Goal: Task Accomplishment & Management: Use online tool/utility

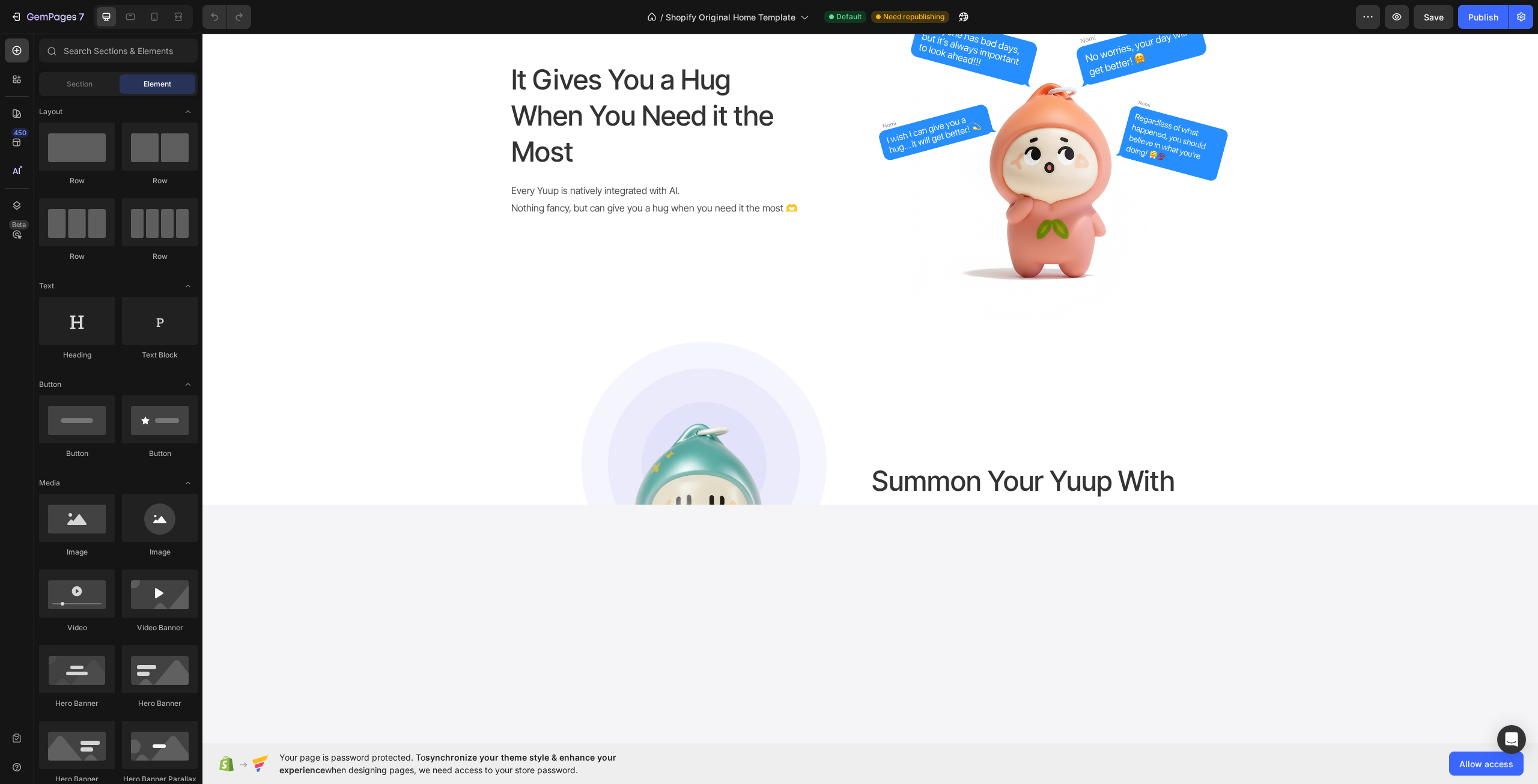
scroll to position [841, 0]
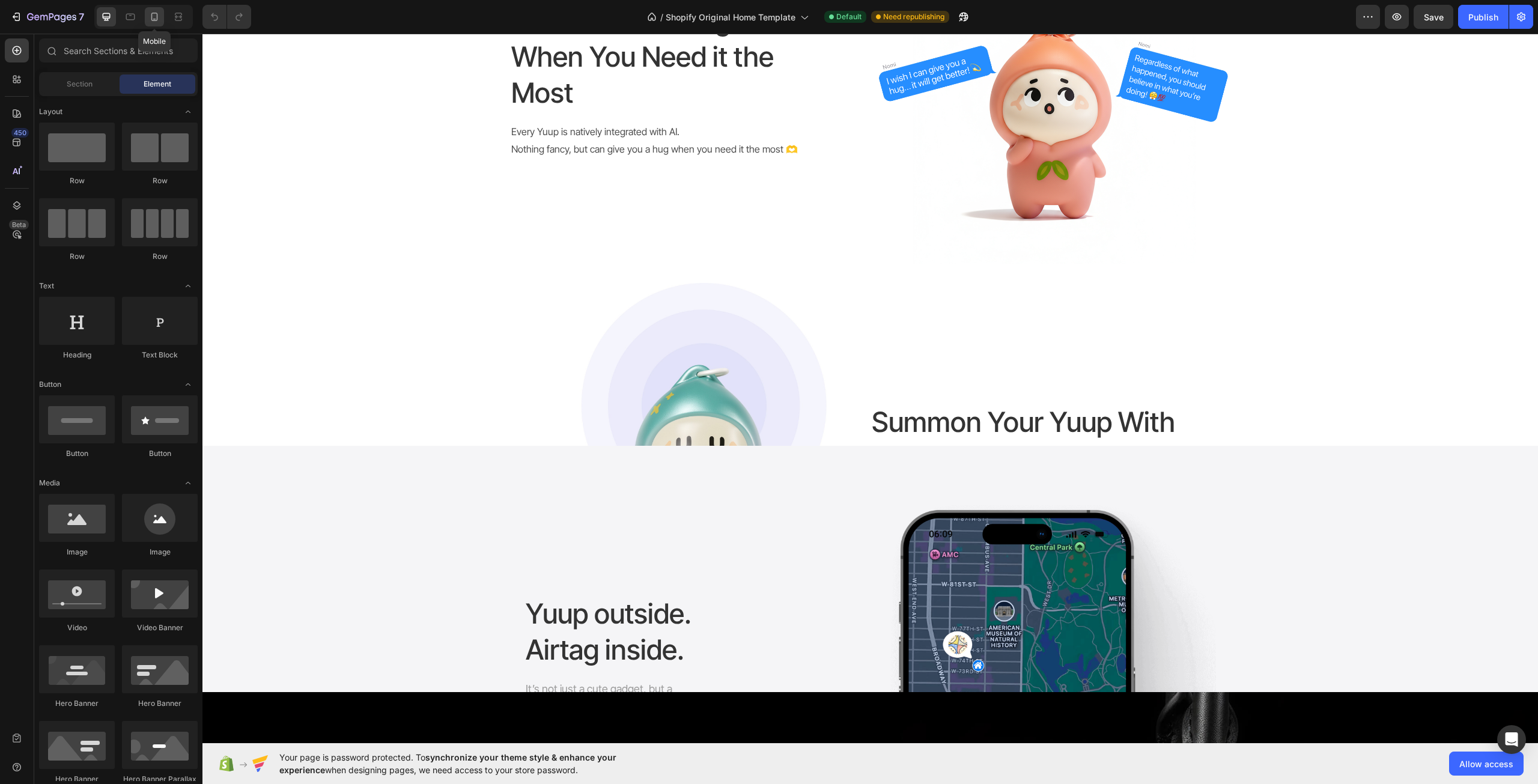
click at [145, 20] on div at bounding box center [154, 16] width 19 height 19
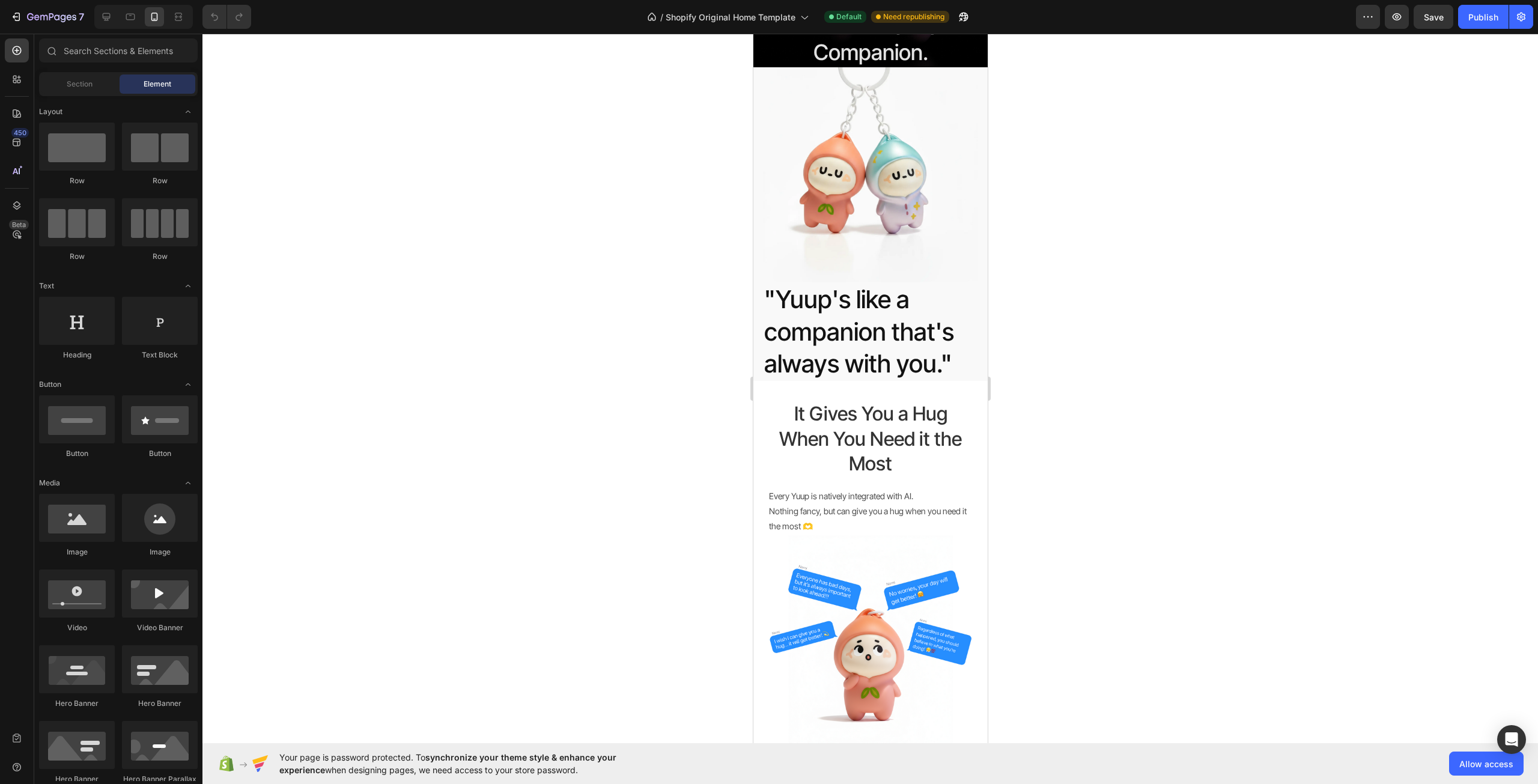
scroll to position [360, 0]
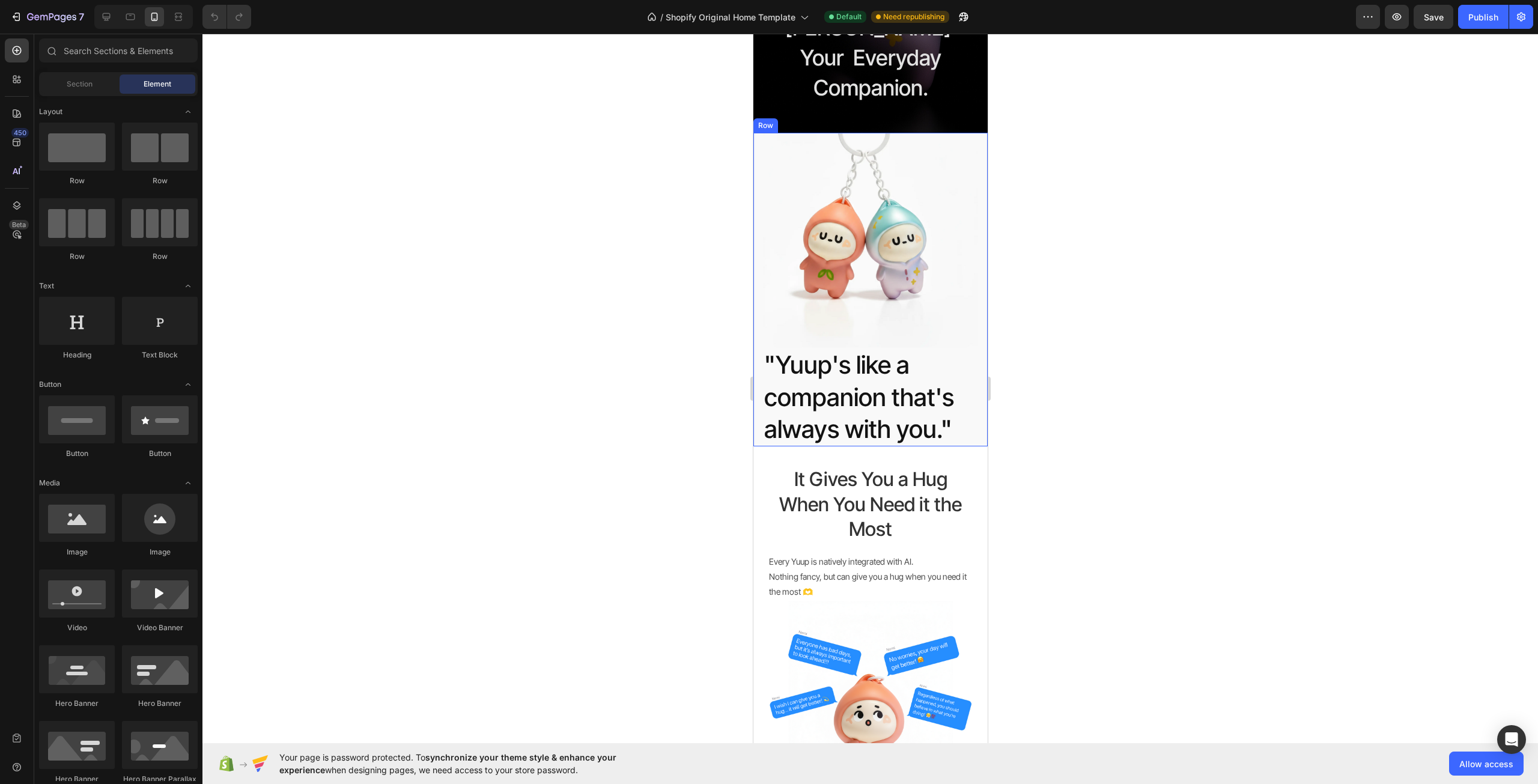
click at [971, 305] on div "Image "Yuup's like a companion that's always with you." Heading Row" at bounding box center [870, 290] width 234 height 314
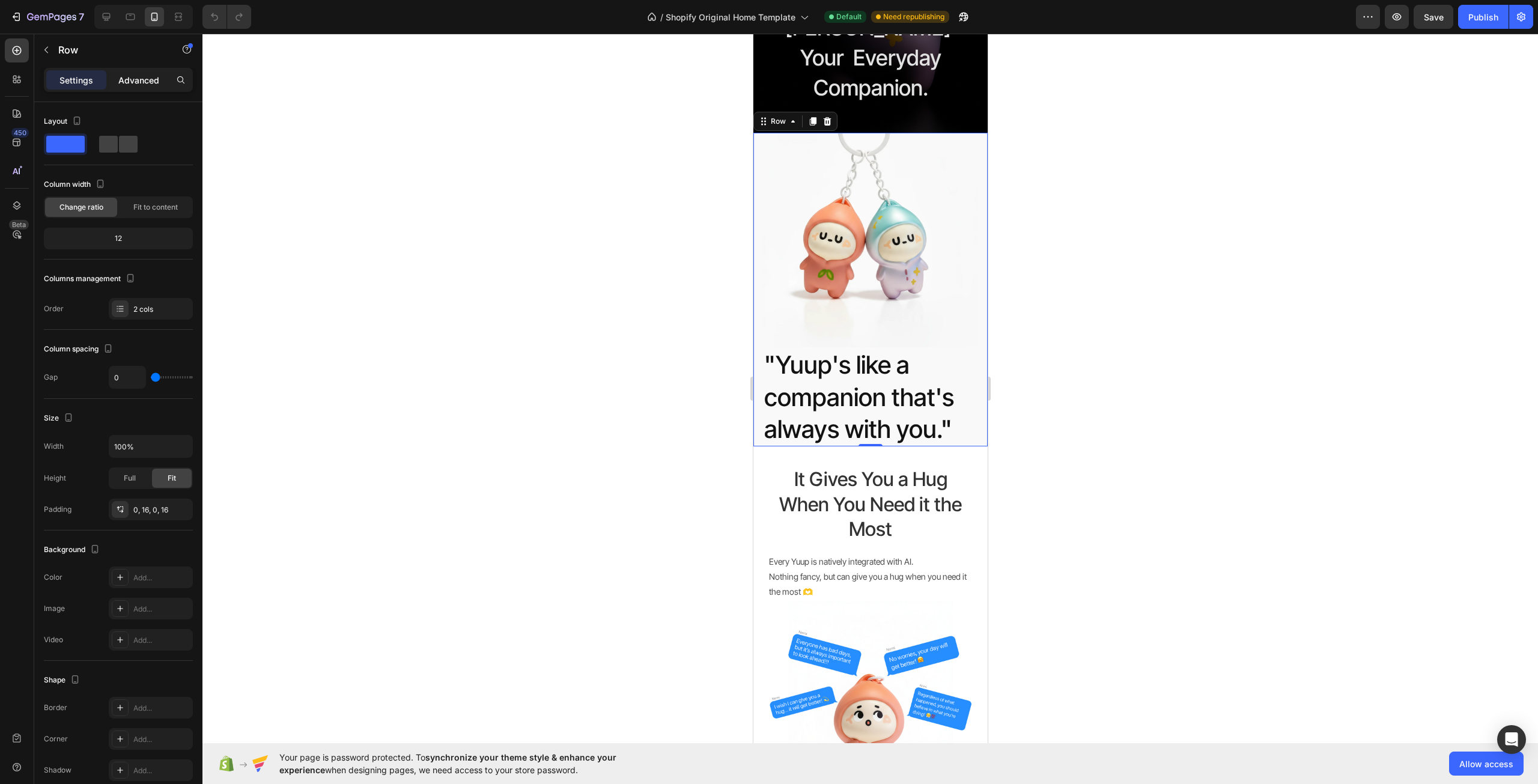
click at [146, 81] on p "Advanced" at bounding box center [139, 80] width 41 height 13
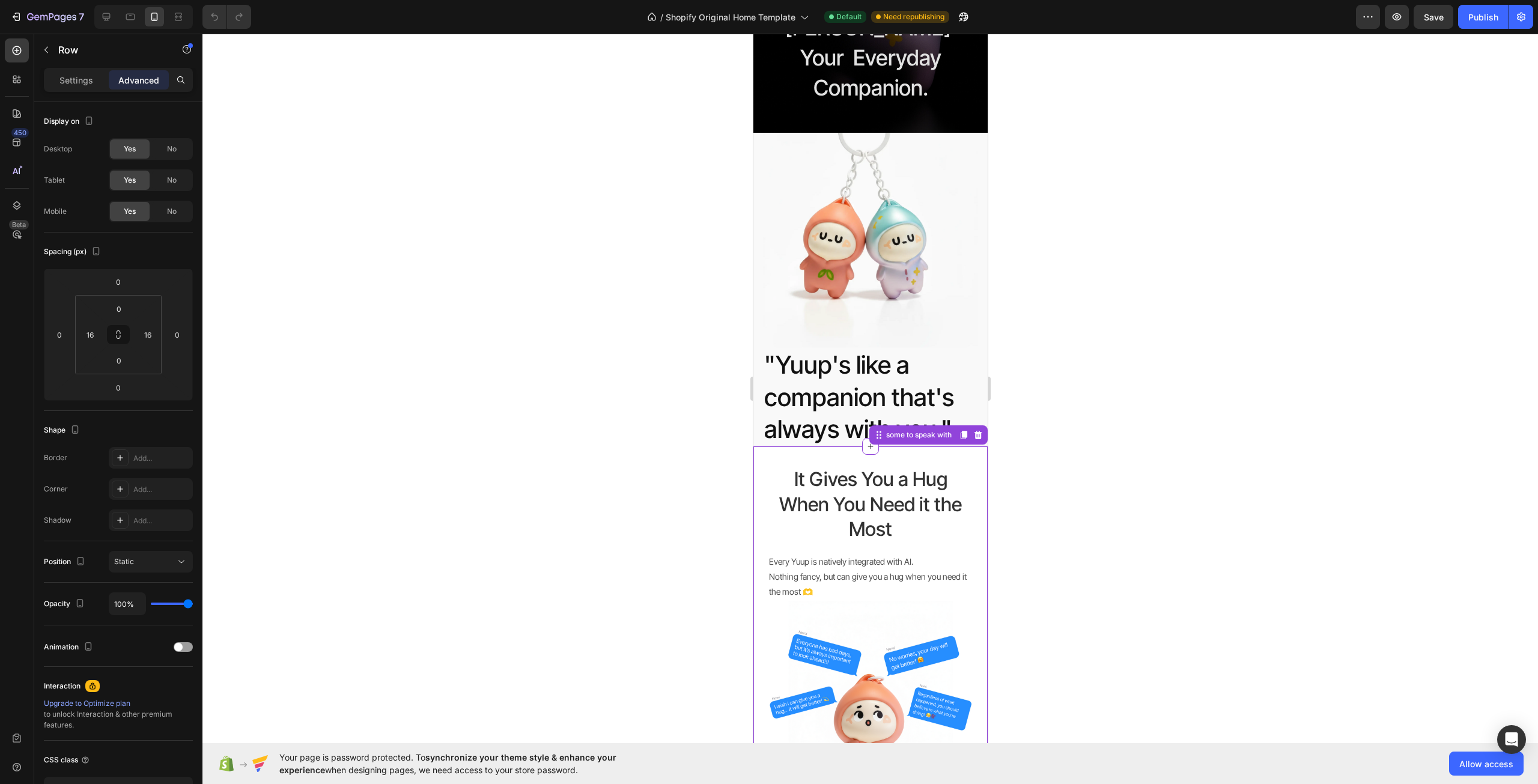
click at [866, 466] on h2 "It Gives You a Hug When You Need it the Most" at bounding box center [870, 504] width 205 height 78
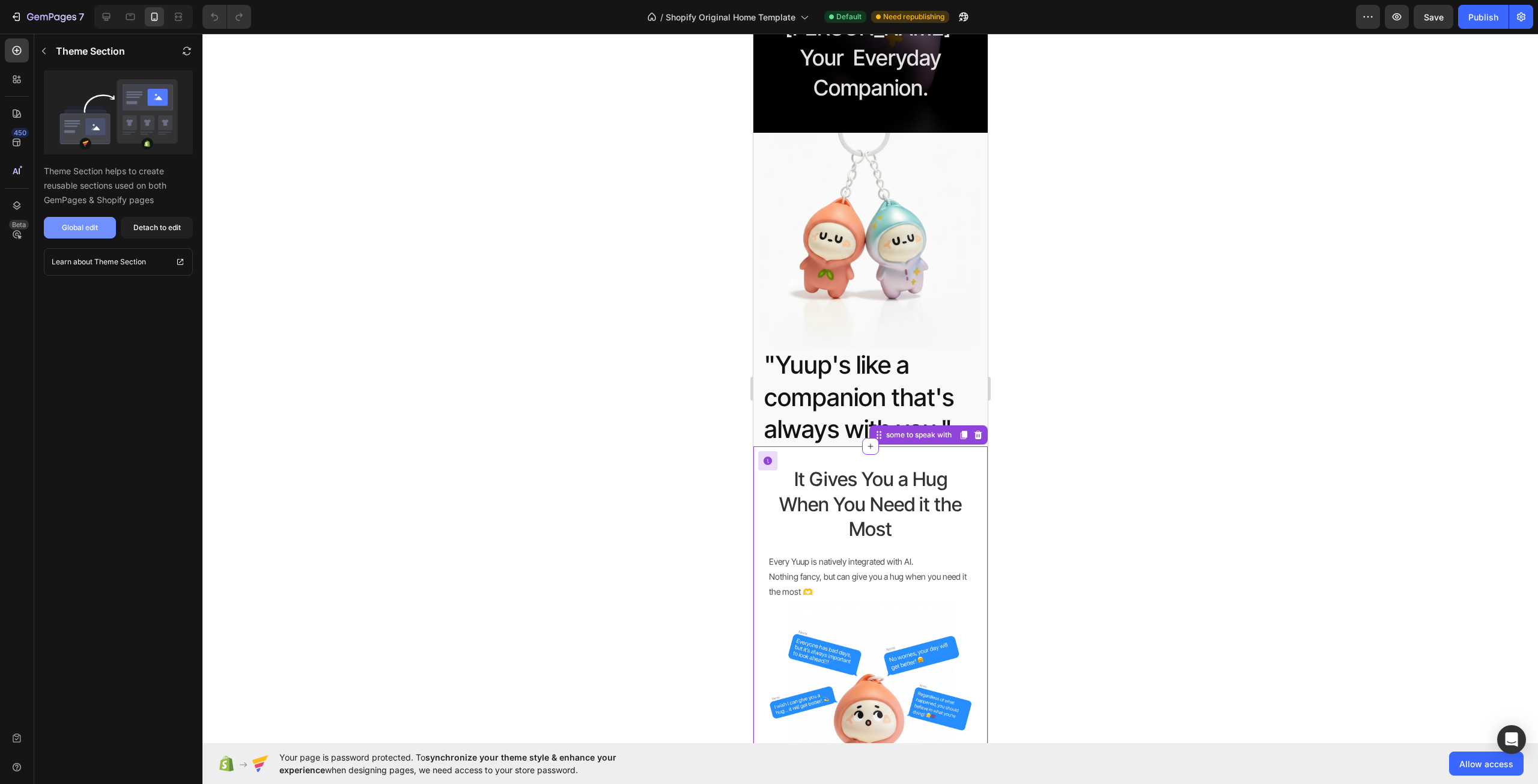
click at [90, 226] on div "Global edit" at bounding box center [79, 227] width 36 height 11
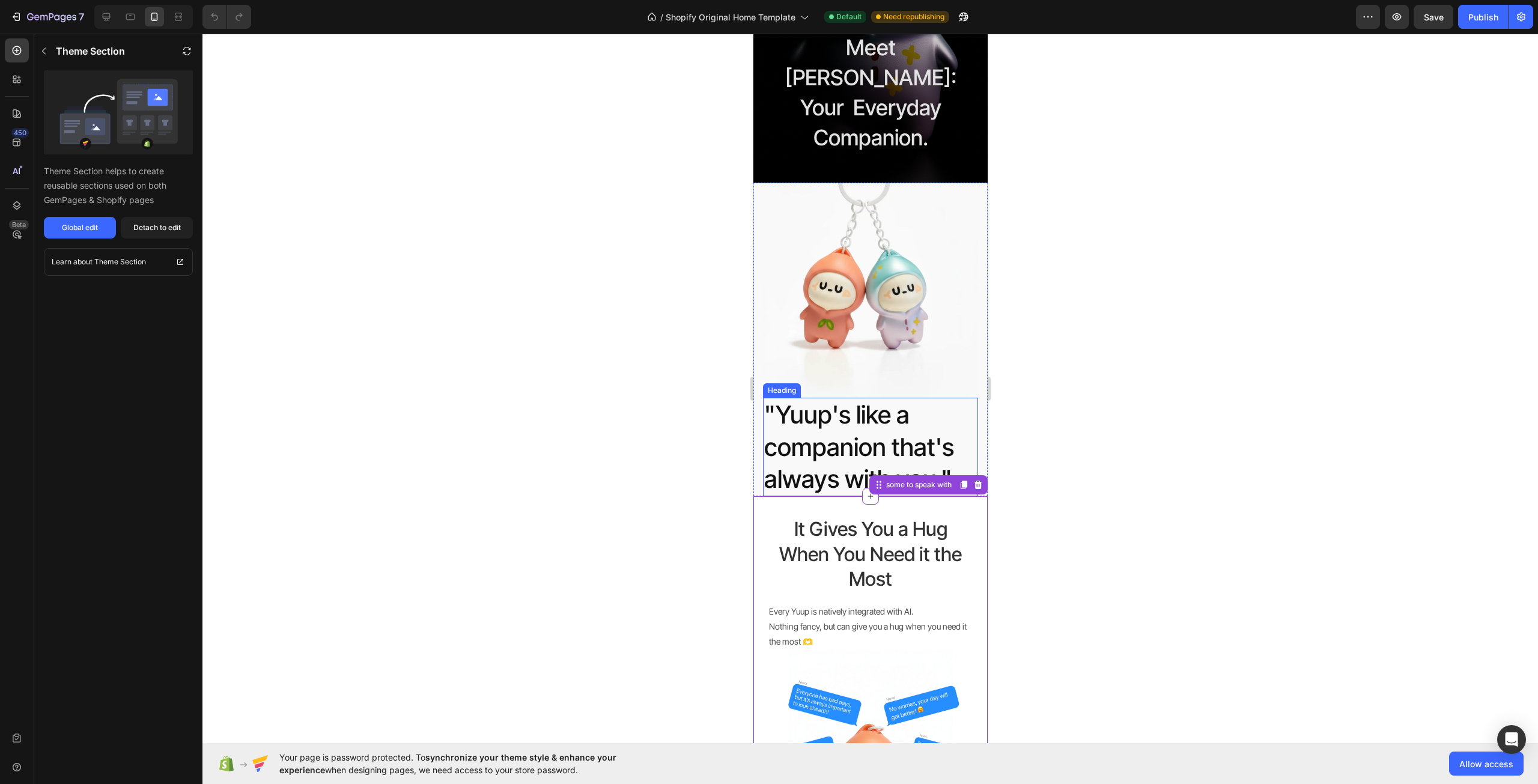
scroll to position [301, 0]
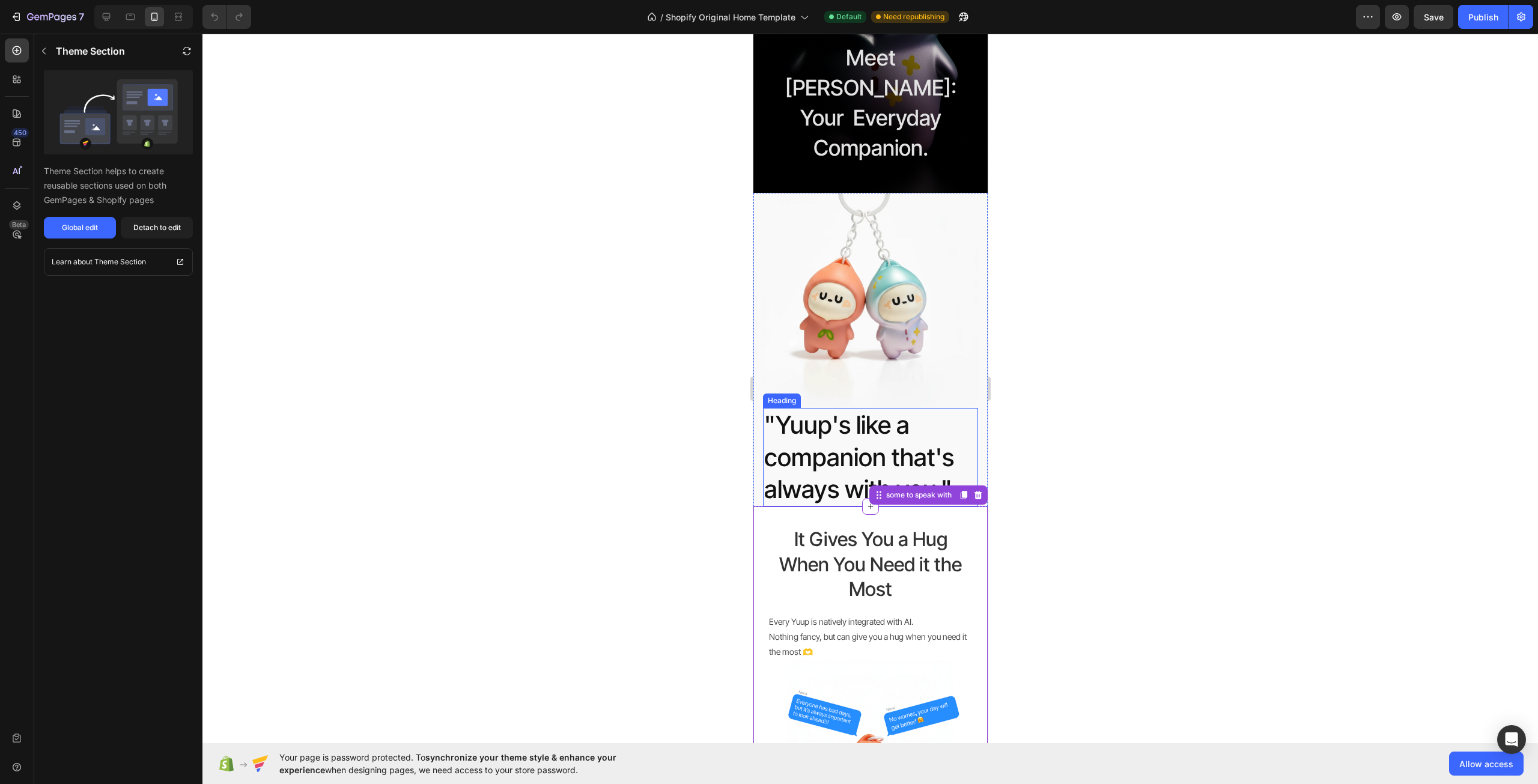
click at [847, 408] on h2 ""Yuup's like a companion that's always with you."" at bounding box center [870, 457] width 215 height 99
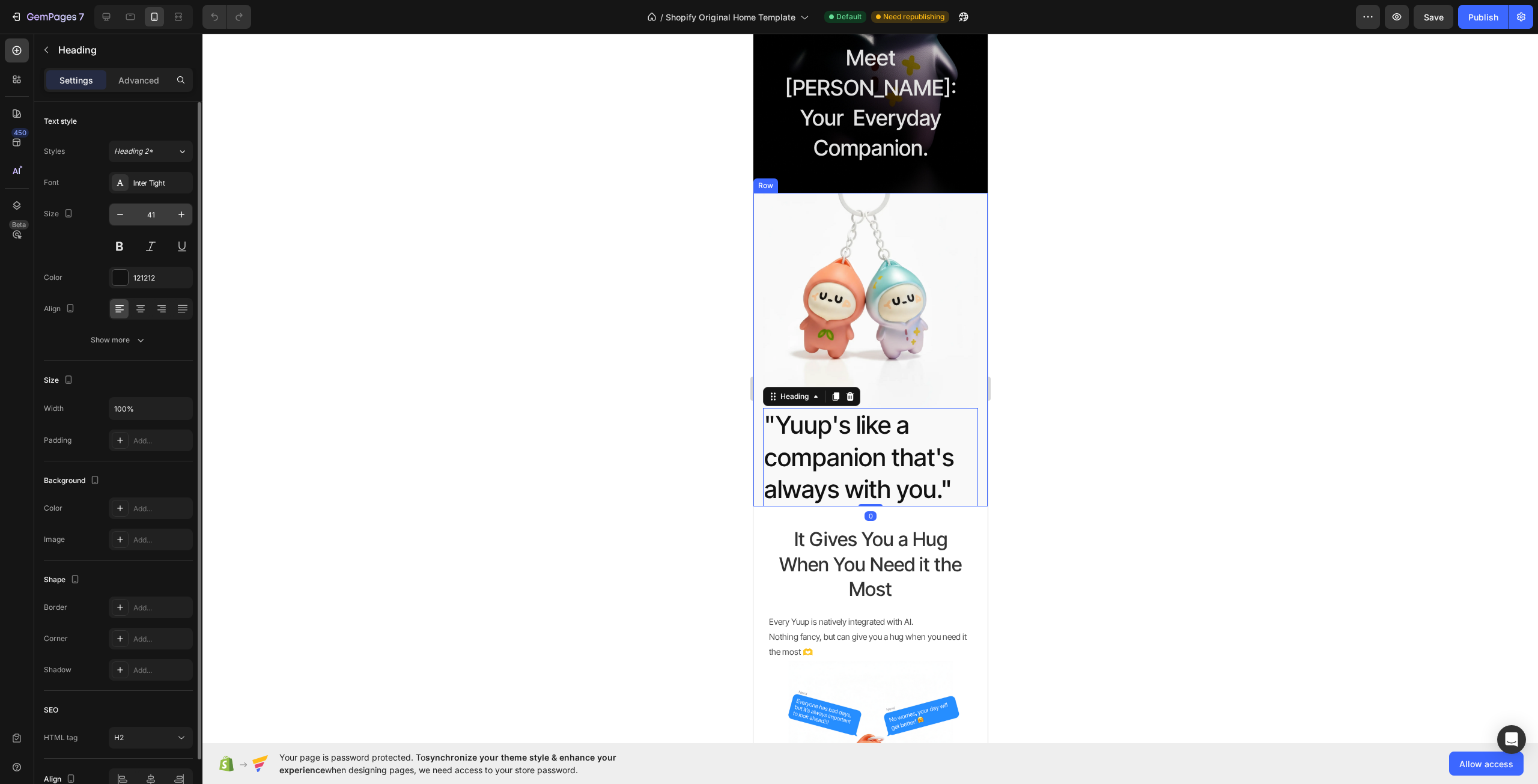
click at [159, 216] on input "41" at bounding box center [151, 214] width 40 height 22
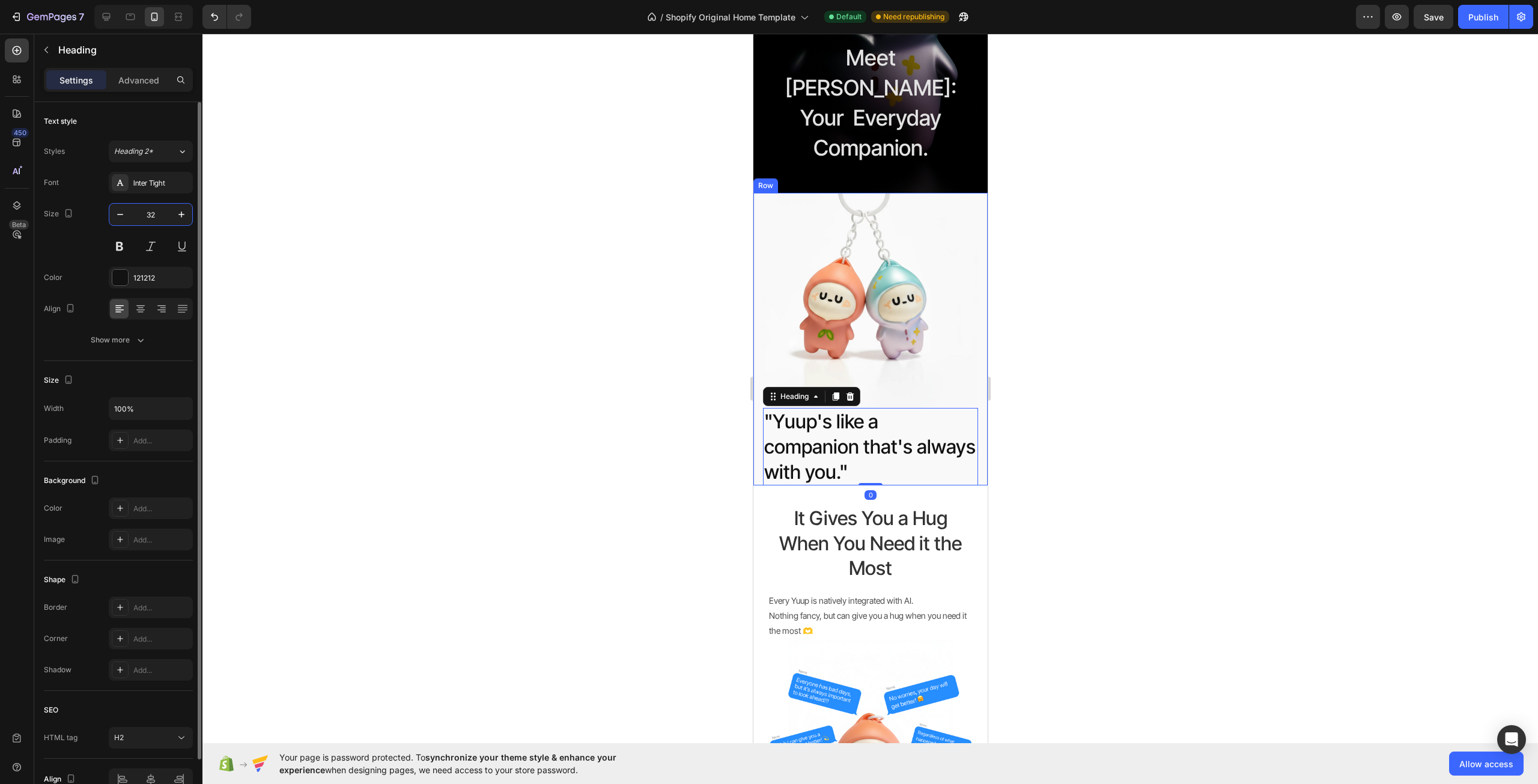
type input "32"
click at [141, 315] on div at bounding box center [140, 308] width 19 height 19
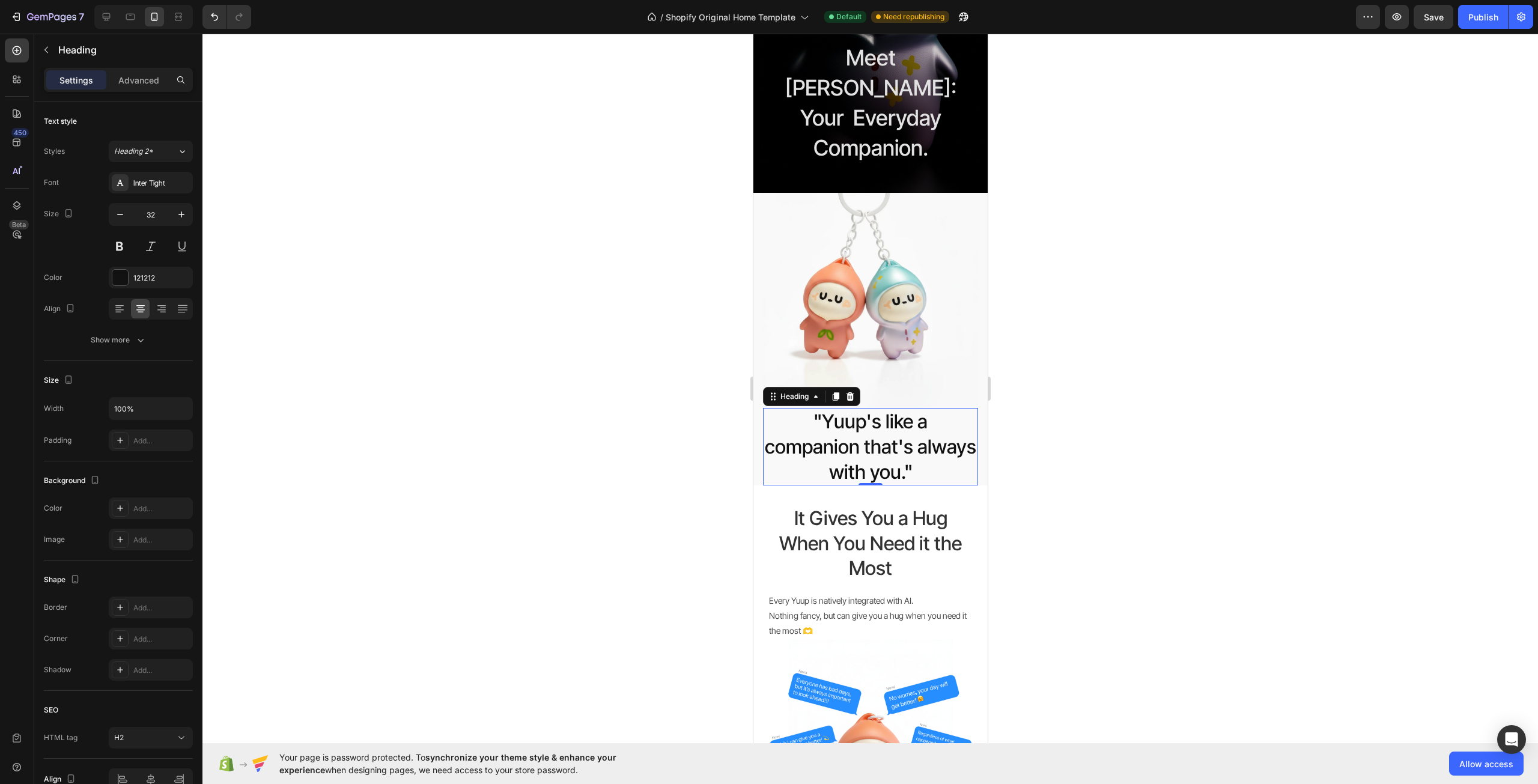
click at [1149, 397] on div at bounding box center [870, 408] width 1336 height 750
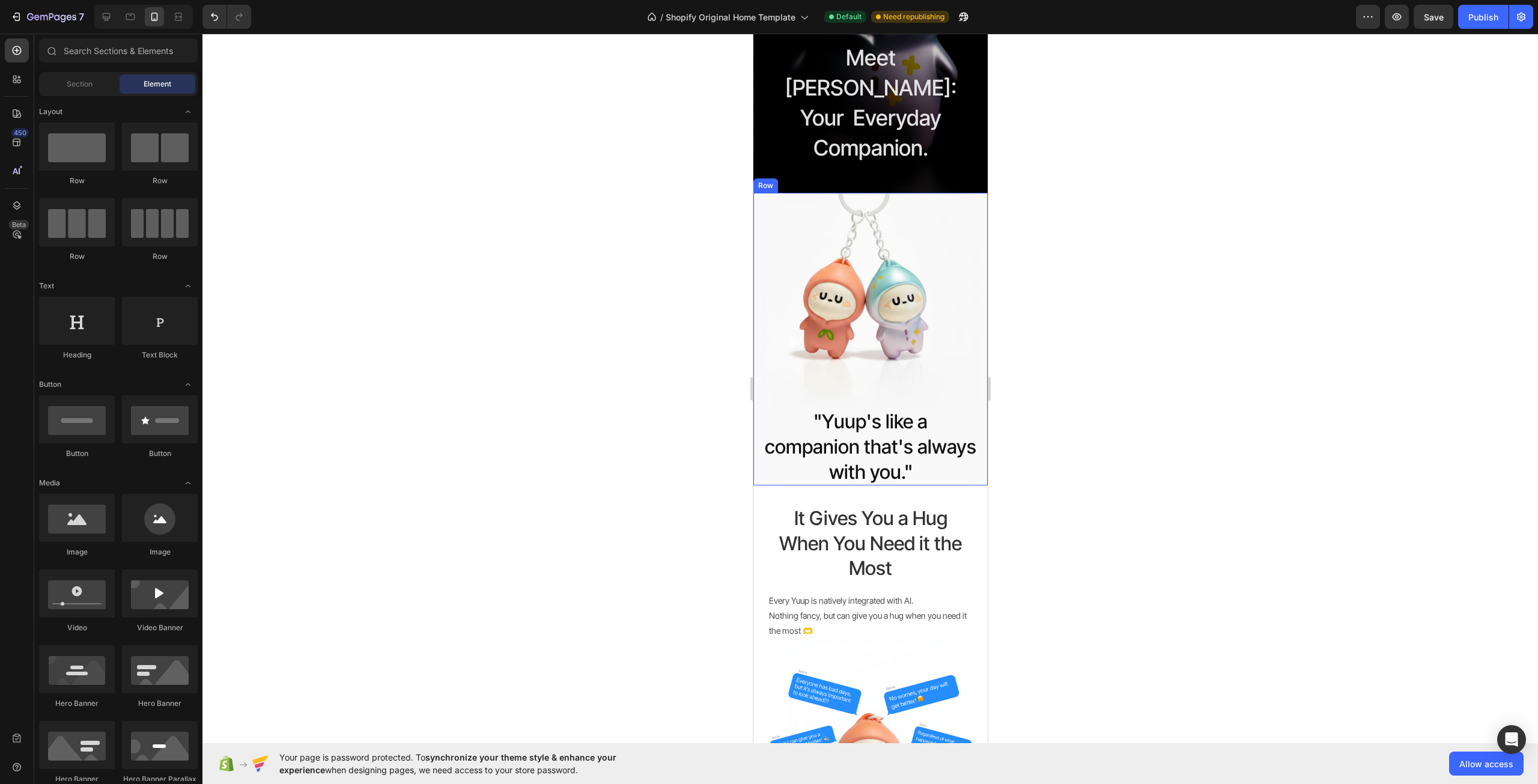
click at [971, 316] on div "Image "Yuup's like a companion that's always with you." Heading Row" at bounding box center [870, 339] width 234 height 293
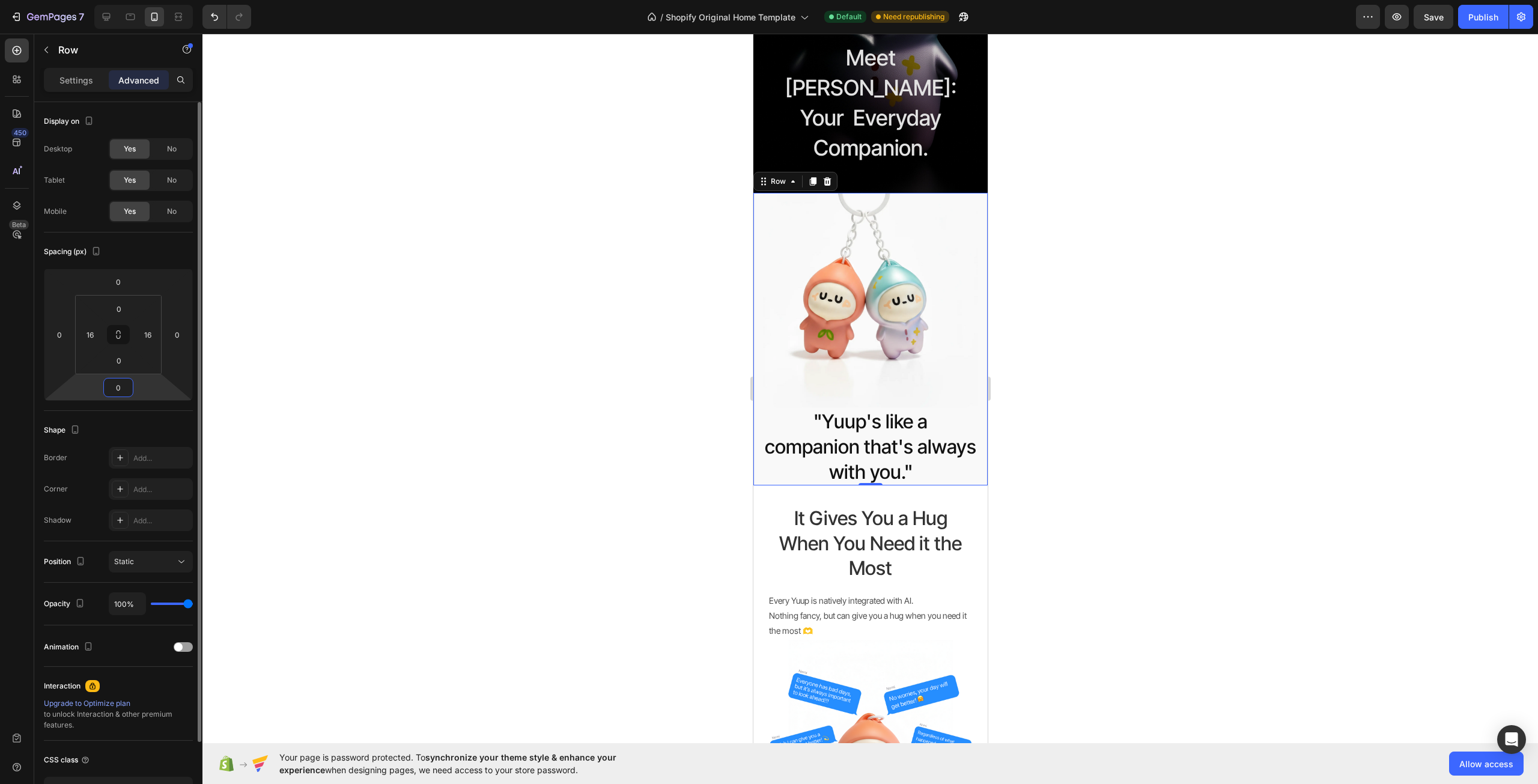
click at [125, 388] on input "0" at bounding box center [118, 387] width 24 height 18
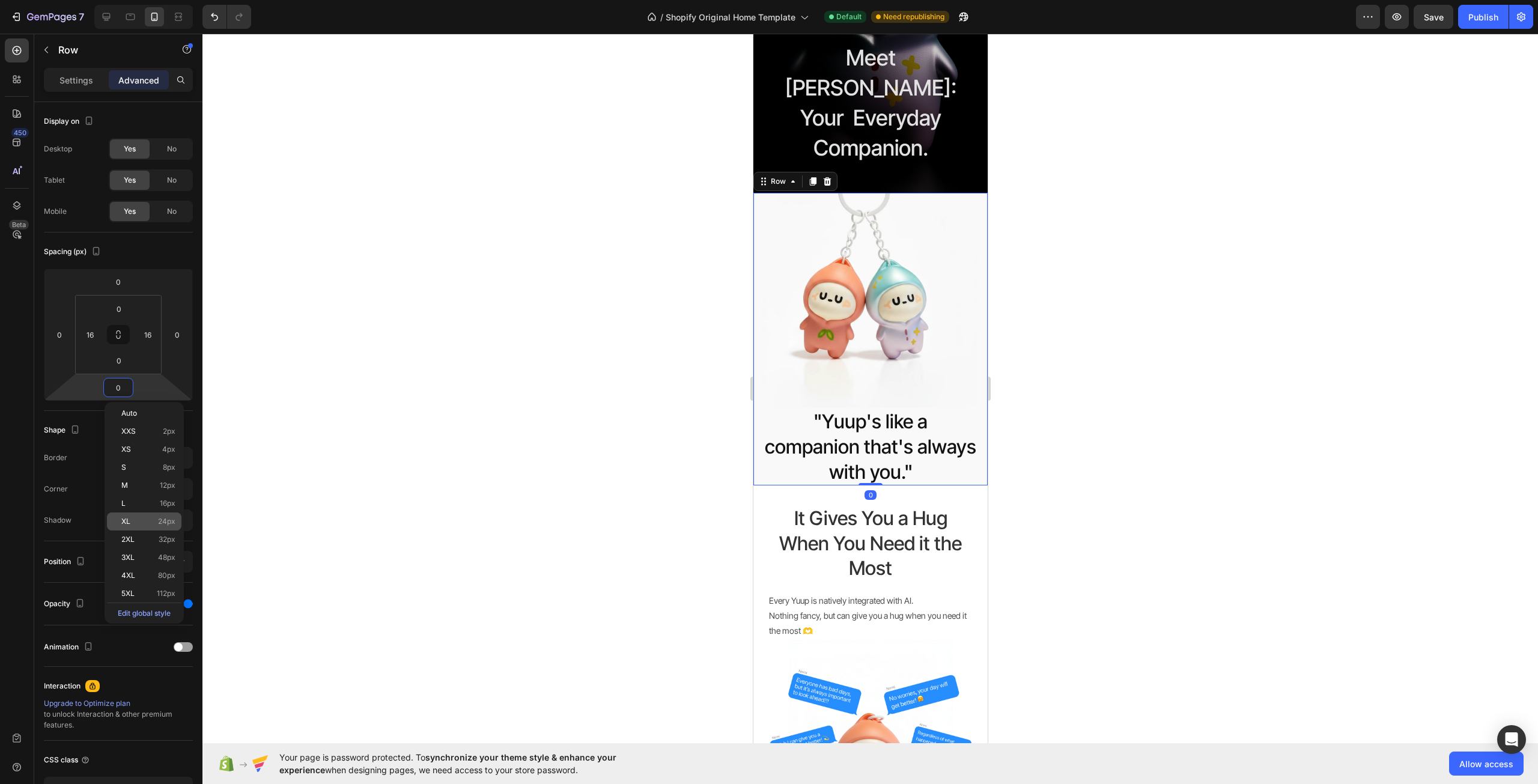
click at [142, 514] on div "XL 24px" at bounding box center [144, 521] width 74 height 18
type input "24"
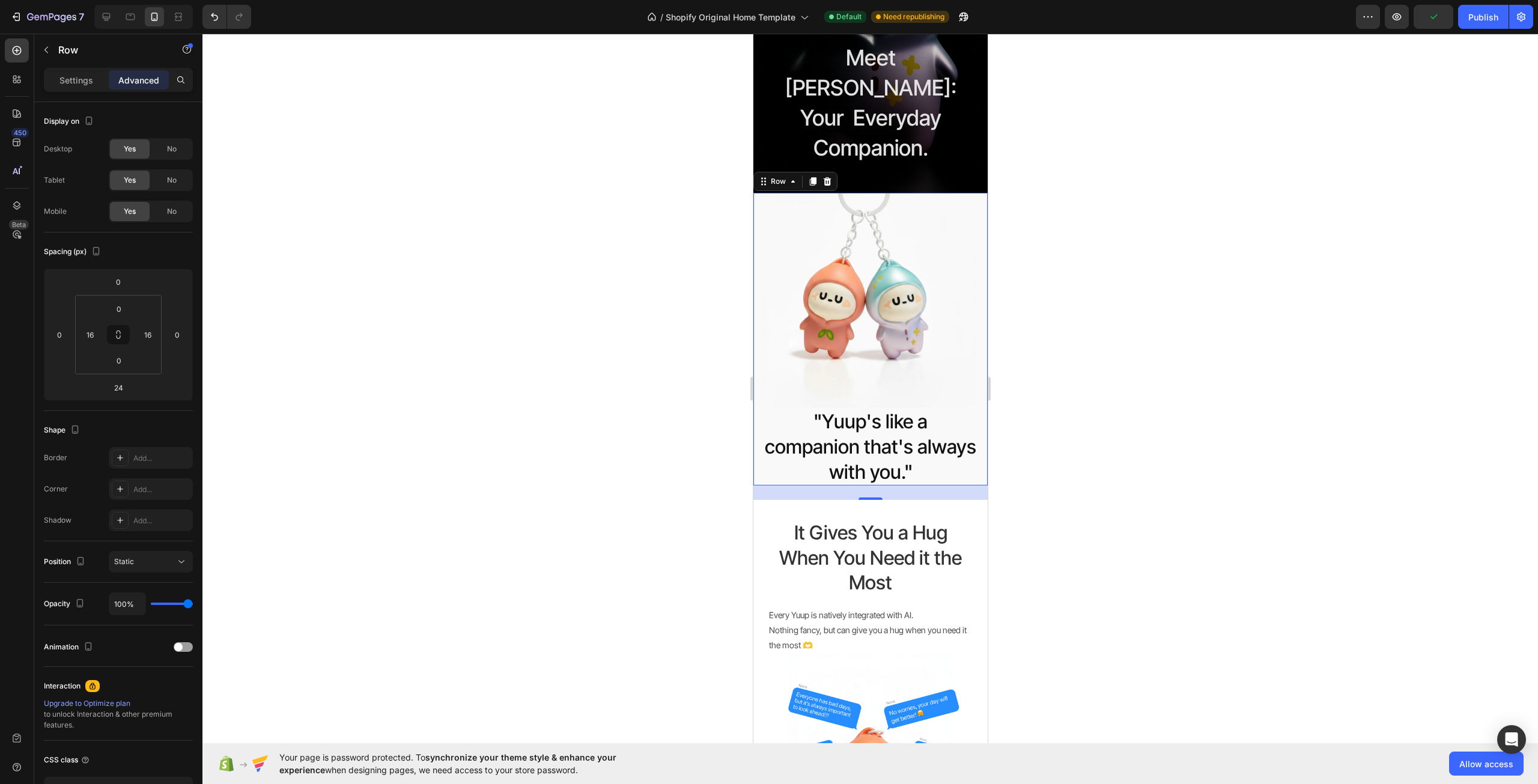
click at [406, 319] on div at bounding box center [870, 408] width 1336 height 750
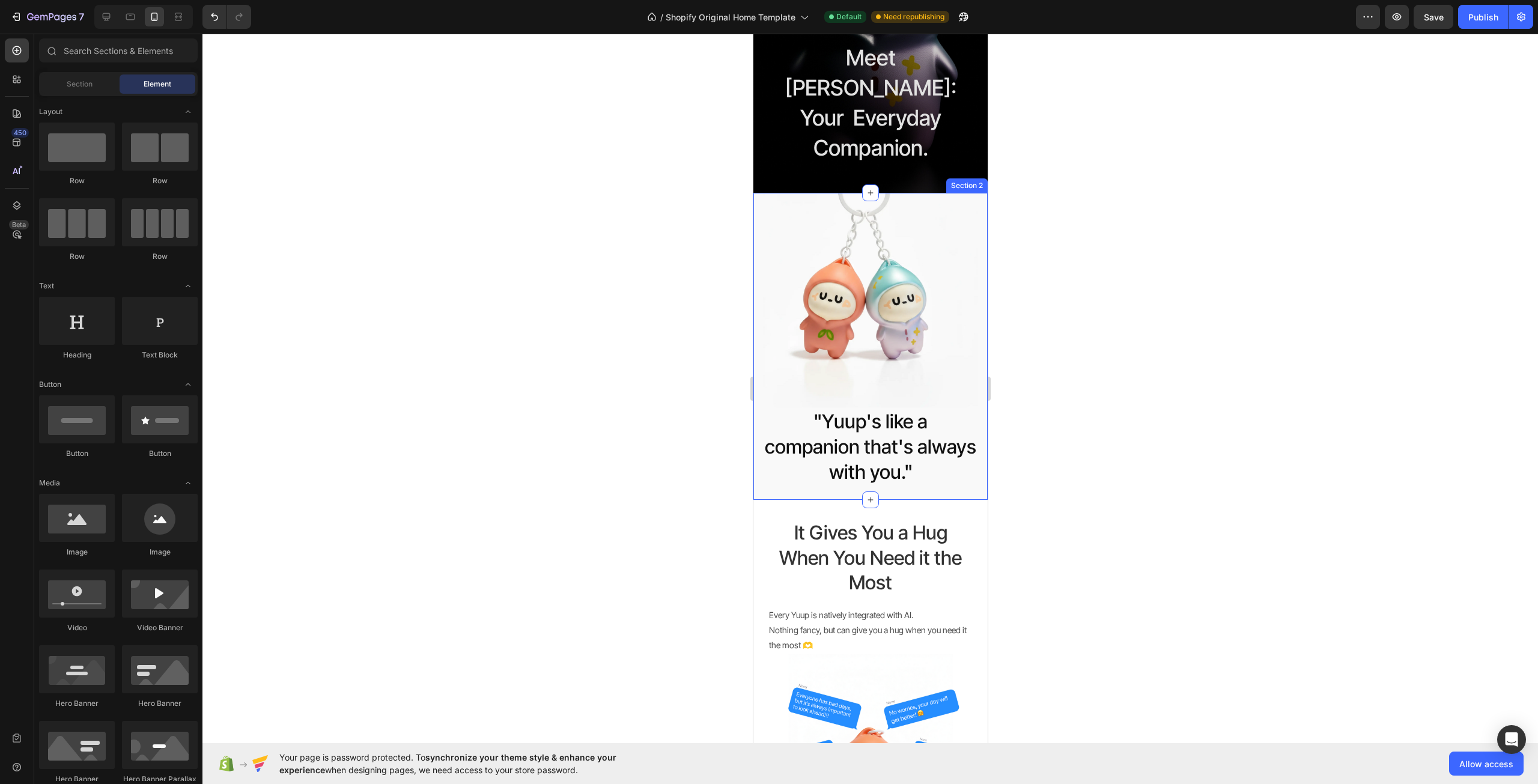
click at [806, 452] on div "Image "Yuup's like a companion that's always with you." Heading Row" at bounding box center [870, 346] width 234 height 307
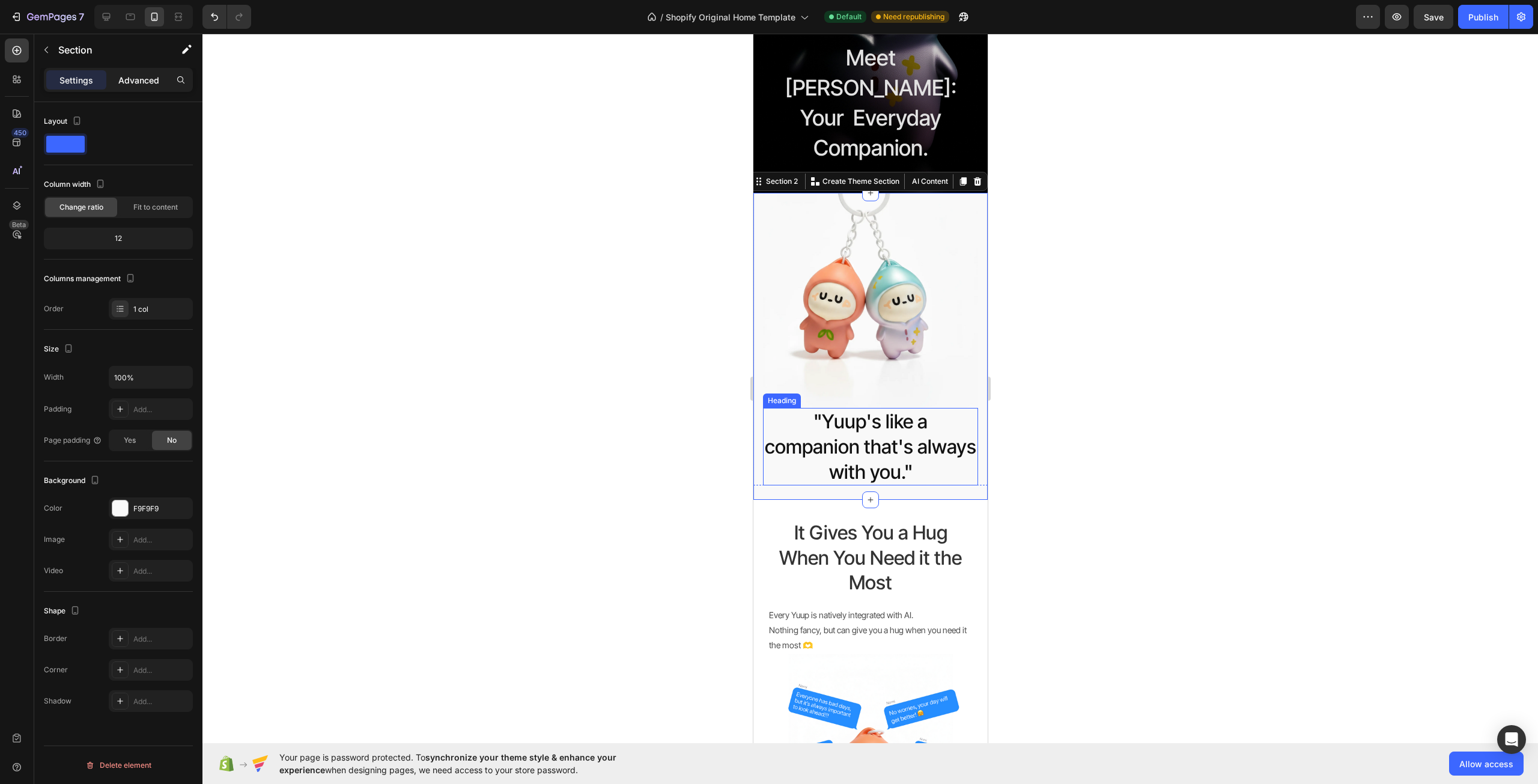
click at [149, 83] on p "Advanced" at bounding box center [139, 80] width 41 height 13
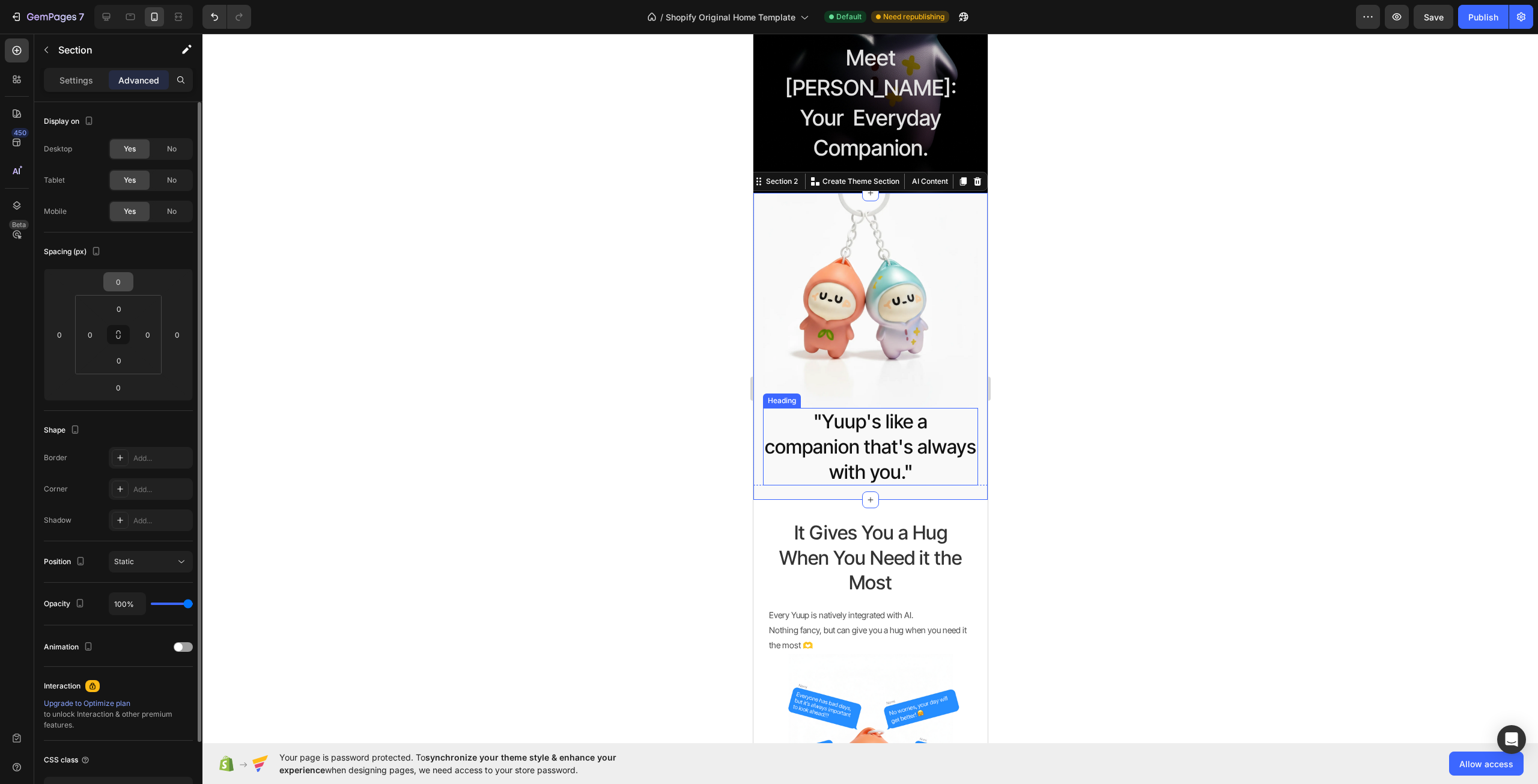
click at [123, 274] on input "0" at bounding box center [118, 282] width 24 height 18
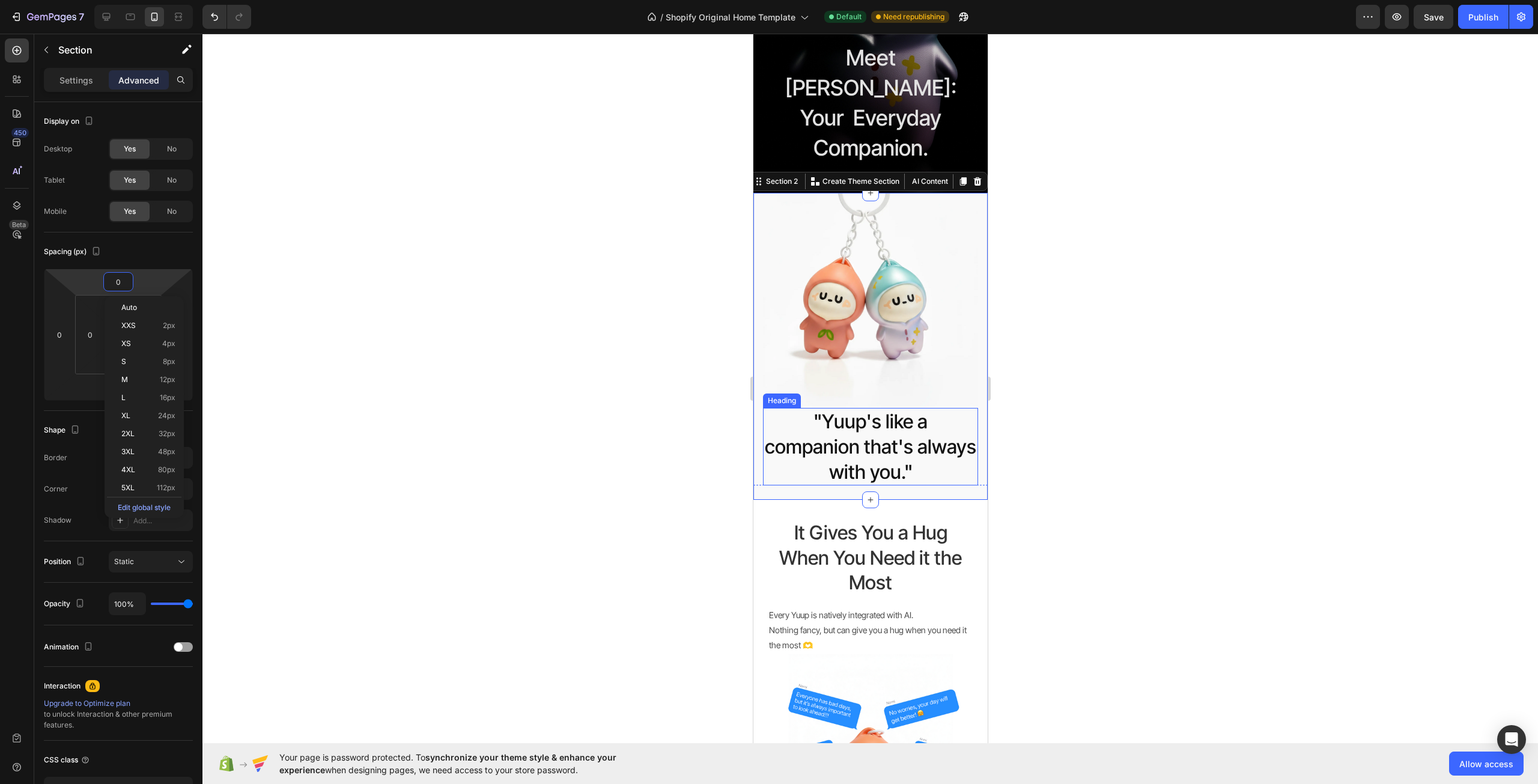
drag, startPoint x: 355, startPoint y: 309, endPoint x: 410, endPoint y: 322, distance: 56.5
click at [356, 309] on div at bounding box center [870, 408] width 1336 height 750
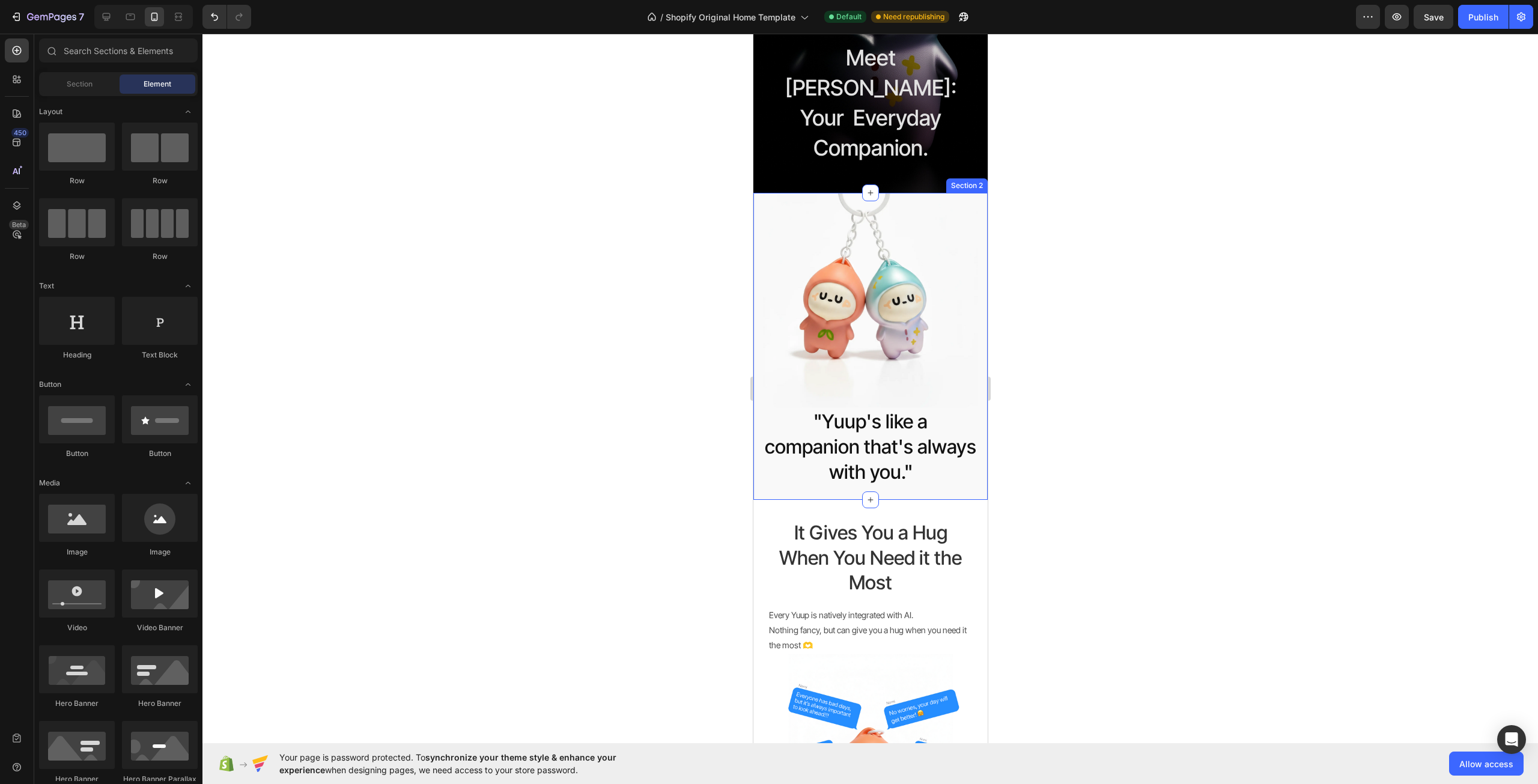
click at [761, 448] on div "Image "Yuup's like a companion that's always with you." Heading Row" at bounding box center [870, 346] width 234 height 307
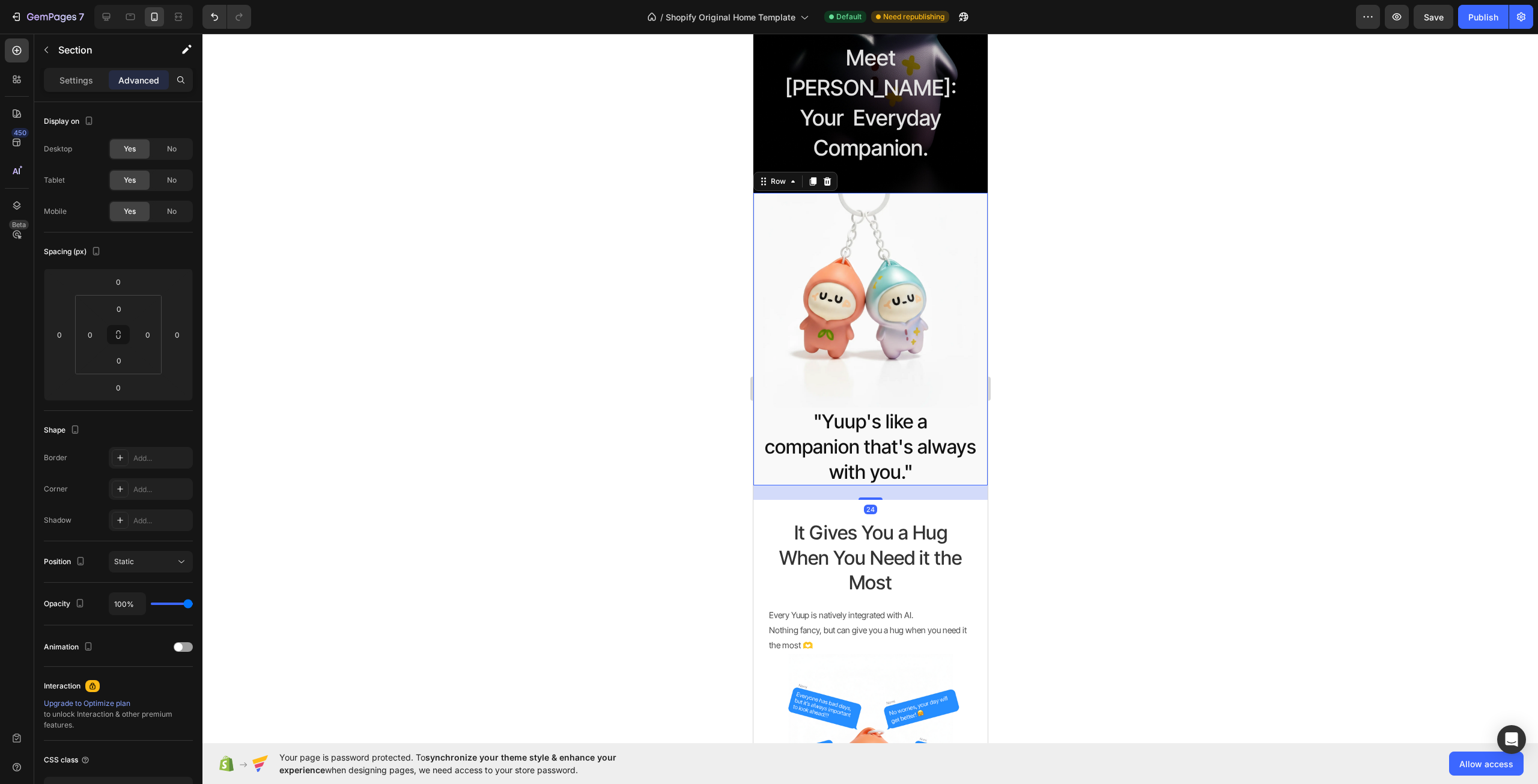
click at [757, 377] on div "Image "Yuup's like a companion that's always with you." Heading Row 24" at bounding box center [870, 339] width 234 height 293
click at [124, 277] on input "0" at bounding box center [118, 282] width 24 height 18
click at [156, 417] on p "XL 24px" at bounding box center [148, 415] width 54 height 8
type input "24"
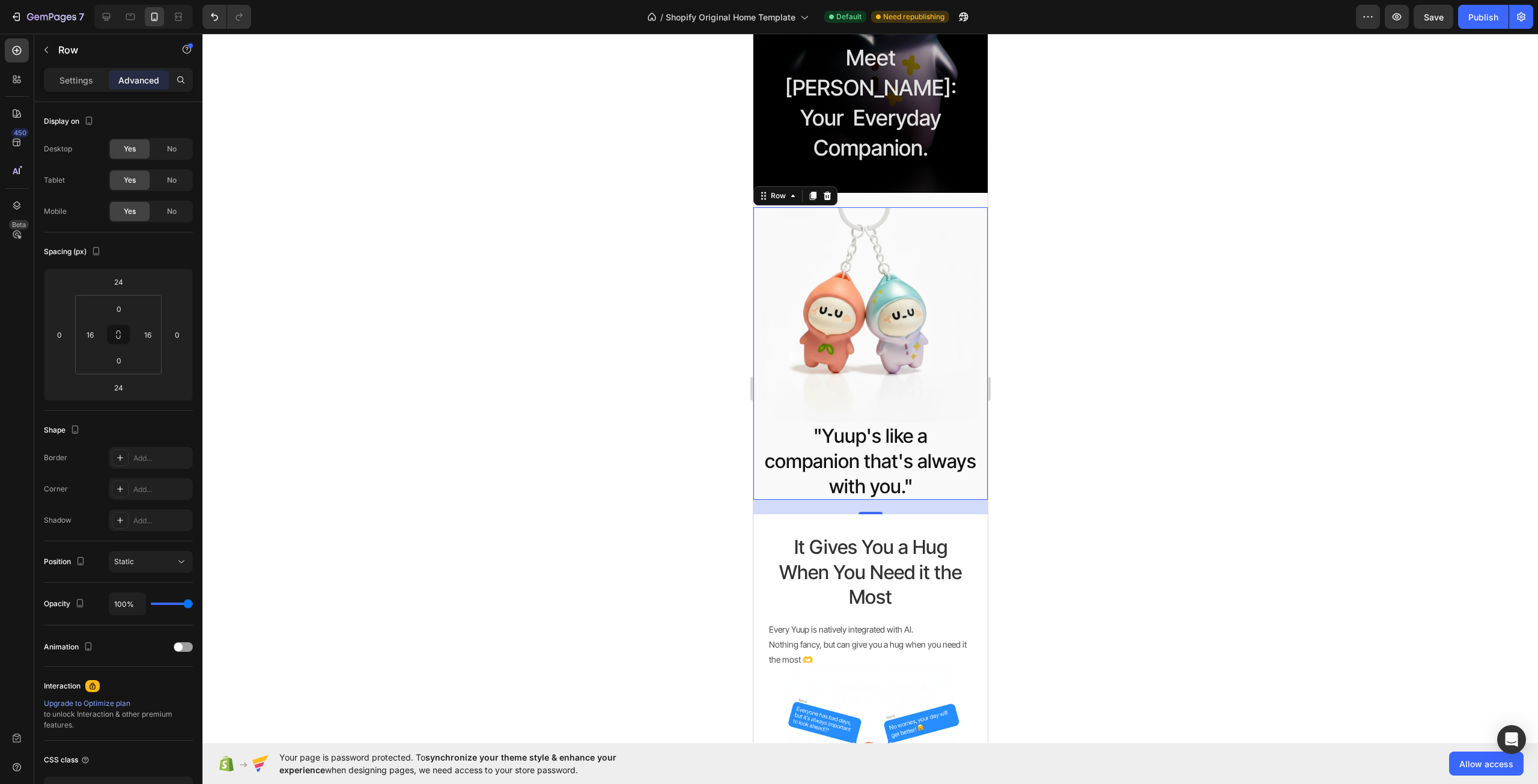
click at [396, 384] on div at bounding box center [870, 408] width 1336 height 750
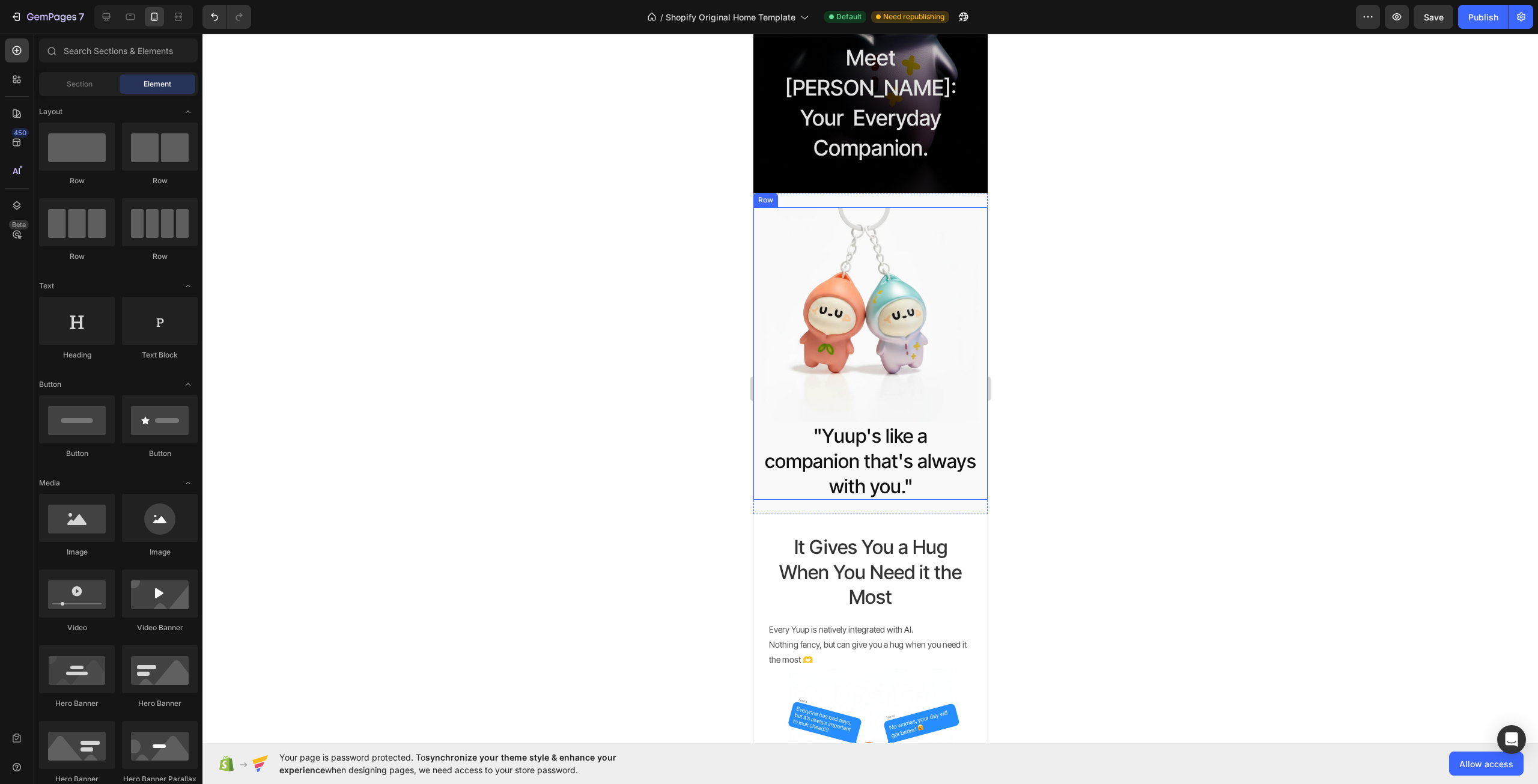
click at [758, 217] on div "Image "Yuup's like a companion that's always with you." Heading Row" at bounding box center [870, 354] width 234 height 293
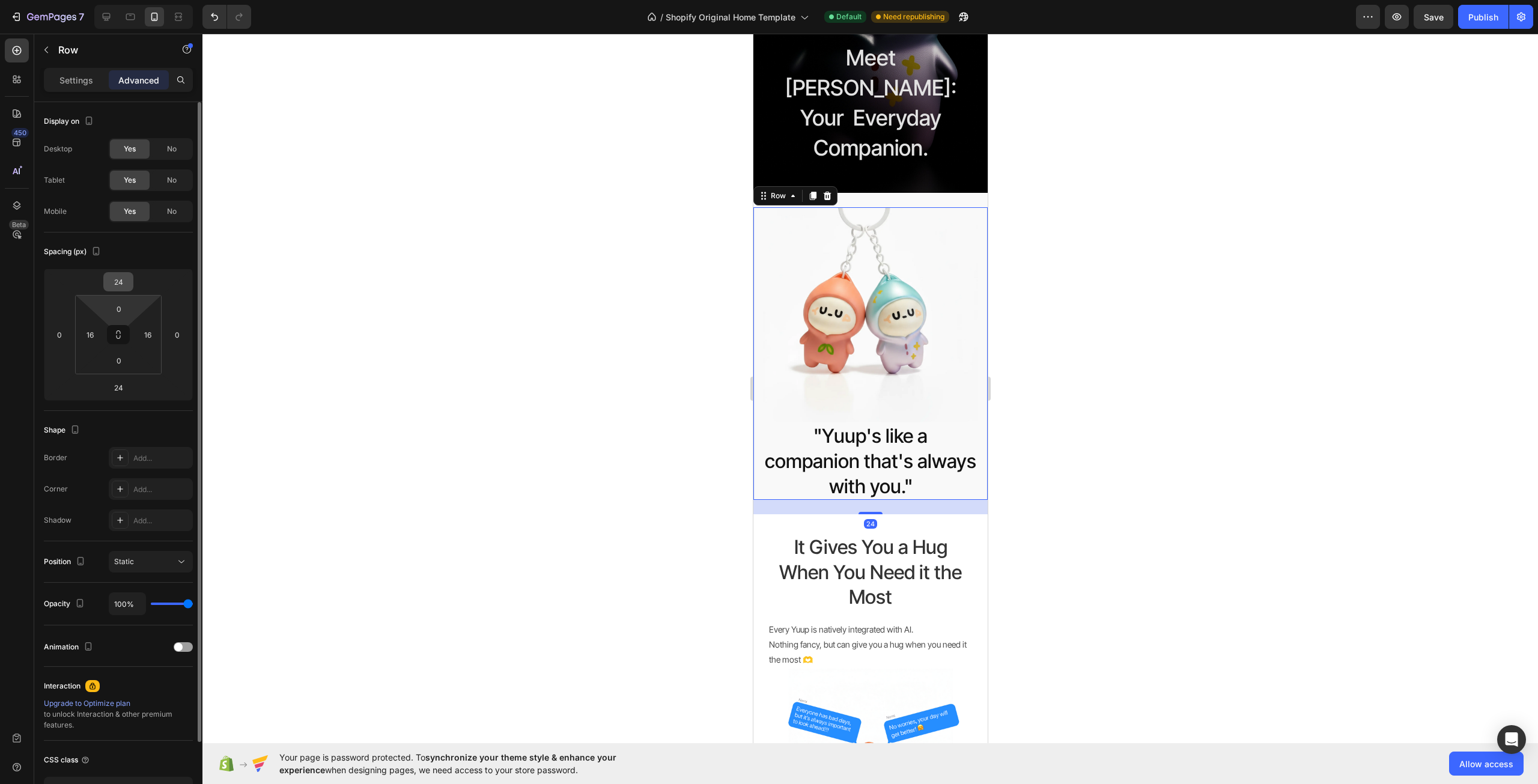
click at [130, 279] on input "24" at bounding box center [118, 282] width 24 height 18
type input "0"
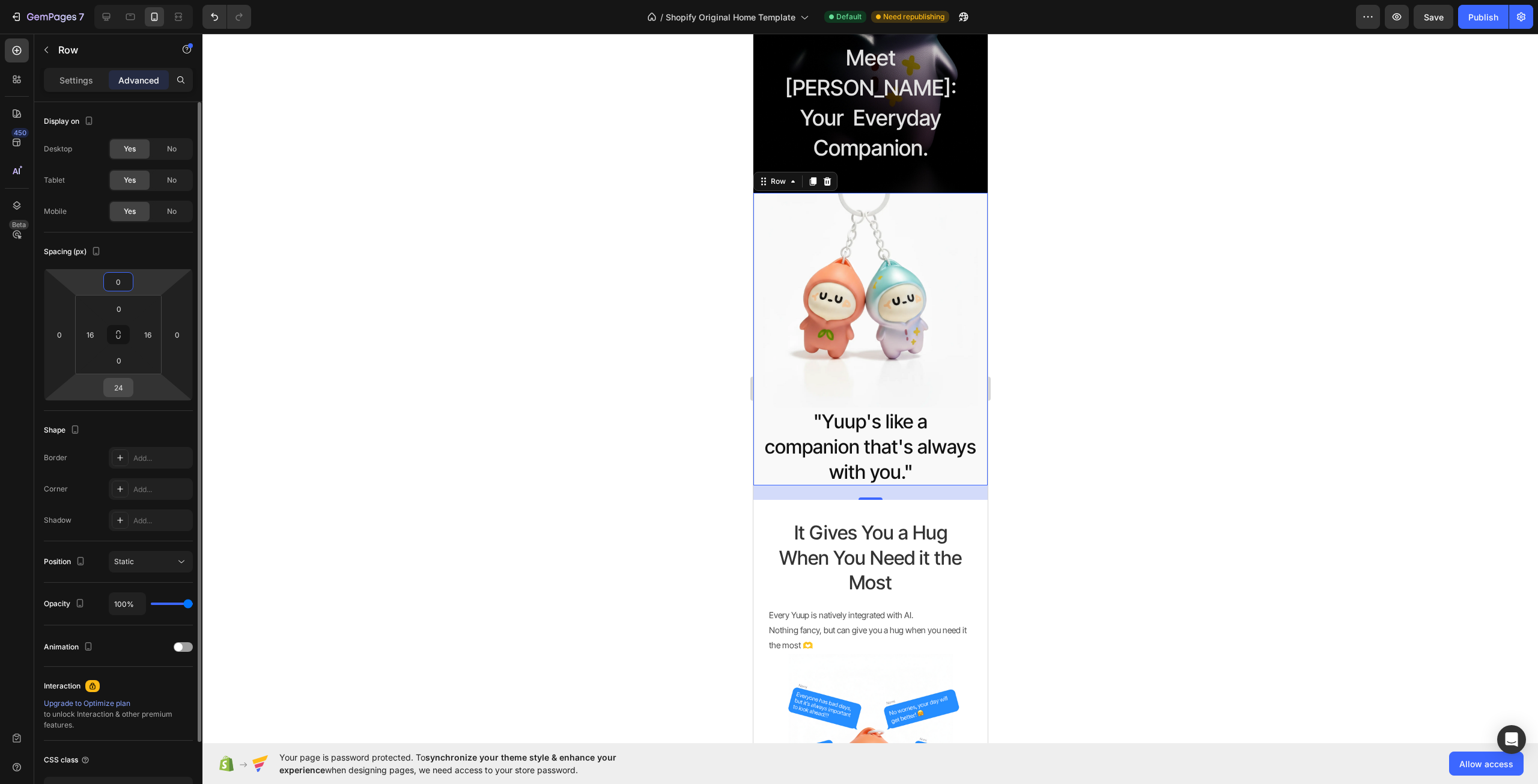
click at [124, 383] on input "24" at bounding box center [118, 387] width 24 height 18
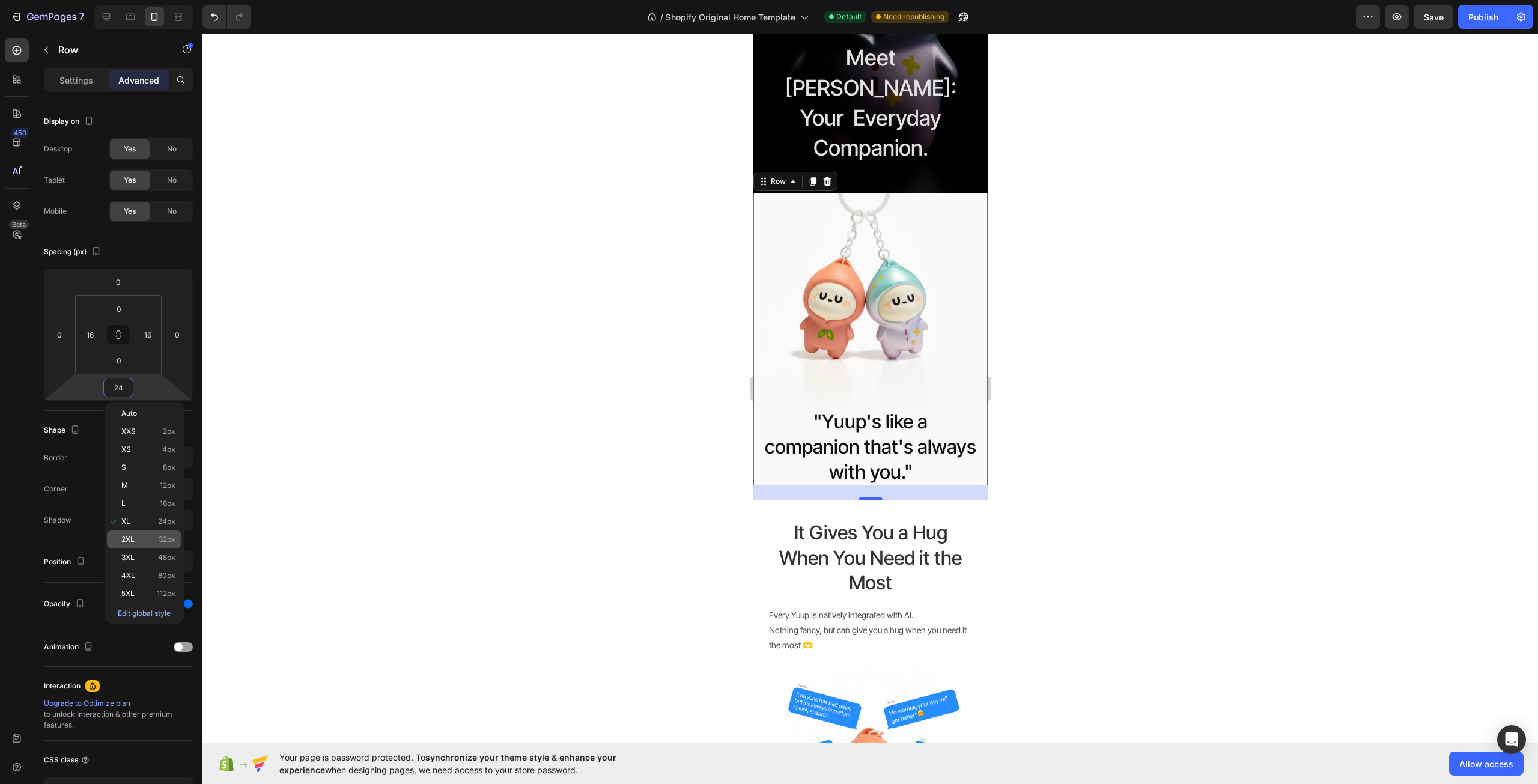
click at [155, 539] on p "2XL 32px" at bounding box center [148, 539] width 54 height 8
type input "32"
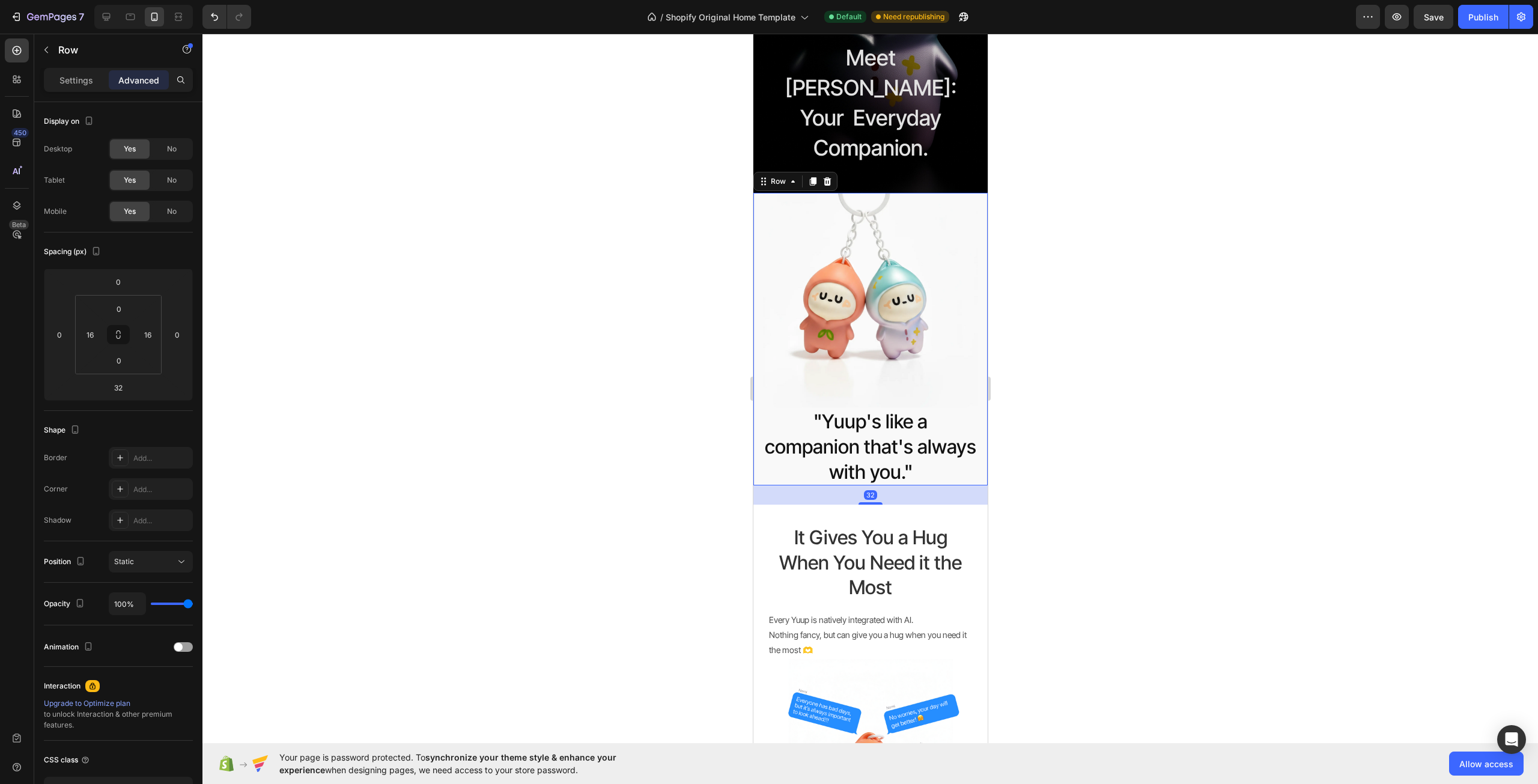
click at [478, 433] on div at bounding box center [870, 408] width 1336 height 750
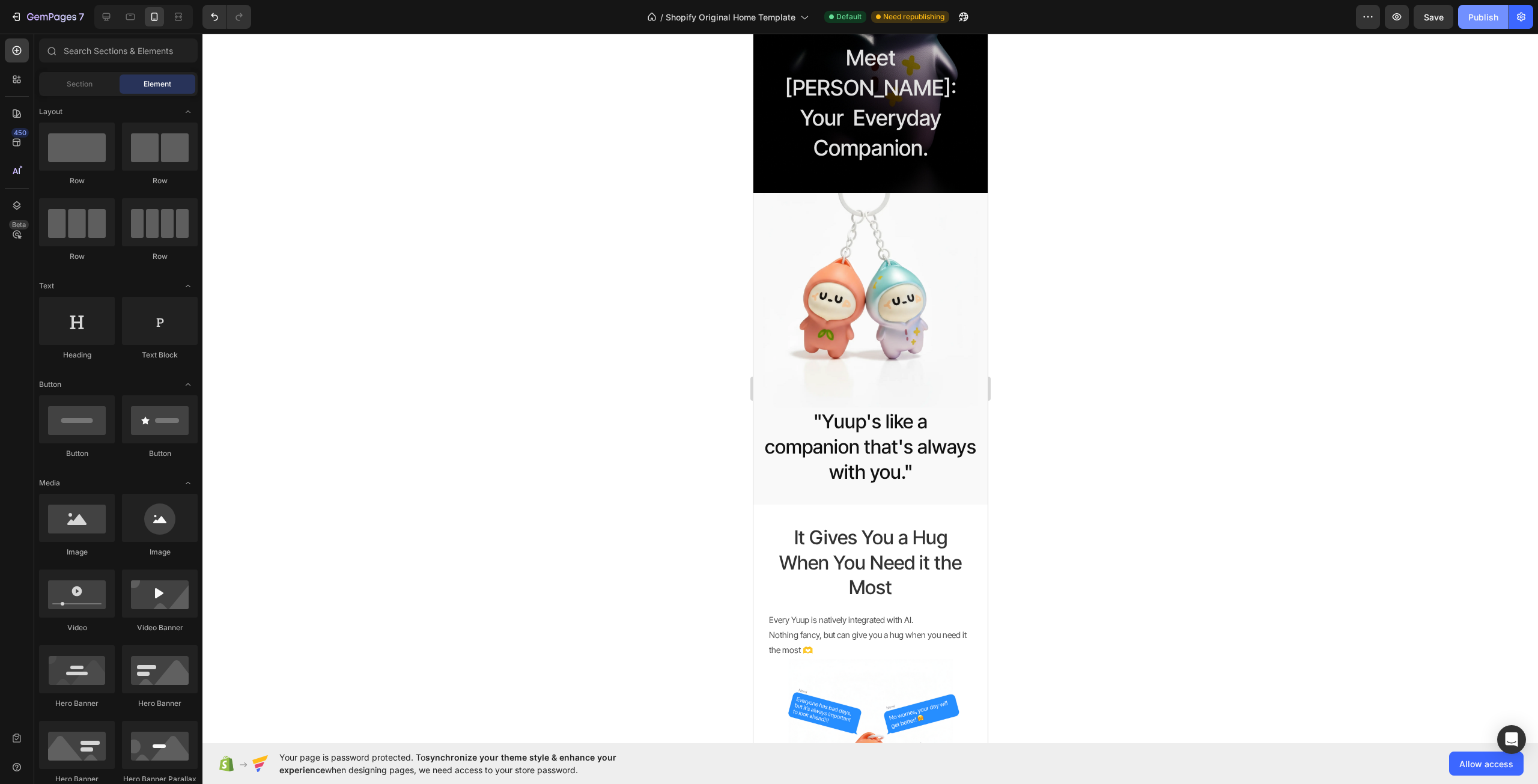
click at [1485, 15] on div "Publish" at bounding box center [1483, 17] width 30 height 13
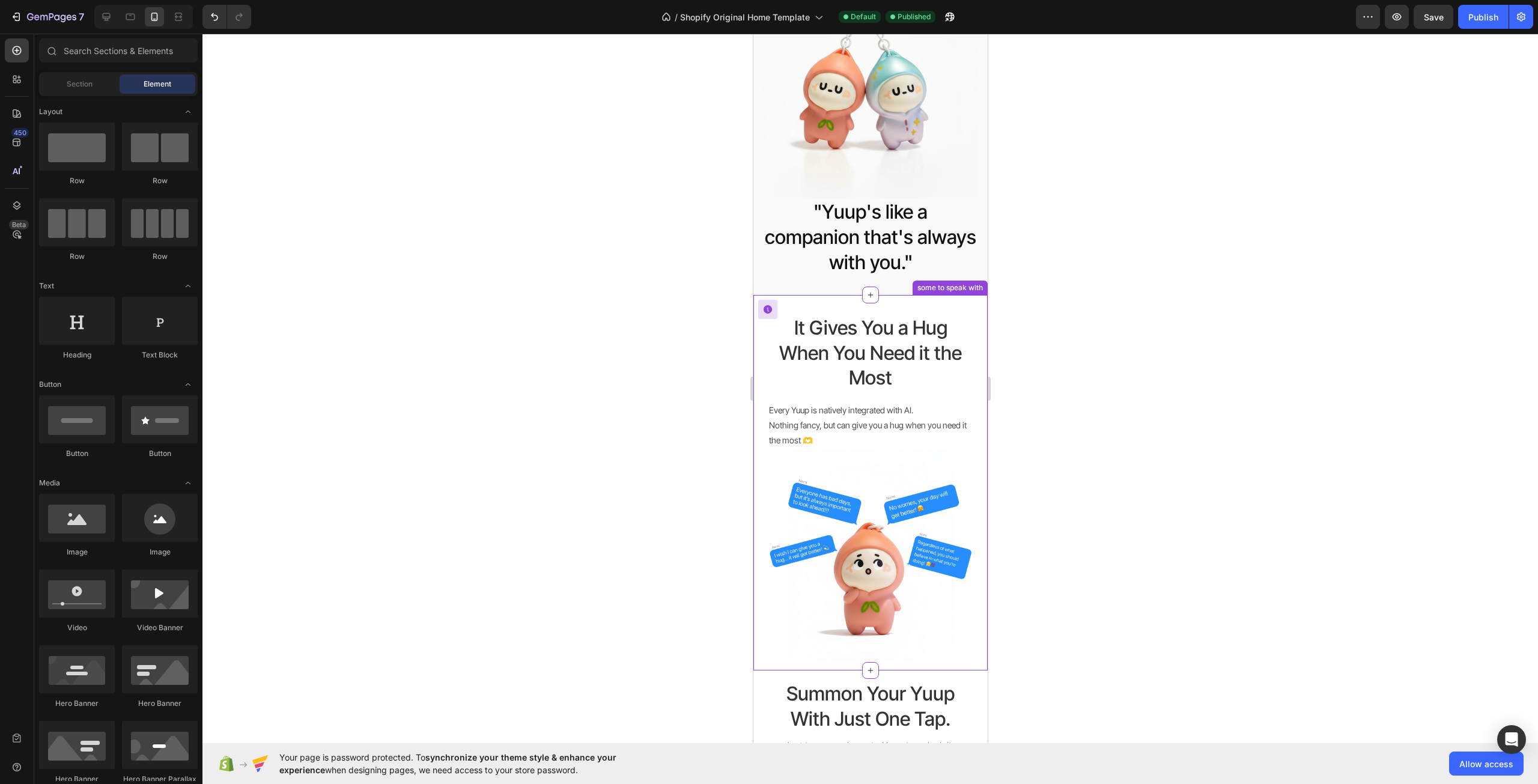
scroll to position [481, 0]
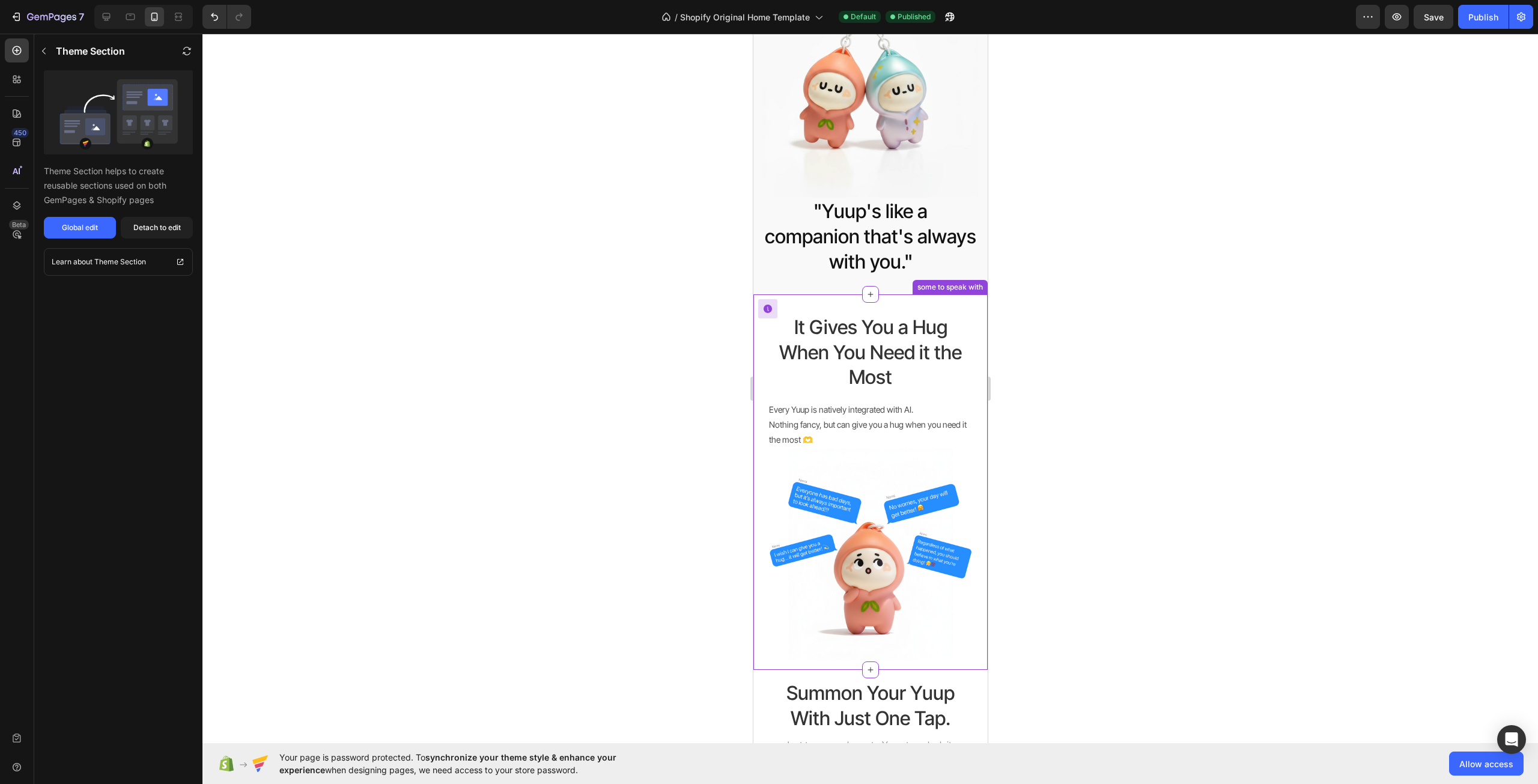
click at [942, 369] on h2 "It Gives You a Hug When You Need it the Most" at bounding box center [870, 352] width 205 height 78
click at [1075, 460] on div at bounding box center [870, 408] width 1336 height 750
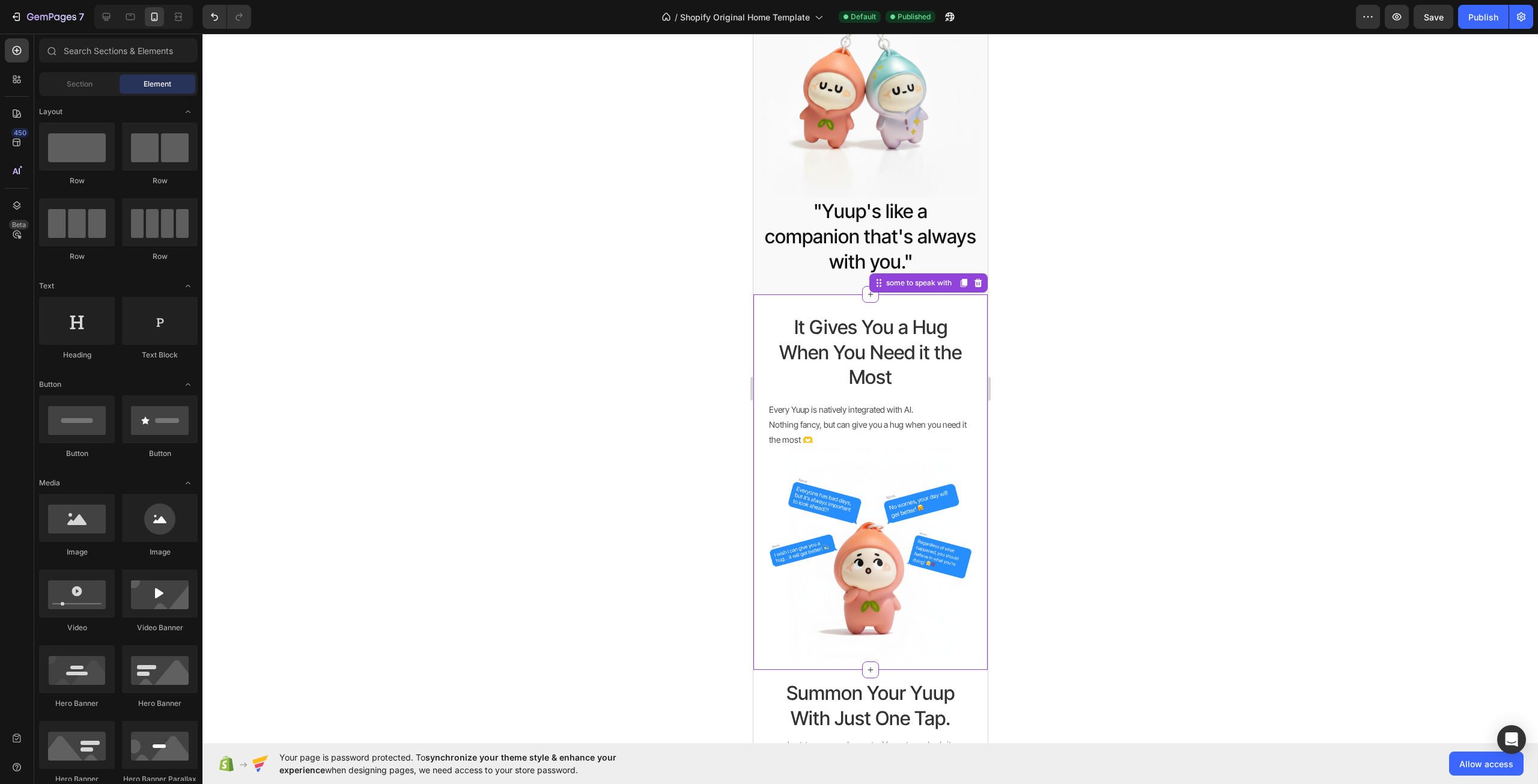
click at [947, 384] on div "It Gives You a Hug When You Need it the Most Heading Every Yuup is natively int…" at bounding box center [870, 371] width 205 height 154
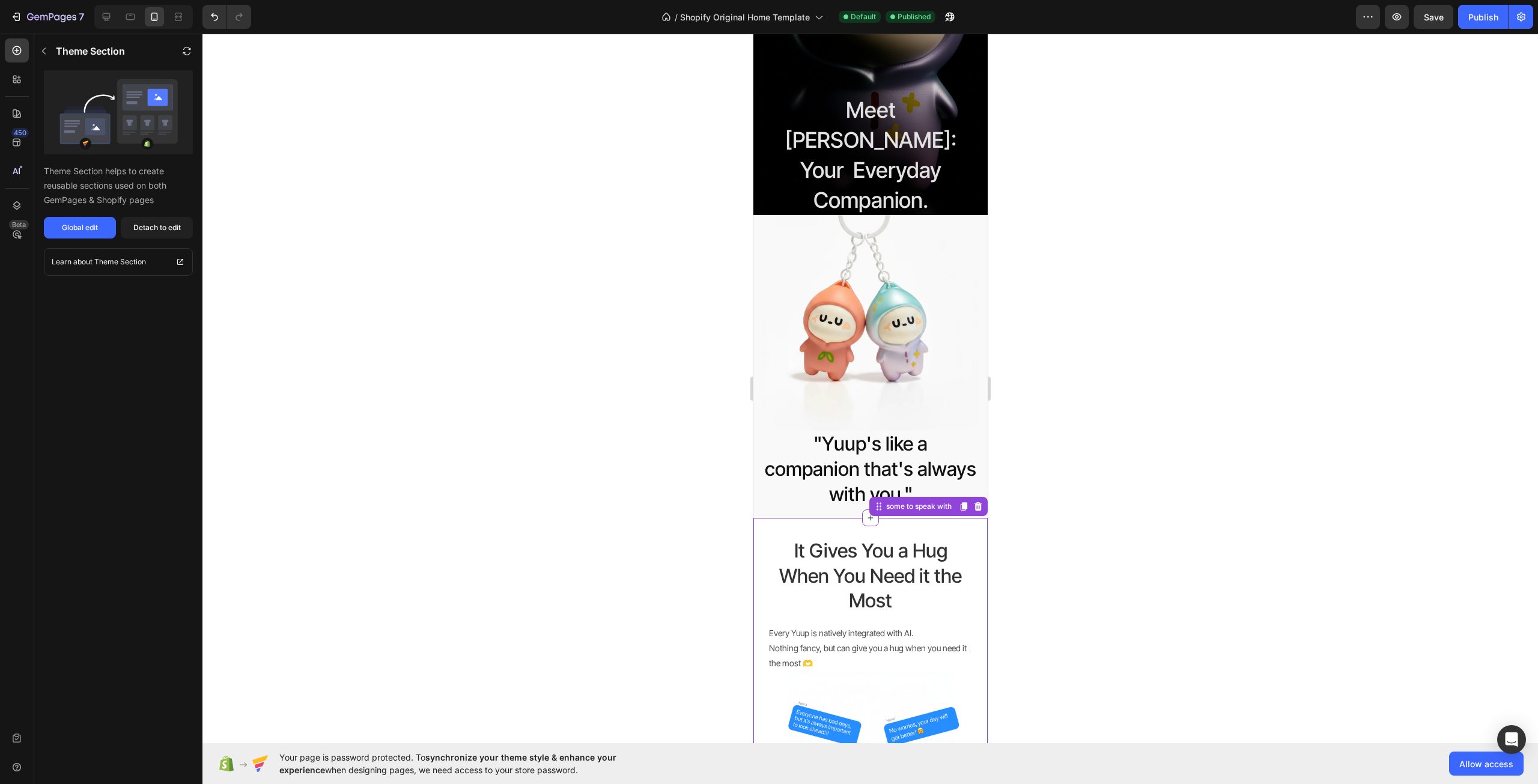
scroll to position [240, 0]
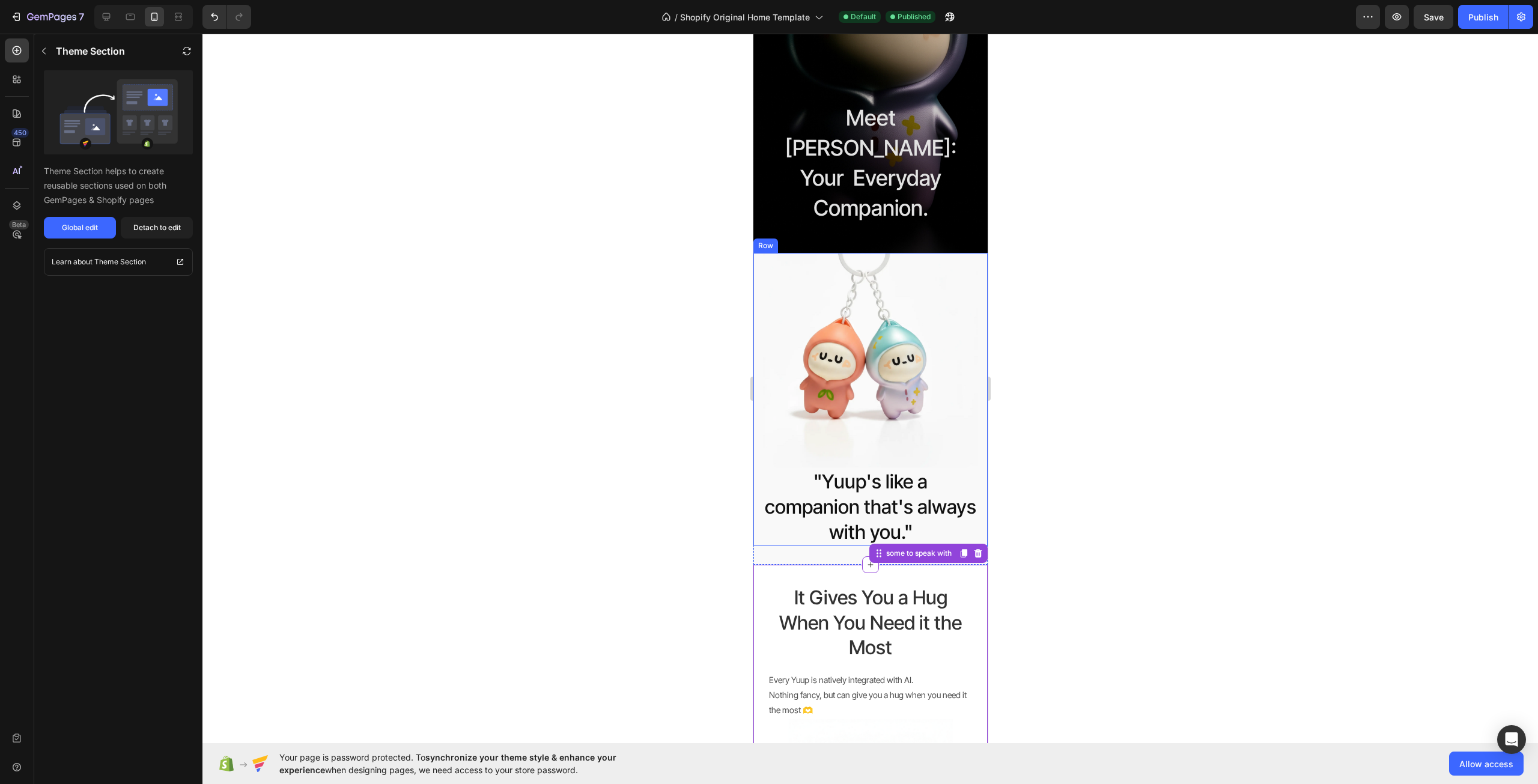
click at [760, 479] on div "Image "Yuup's like a companion that's always with you." Heading Row" at bounding box center [870, 399] width 234 height 293
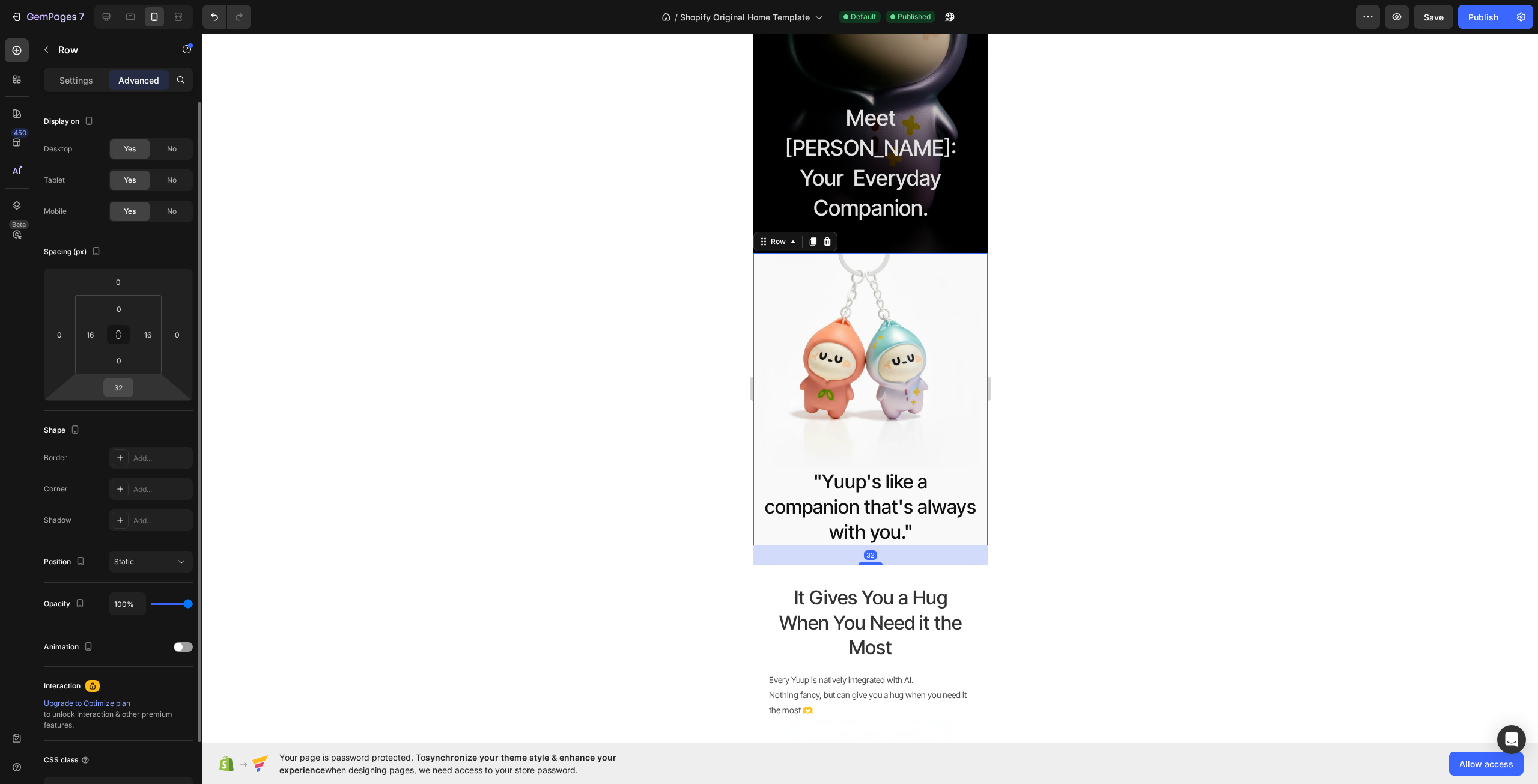
click at [125, 382] on input "32" at bounding box center [118, 387] width 24 height 18
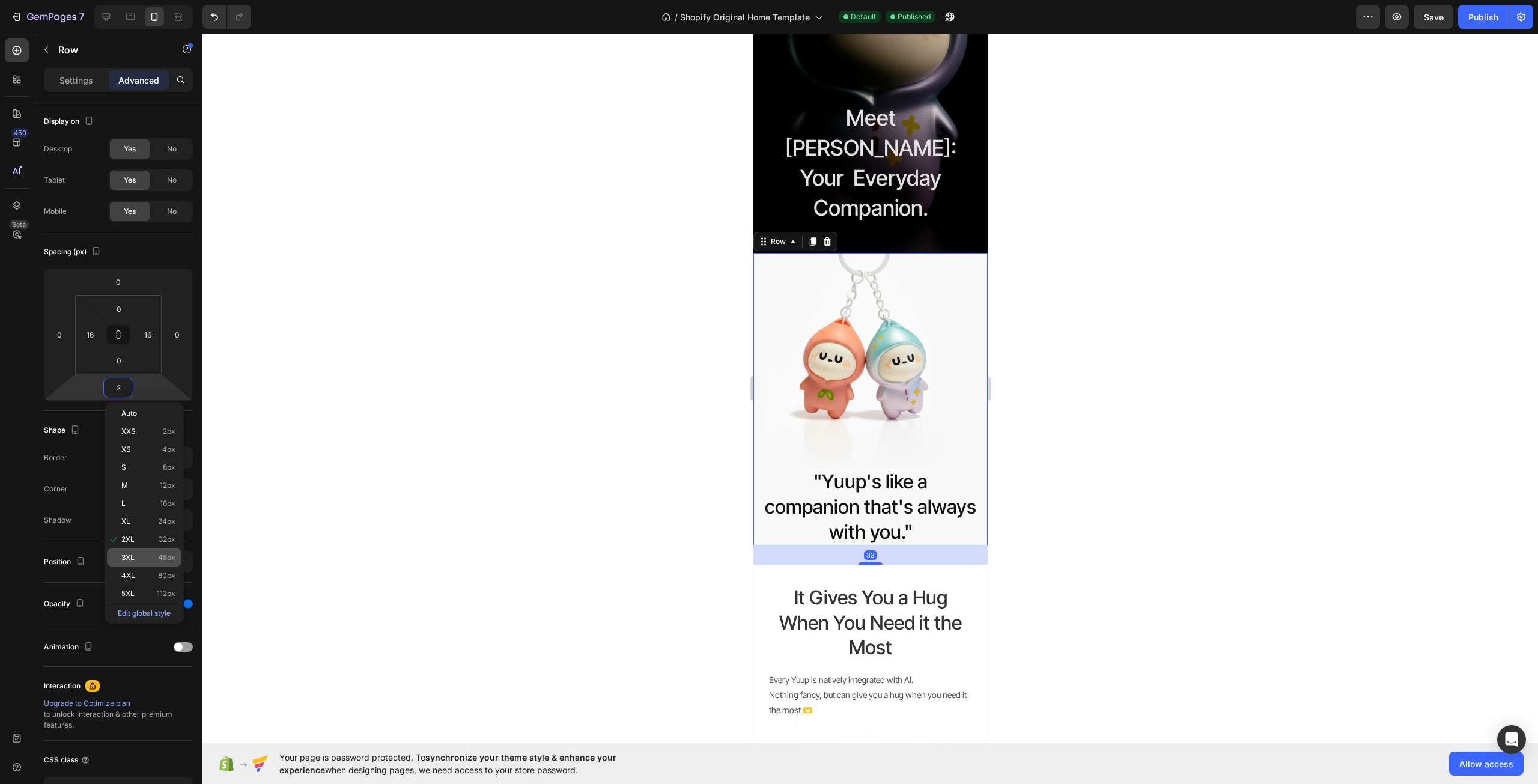
click at [163, 557] on span "48px" at bounding box center [167, 558] width 18 height 8
type input "48"
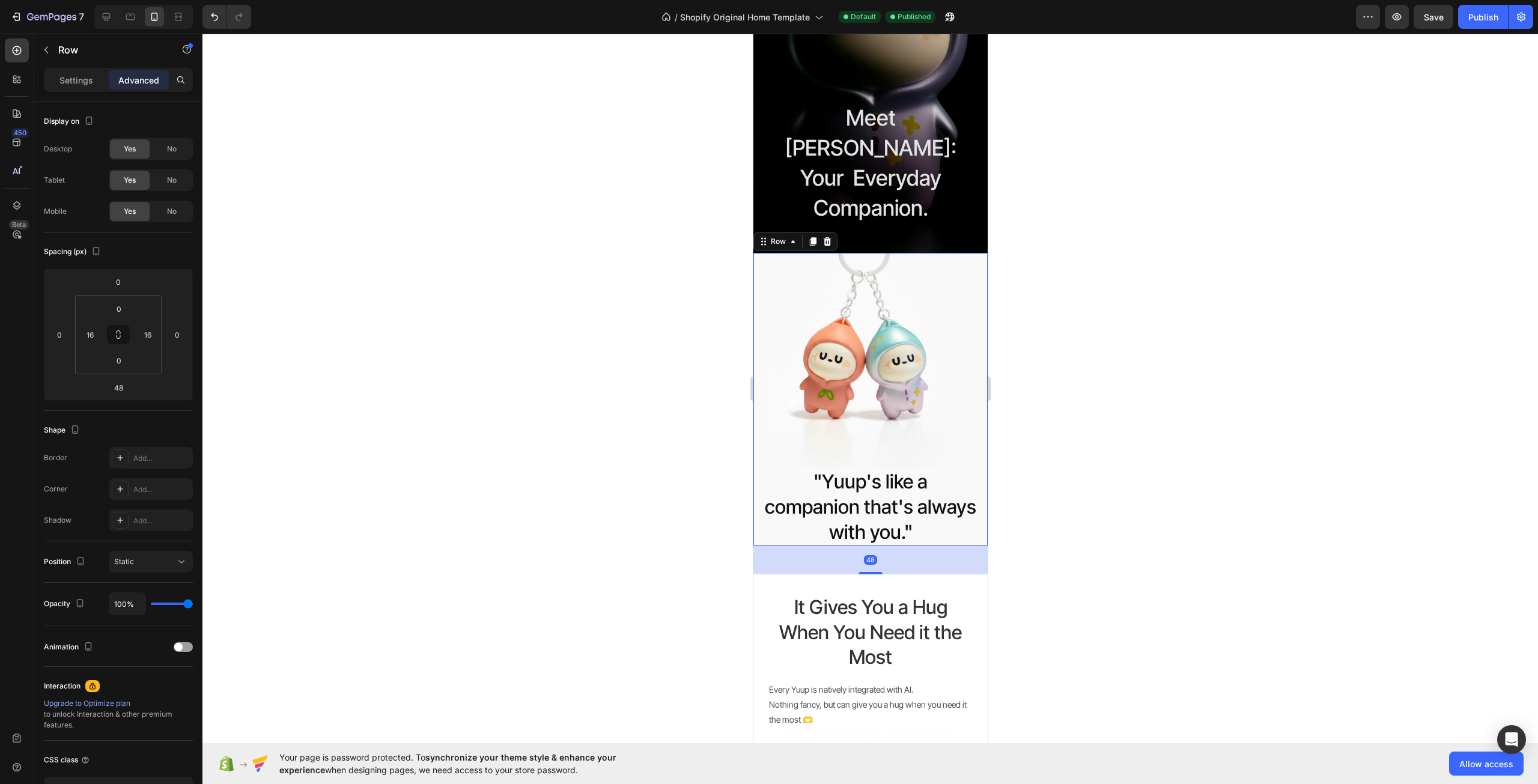
click at [416, 514] on div at bounding box center [870, 408] width 1336 height 750
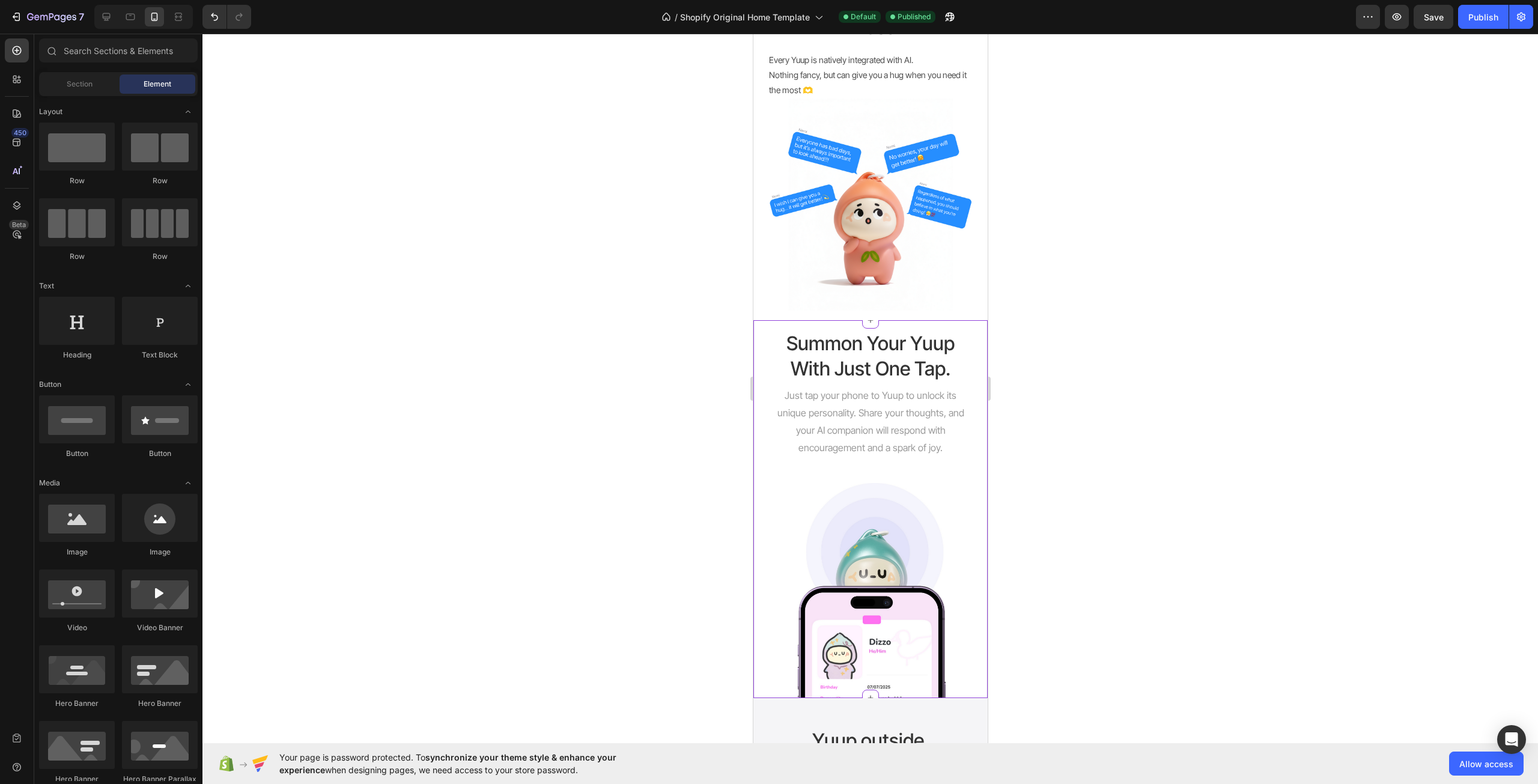
scroll to position [841, 0]
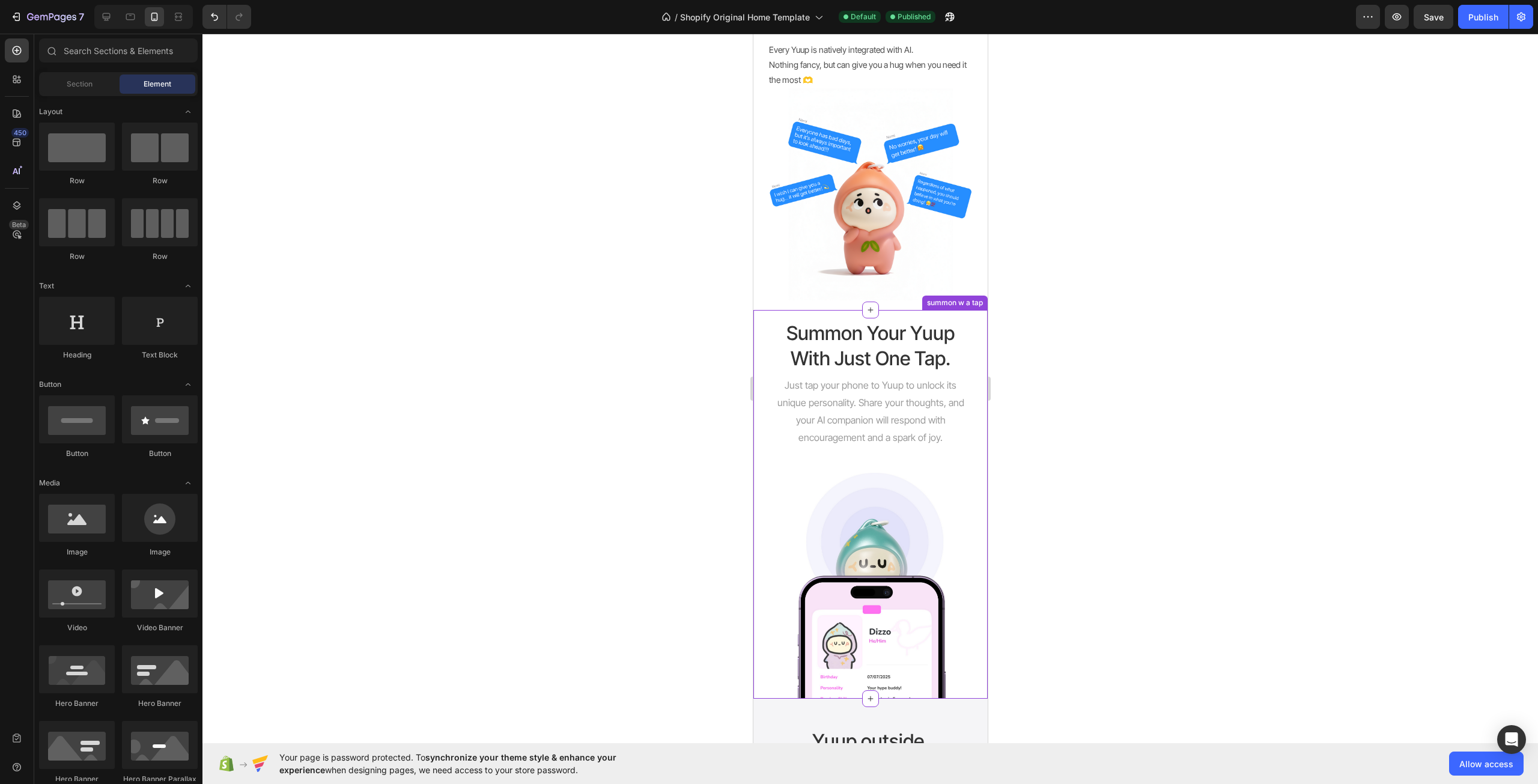
click at [967, 421] on div "Image Summon Your Yuup With Just One Tap. Heading Just tap your phone to Yuup t…" at bounding box center [870, 504] width 234 height 389
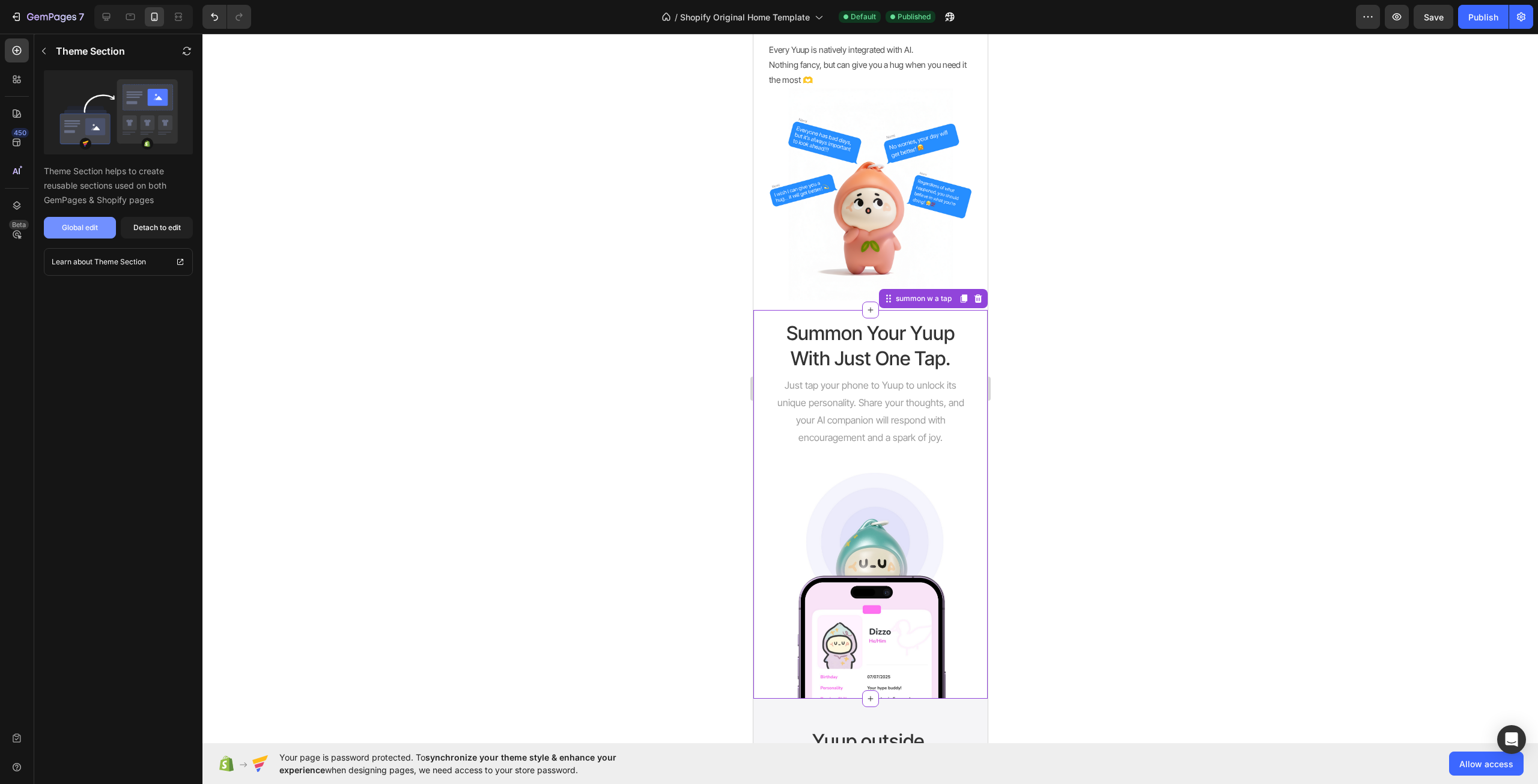
click at [101, 221] on button "Global edit" at bounding box center [80, 228] width 72 height 22
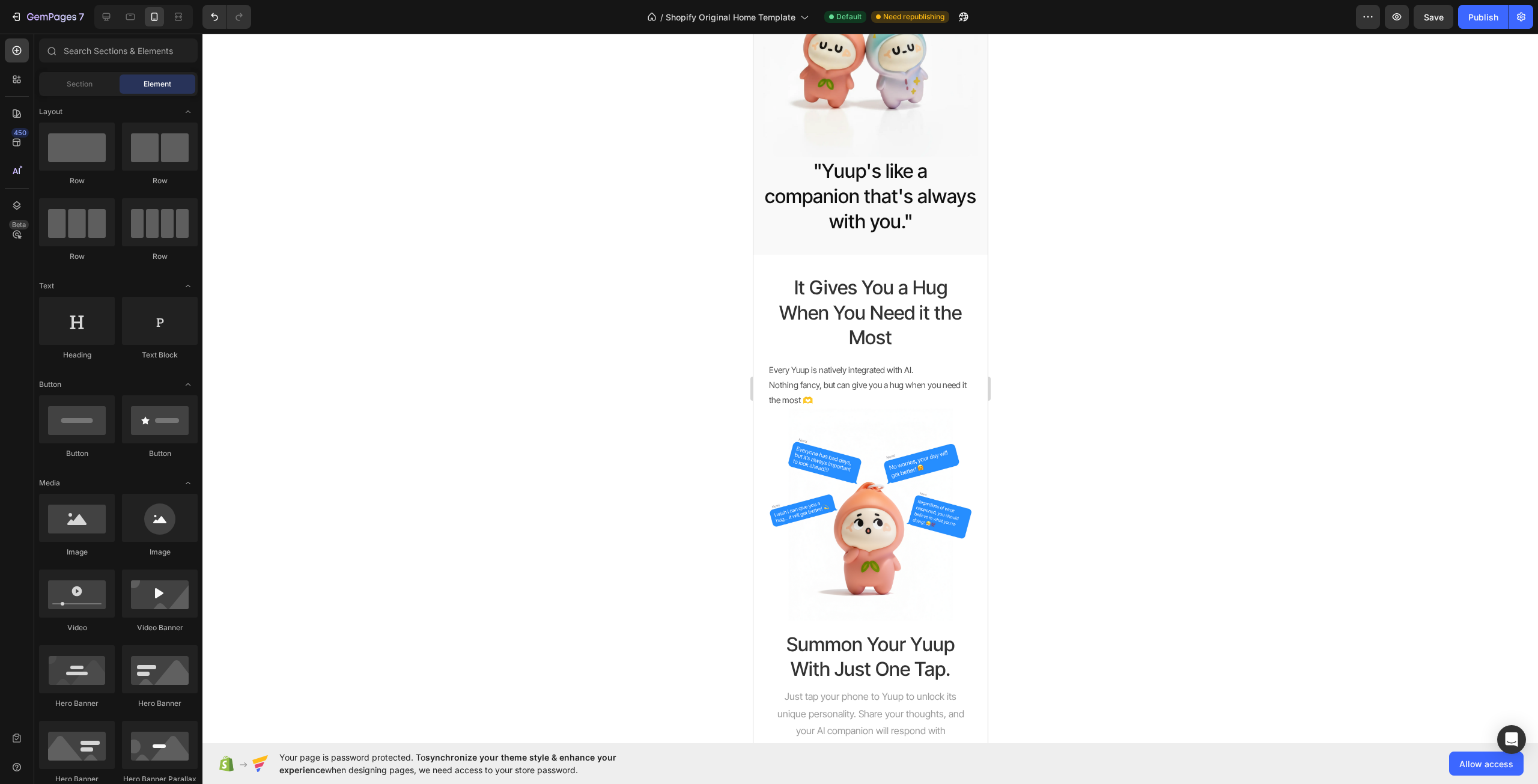
scroll to position [0, 0]
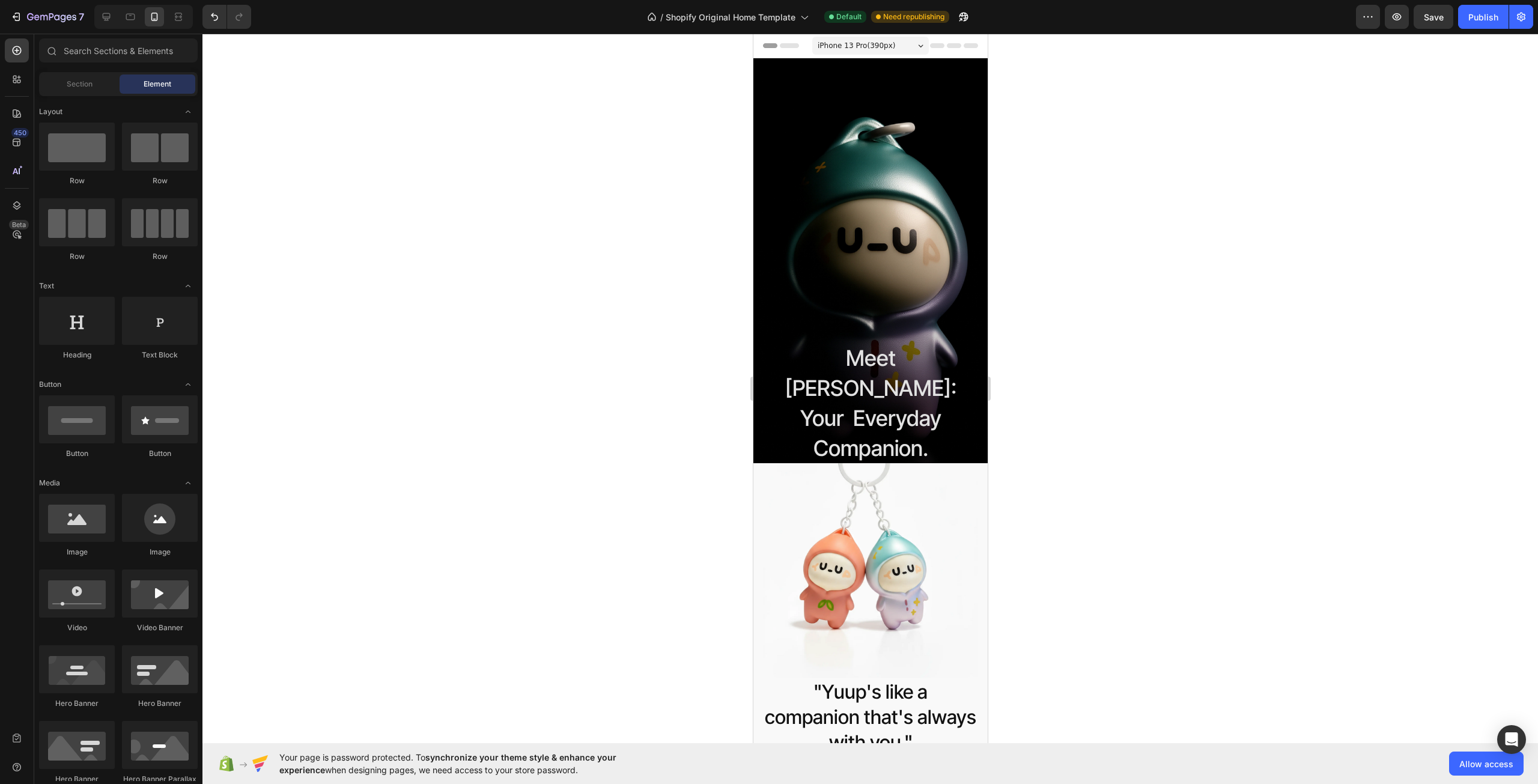
drag, startPoint x: 984, startPoint y: 289, endPoint x: 1233, endPoint y: 162, distance: 279.5
click at [62, 24] on button "7" at bounding box center [47, 17] width 85 height 24
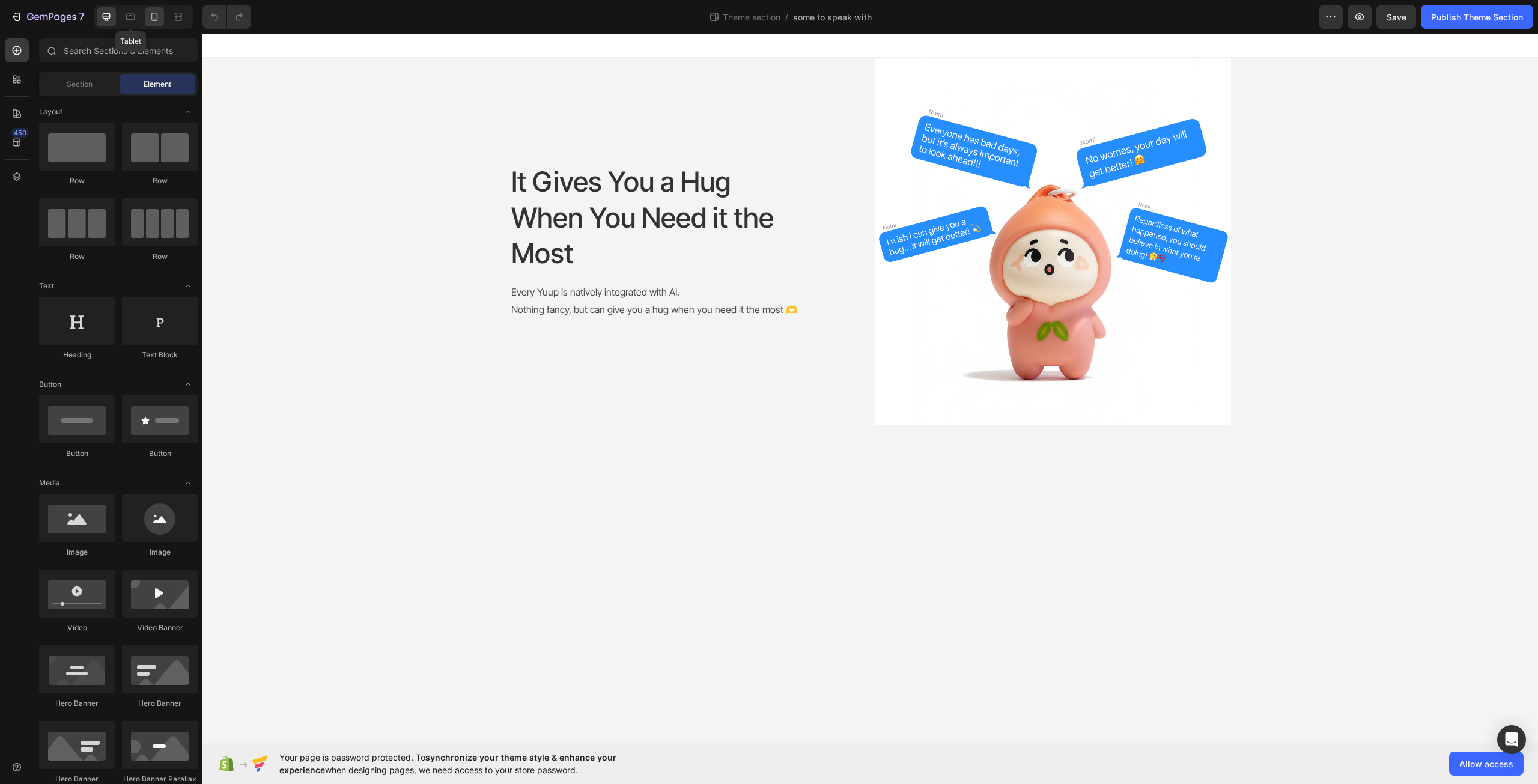
click at [146, 15] on div at bounding box center [154, 16] width 19 height 19
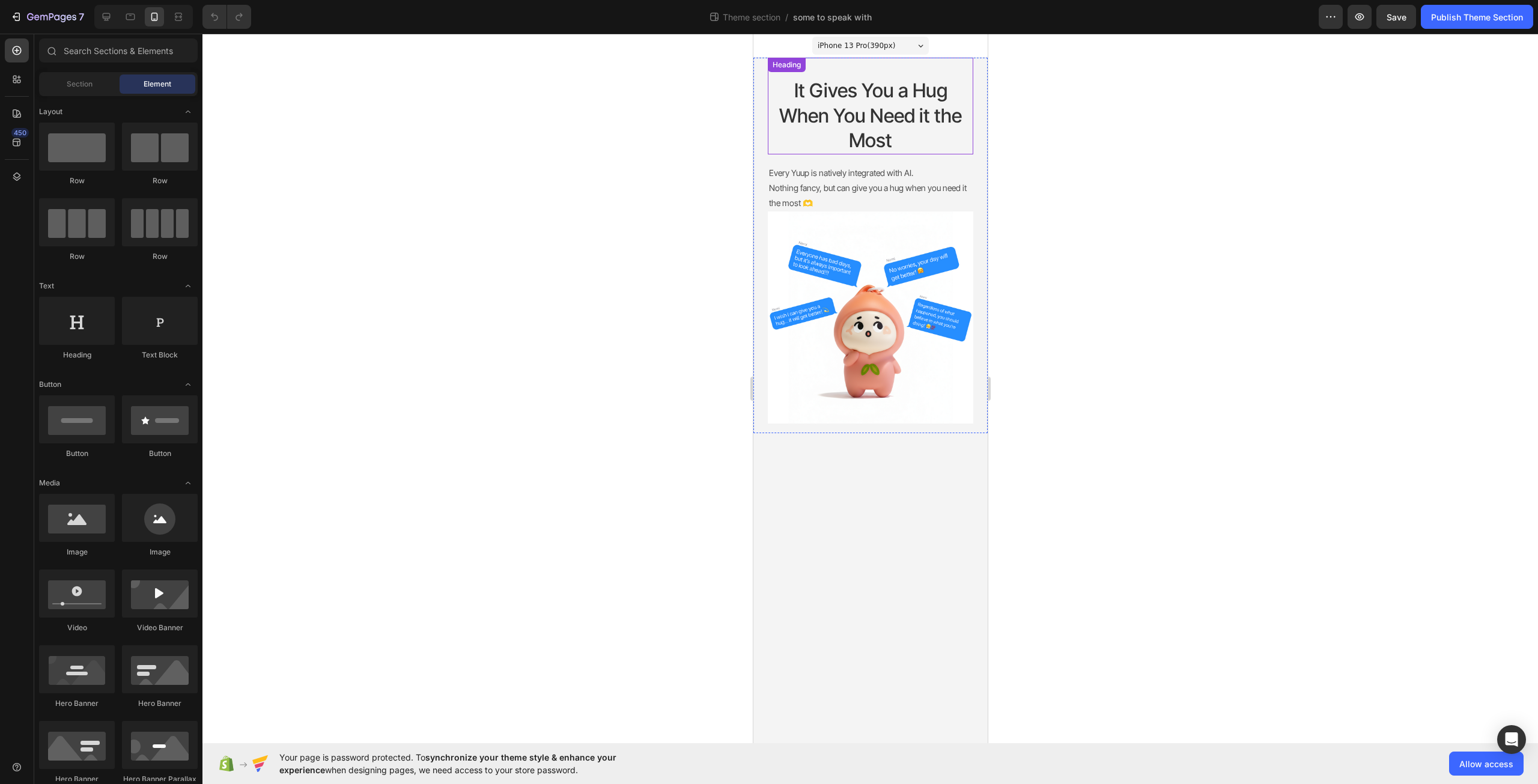
click at [905, 116] on h2 "It Gives You a Hug When You Need it the Most" at bounding box center [870, 116] width 205 height 78
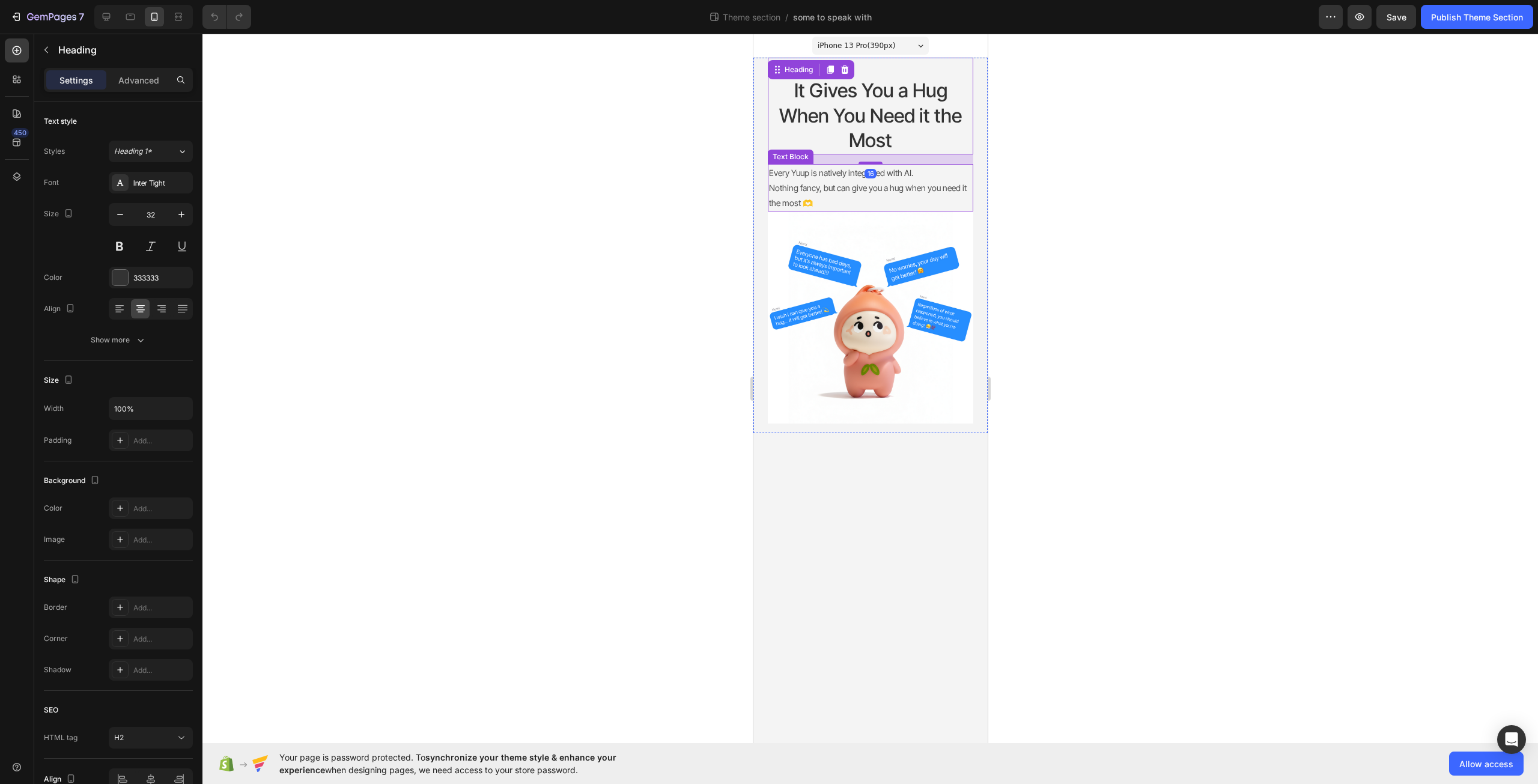
click at [930, 178] on p "Every Yuup is natively integrated with AI." at bounding box center [870, 172] width 203 height 15
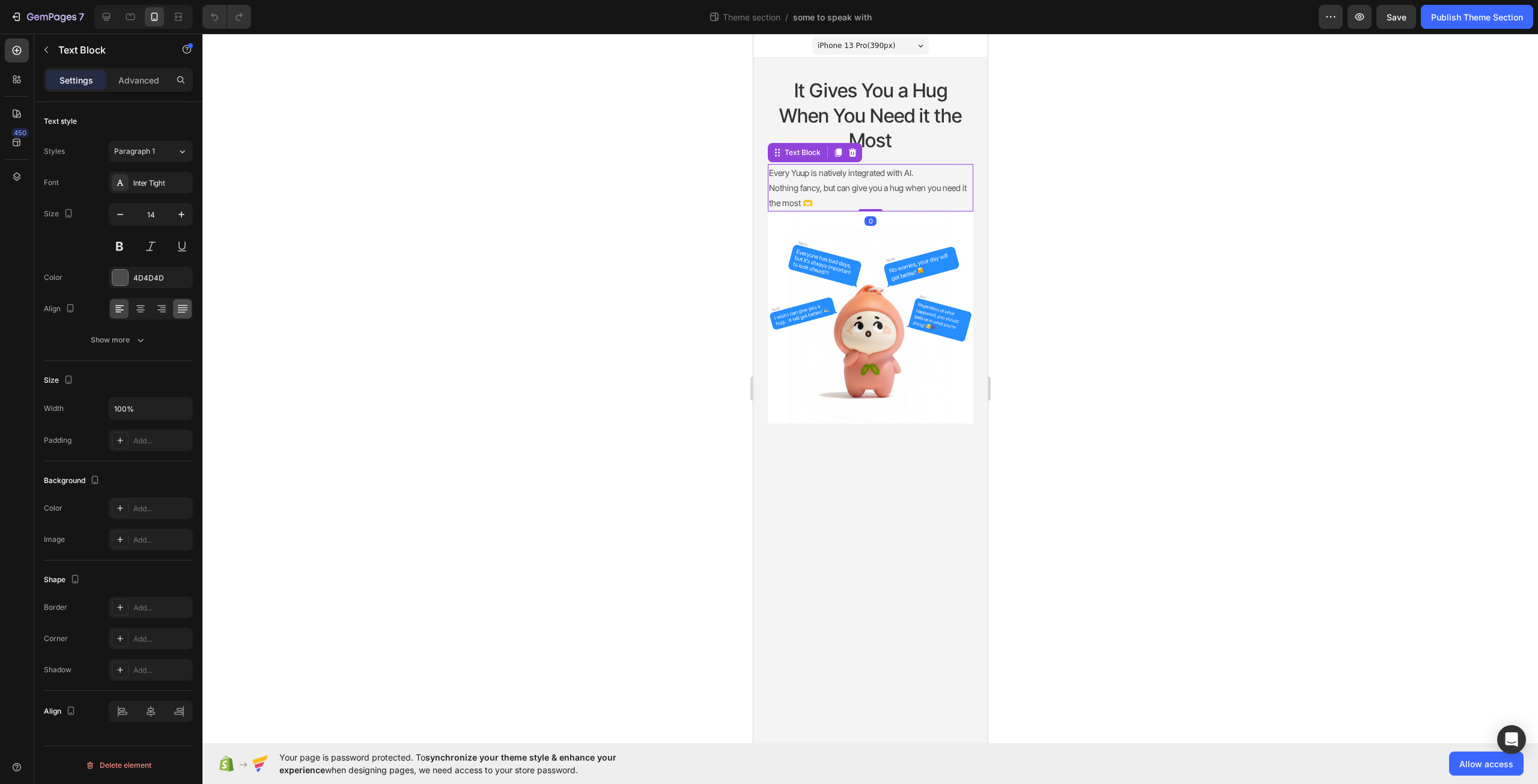
drag, startPoint x: 143, startPoint y: 313, endPoint x: 184, endPoint y: 310, distance: 41.1
click at [142, 313] on icon at bounding box center [140, 308] width 12 height 12
click at [1043, 151] on div at bounding box center [870, 408] width 1336 height 750
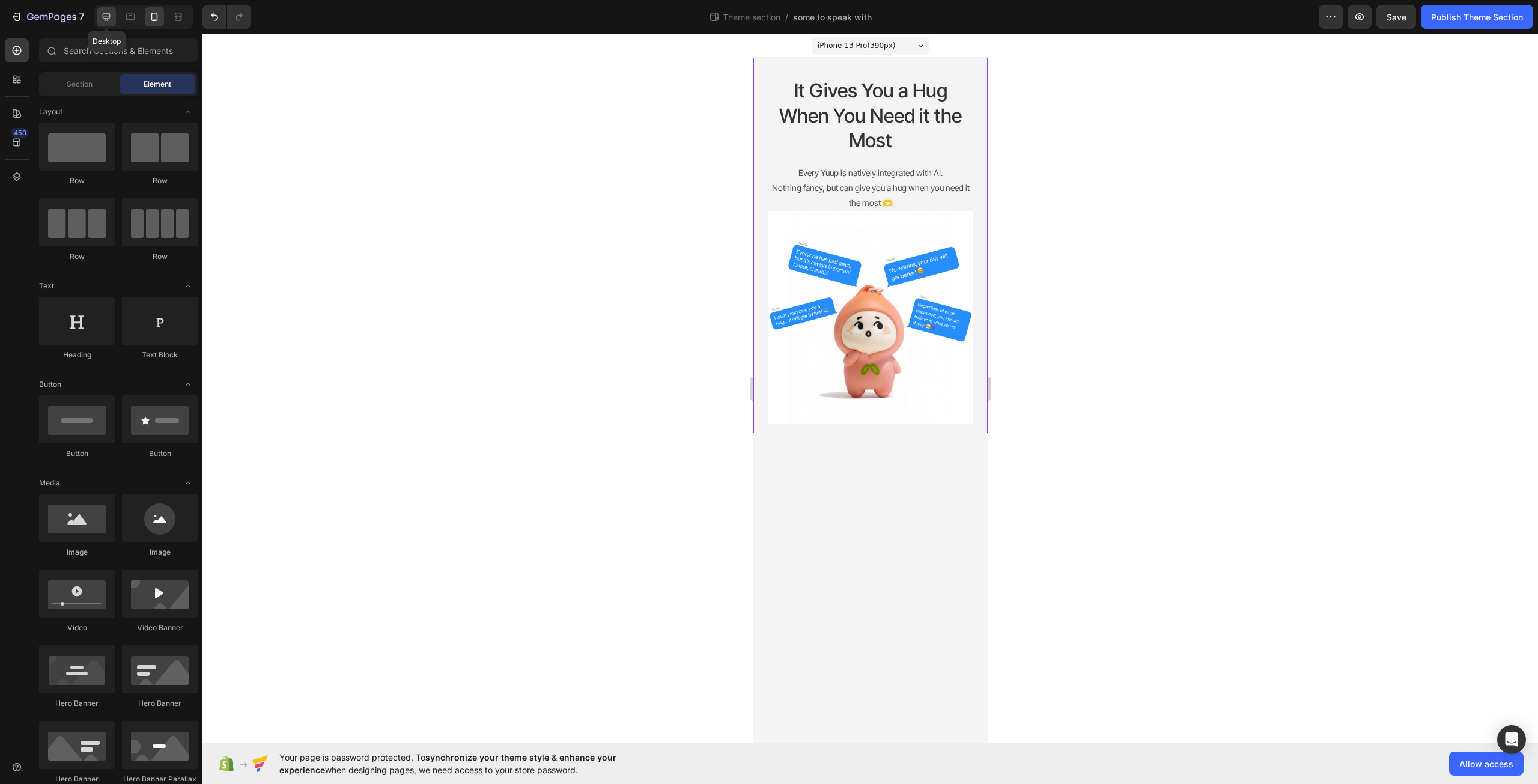
click at [102, 19] on icon at bounding box center [106, 16] width 12 height 12
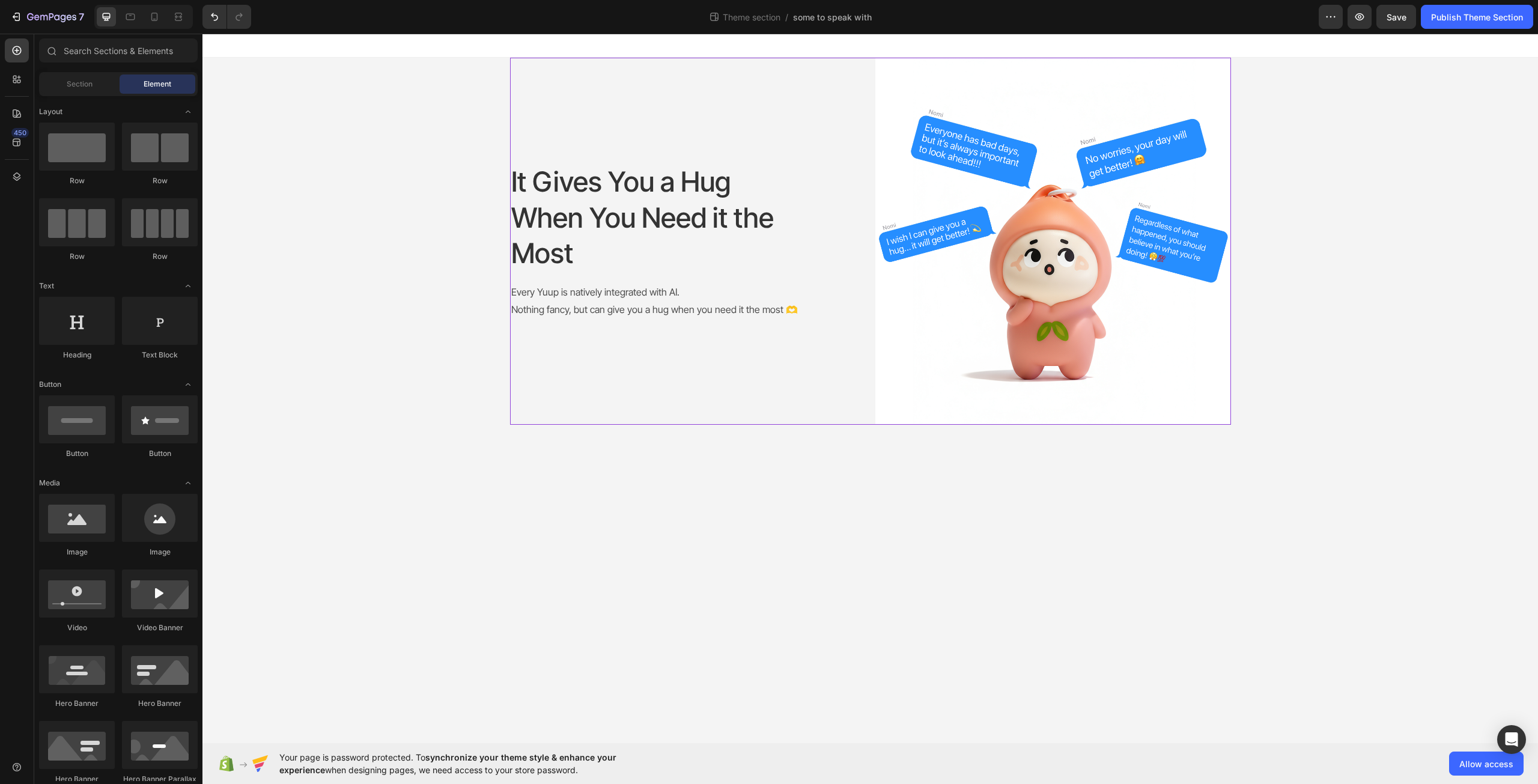
click at [741, 119] on div "It Gives You a Hug When You Need it the Most Heading Every Yuup is natively int…" at bounding box center [688, 241] width 356 height 367
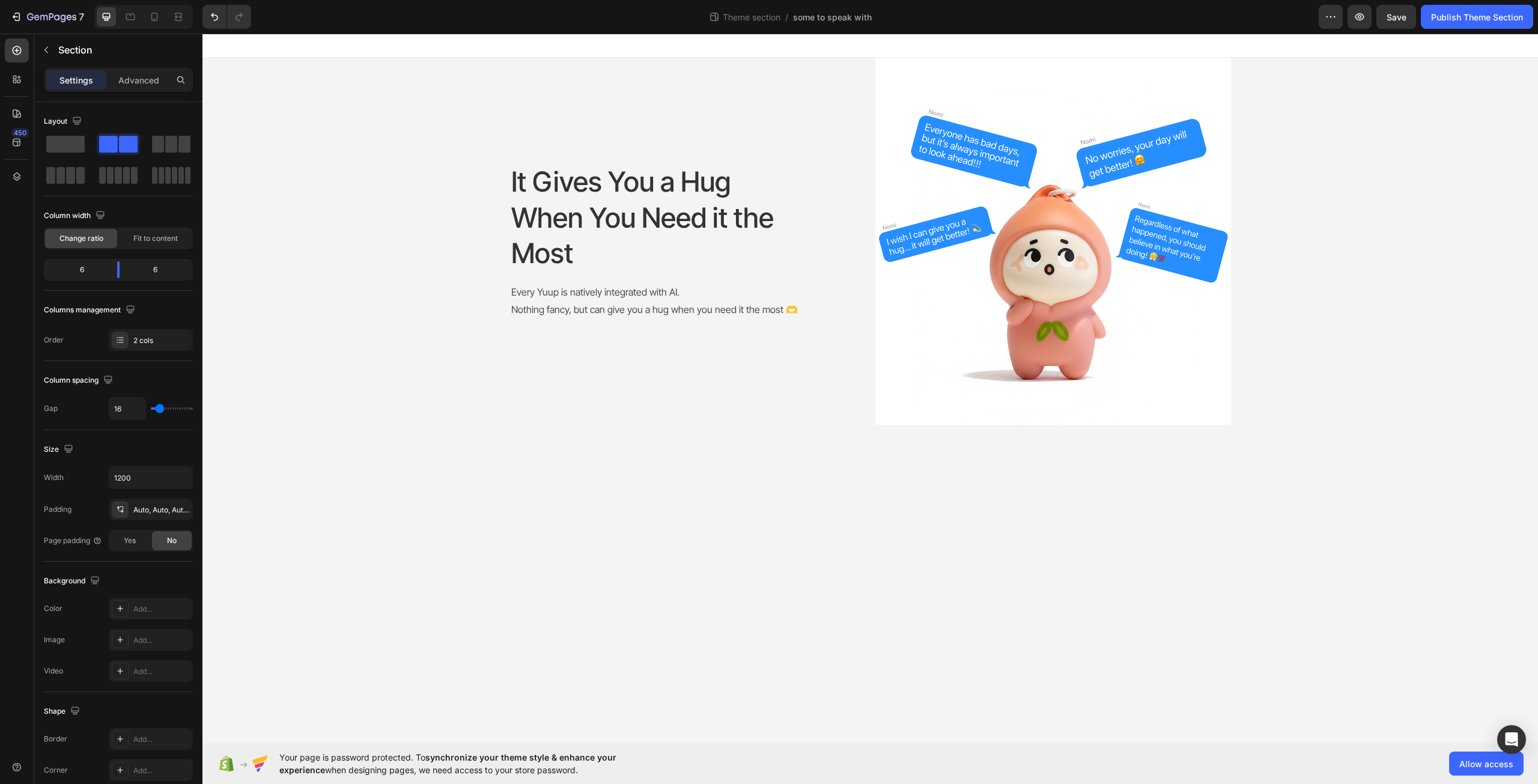
click at [446, 106] on div "It Gives You a Hug When You Need it the Most Heading Every Yuup is natively int…" at bounding box center [870, 241] width 1336 height 367
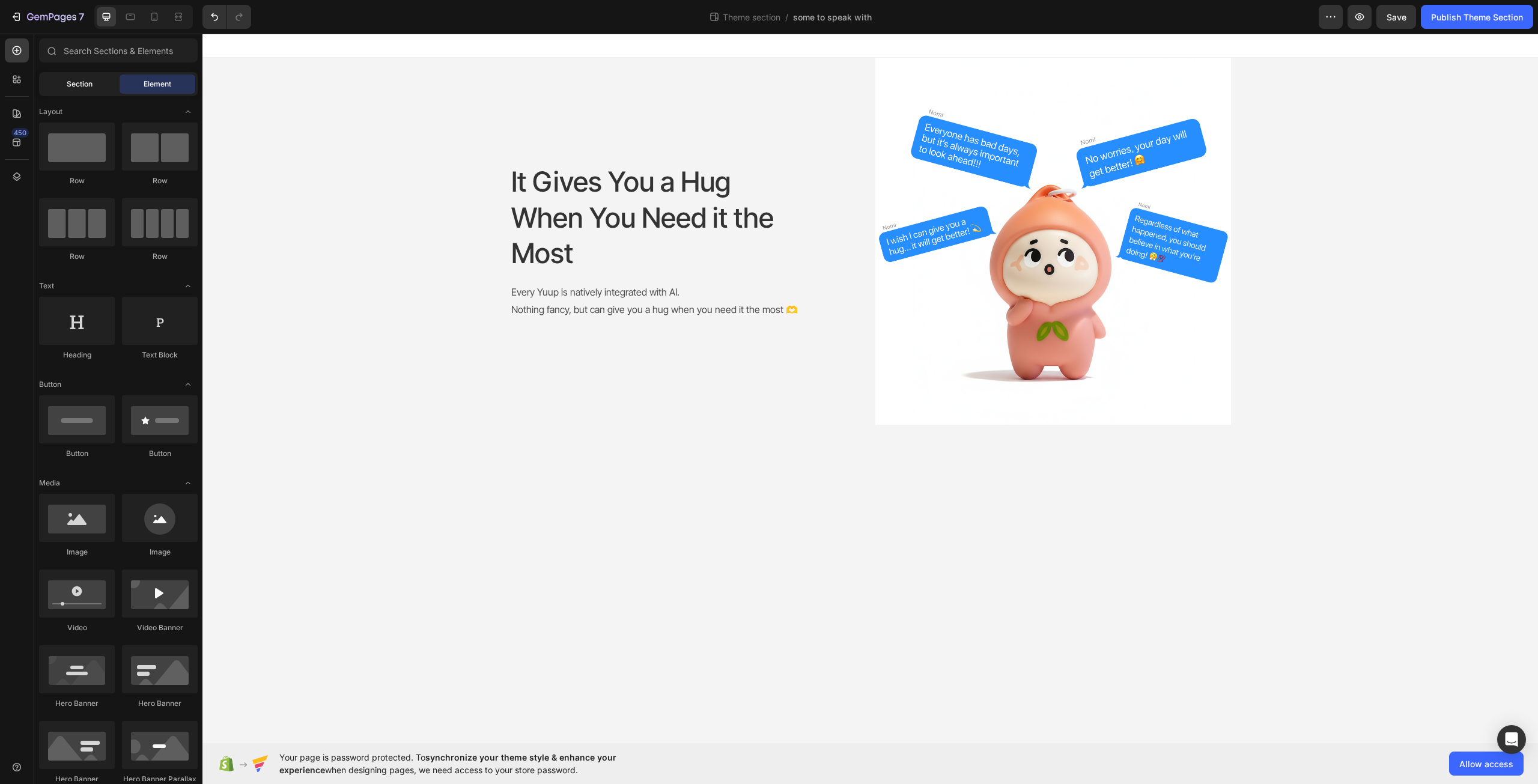
click at [95, 81] on div "Section" at bounding box center [79, 83] width 76 height 19
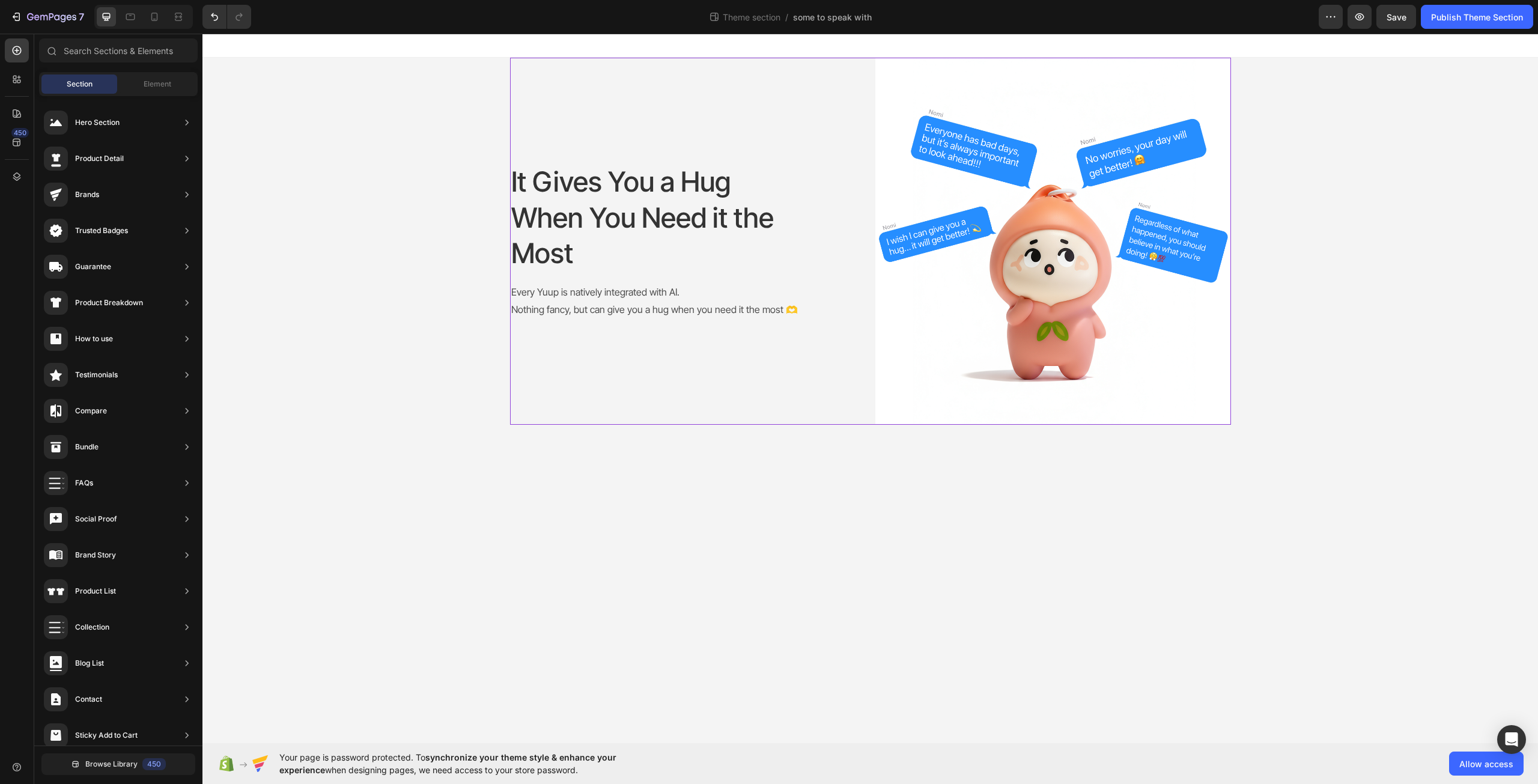
click at [720, 110] on div "It Gives You a Hug When You Need it the Most Heading Every Yuup is natively int…" at bounding box center [688, 241] width 356 height 367
click at [328, 155] on div "It Gives You a Hug When You Need it the Most Heading Every Yuup is natively int…" at bounding box center [870, 241] width 1336 height 367
click at [579, 132] on div "It Gives You a Hug When You Need it the Most Heading Every Yuup is natively int…" at bounding box center [688, 241] width 356 height 367
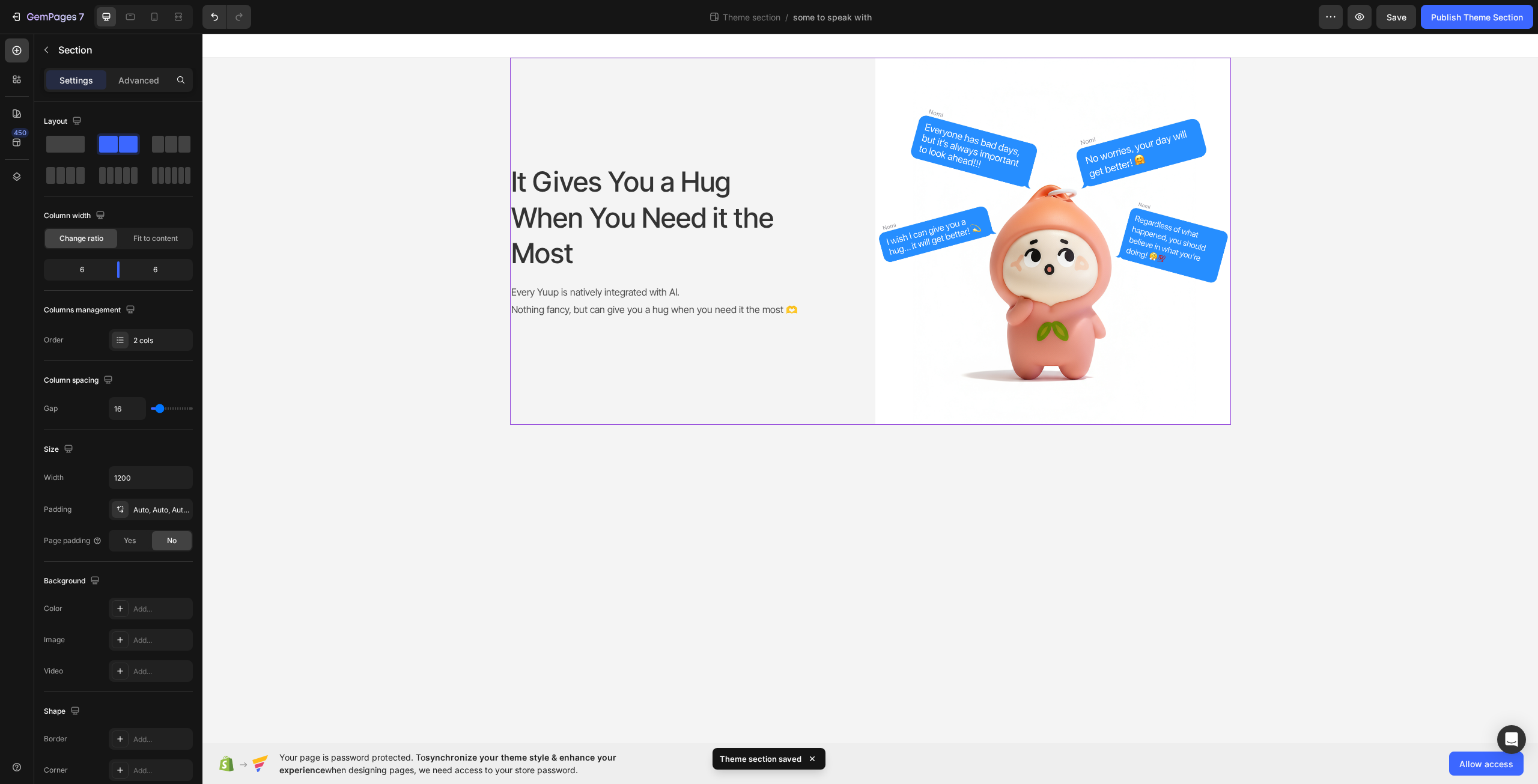
click at [802, 122] on div "It Gives You a Hug When You Need it the Most Heading Every Yuup is natively int…" at bounding box center [688, 241] width 356 height 367
click at [118, 609] on icon at bounding box center [120, 608] width 6 height 6
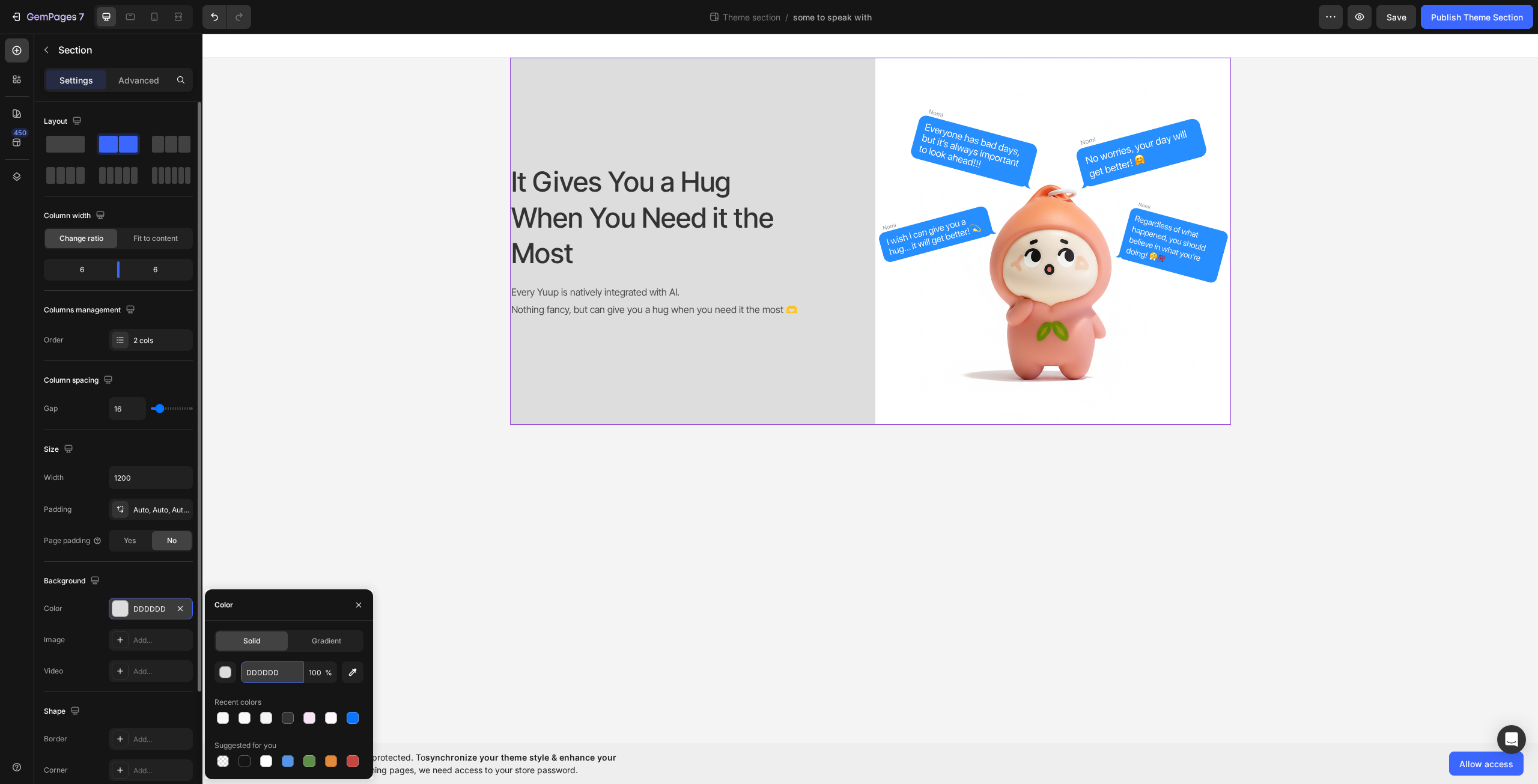
click at [275, 670] on input "DDDDDD" at bounding box center [272, 672] width 62 height 22
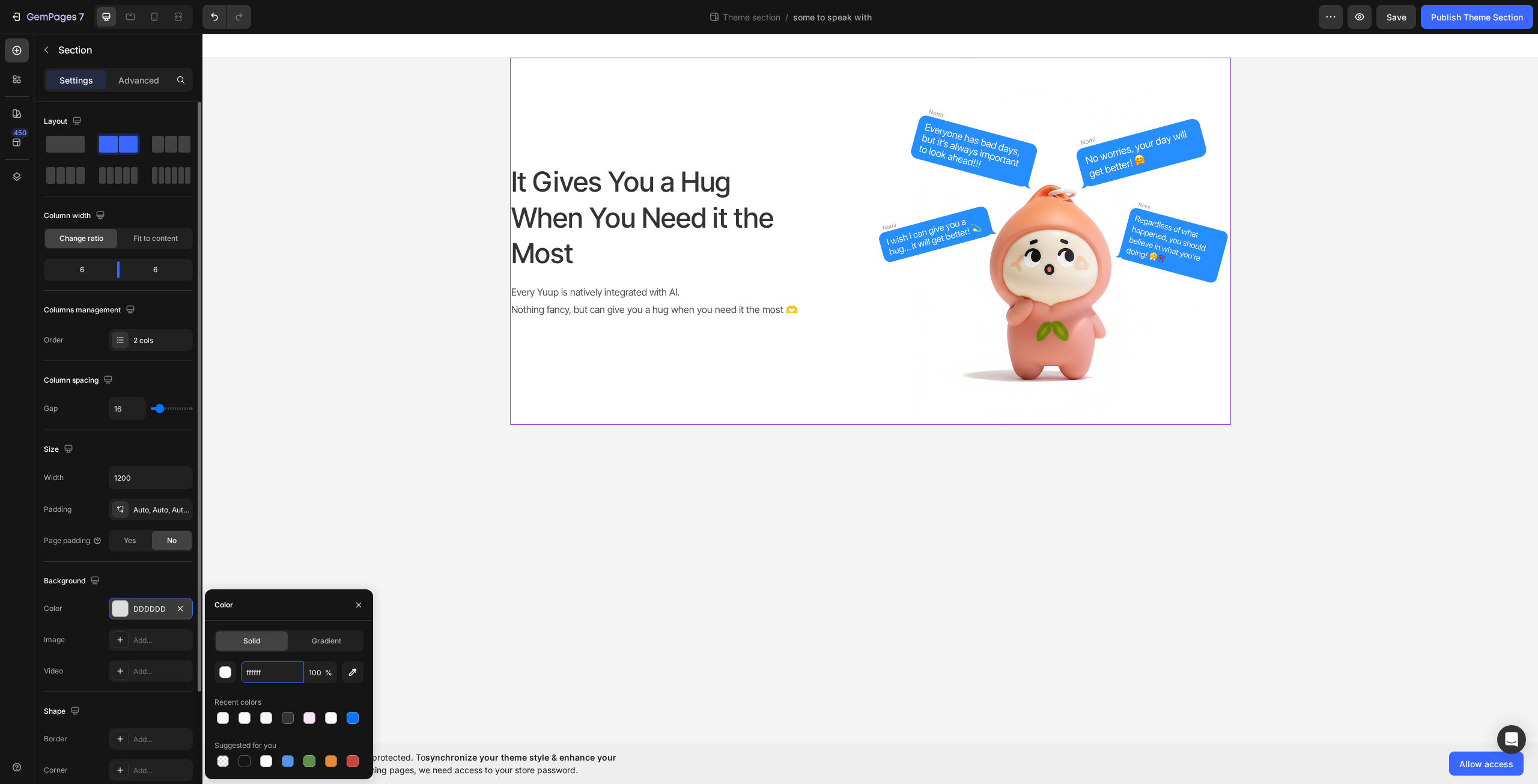
type input "FFFFFF"
click at [1202, 462] on body "It Gives You a Hug When You Need it the Most Heading Every Yuup is natively int…" at bounding box center [870, 388] width 1336 height 710
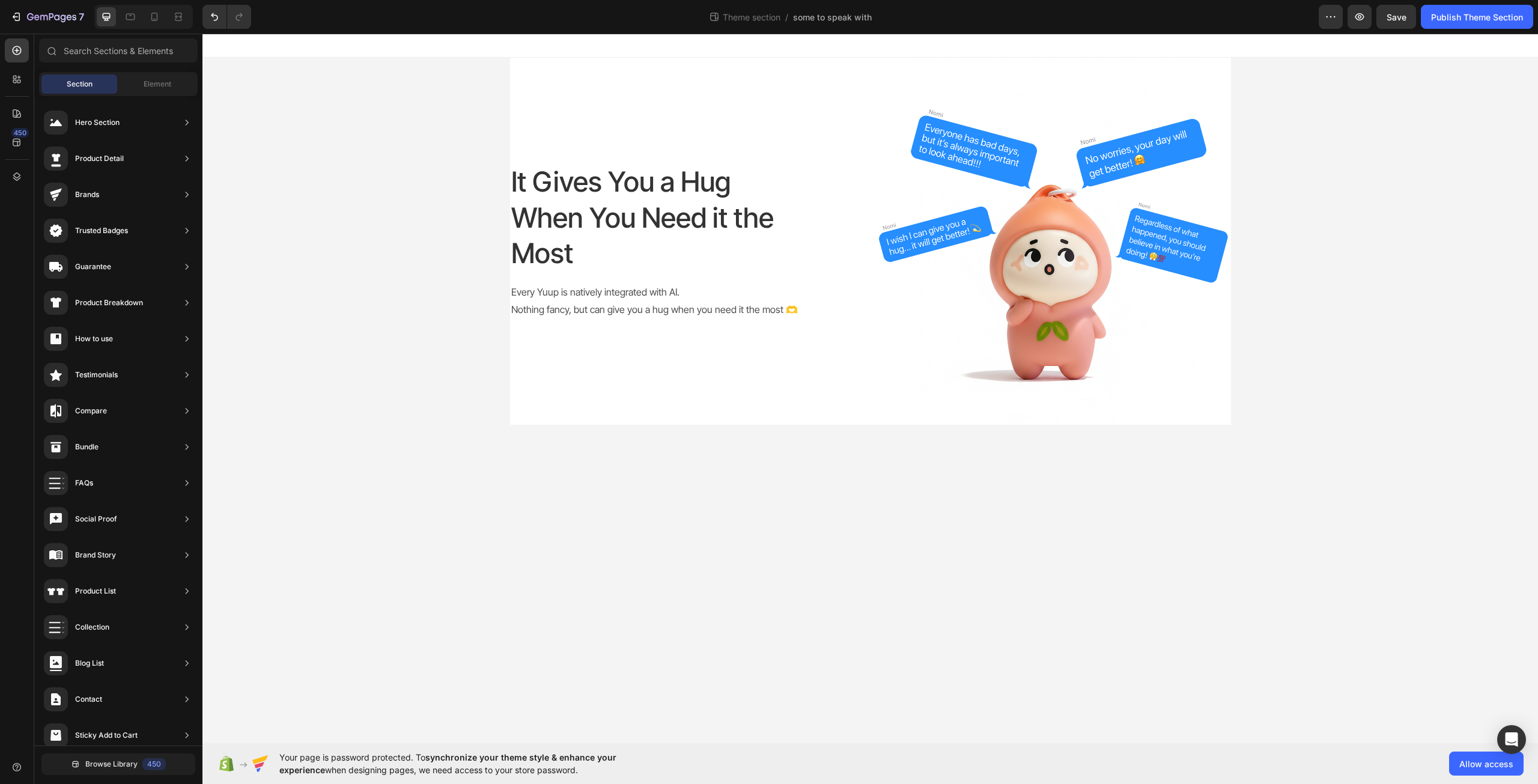
click at [1282, 378] on div "It Gives You a Hug When You Need it the Most Heading Every Yuup is natively int…" at bounding box center [870, 241] width 1336 height 367
click at [1143, 369] on img at bounding box center [1053, 241] width 356 height 367
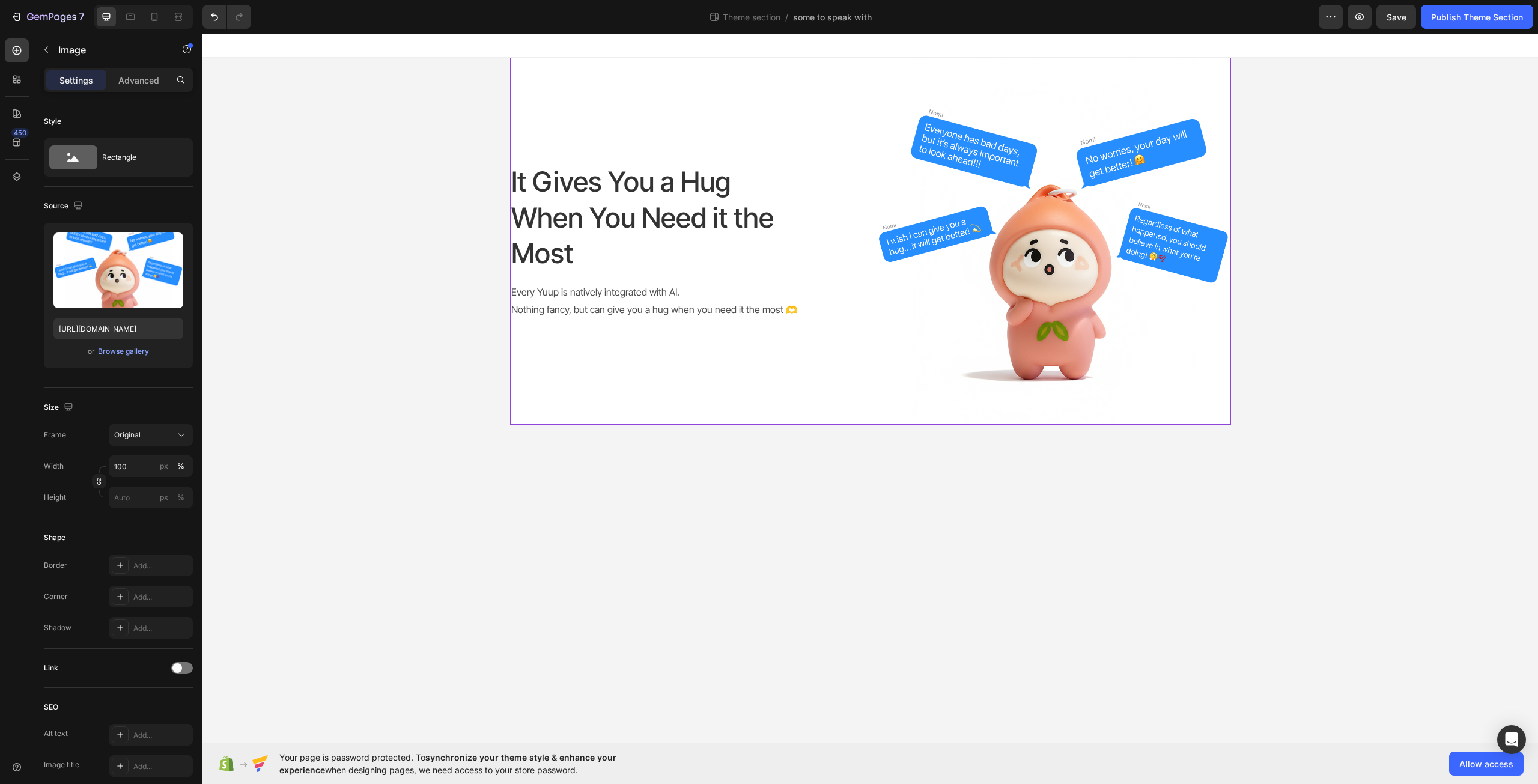
click at [787, 364] on div "It Gives You a Hug When You Need it the Most Heading Every Yuup is natively int…" at bounding box center [688, 241] width 356 height 367
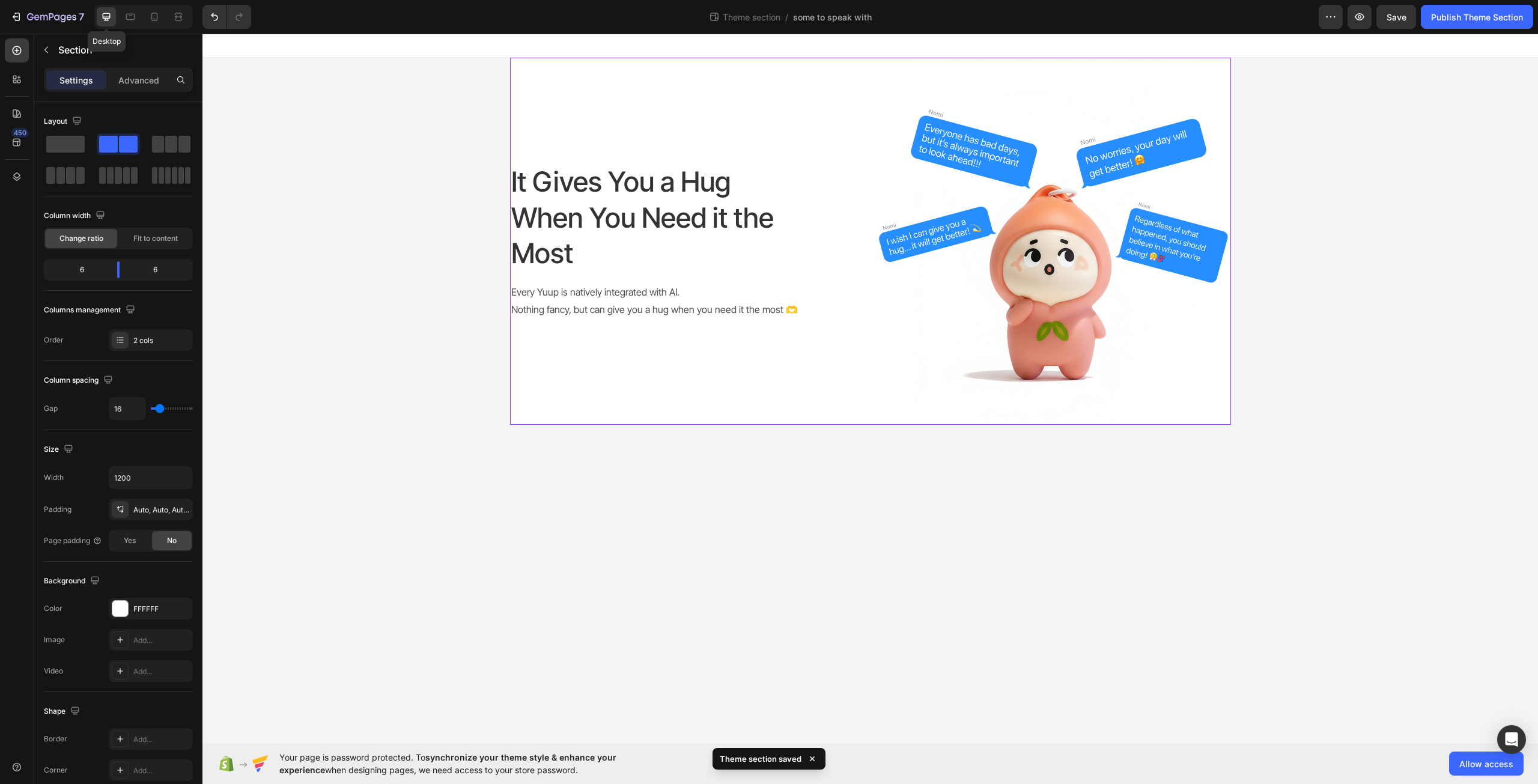
click at [114, 22] on div at bounding box center [106, 16] width 19 height 19
click at [163, 15] on div at bounding box center [154, 16] width 19 height 19
type input "0"
type input "100%"
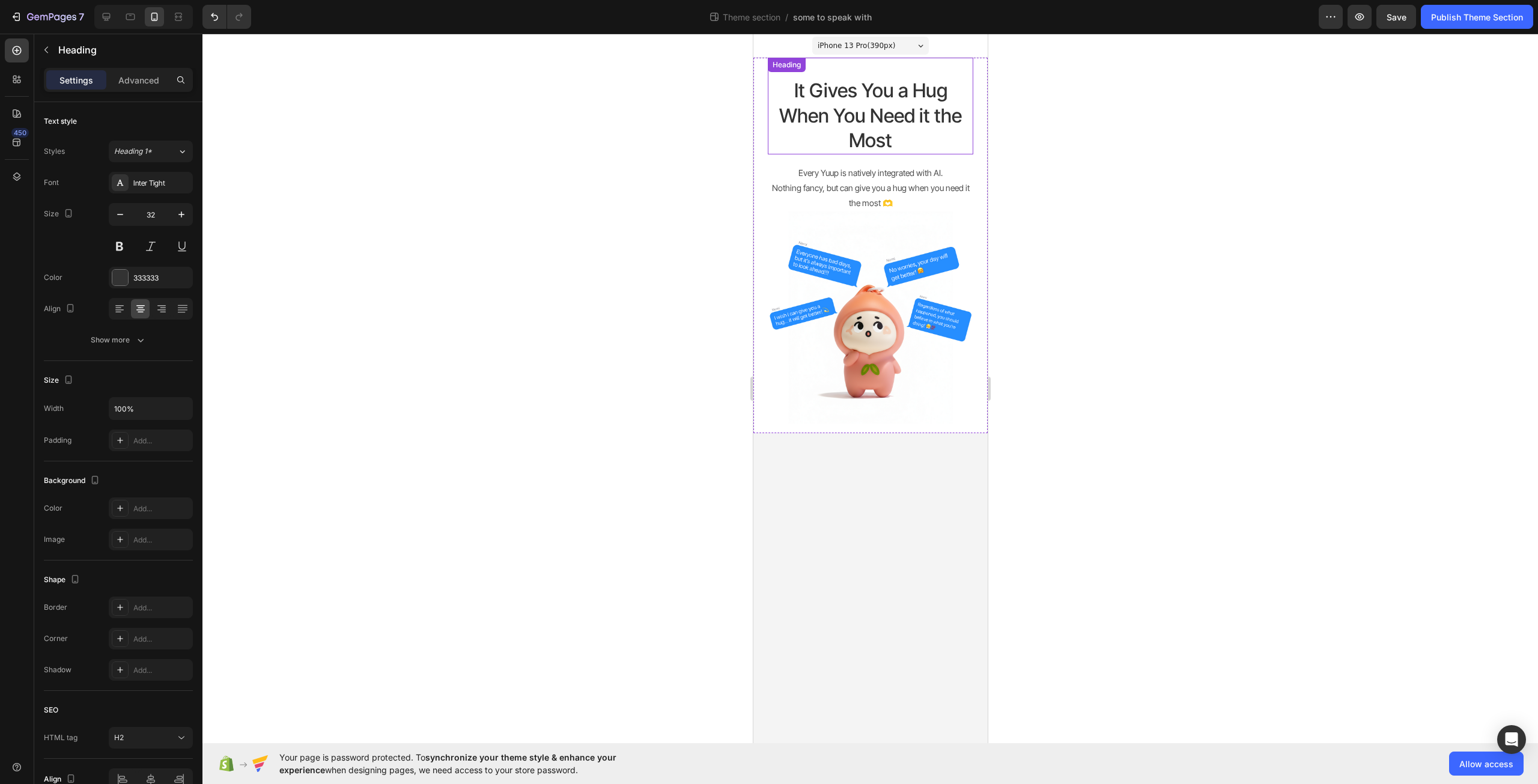
click at [866, 130] on h2 "It Gives You a Hug When You Need it the Most" at bounding box center [870, 116] width 205 height 78
click at [888, 184] on p "Nothing fancy, but can give you a hug when you need it the most 🫶" at bounding box center [870, 195] width 203 height 30
click at [1485, 22] on div "Publish Theme Section" at bounding box center [1477, 17] width 92 height 13
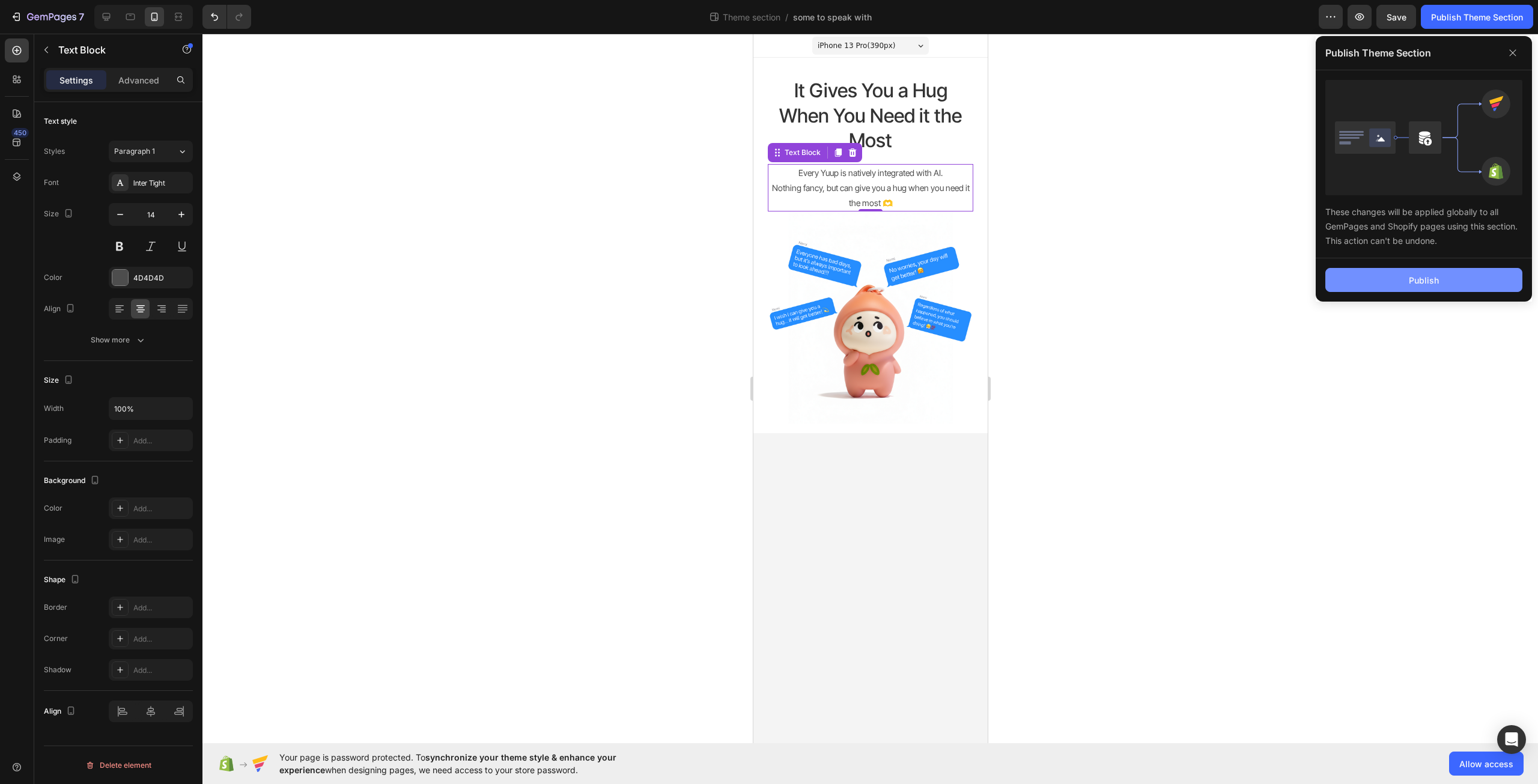
click at [1438, 284] on div "Publish" at bounding box center [1424, 280] width 30 height 13
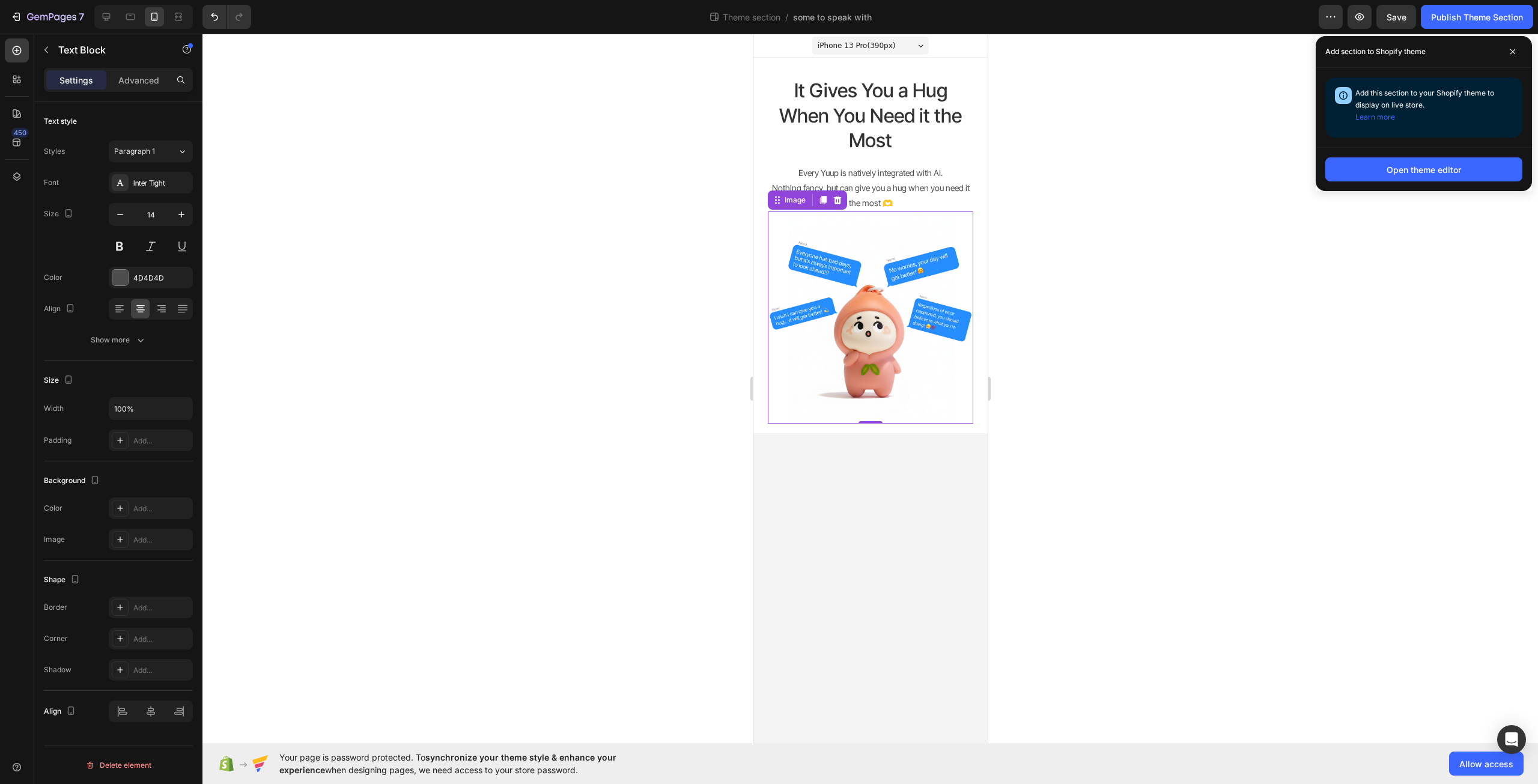
click at [947, 245] on img at bounding box center [870, 317] width 205 height 212
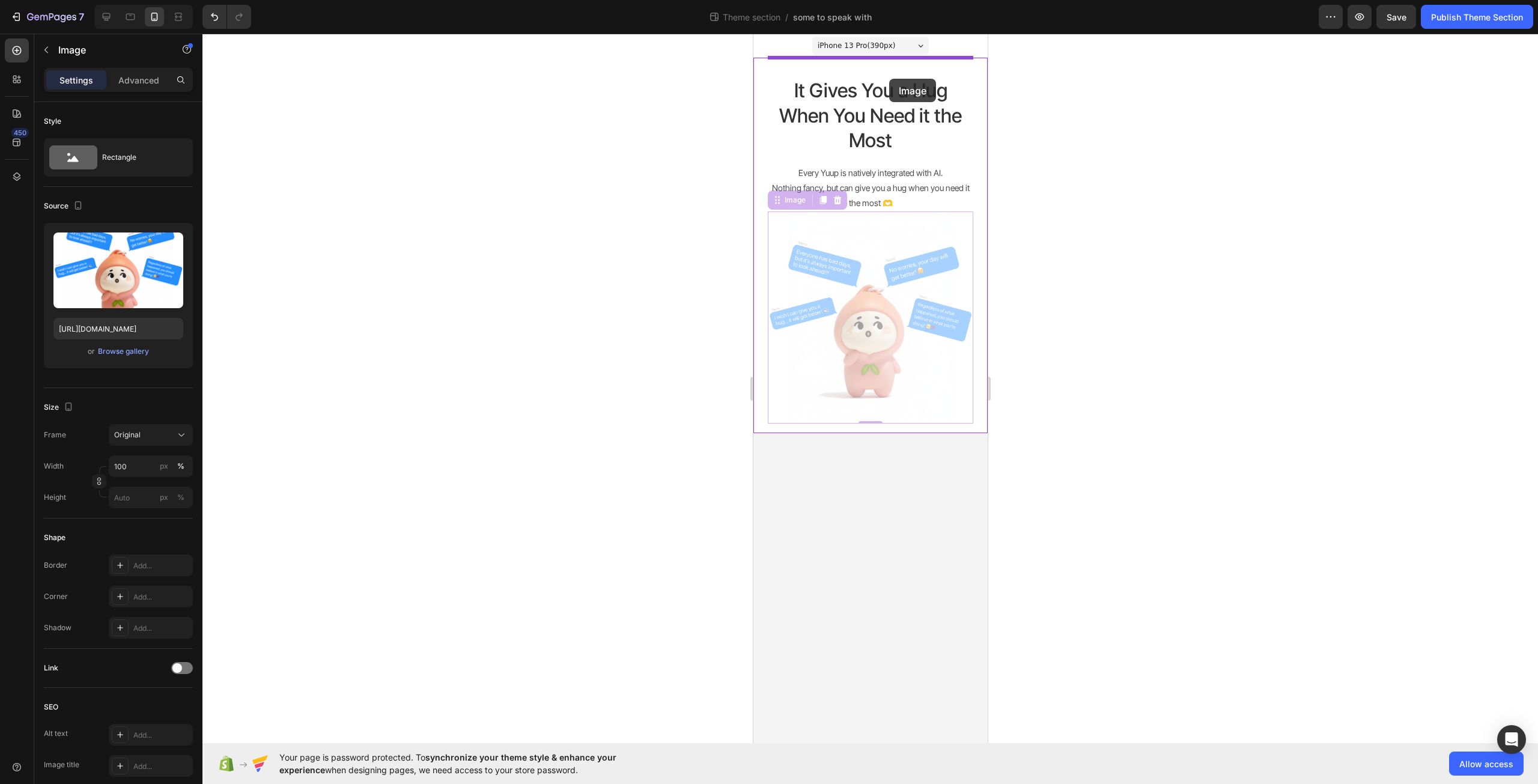
drag, startPoint x: 908, startPoint y: 253, endPoint x: 888, endPoint y: 78, distance: 176.1
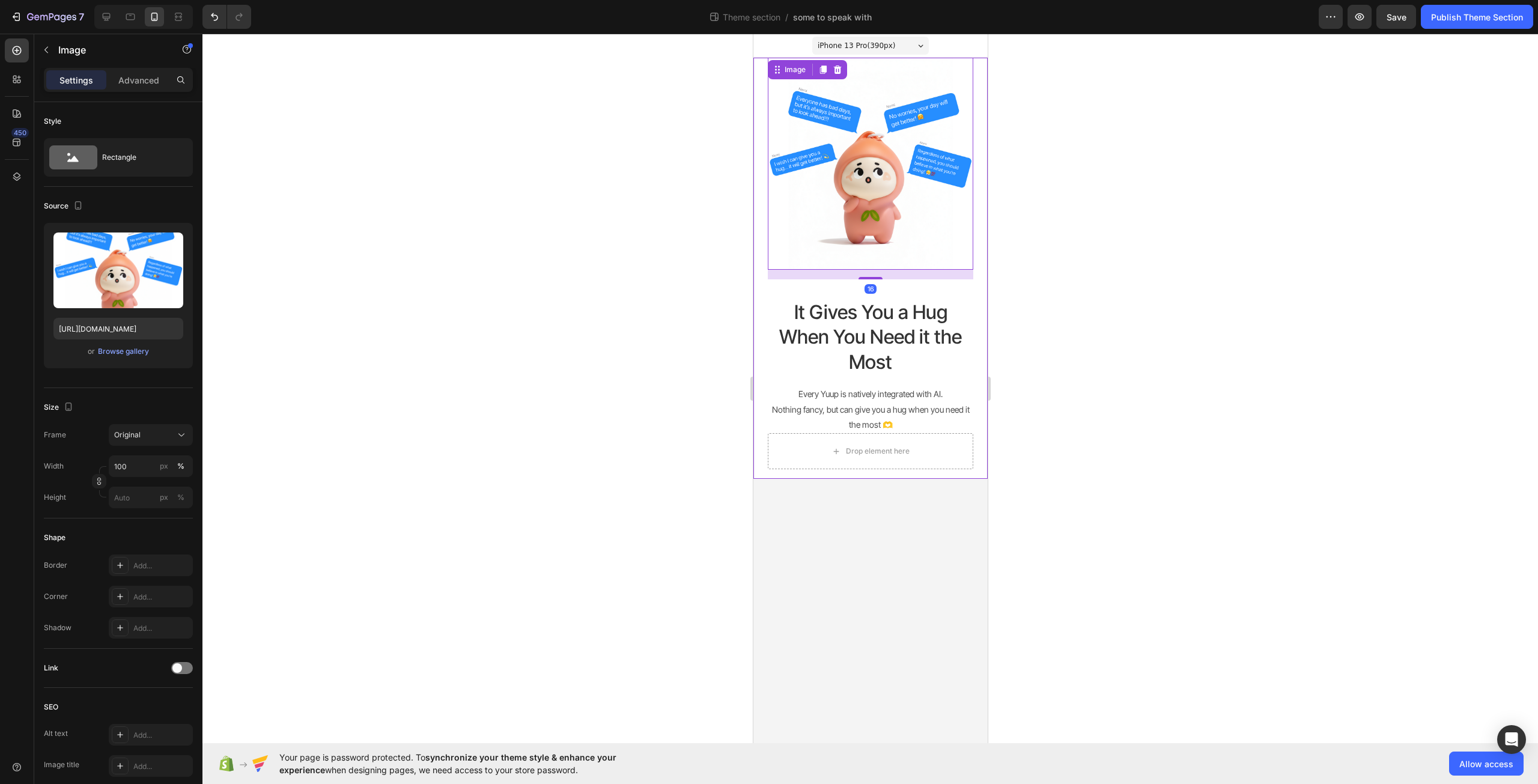
click at [1069, 207] on div at bounding box center [870, 408] width 1336 height 750
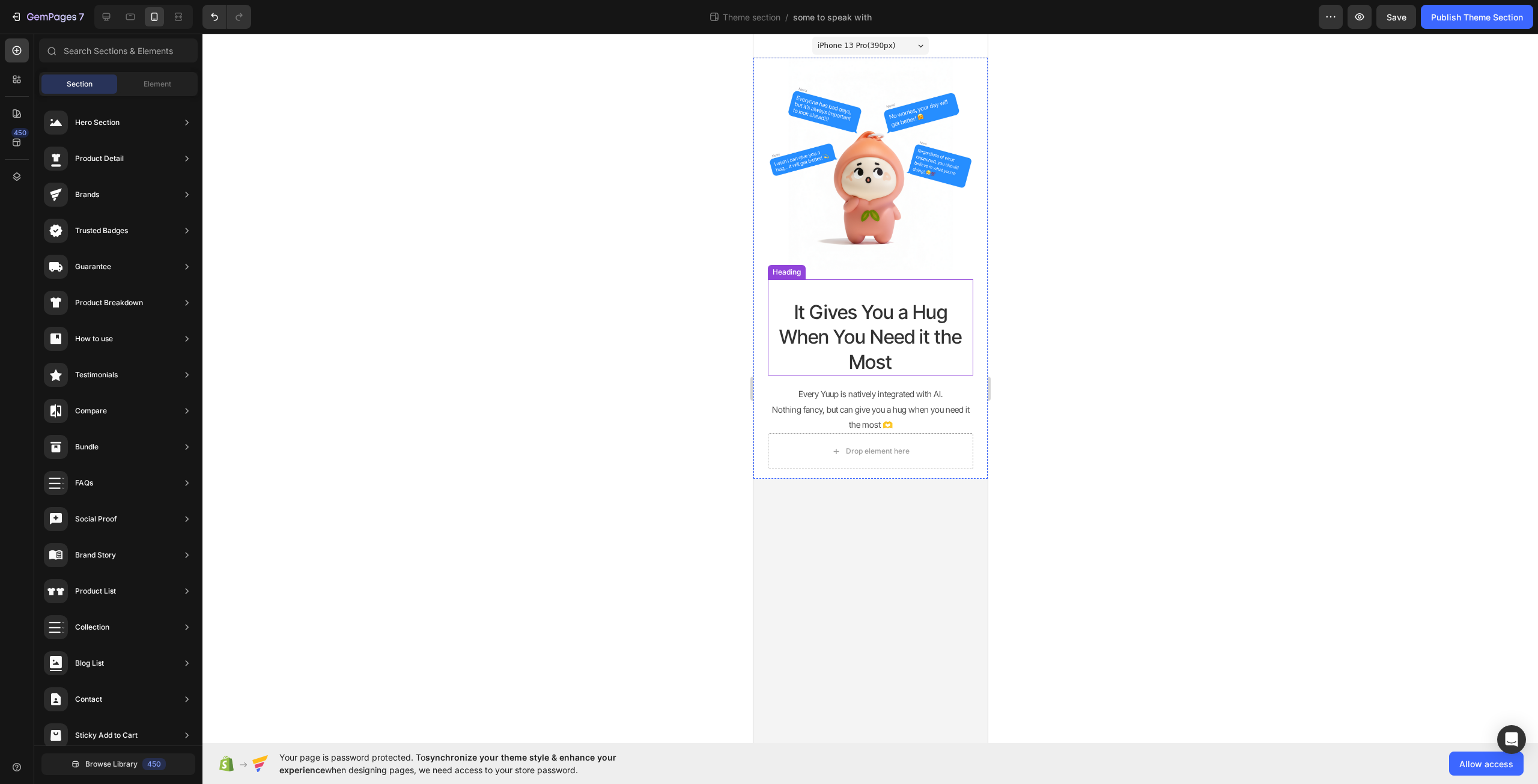
click at [894, 293] on div "It Gives You a Hug When You Need it the Most Heading" at bounding box center [870, 328] width 205 height 97
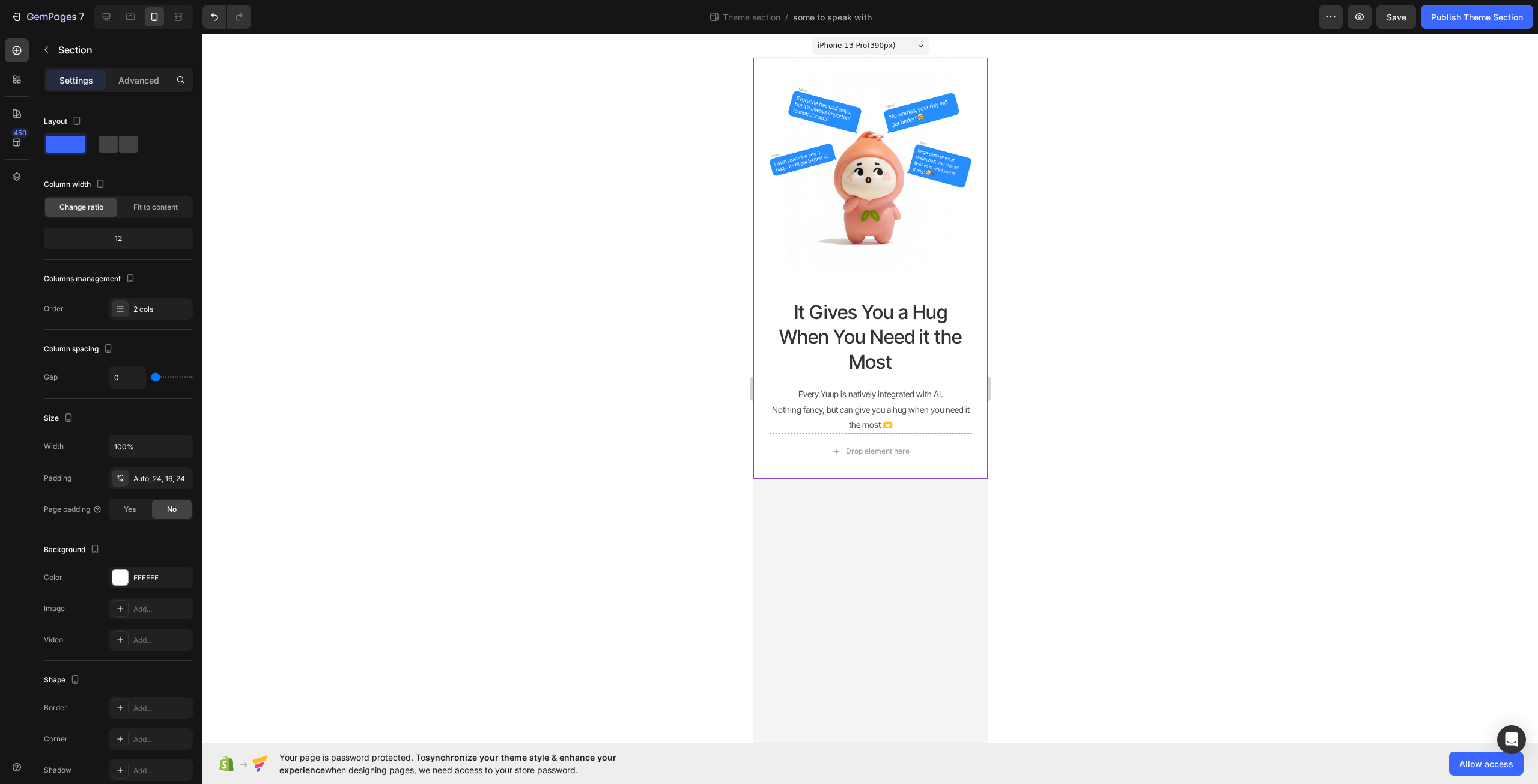
click at [980, 124] on div "Image It Gives You a Hug When You Need it the Most Heading Every Yuup is native…" at bounding box center [870, 268] width 234 height 421
click at [141, 80] on p "Advanced" at bounding box center [139, 80] width 41 height 13
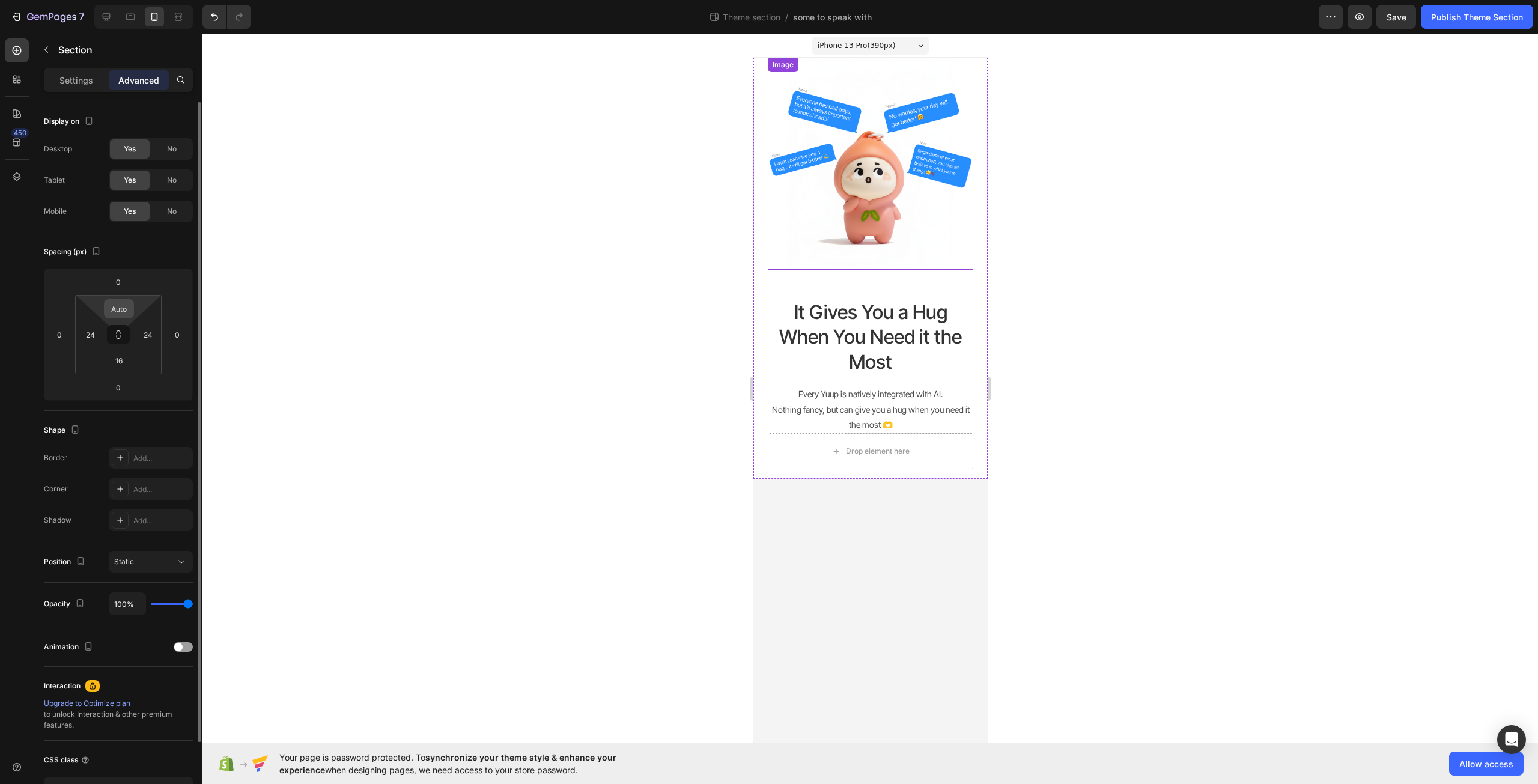
click at [121, 308] on input "Auto" at bounding box center [119, 309] width 24 height 18
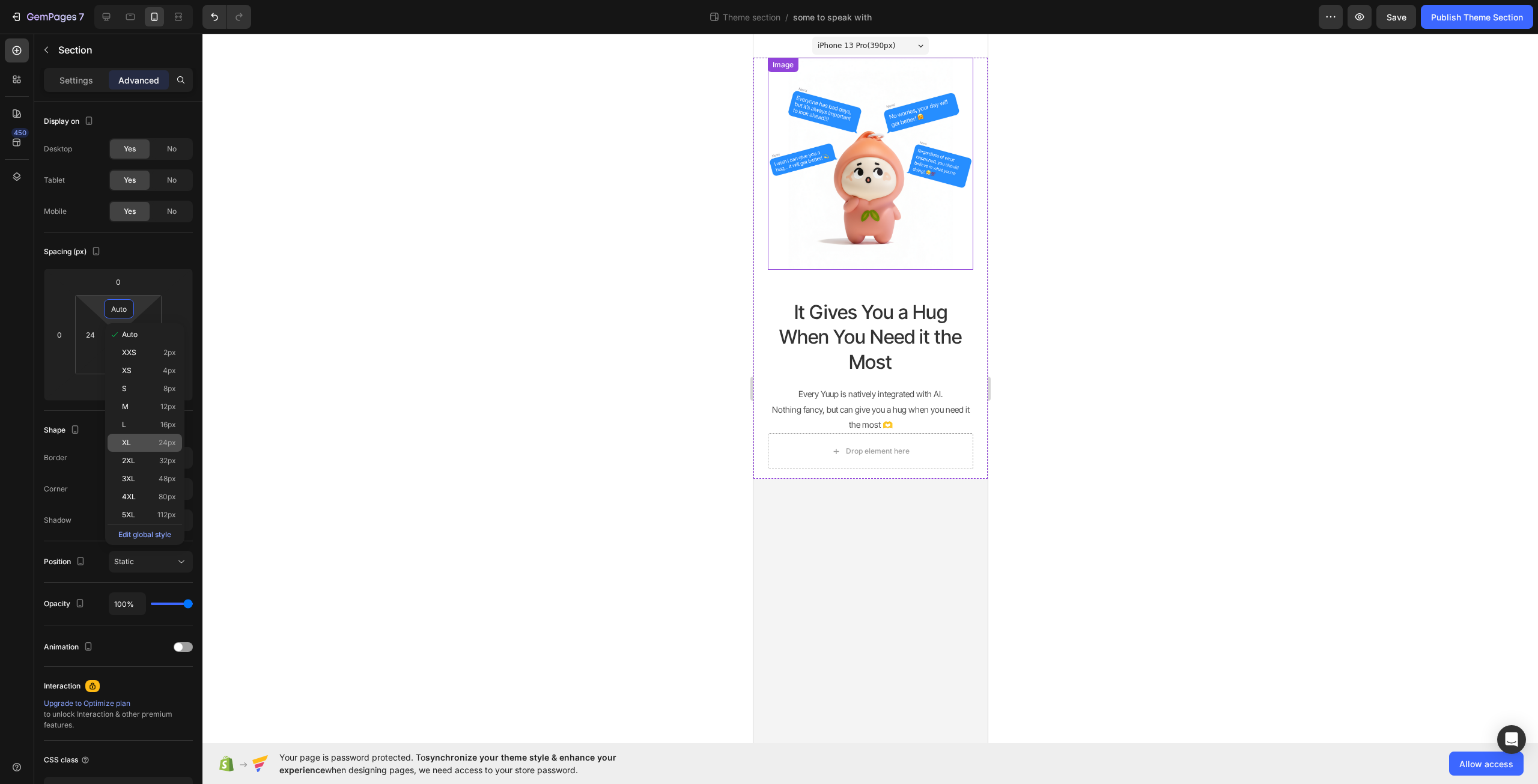
click at [158, 439] on p "XL 24px" at bounding box center [149, 443] width 54 height 8
type input "24"
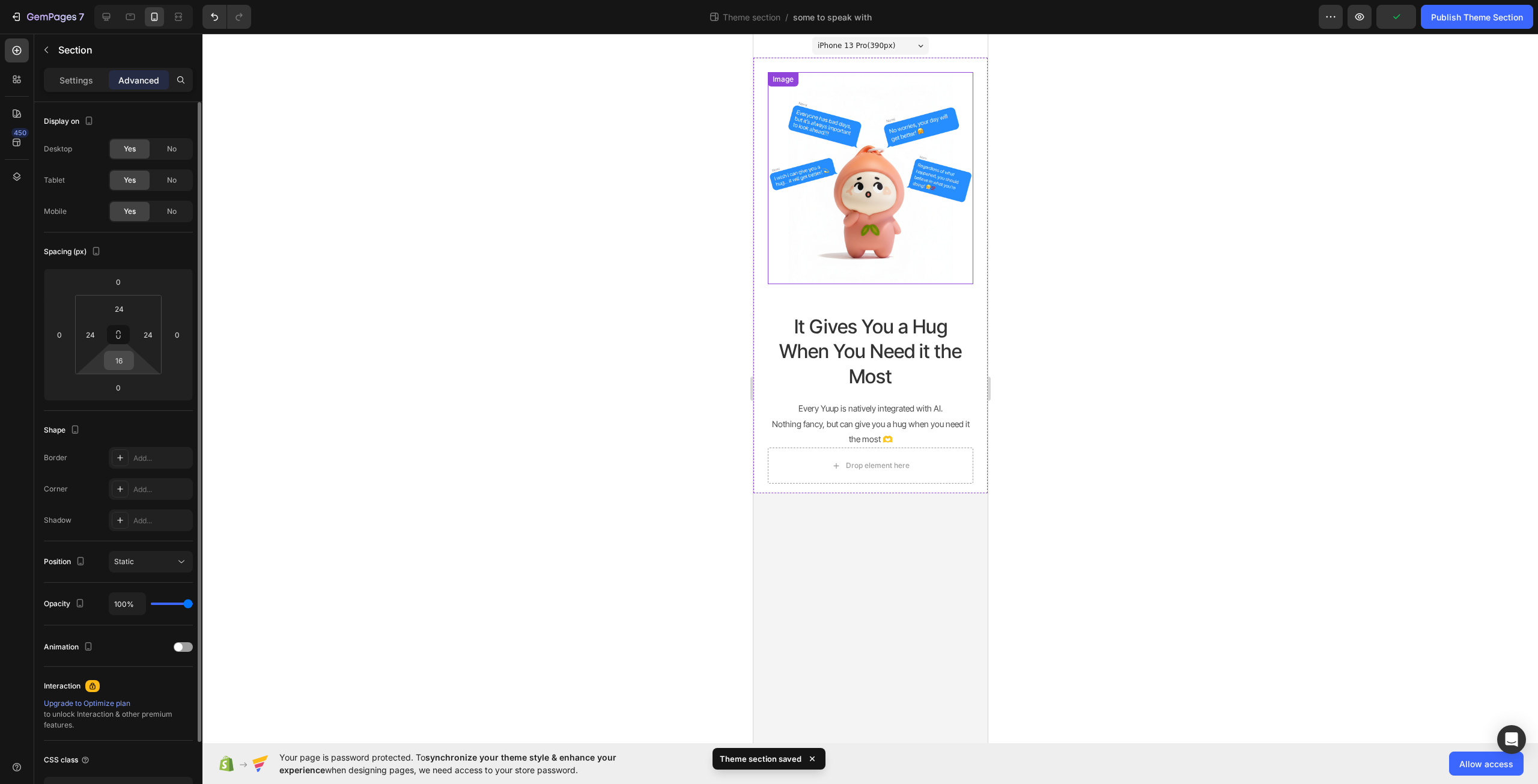
click at [121, 366] on input "16" at bounding box center [119, 361] width 24 height 18
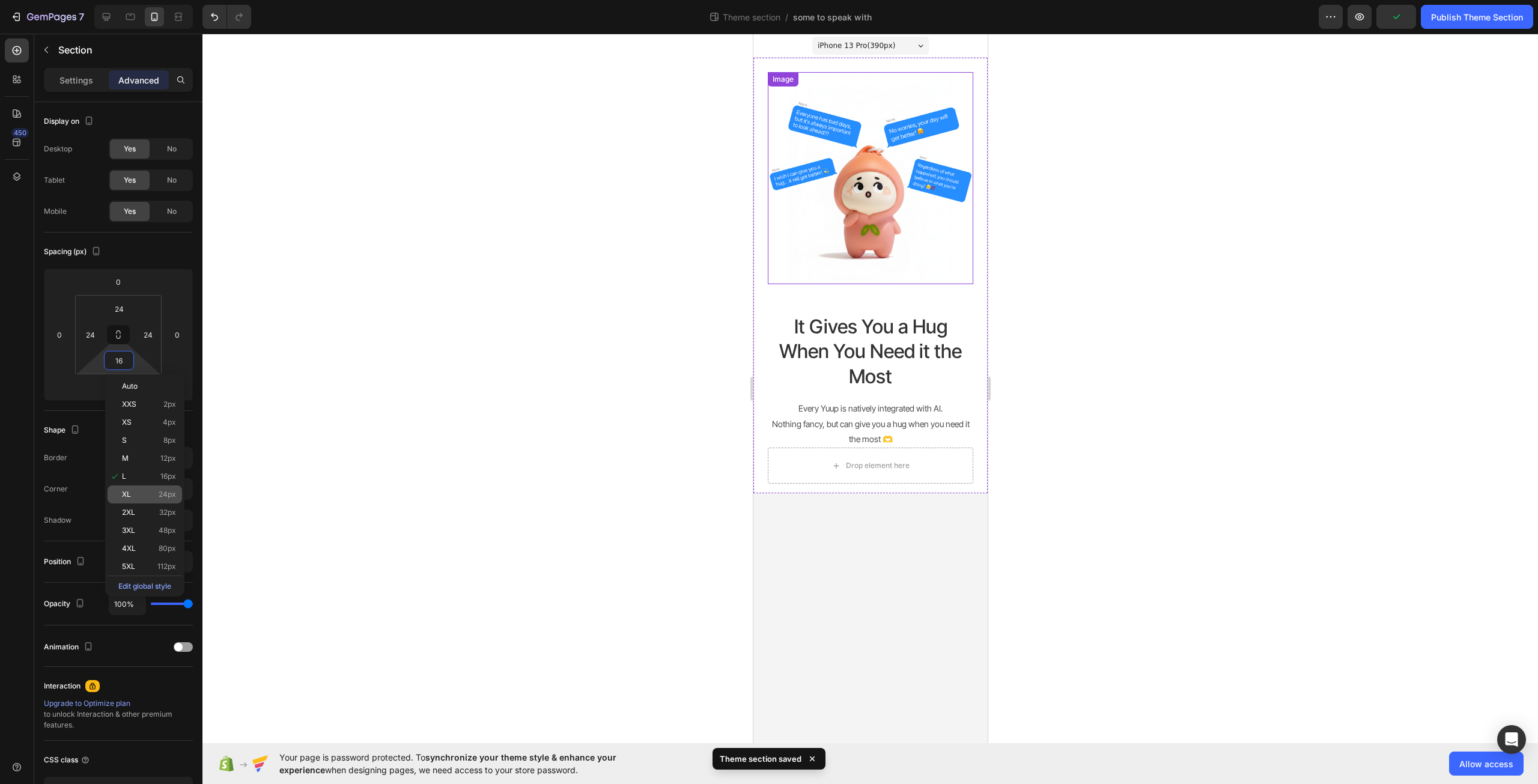
click at [156, 493] on p "XL 24px" at bounding box center [149, 495] width 54 height 8
type input "24"
drag, startPoint x: 474, startPoint y: 382, endPoint x: 748, endPoint y: 355, distance: 275.3
click at [475, 382] on div at bounding box center [870, 408] width 1336 height 750
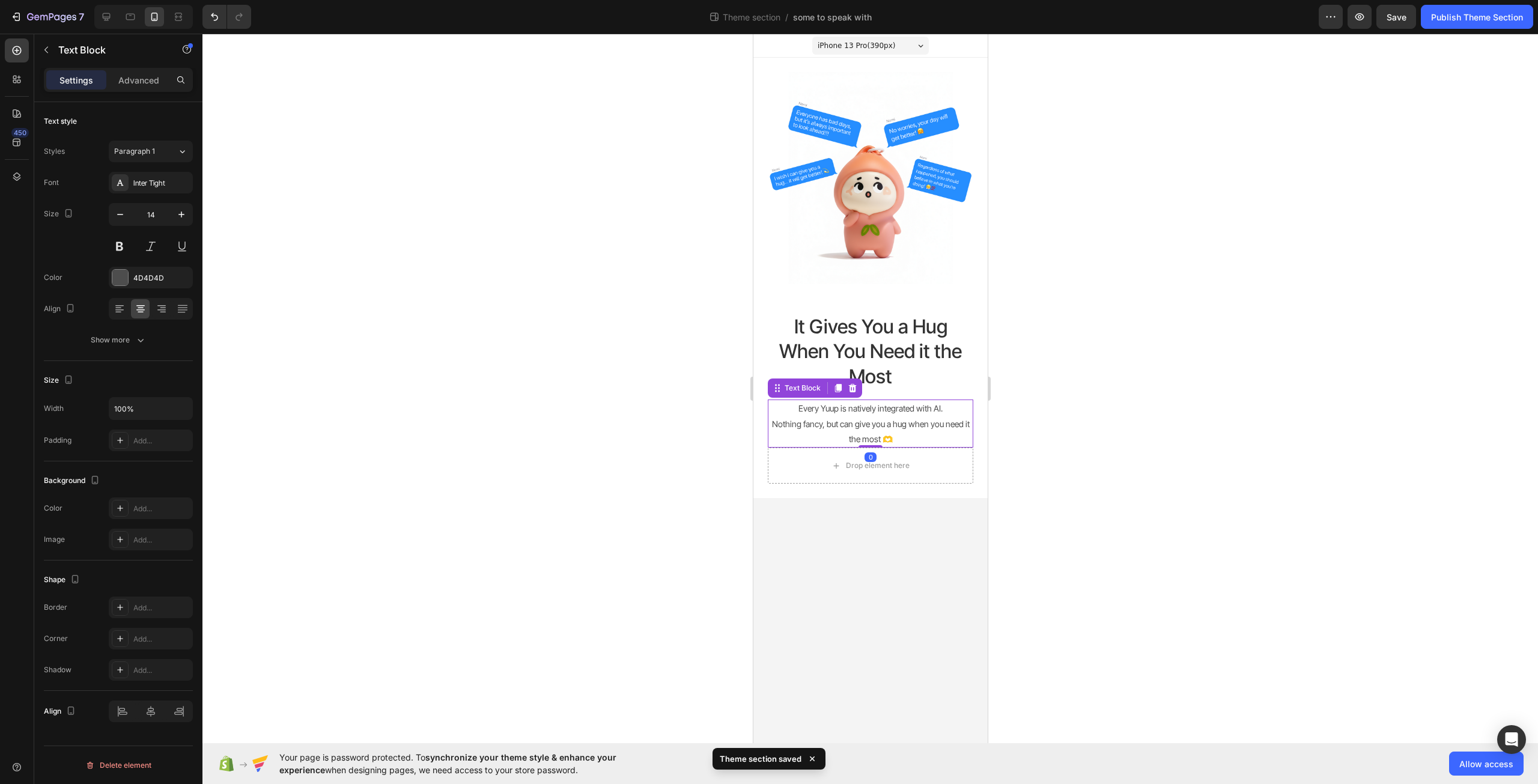
click at [951, 433] on p "Nothing fancy, but can give you a hug when you need it the most 🫶" at bounding box center [870, 431] width 203 height 30
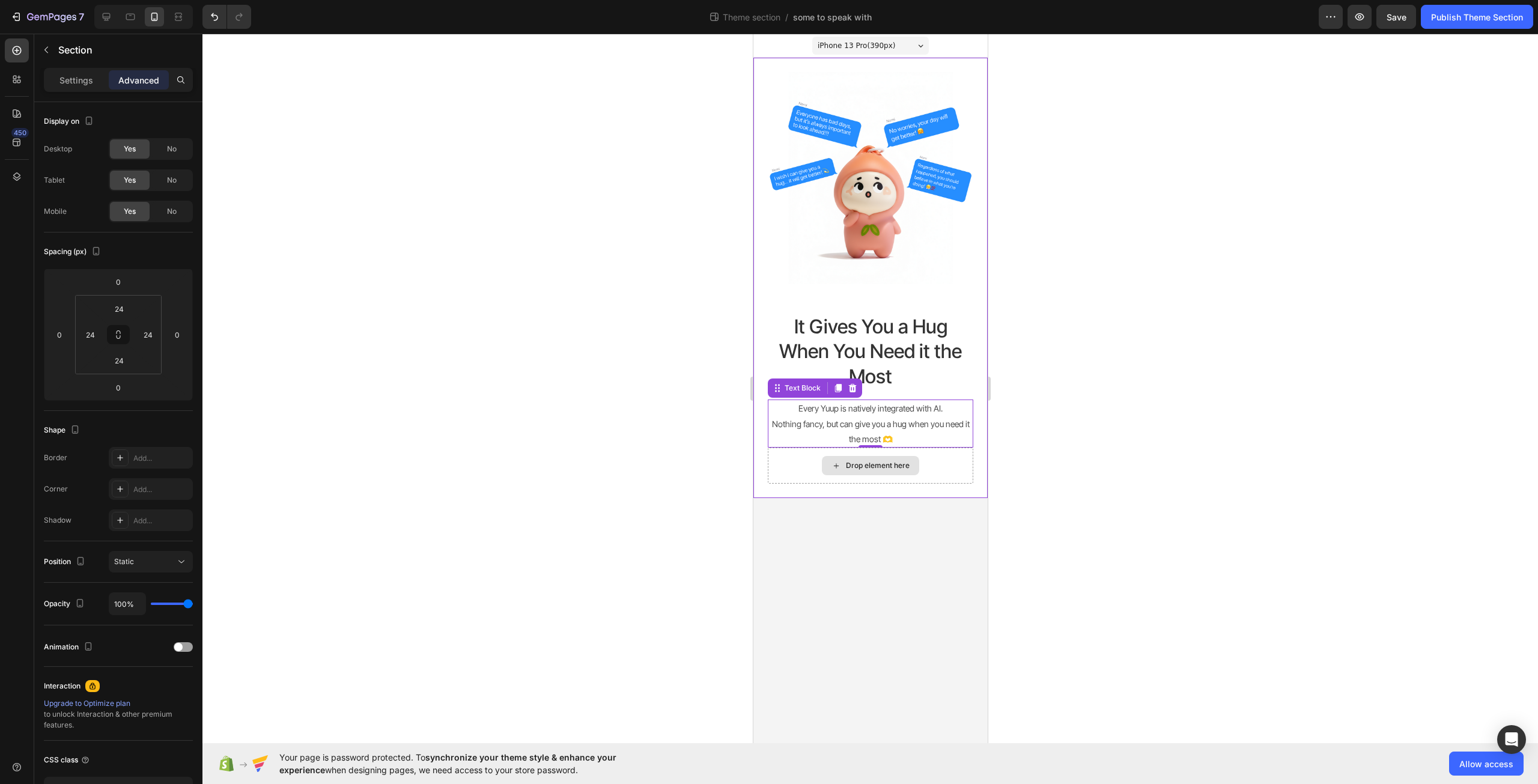
click at [954, 467] on div "Drop element here" at bounding box center [870, 465] width 205 height 36
click at [81, 78] on p "Settings" at bounding box center [76, 80] width 34 height 13
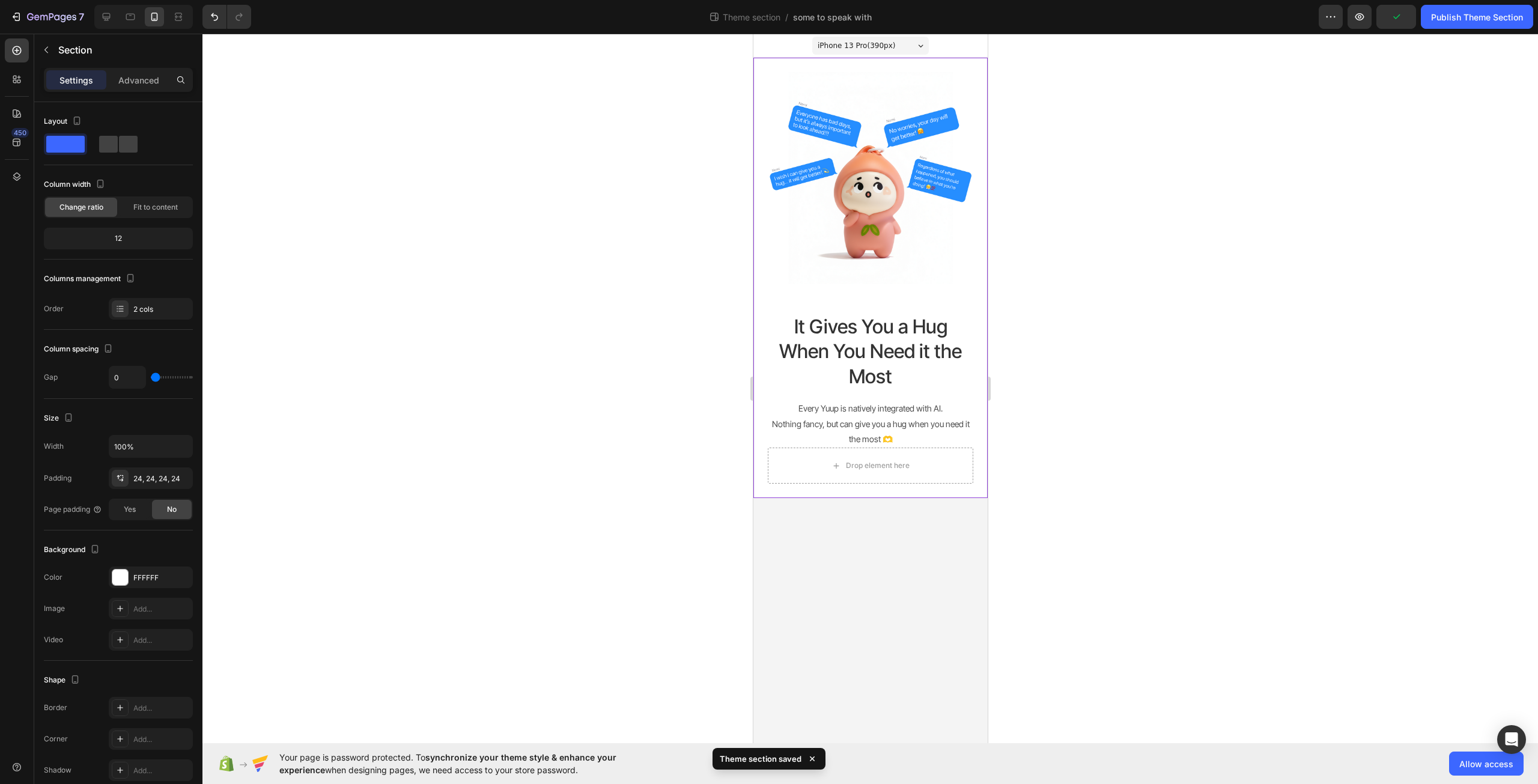
click at [116, 19] on div at bounding box center [144, 17] width 99 height 24
click at [111, 16] on icon at bounding box center [106, 16] width 12 height 12
type input "16"
type input "1200"
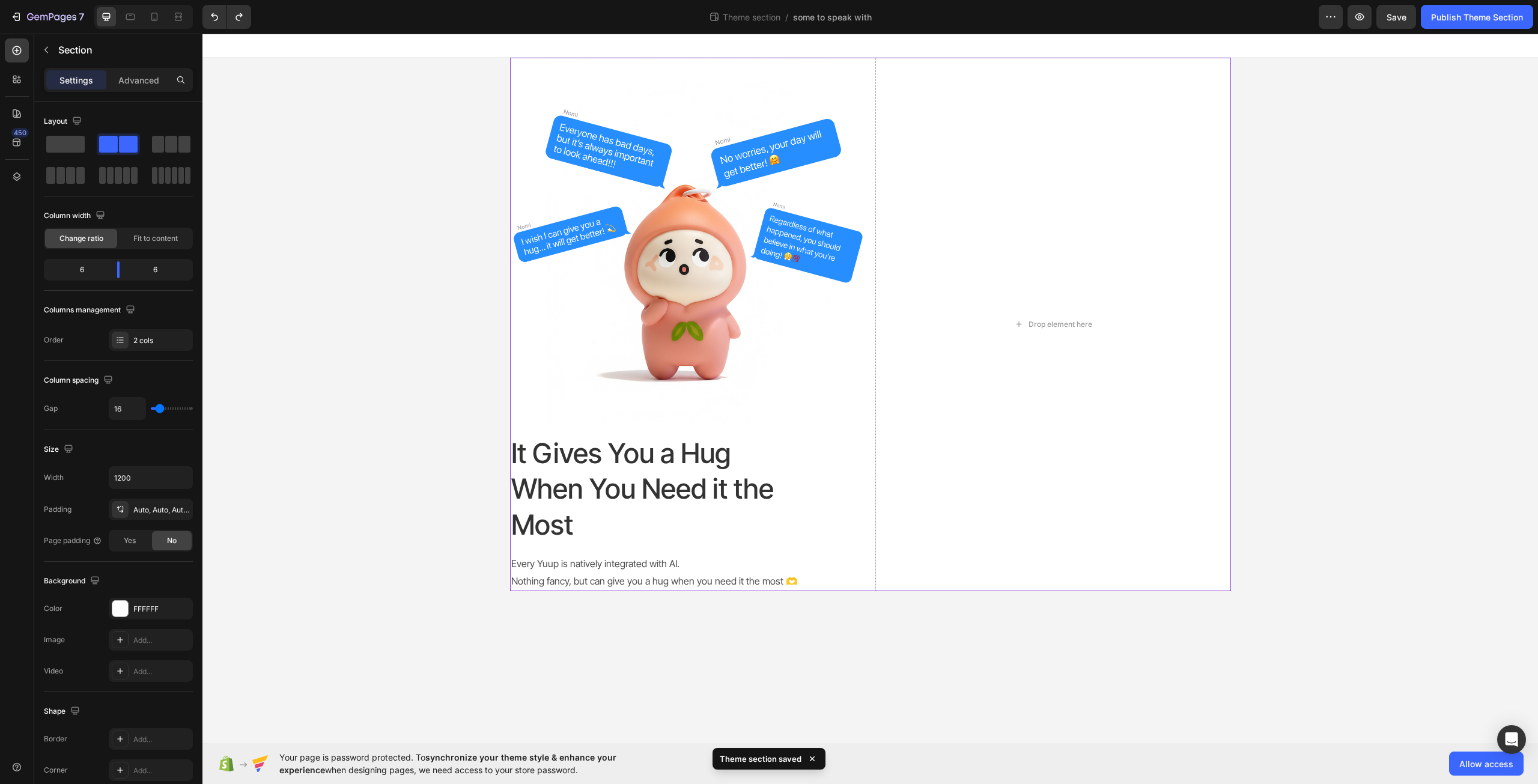
click at [1367, 367] on div "Image It Gives You a Hug When You Need it the Most Heading Every Yuup is native…" at bounding box center [870, 324] width 1336 height 533
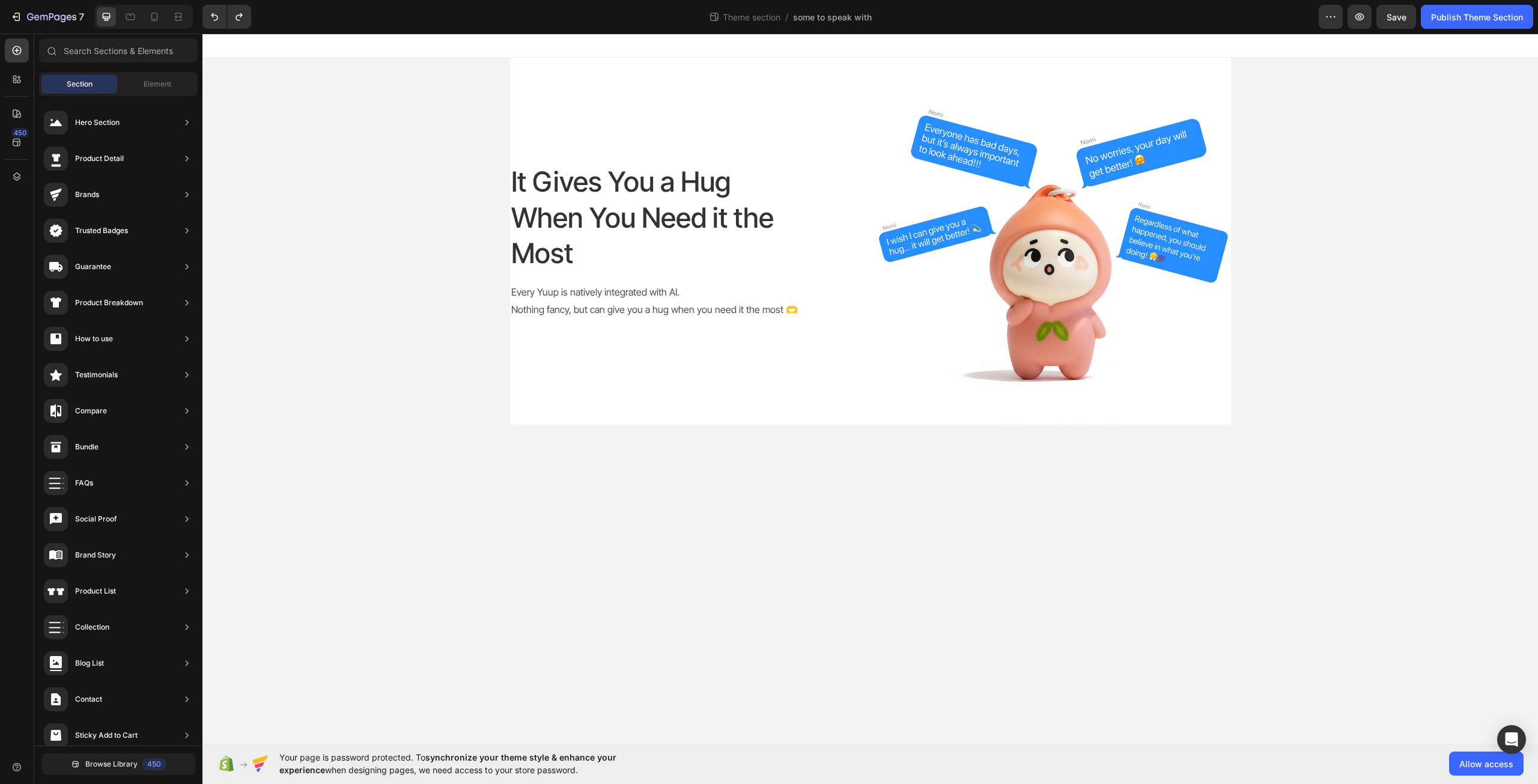
click at [427, 247] on div "It Gives You a Hug When You Need it the Most Heading Every Yuup is natively int…" at bounding box center [870, 241] width 1336 height 367
click at [164, 85] on span "Element" at bounding box center [157, 83] width 27 height 11
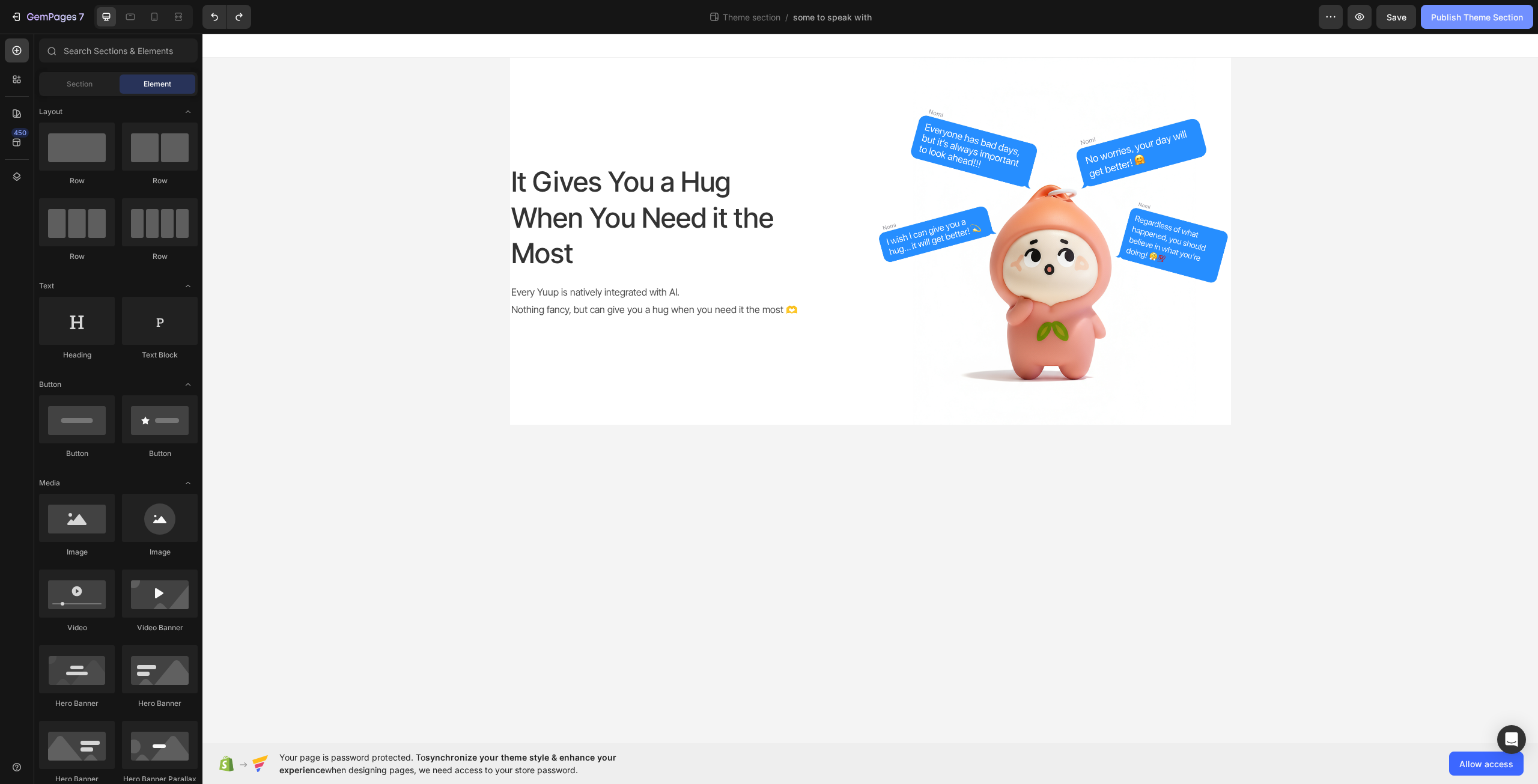
click at [1469, 27] on button "Publish Theme Section" at bounding box center [1477, 17] width 112 height 24
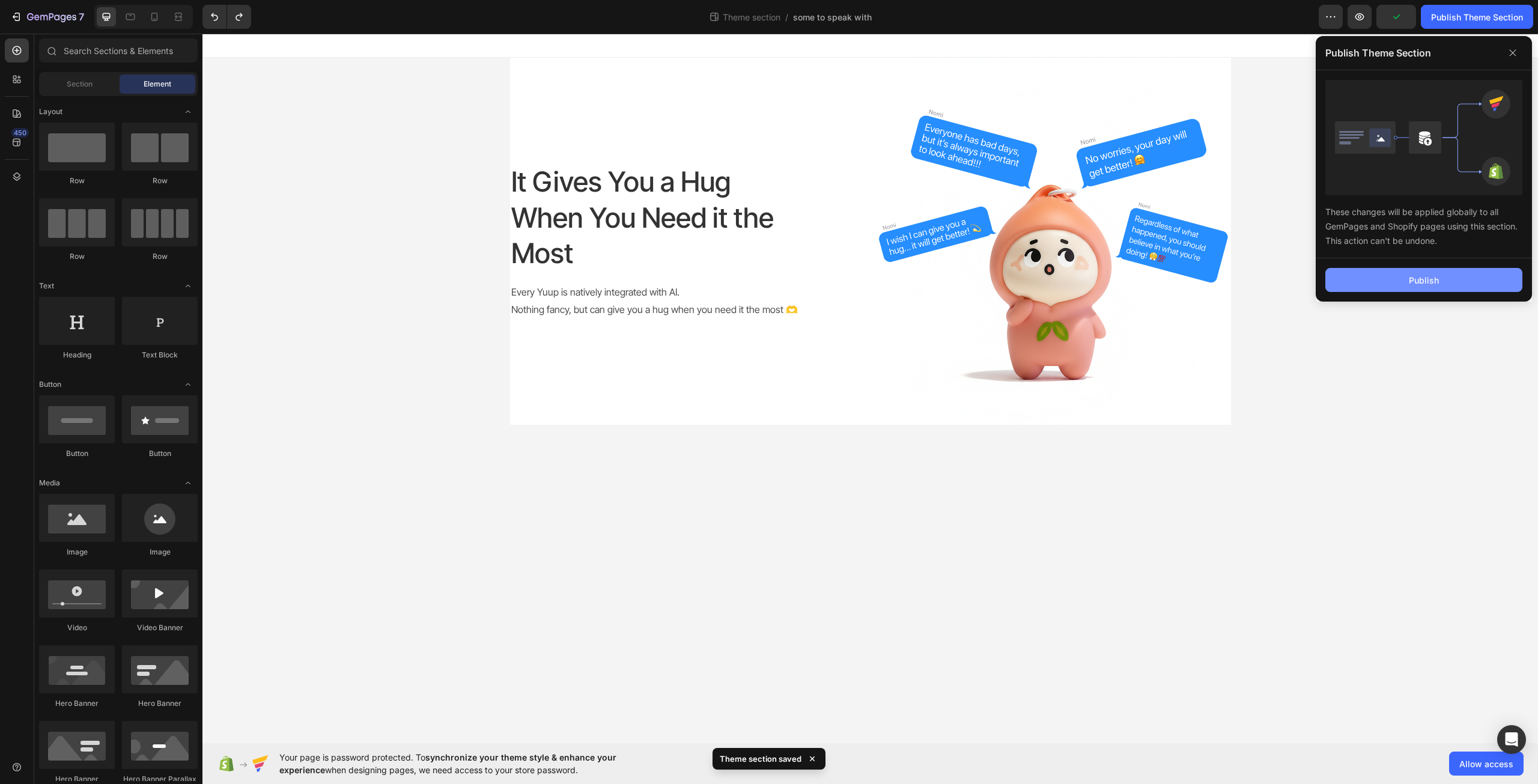
click at [1453, 282] on button "Publish" at bounding box center [1424, 280] width 197 height 24
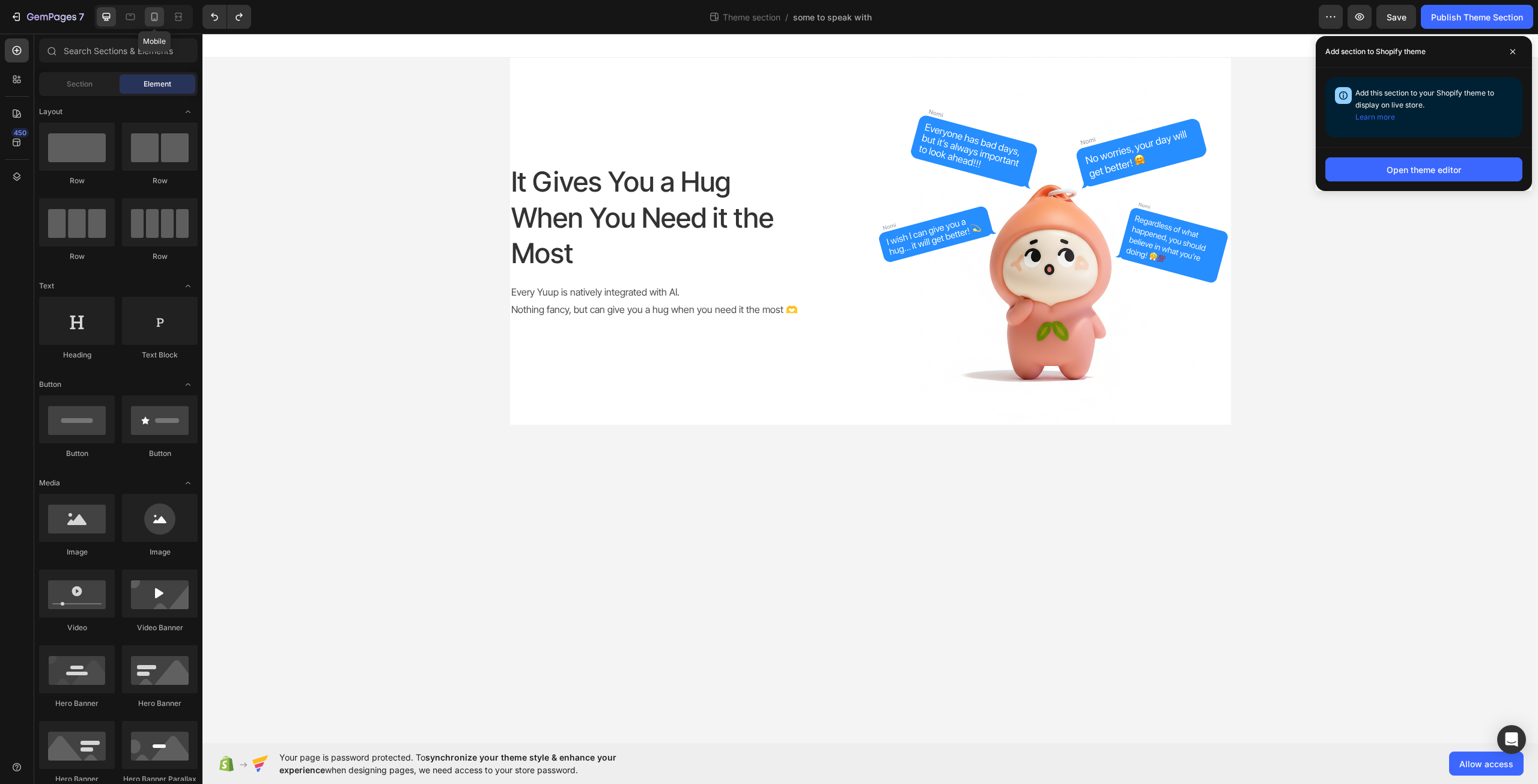
click at [151, 20] on icon at bounding box center [154, 16] width 12 height 12
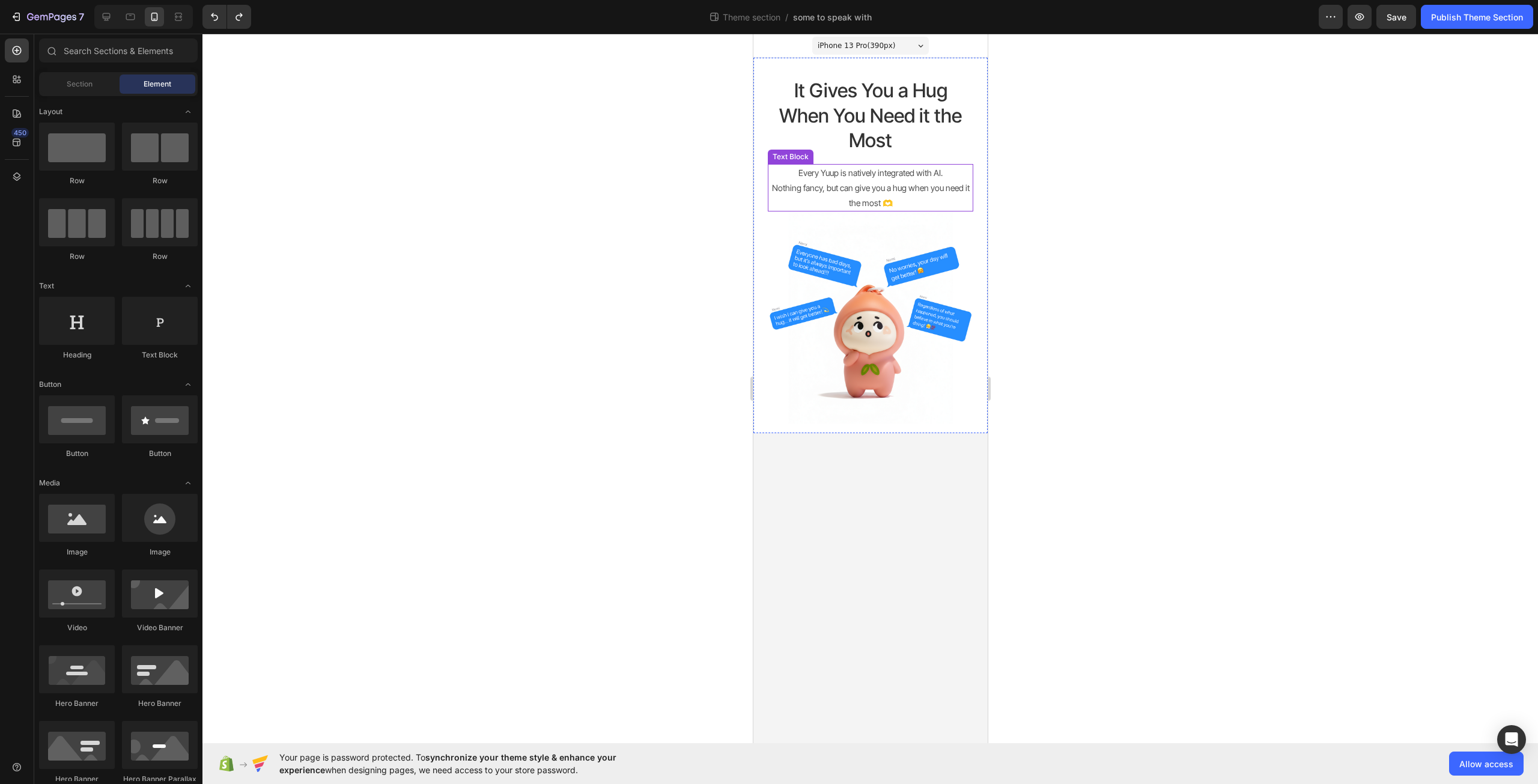
click at [907, 199] on p "Nothing fancy, but can give you a hug when you need it the most 🫶" at bounding box center [870, 195] width 203 height 30
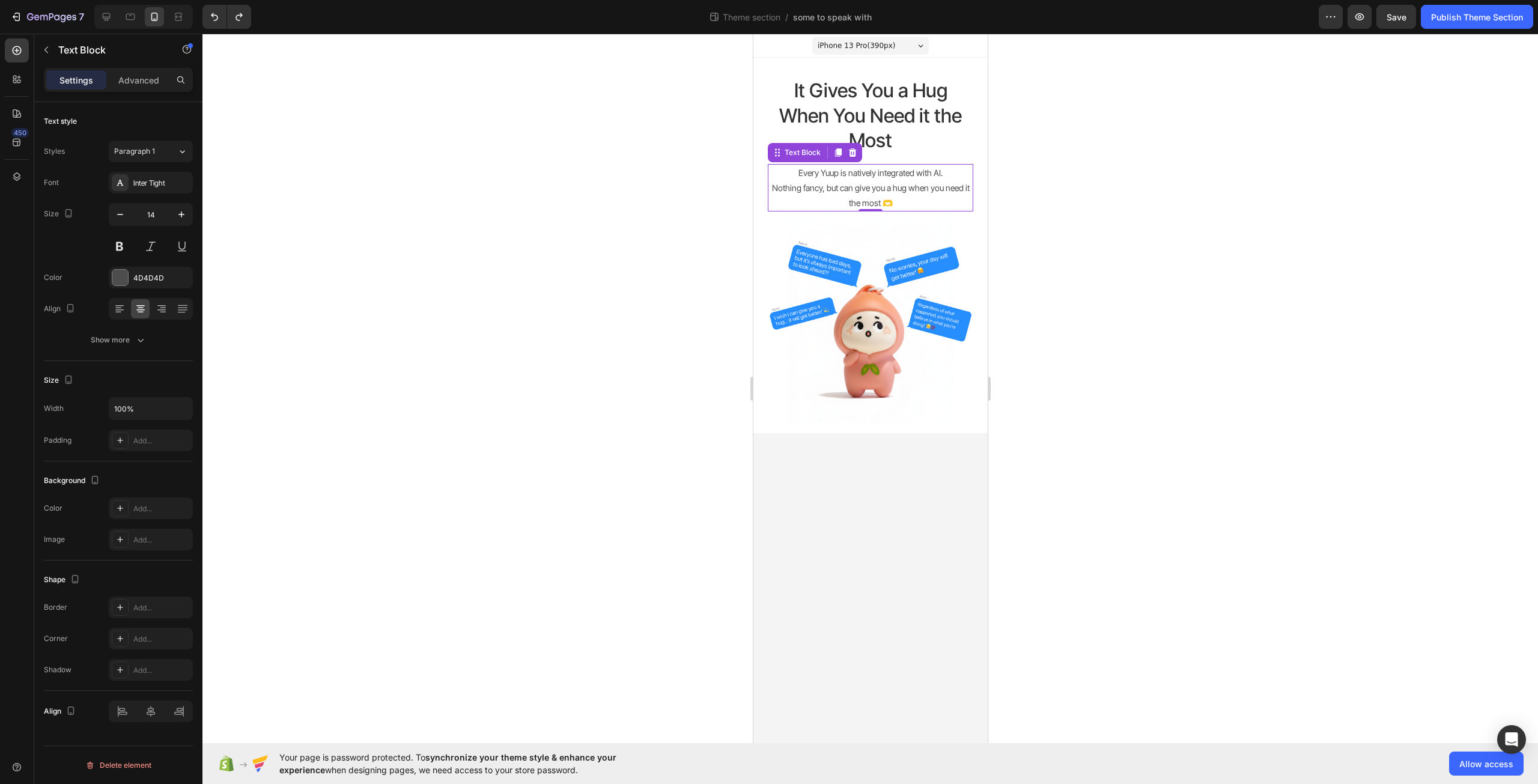
drag, startPoint x: 1005, startPoint y: 198, endPoint x: 23, endPoint y: 154, distance: 983.0
click at [1005, 198] on div at bounding box center [870, 408] width 1336 height 750
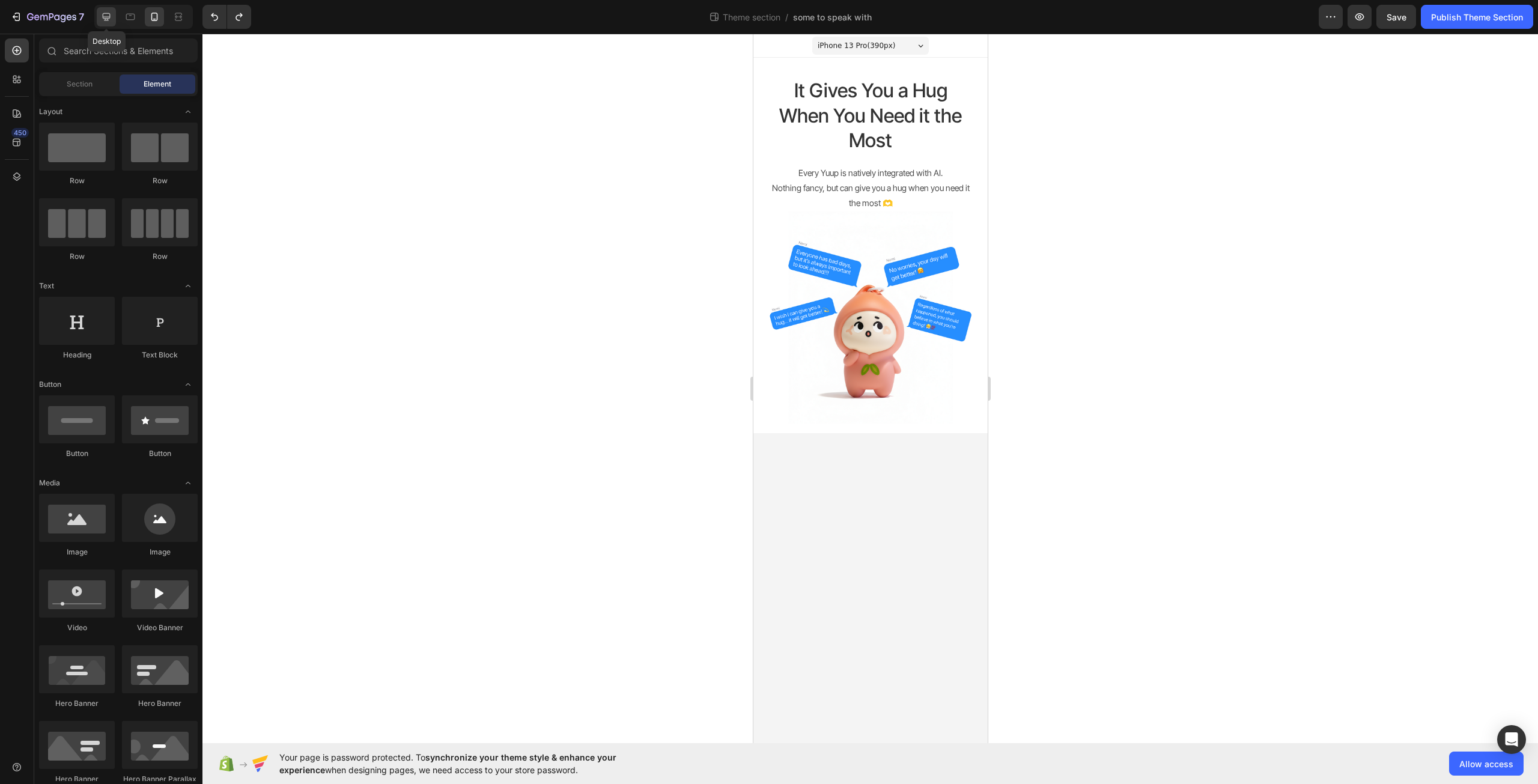
click at [107, 20] on icon at bounding box center [107, 17] width 8 height 8
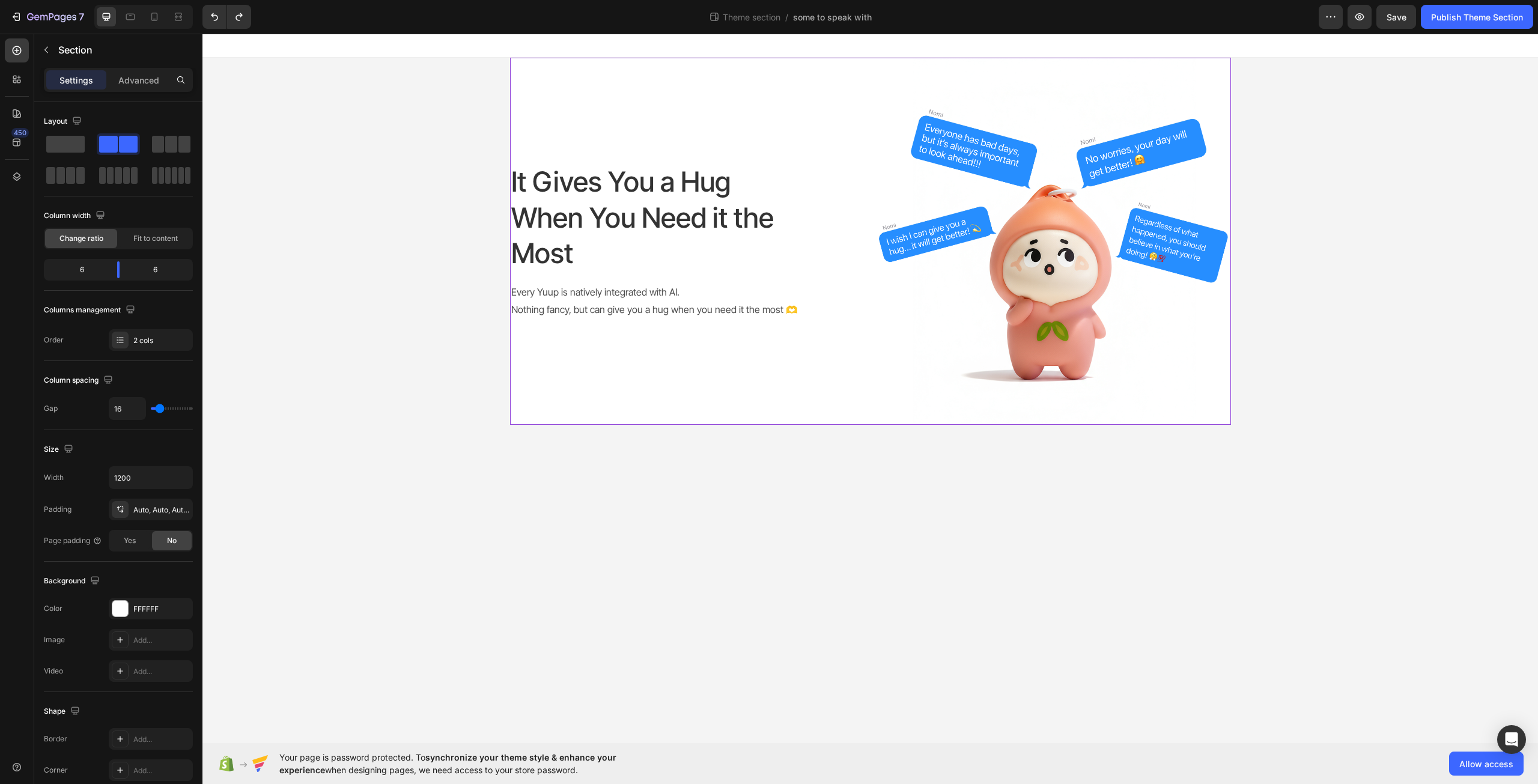
click at [835, 271] on div "It Gives You a Hug When You Need it the Most Heading Every Yuup is natively int…" at bounding box center [688, 241] width 356 height 367
click at [853, 282] on div "It Gives You a Hug When You Need it the Most Heading Every Yuup is natively int…" at bounding box center [688, 241] width 356 height 367
click at [160, 12] on icon at bounding box center [154, 16] width 12 height 12
type input "0"
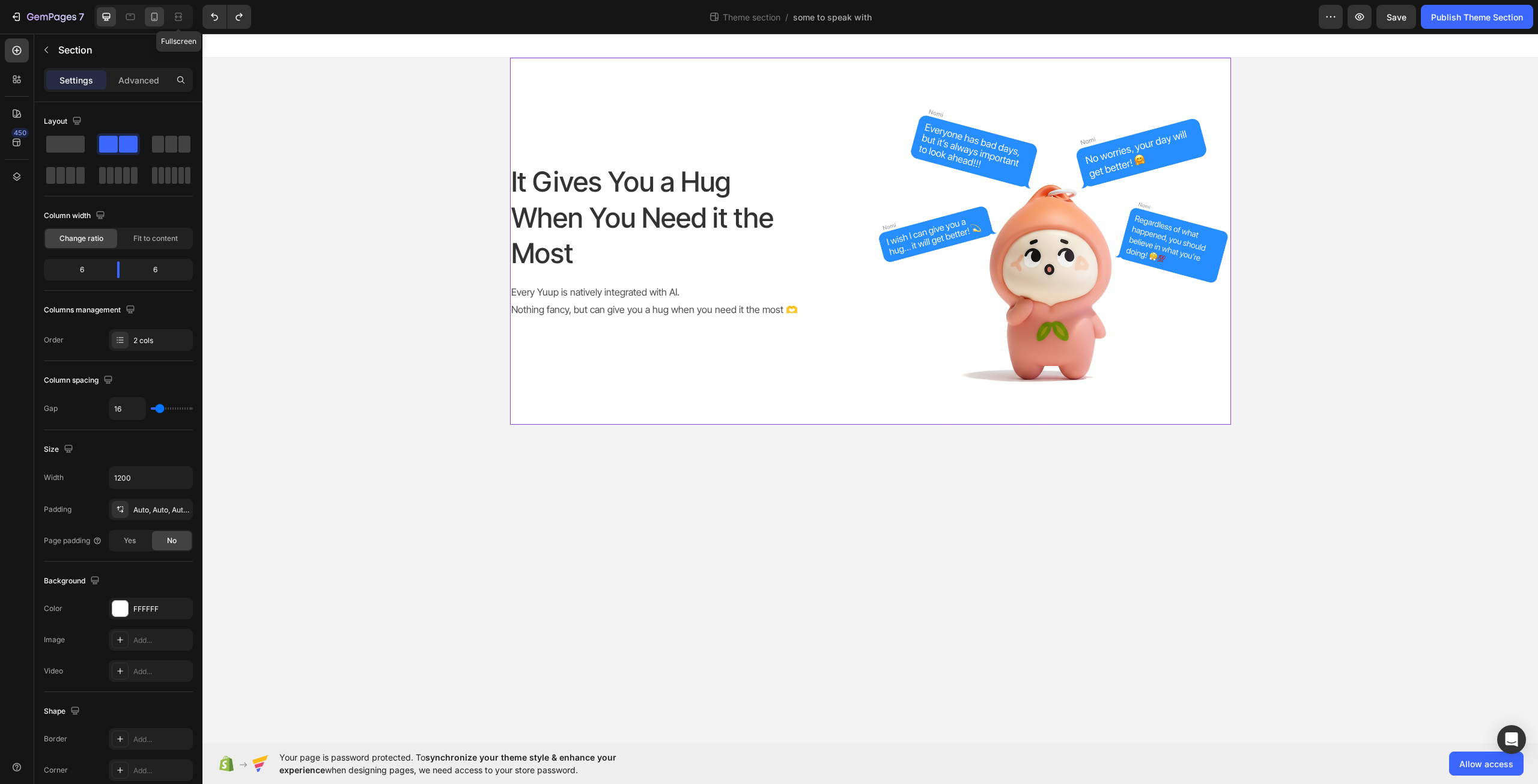
type input "100%"
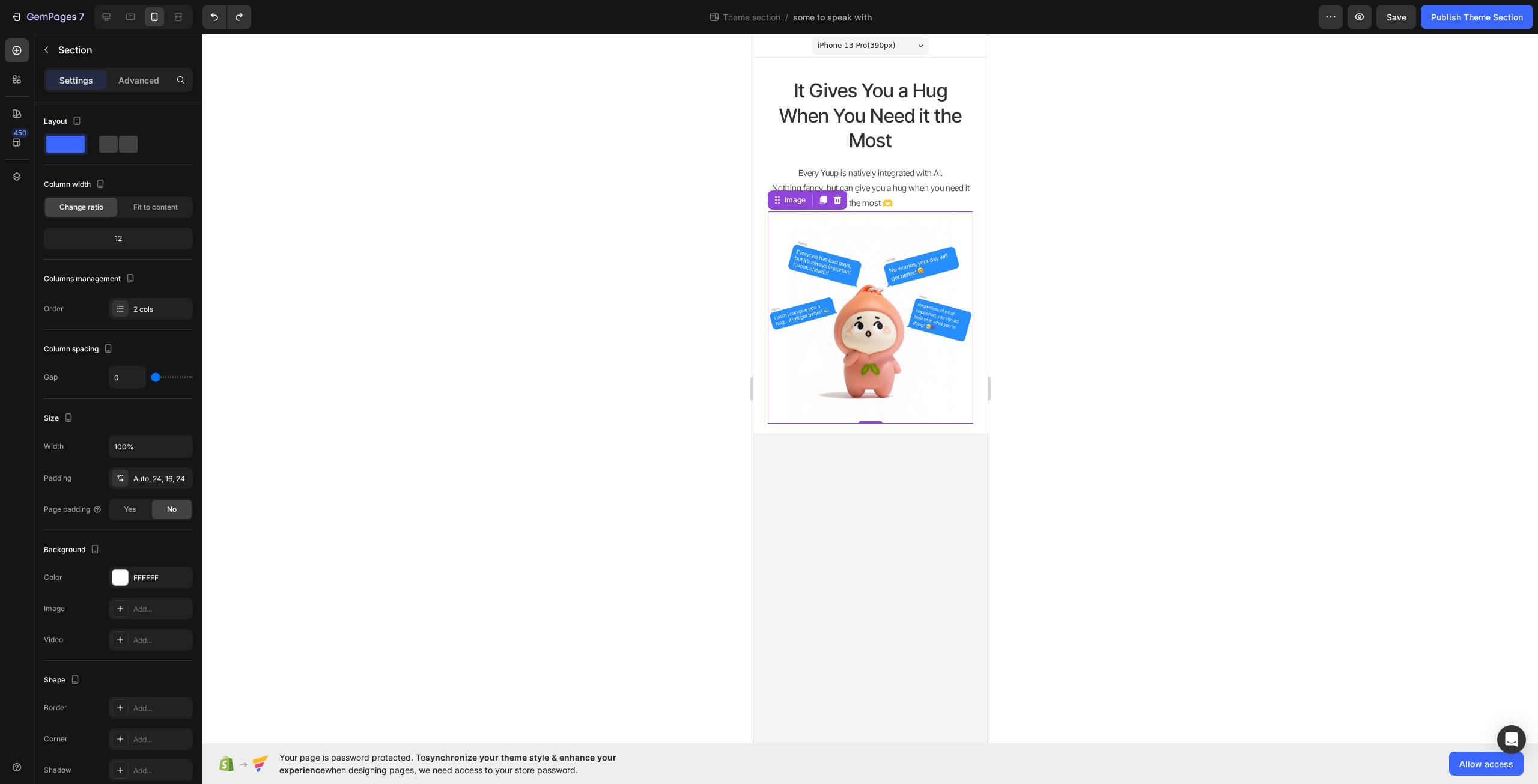
click at [905, 231] on img at bounding box center [870, 317] width 205 height 212
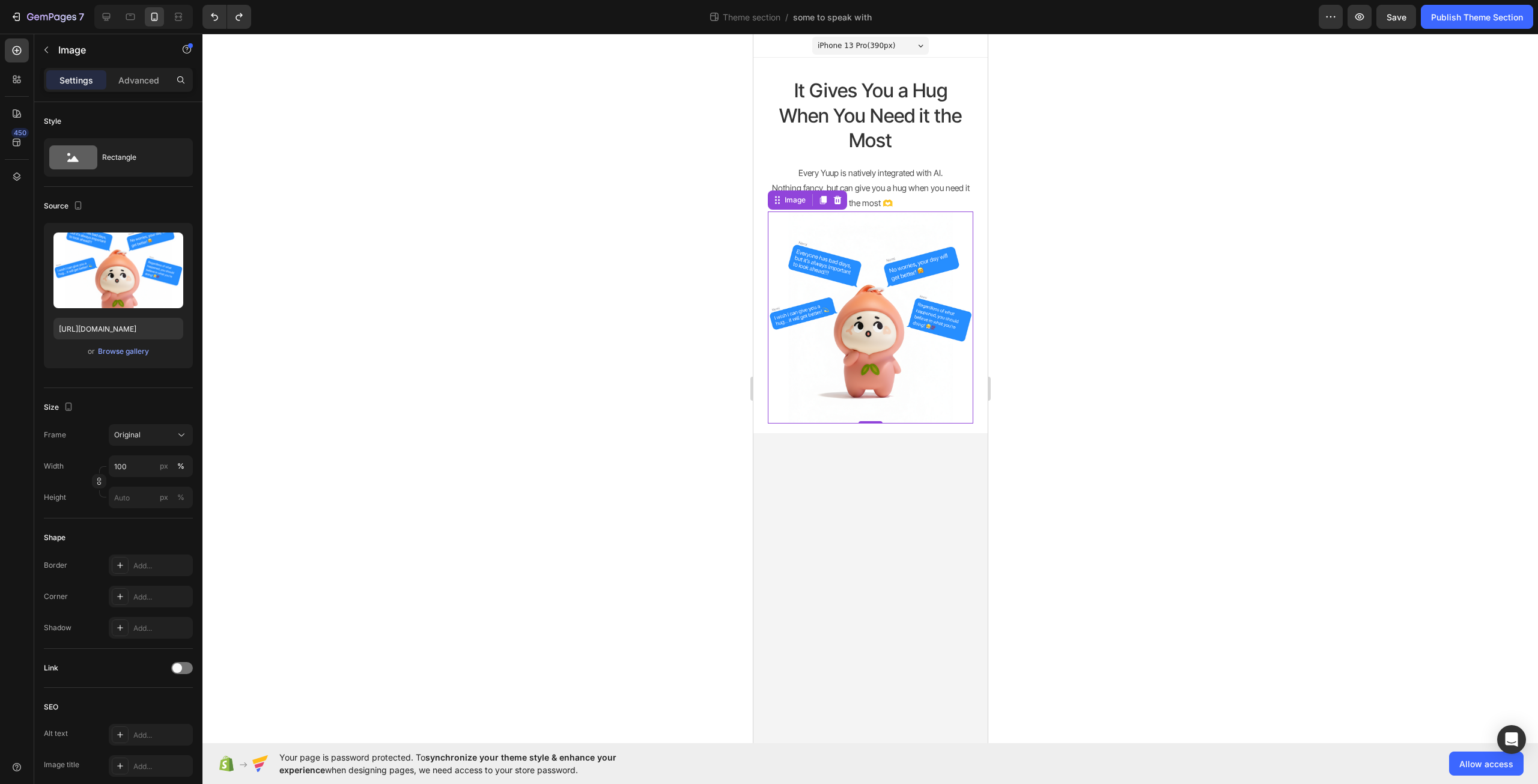
click at [893, 249] on img at bounding box center [870, 317] width 205 height 212
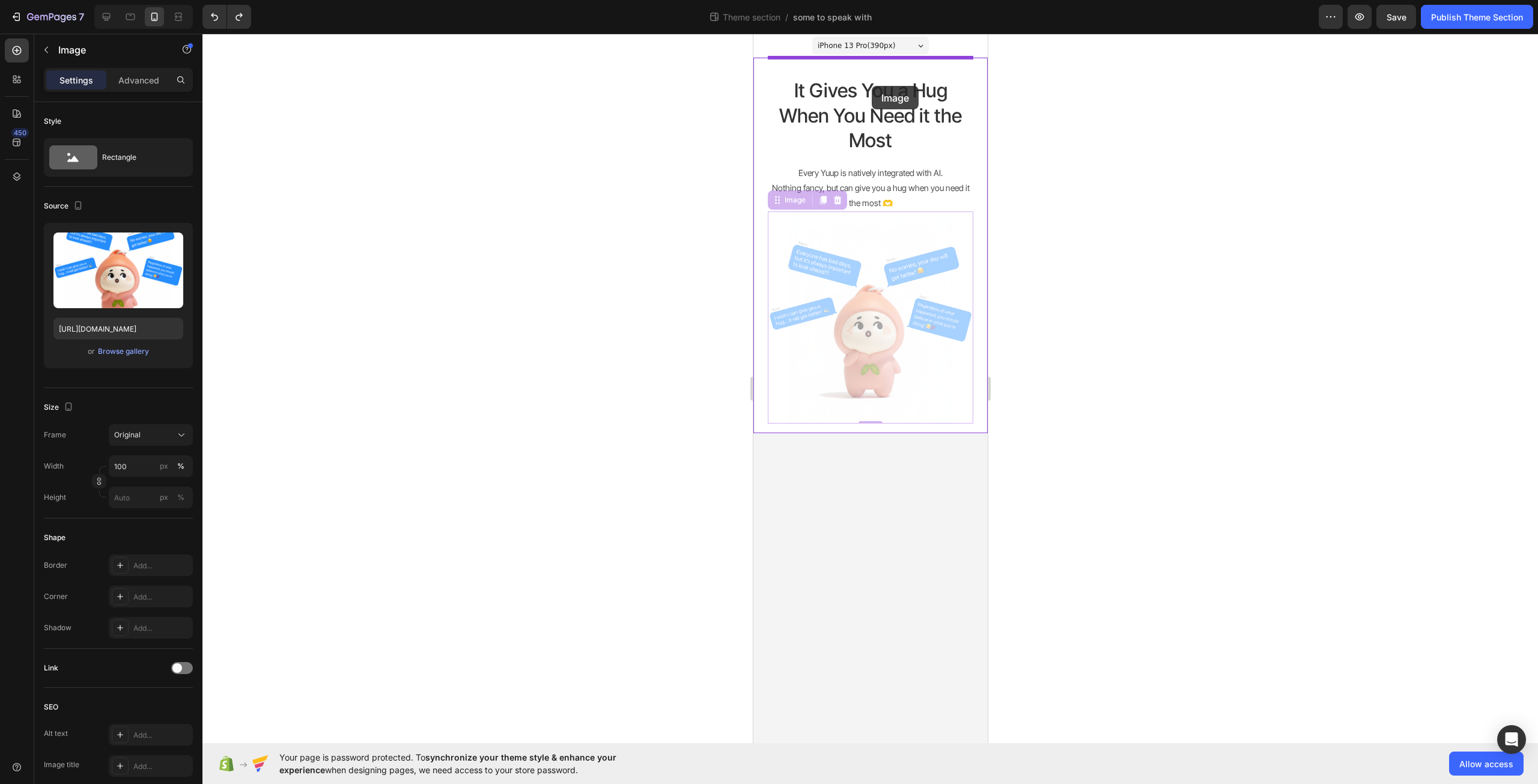
drag, startPoint x: 888, startPoint y: 310, endPoint x: 871, endPoint y: 86, distance: 224.6
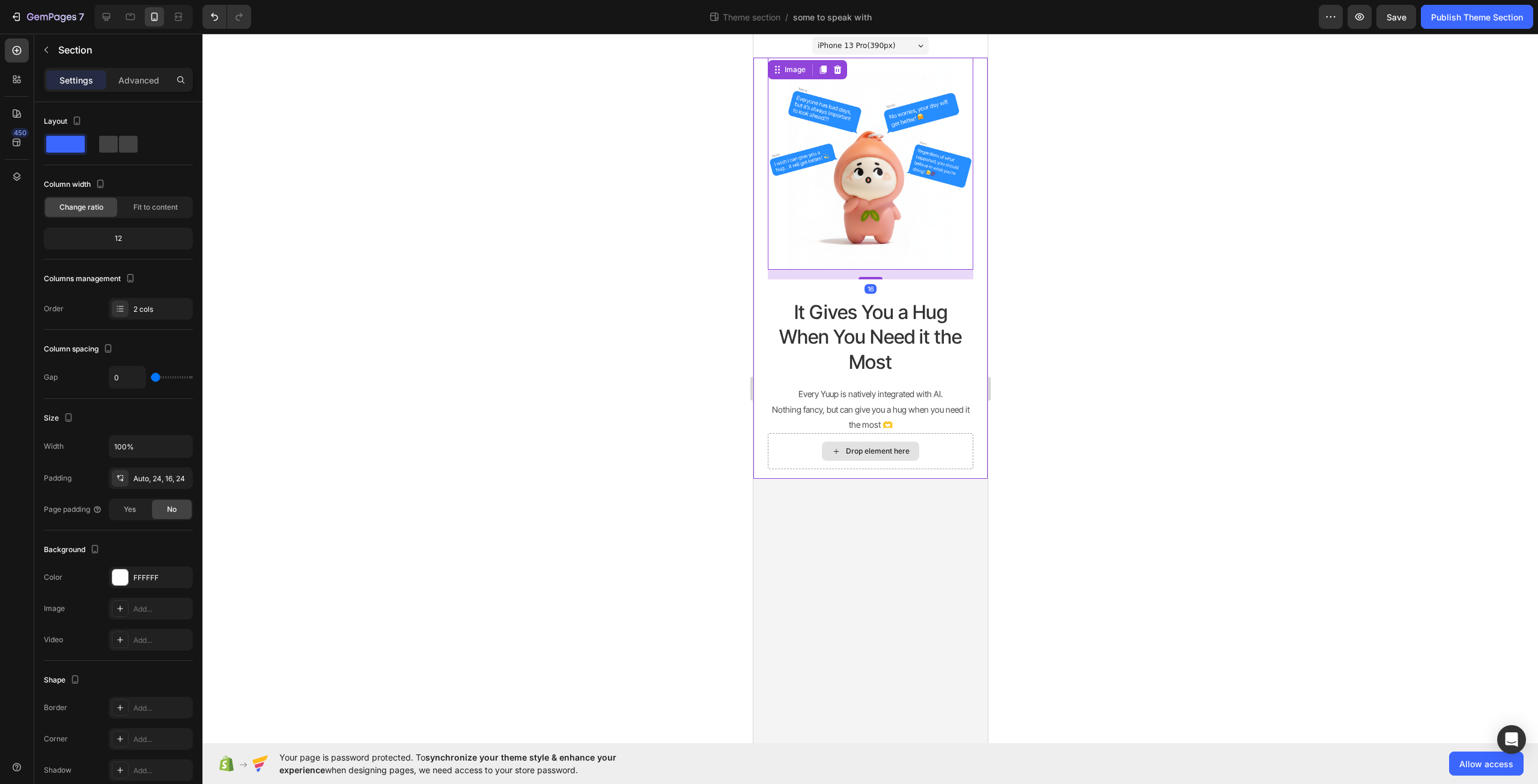
click at [940, 446] on div "Drop element here" at bounding box center [870, 451] width 205 height 36
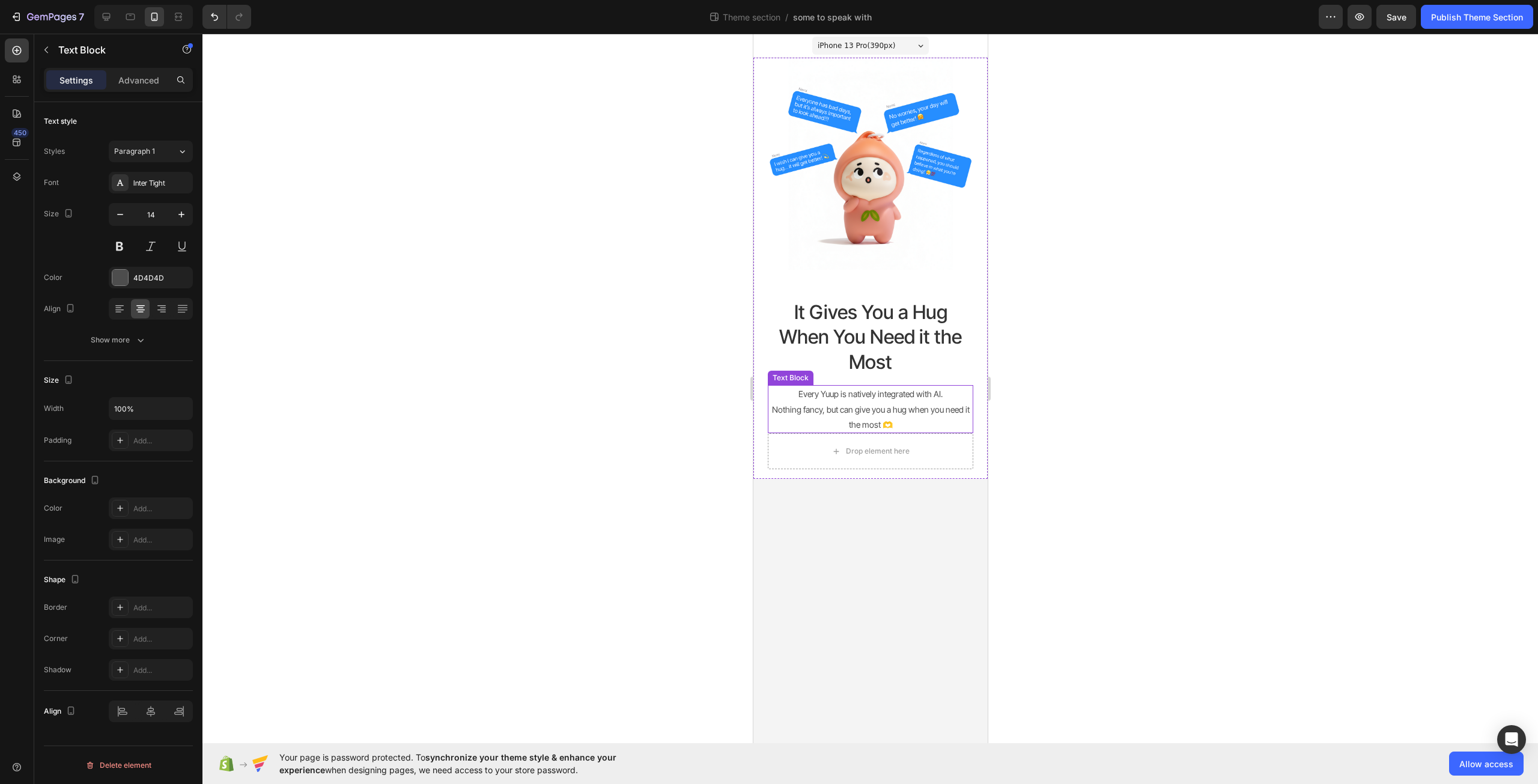
click at [946, 420] on p "Nothing fancy, but can give you a hug when you need it the most 🫶" at bounding box center [870, 417] width 203 height 30
click at [947, 441] on div "Drop element here" at bounding box center [870, 451] width 205 height 36
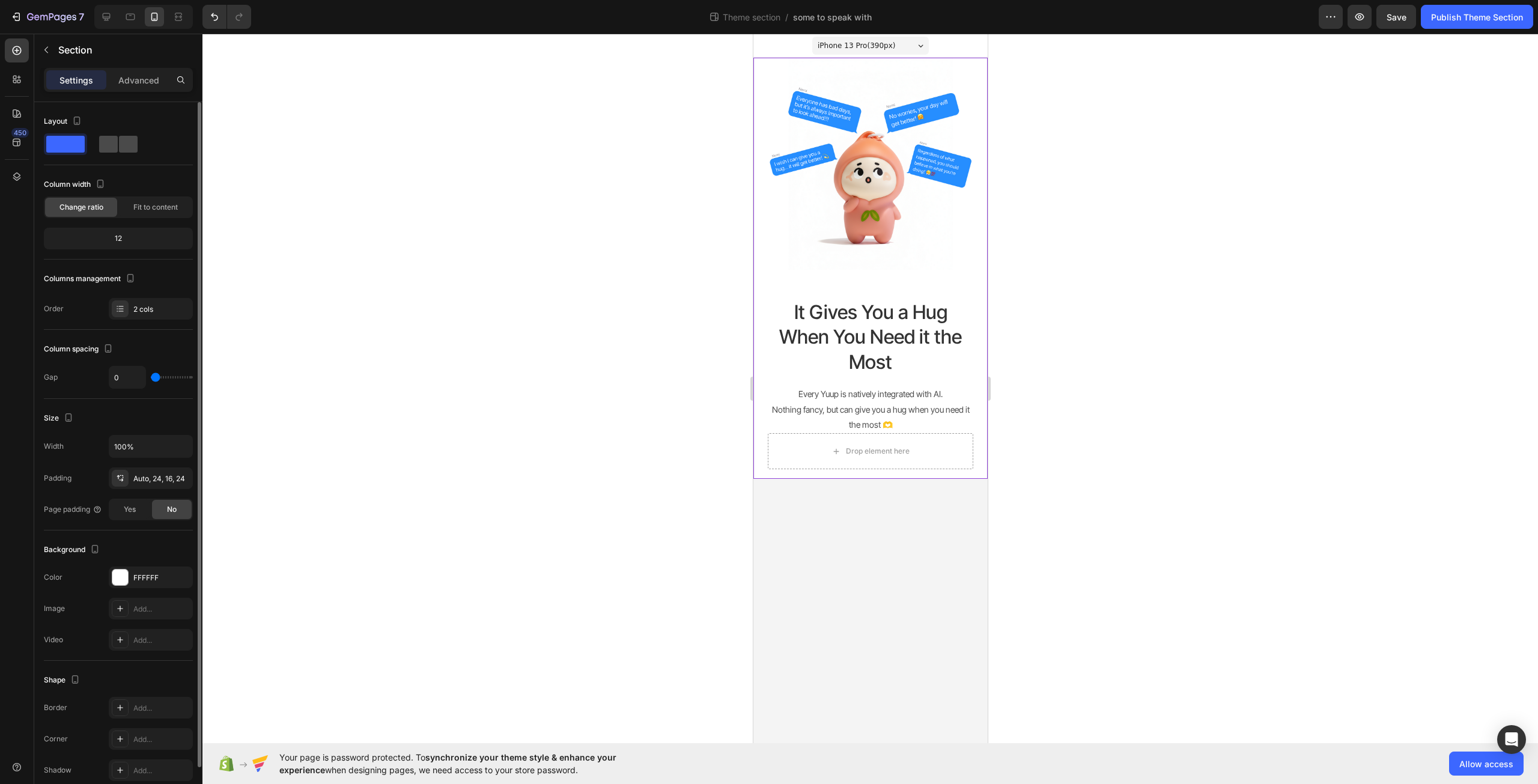
click at [109, 151] on span at bounding box center [108, 144] width 19 height 17
type input "16"
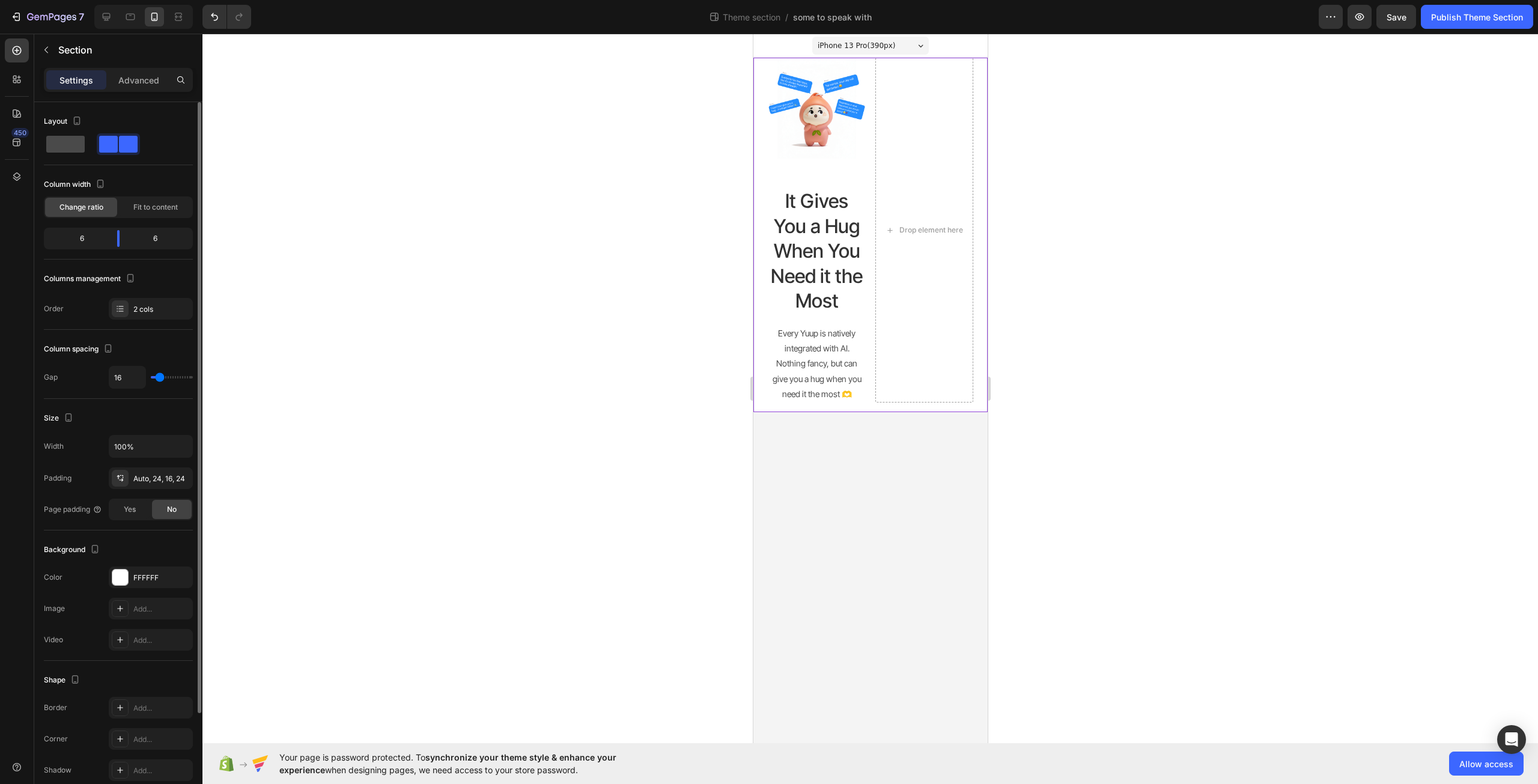
click at [71, 143] on span at bounding box center [65, 144] width 39 height 17
type input "0"
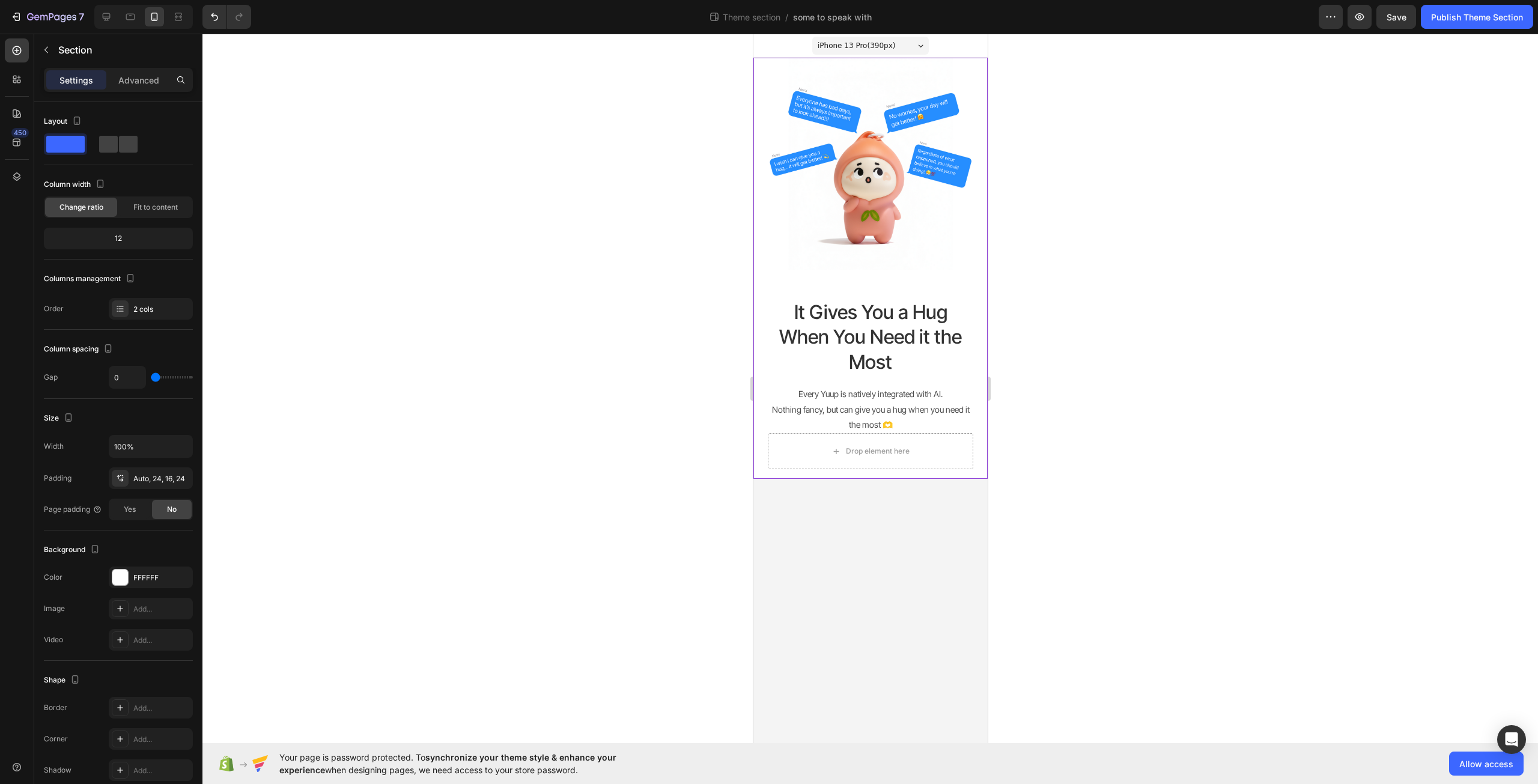
type input "16"
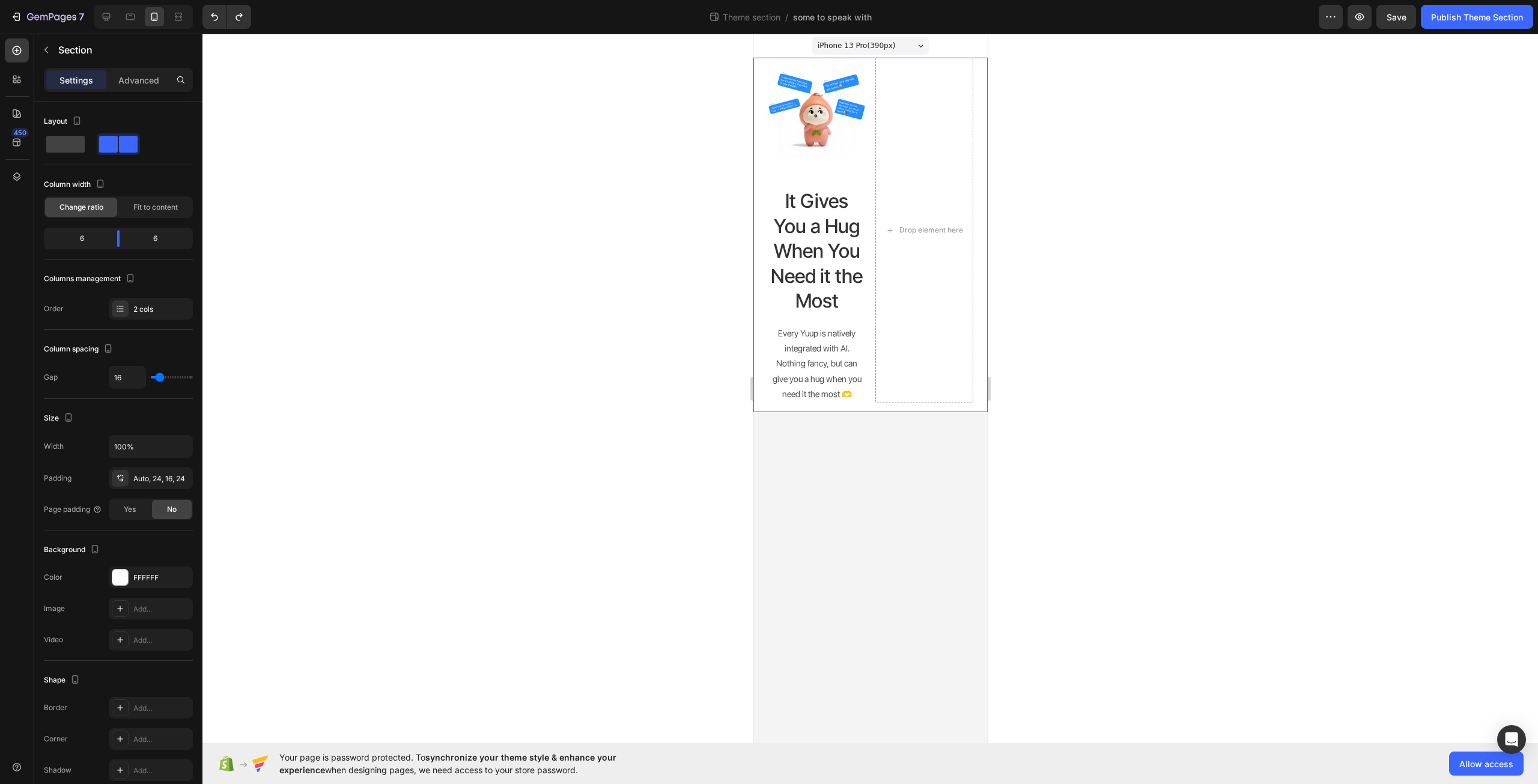
type input "0"
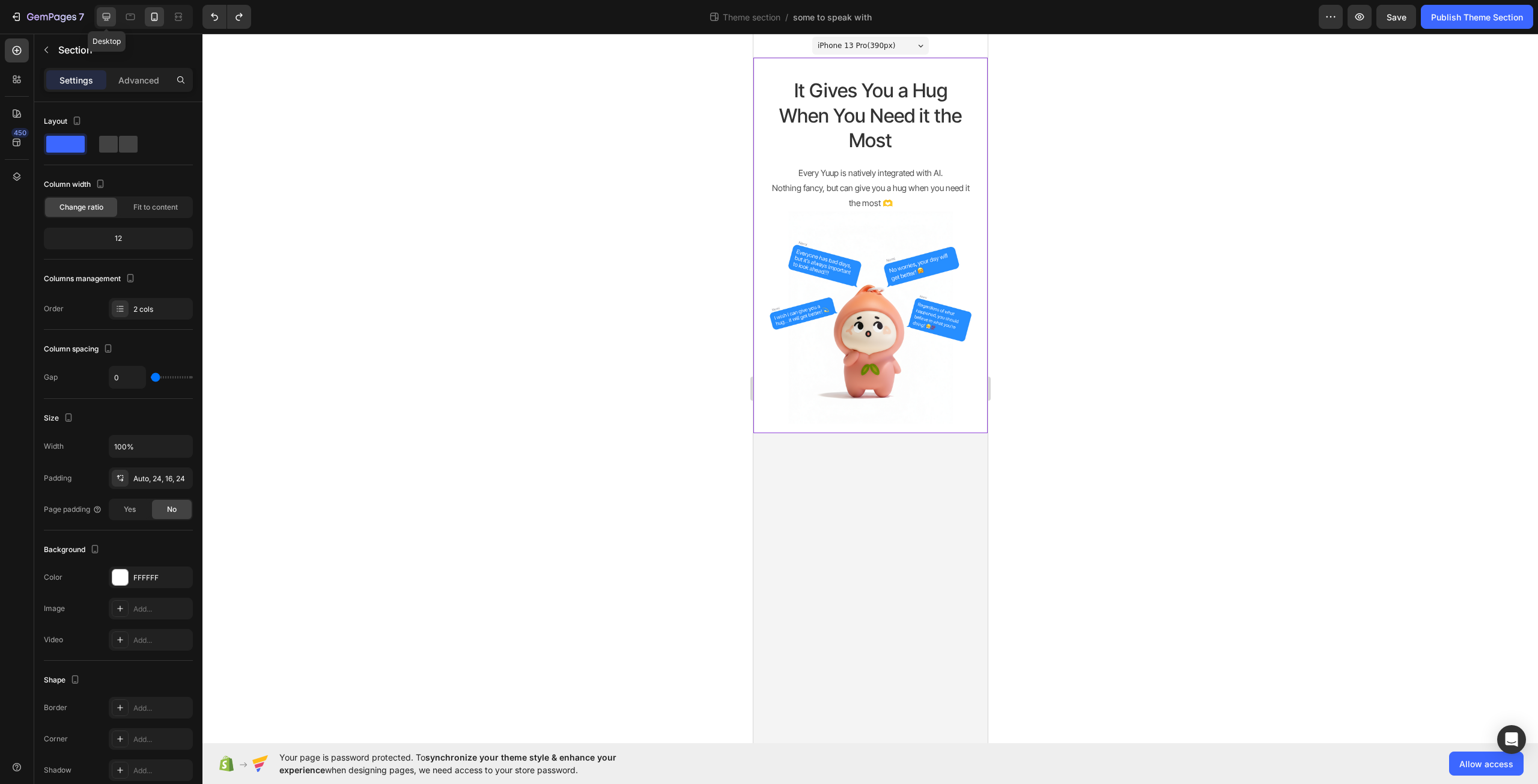
click at [111, 15] on icon at bounding box center [106, 16] width 12 height 12
type input "16"
type input "1200"
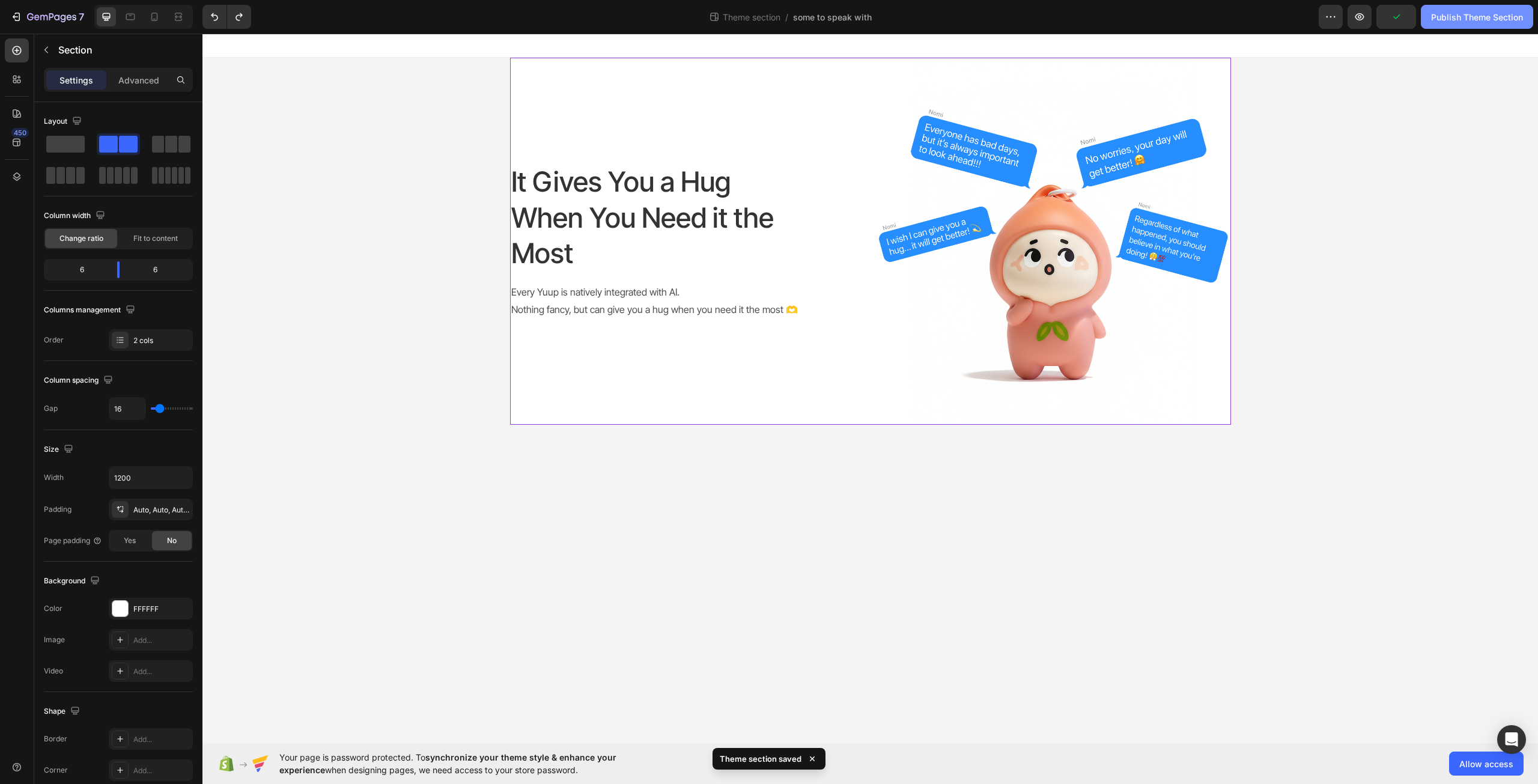
click at [1460, 22] on div "Publish Theme Section" at bounding box center [1477, 17] width 92 height 13
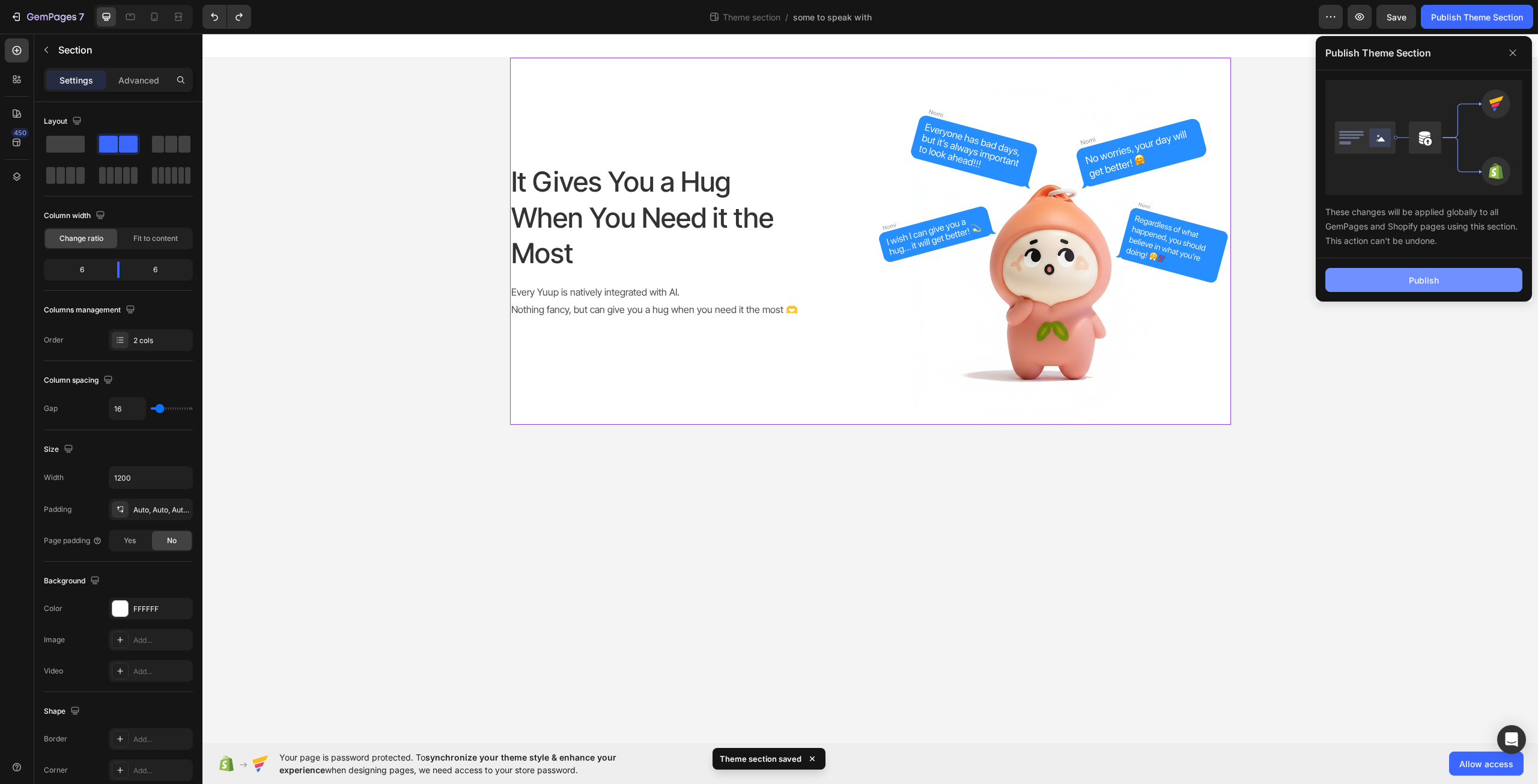
click at [1424, 276] on div "Publish" at bounding box center [1424, 280] width 30 height 13
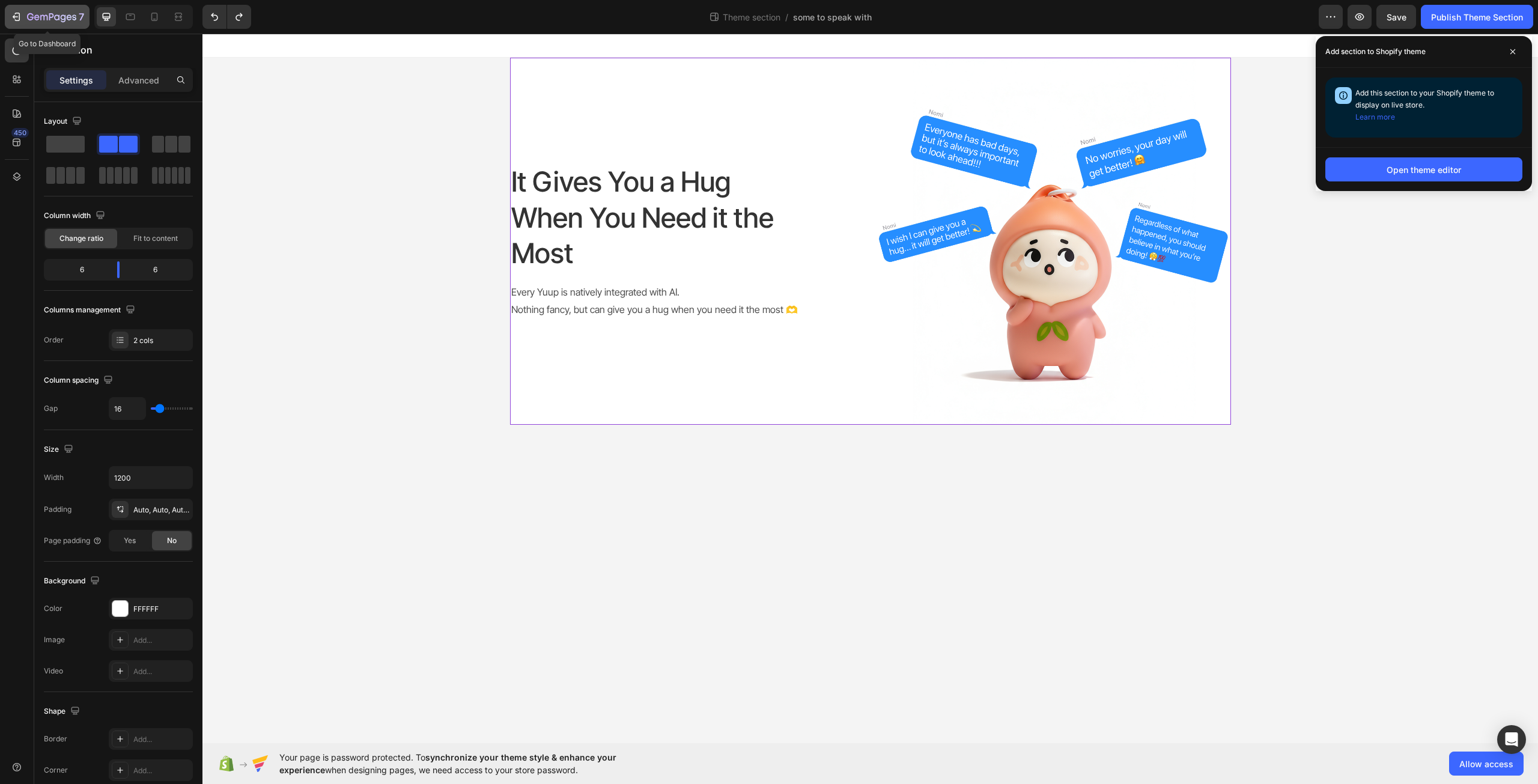
click at [63, 8] on button "7" at bounding box center [47, 17] width 85 height 24
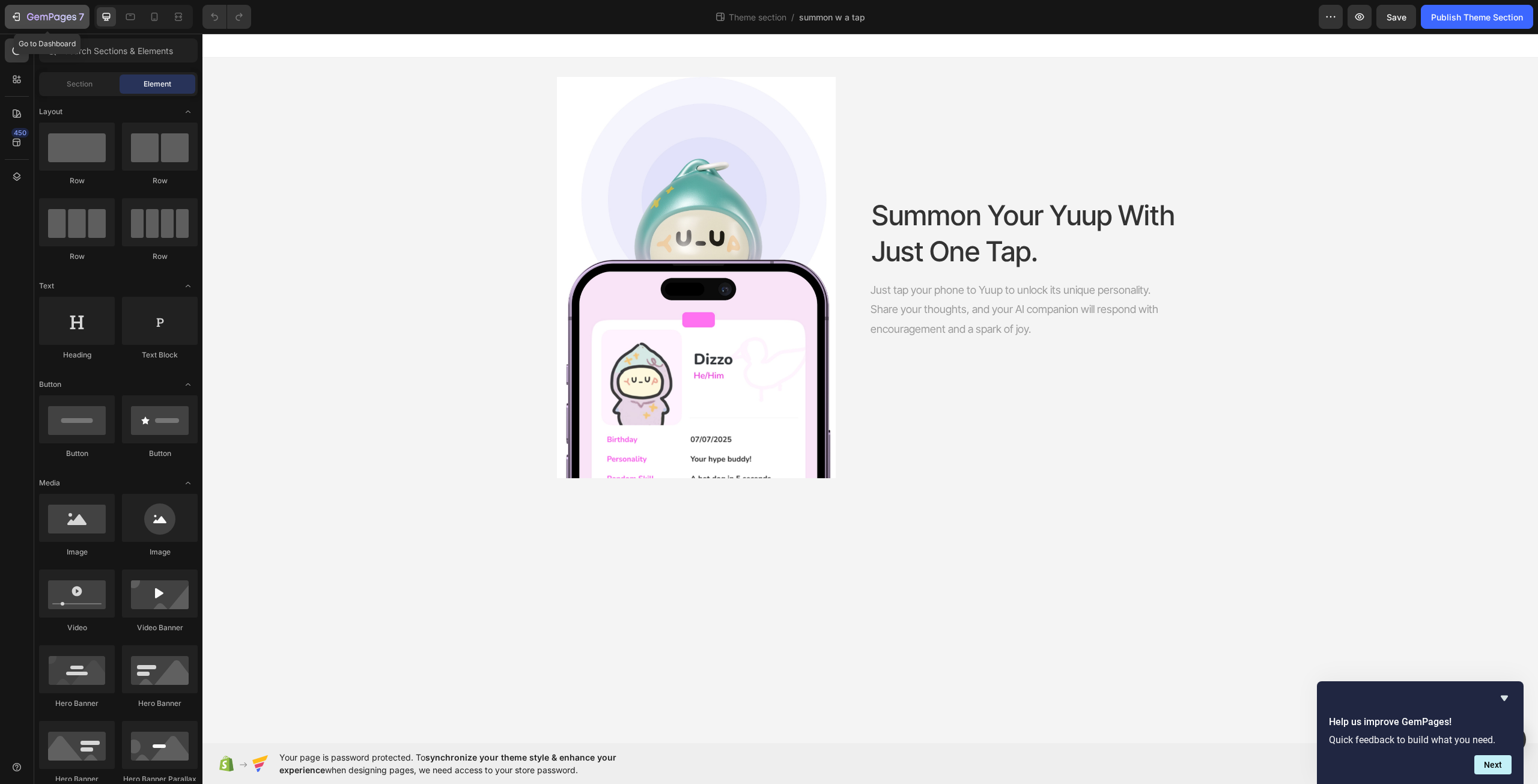
click at [64, 9] on button "7" at bounding box center [47, 17] width 85 height 24
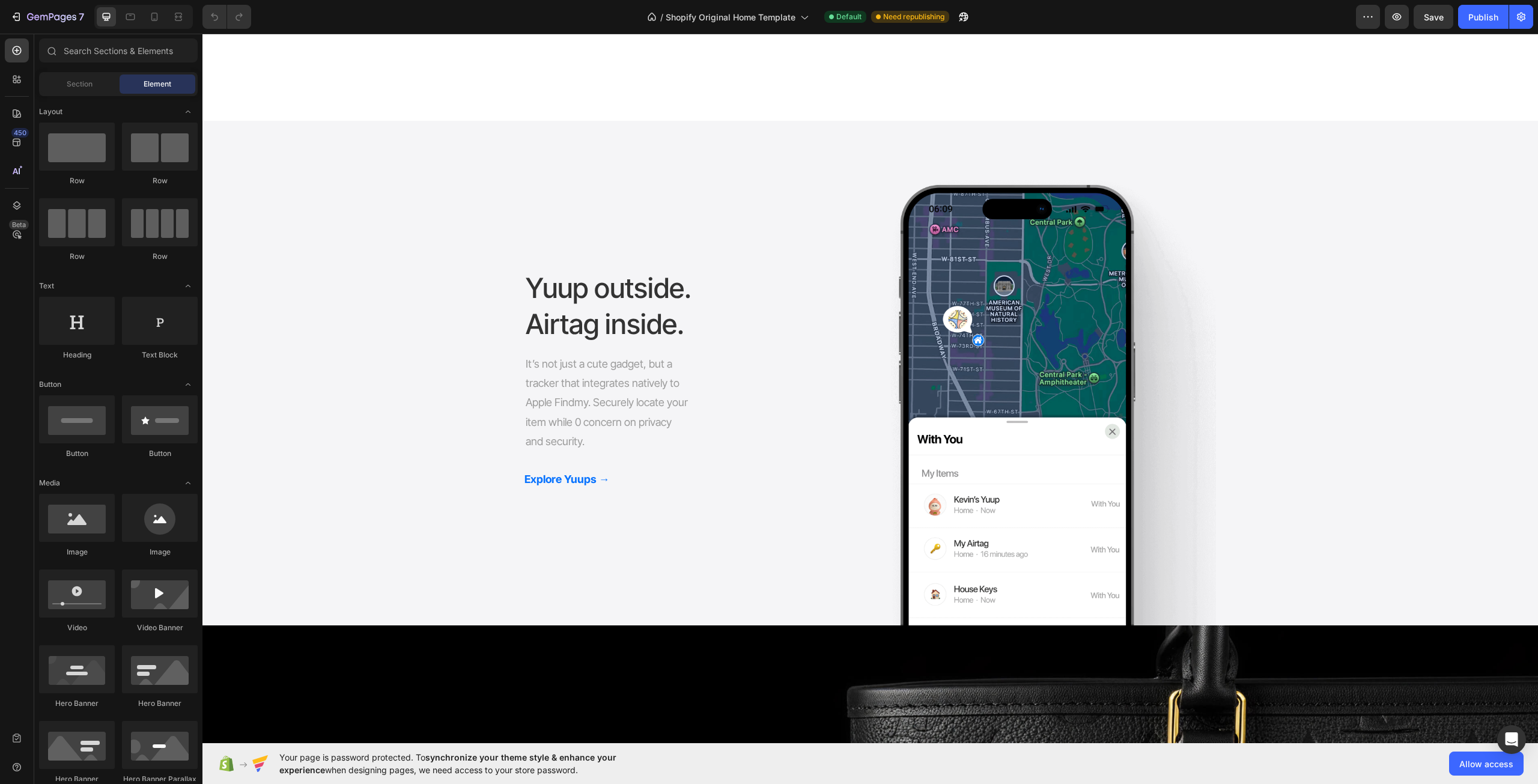
scroll to position [1682, 0]
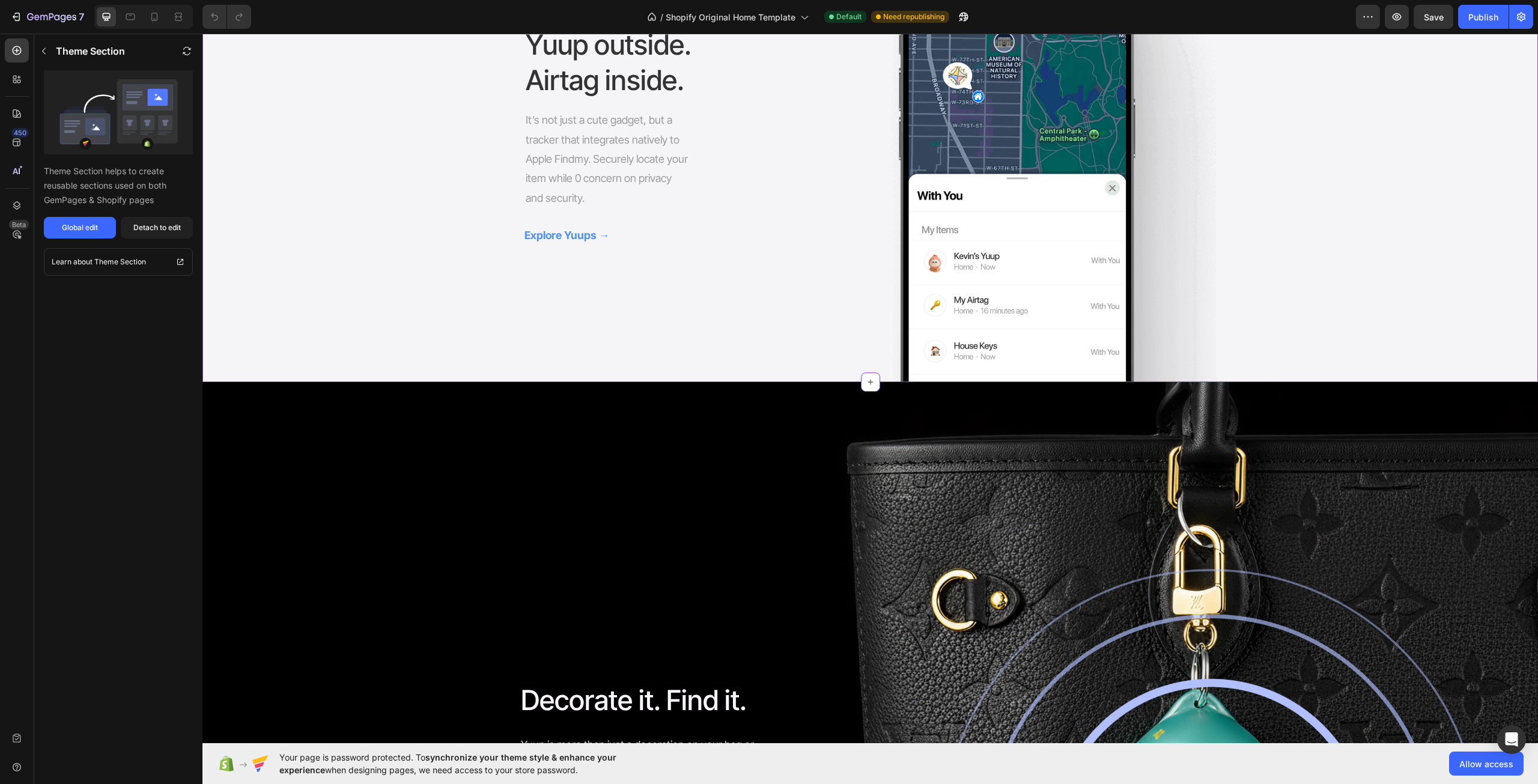
click at [558, 242] on strong "Explore Yuups →" at bounding box center [568, 235] width 85 height 13
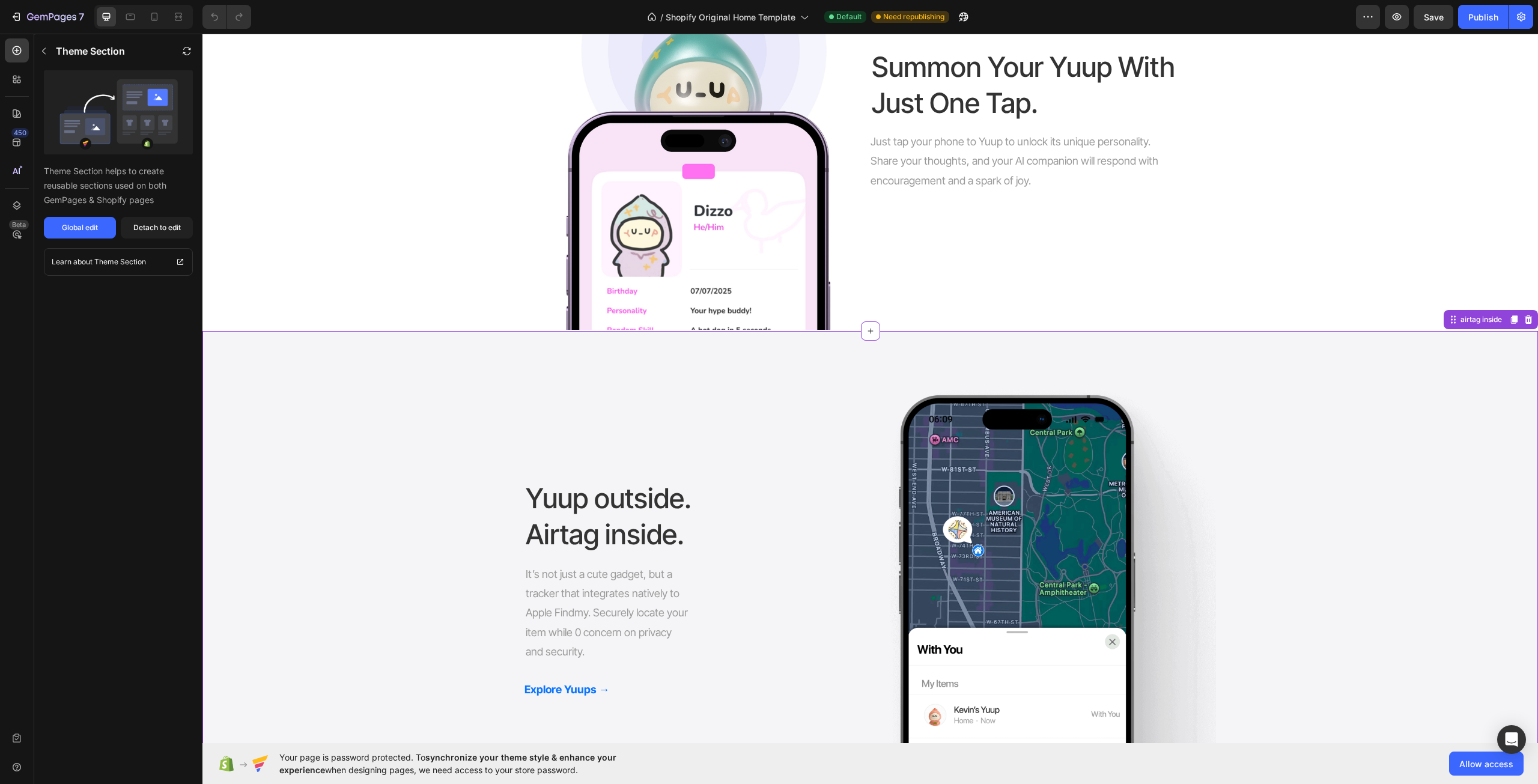
scroll to position [1562, 0]
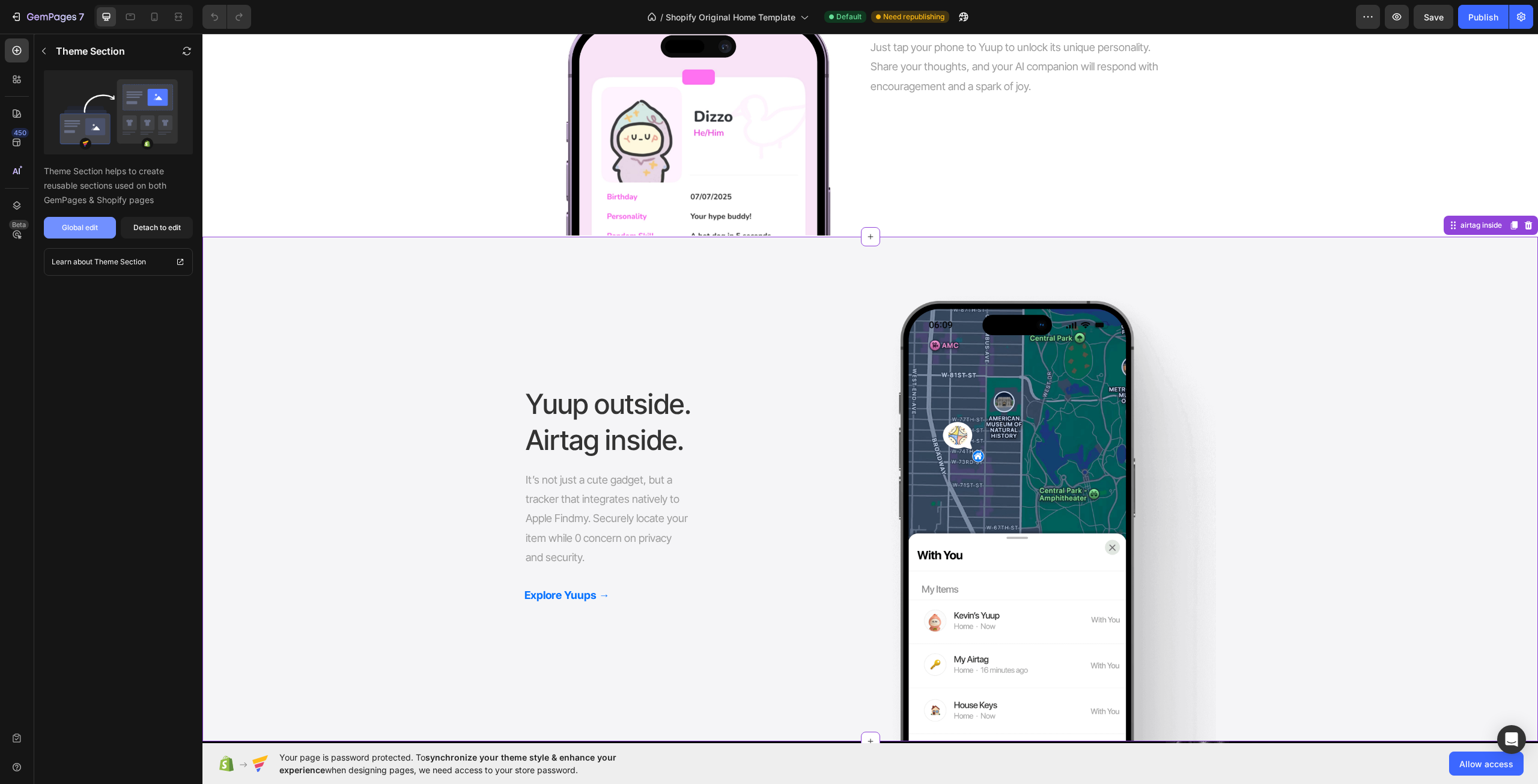
click at [83, 229] on div "Global edit" at bounding box center [79, 227] width 36 height 11
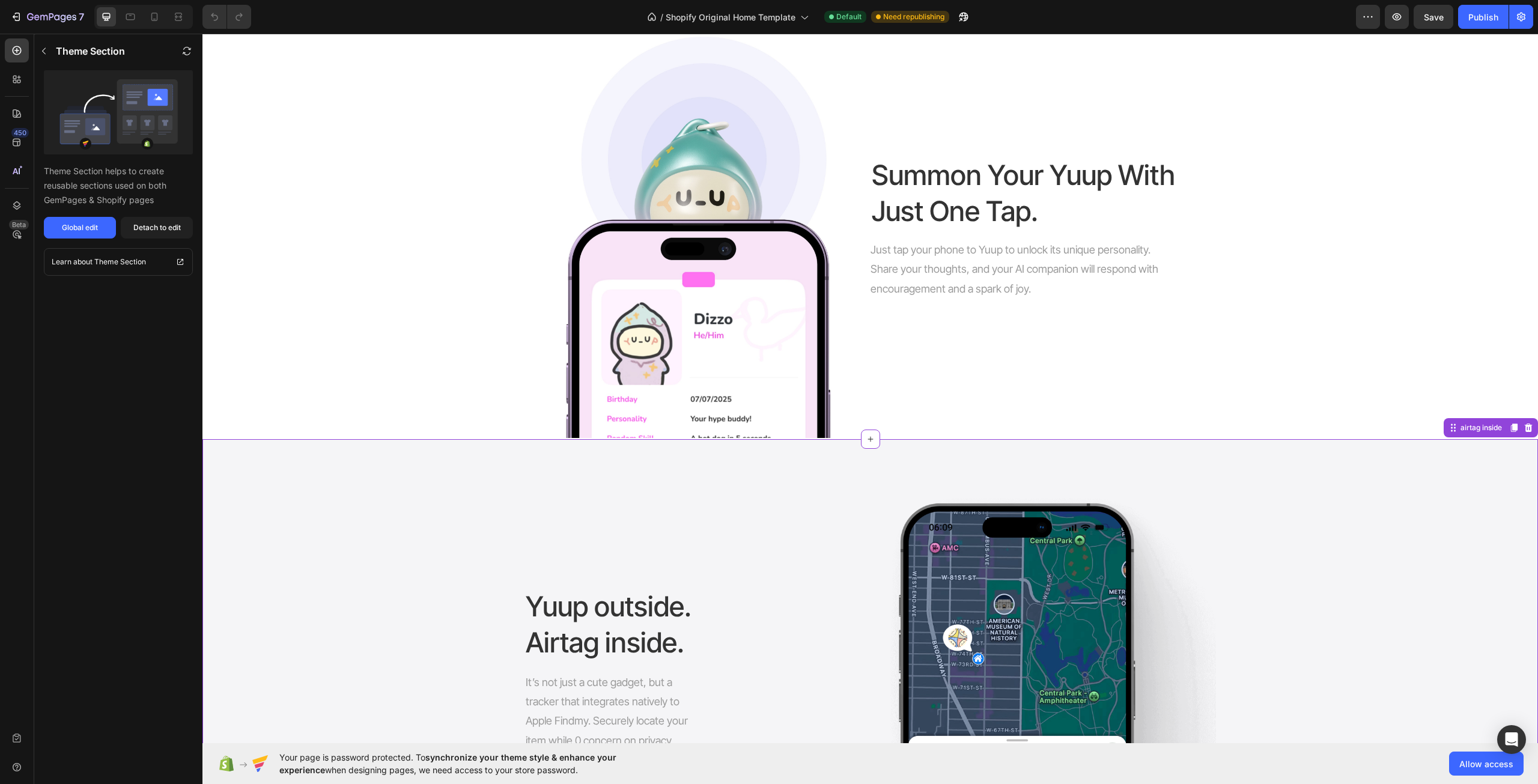
scroll to position [1202, 0]
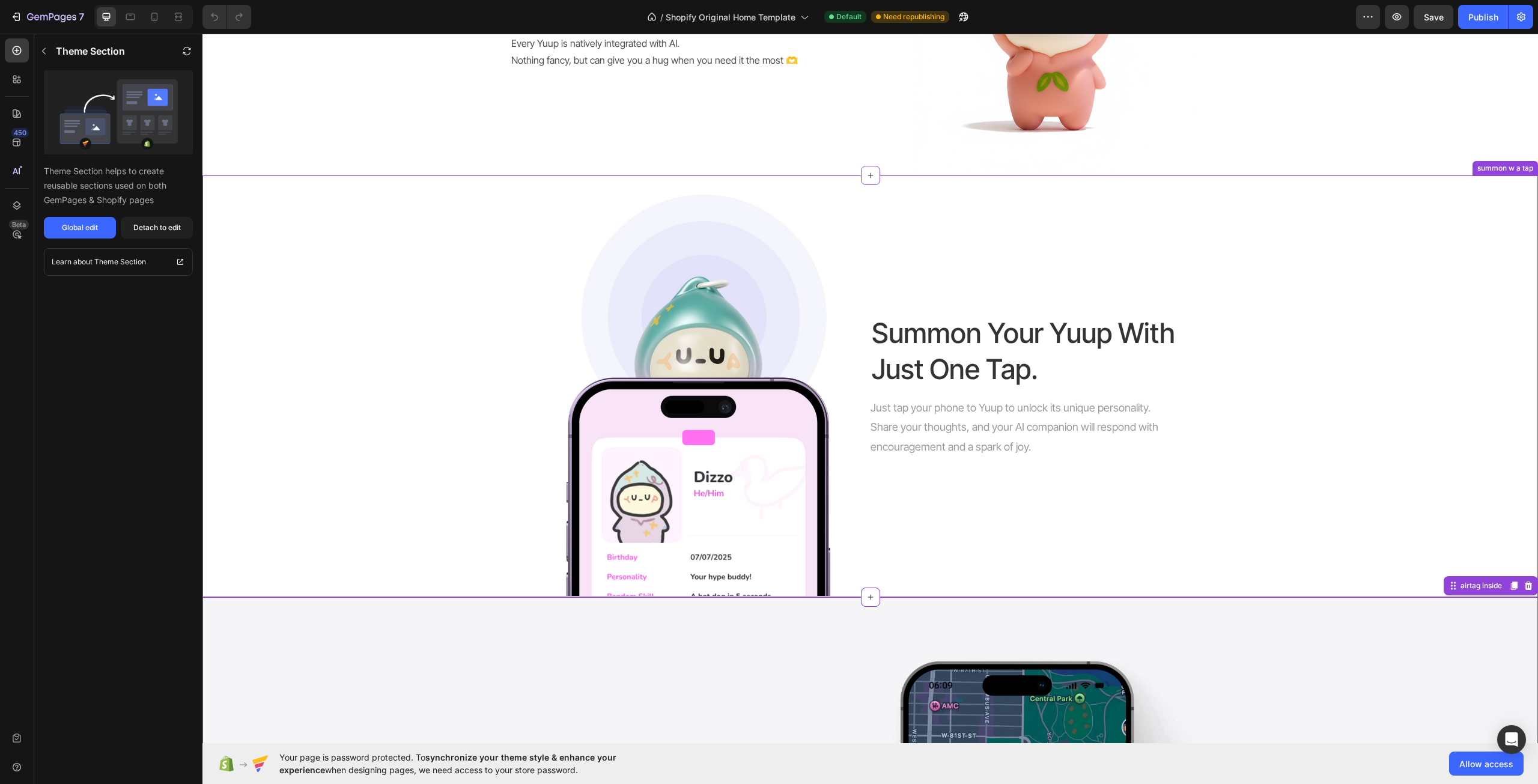
click at [1114, 390] on div "Summon Your Yuup With Just One Tap. Heading Just tap your phone to Yuup to unlo…" at bounding box center [1044, 395] width 348 height 401
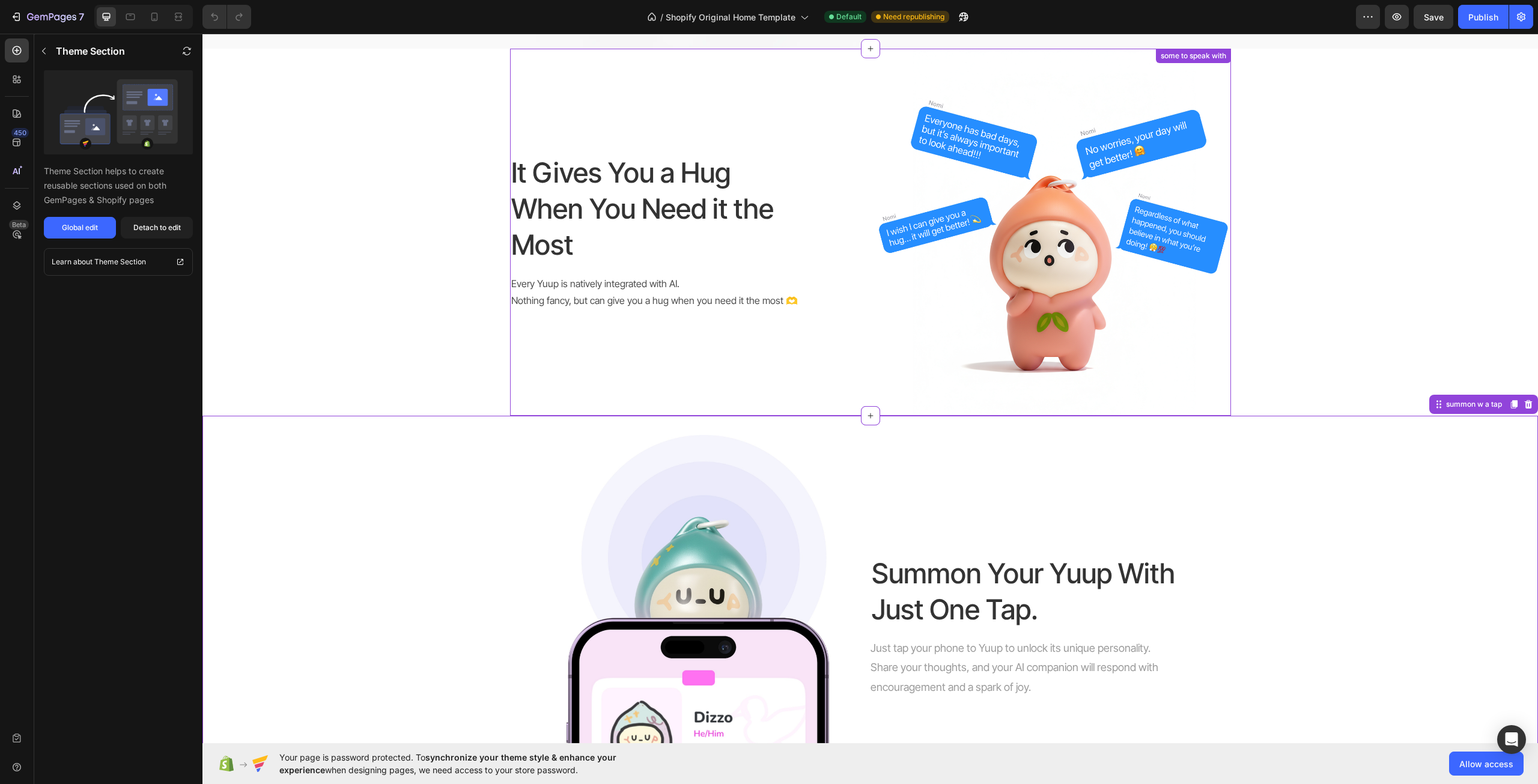
click at [700, 209] on h2 "It Gives You a Hug When You Need it the Most" at bounding box center [647, 209] width 274 height 110
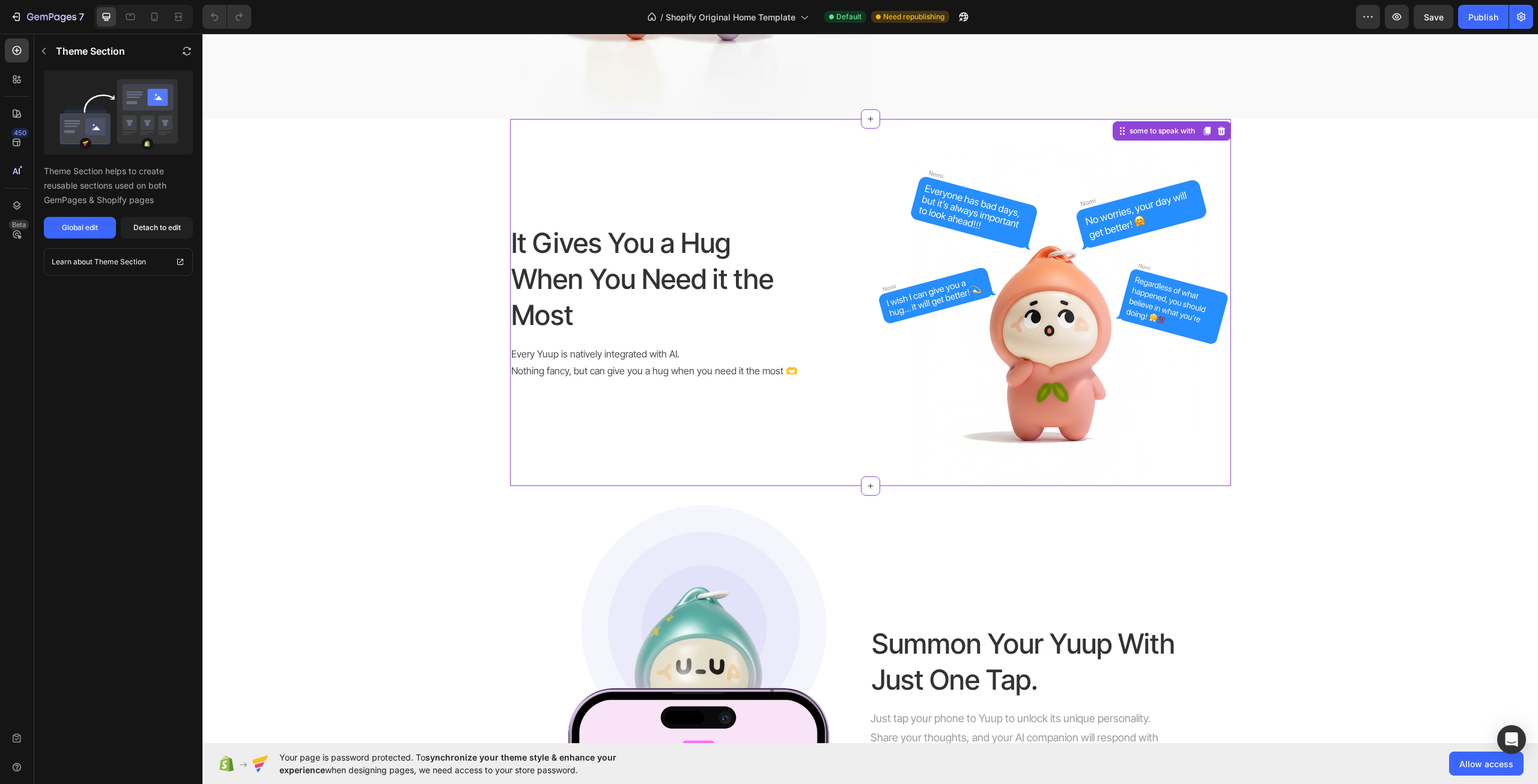
scroll to position [781, 0]
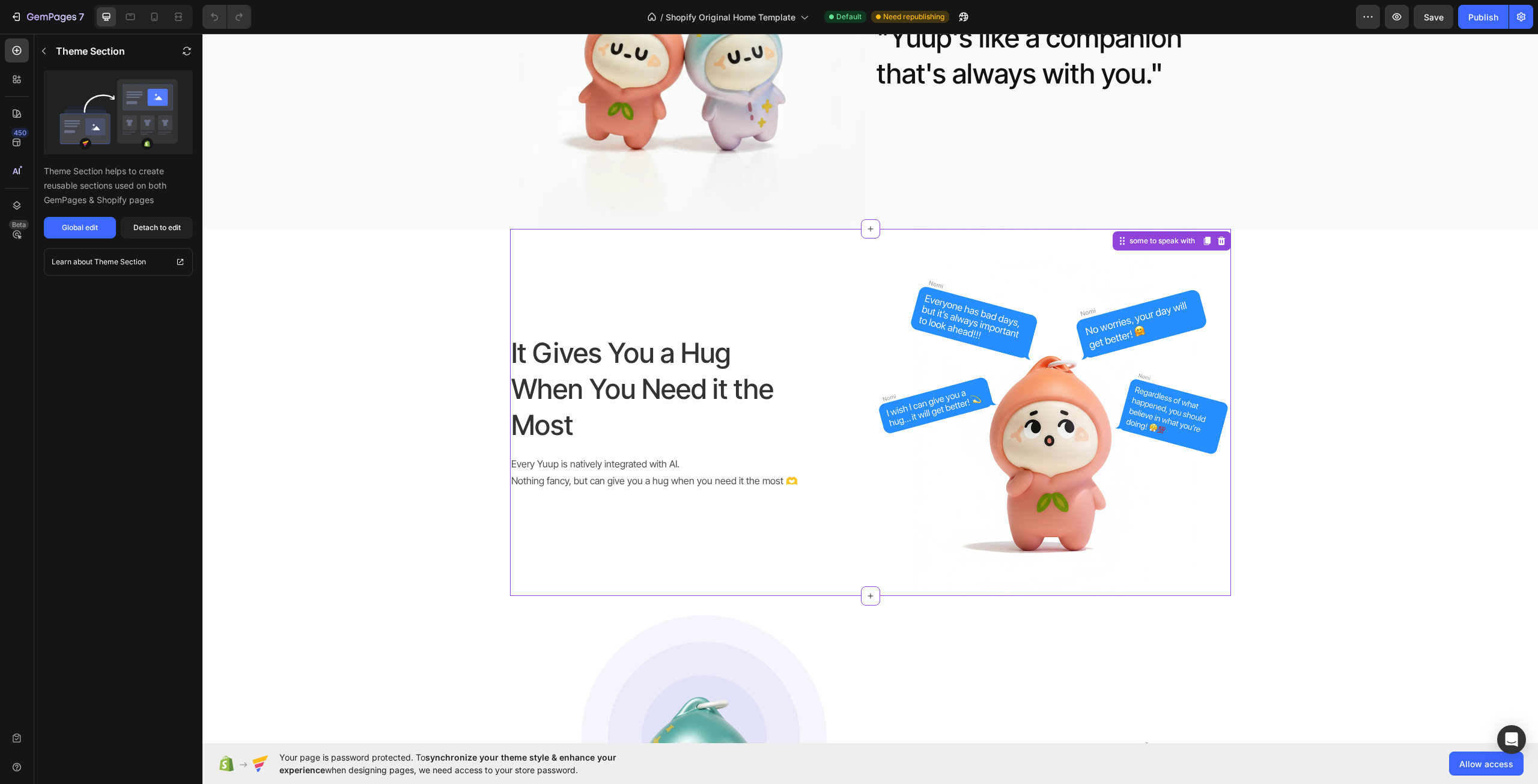
click at [584, 476] on p "Nothing fancy, but can give you a hug when you need it the most 🫶" at bounding box center [688, 481] width 353 height 18
click at [84, 229] on div "Global edit" at bounding box center [79, 227] width 36 height 11
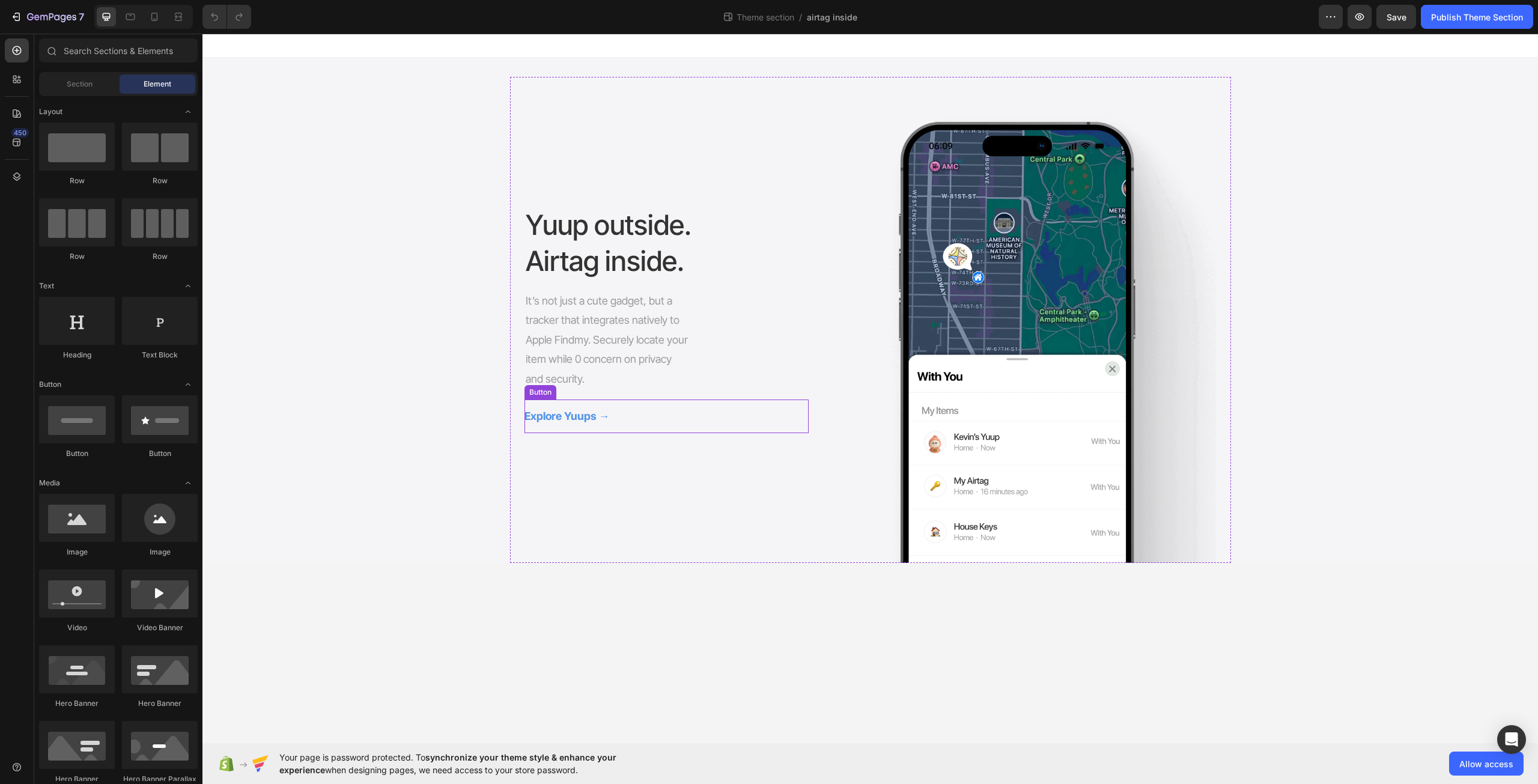
click at [616, 420] on button "Explore Yuups →" at bounding box center [575, 416] width 99 height 34
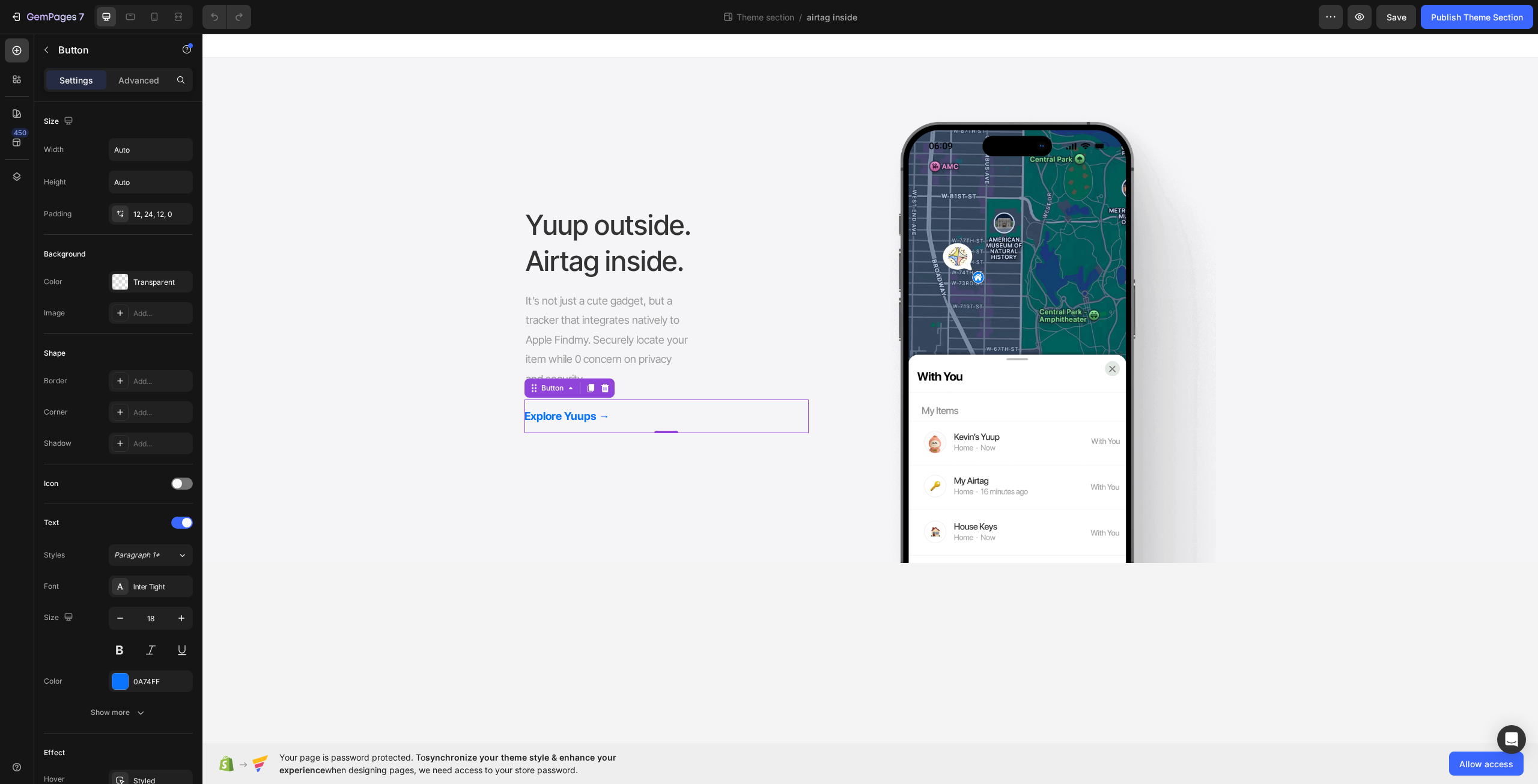
click at [769, 412] on div "Explore Yuups → Button 0" at bounding box center [667, 416] width 284 height 34
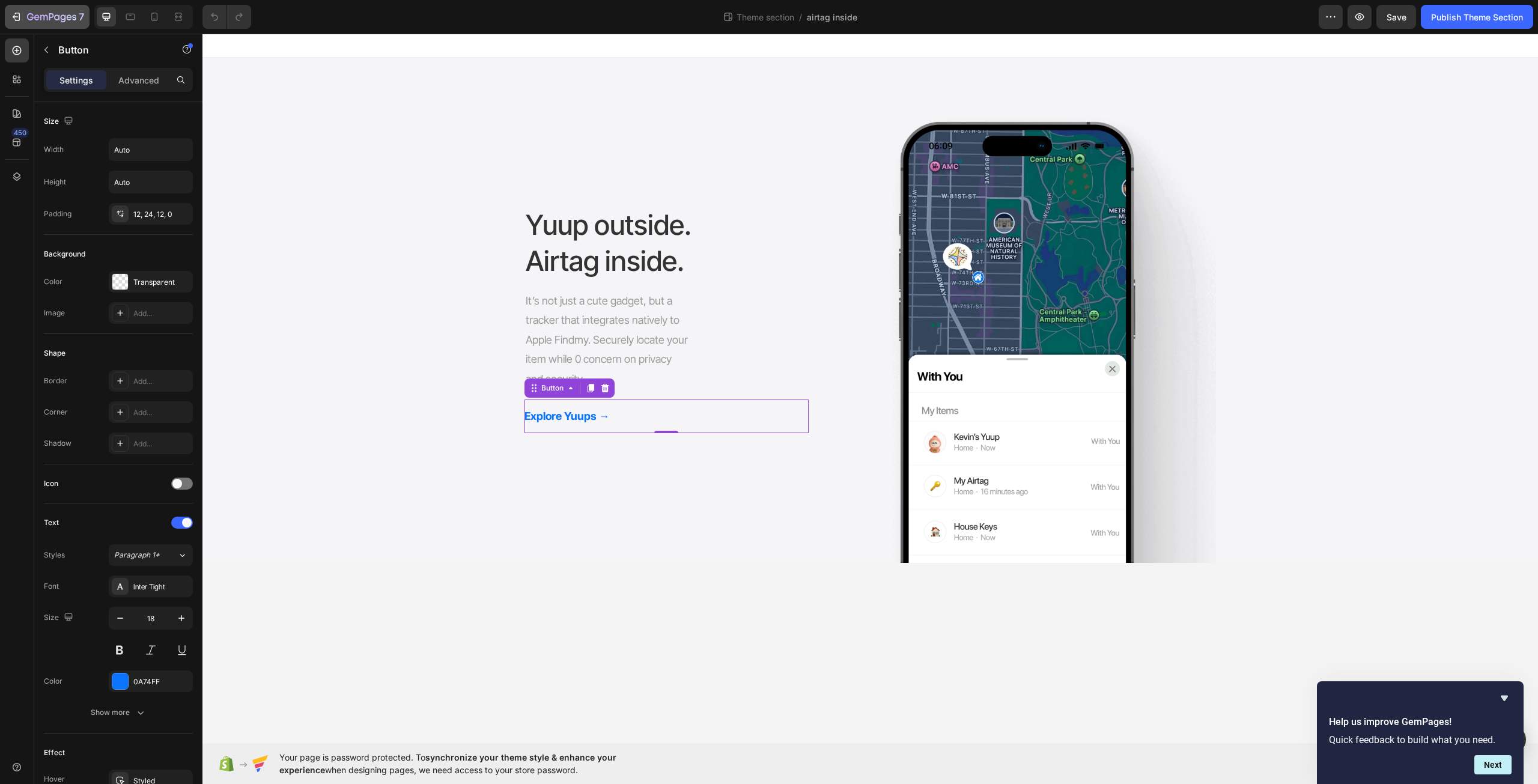
click at [66, 24] on button "7" at bounding box center [47, 17] width 85 height 24
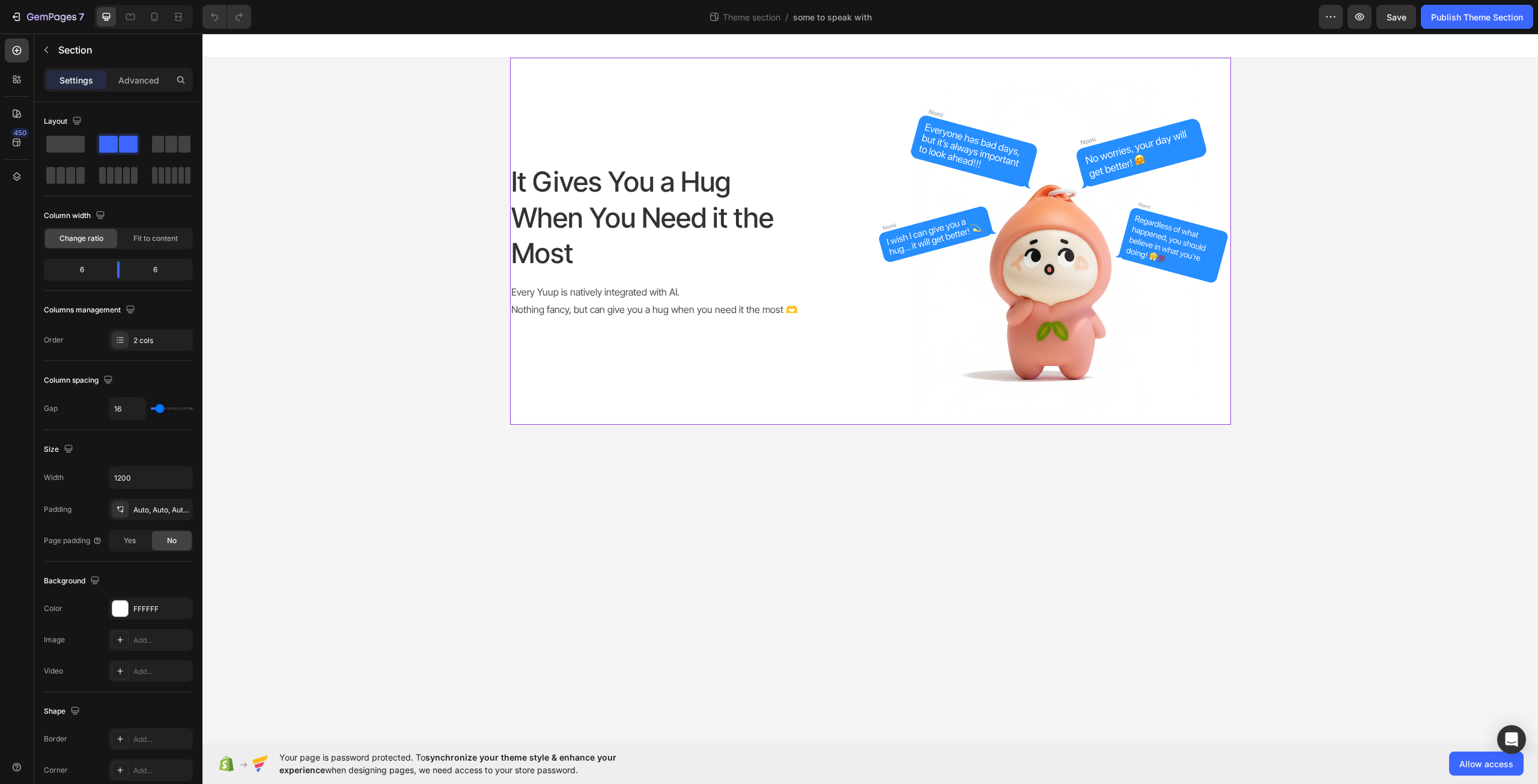
click at [722, 276] on div "It Gives You a Hug When You Need it the Most Heading Every Yuup is natively int…" at bounding box center [688, 241] width 356 height 367
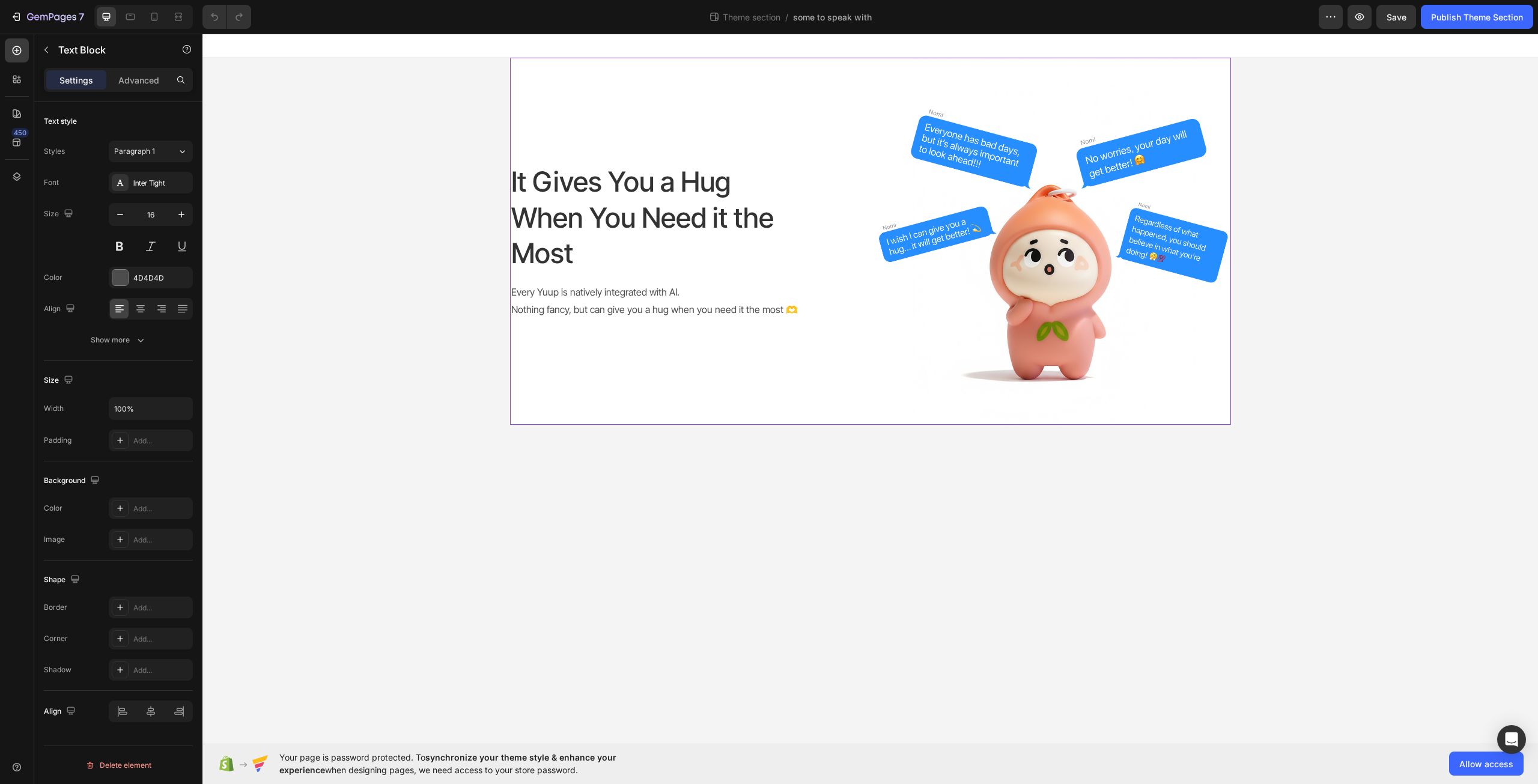
click at [704, 296] on p "Every Yuup is natively integrated with AI." at bounding box center [688, 292] width 353 height 18
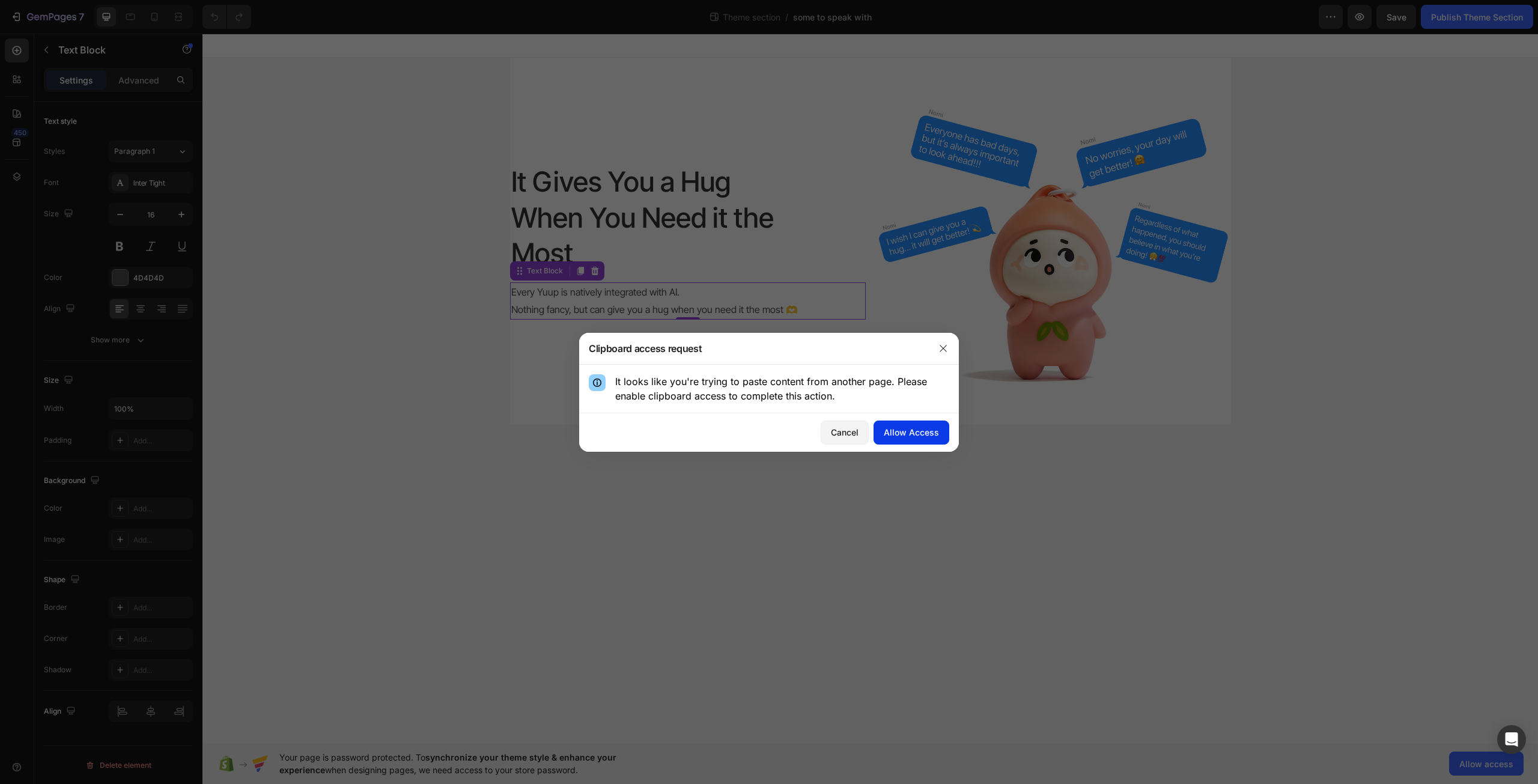
click at [910, 433] on div "Allow Access" at bounding box center [911, 432] width 55 height 13
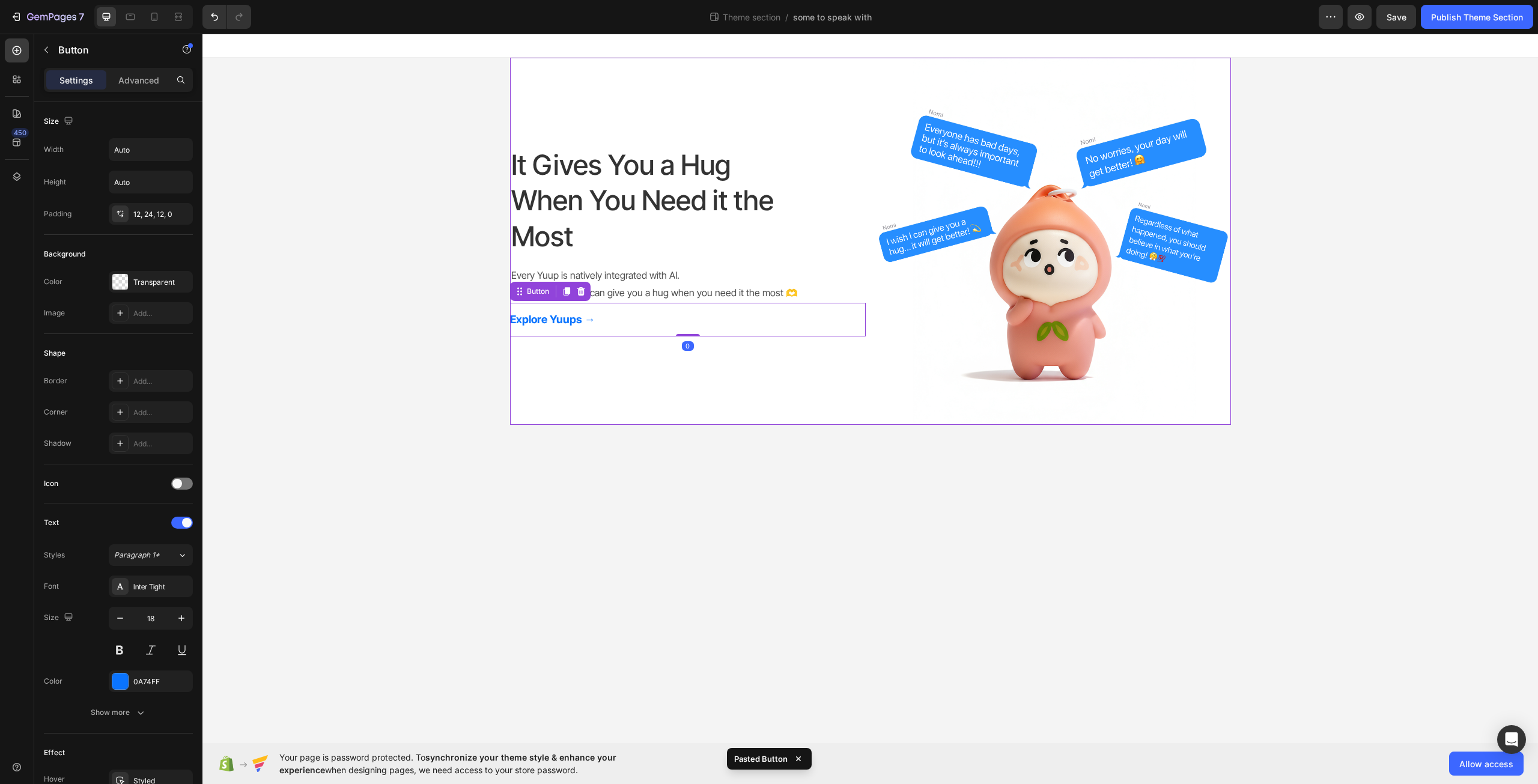
click at [659, 373] on div "It Gives You a Hug When You Need it the Most Heading Every Yuup is natively int…" at bounding box center [688, 241] width 356 height 367
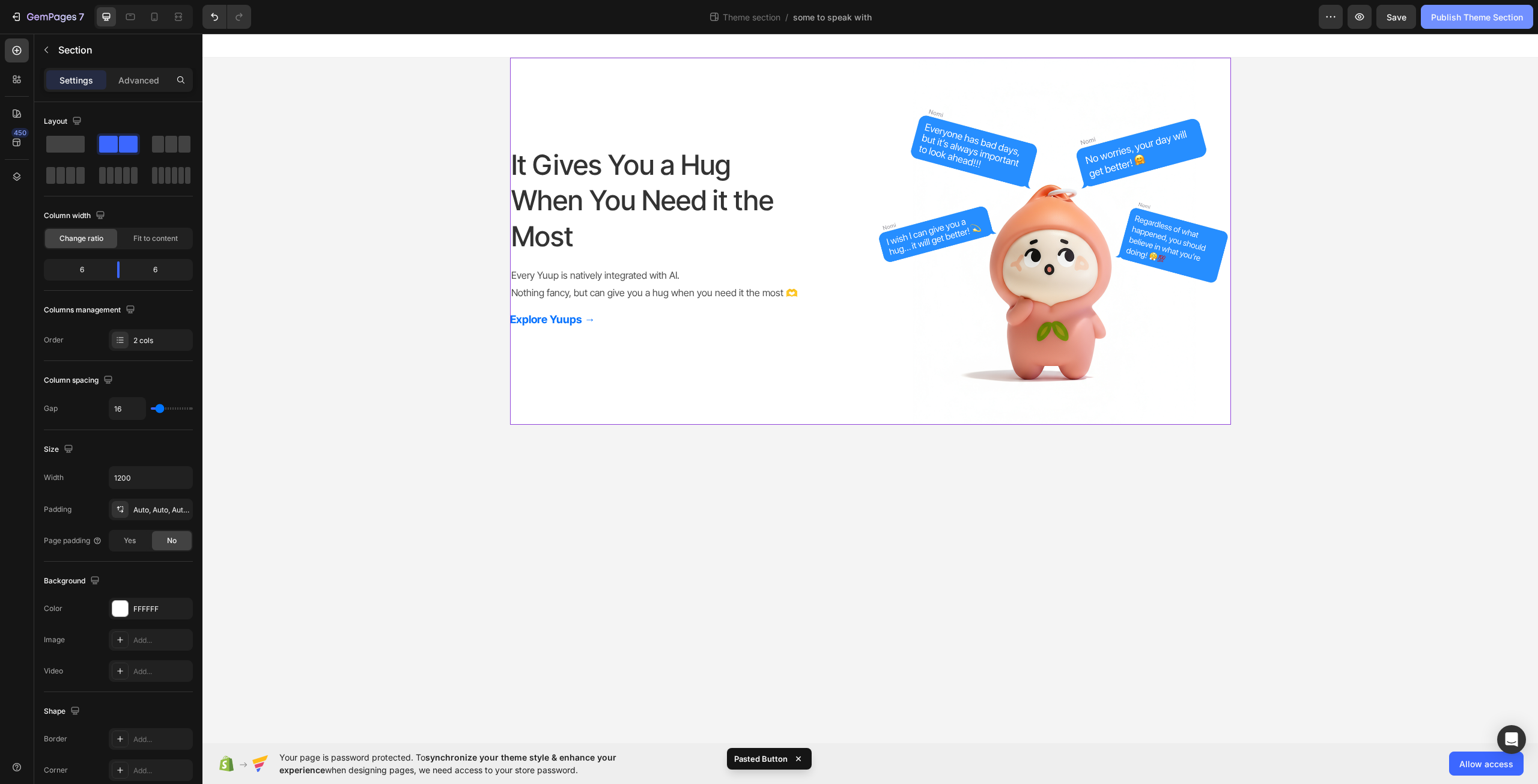
click at [1490, 15] on div "Publish Theme Section" at bounding box center [1477, 17] width 92 height 13
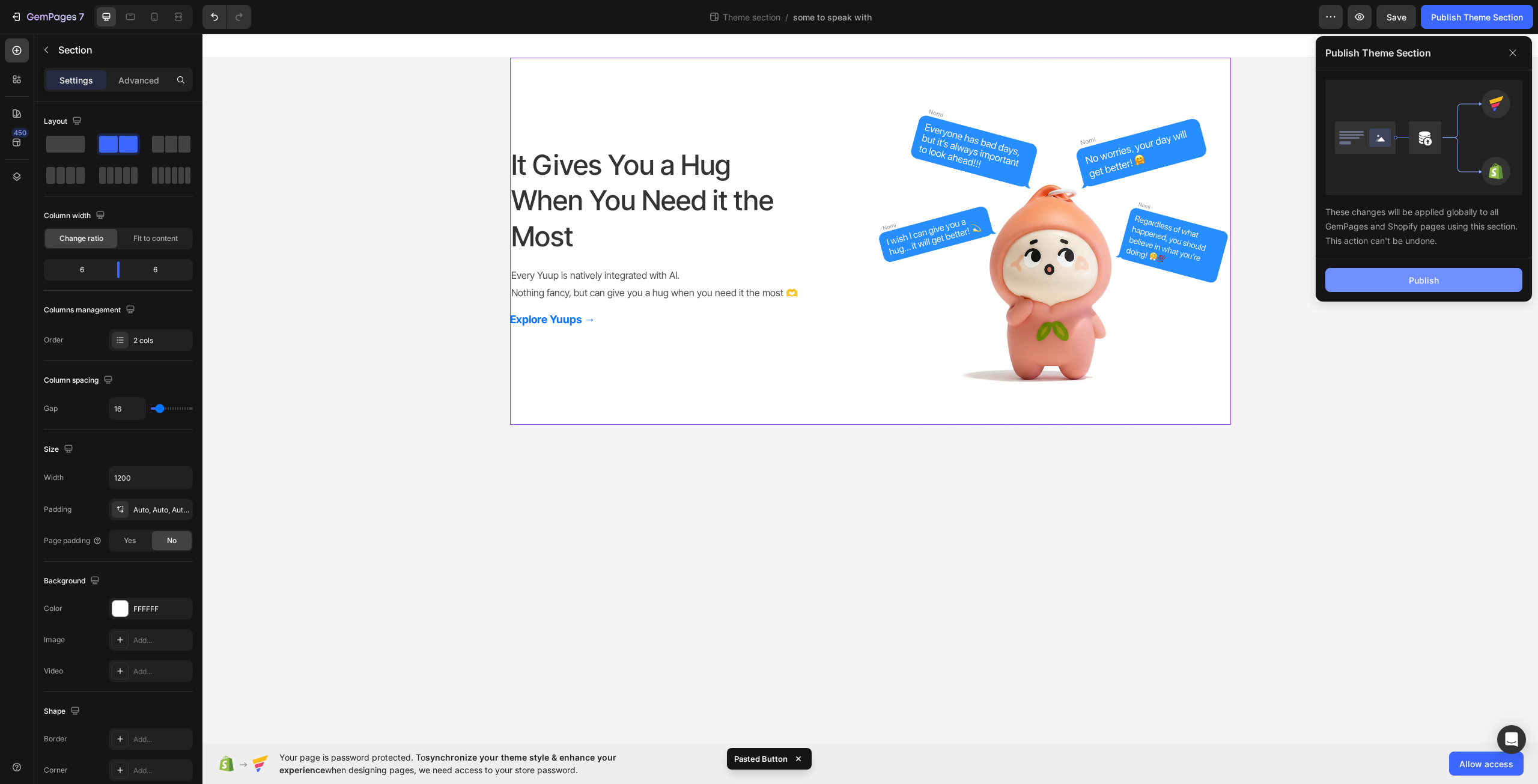
click at [1392, 287] on button "Publish" at bounding box center [1424, 280] width 197 height 24
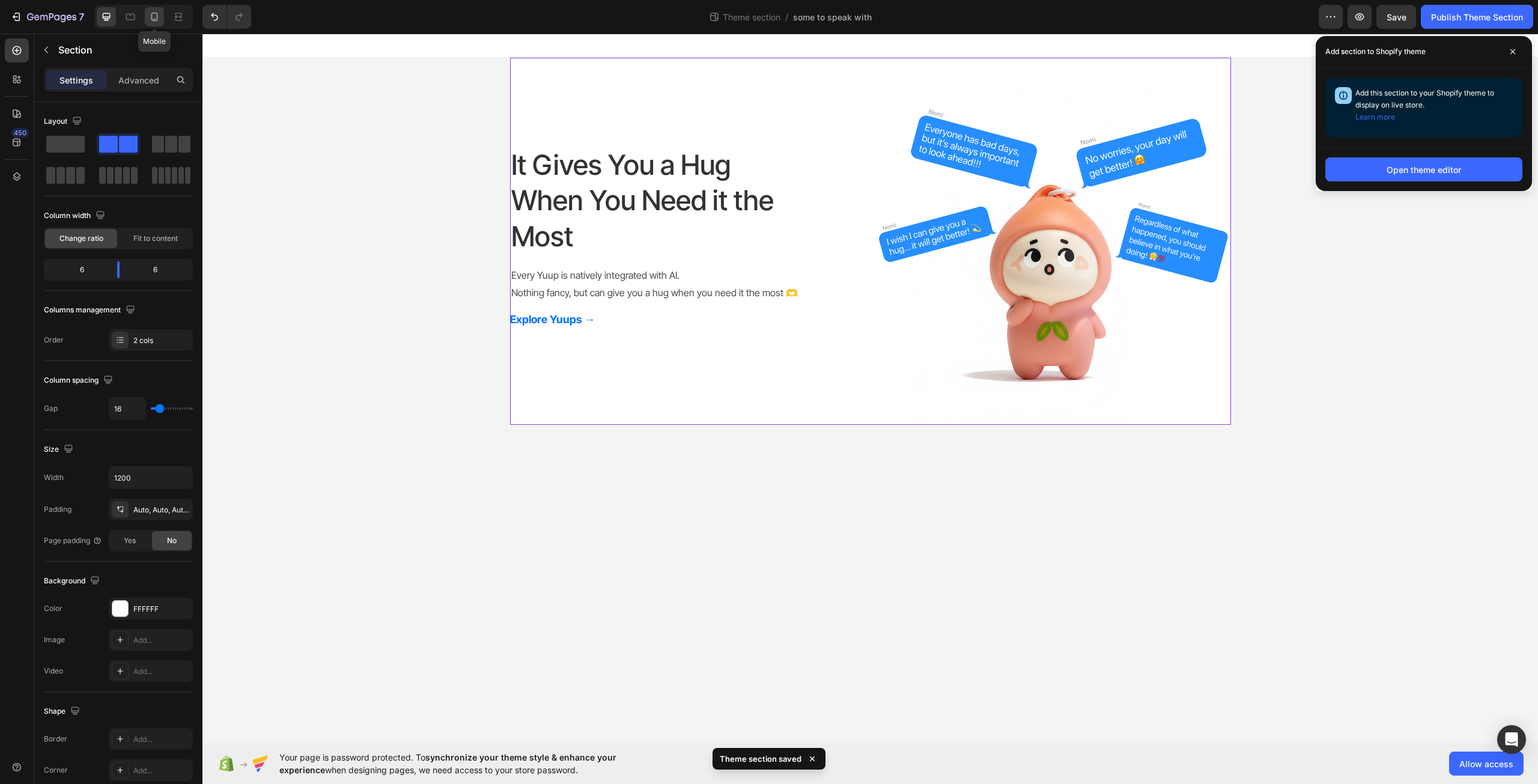
click at [160, 11] on icon at bounding box center [154, 16] width 12 height 12
type input "0"
type input "100%"
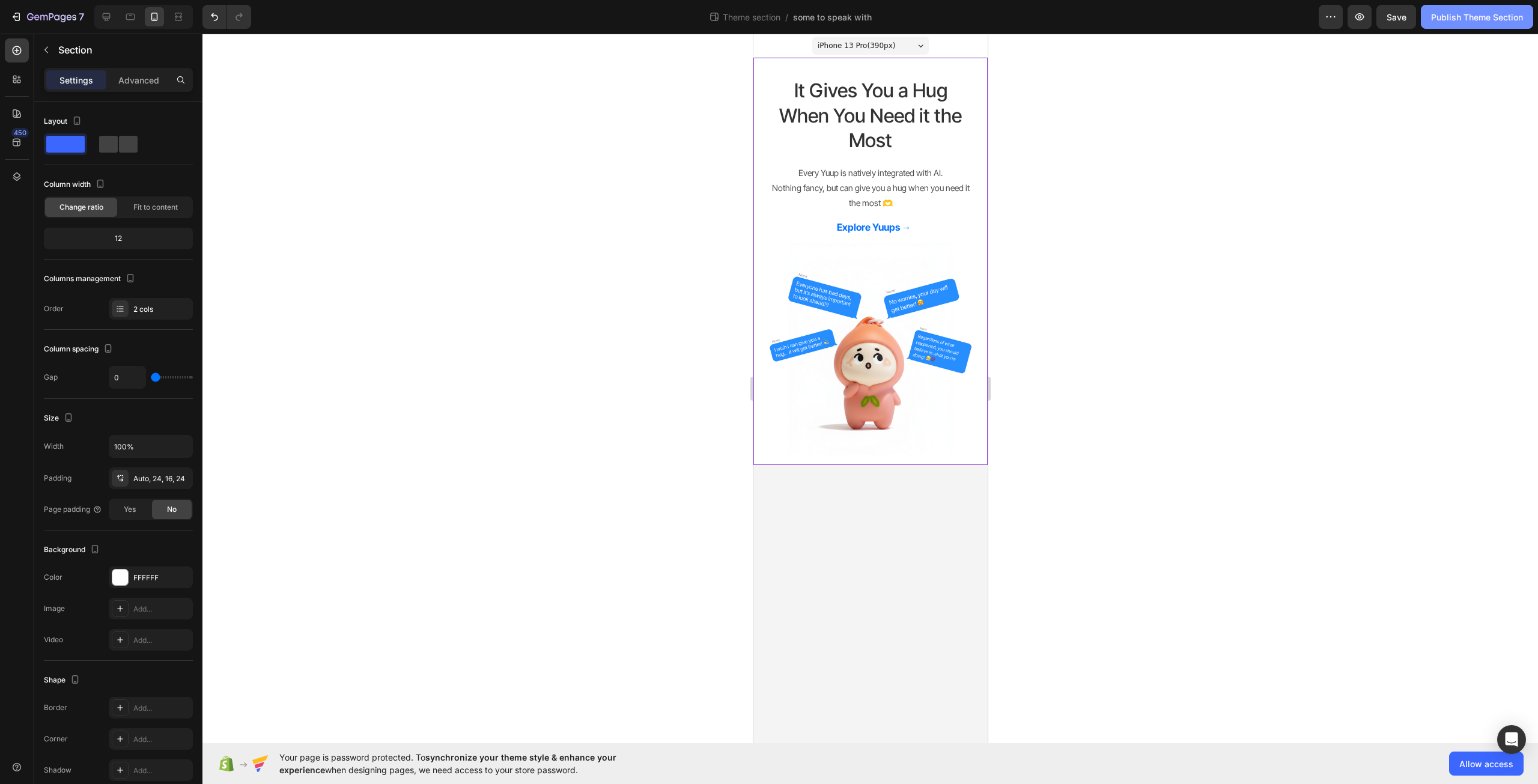
click at [1453, 25] on button "Publish Theme Section" at bounding box center [1477, 17] width 112 height 24
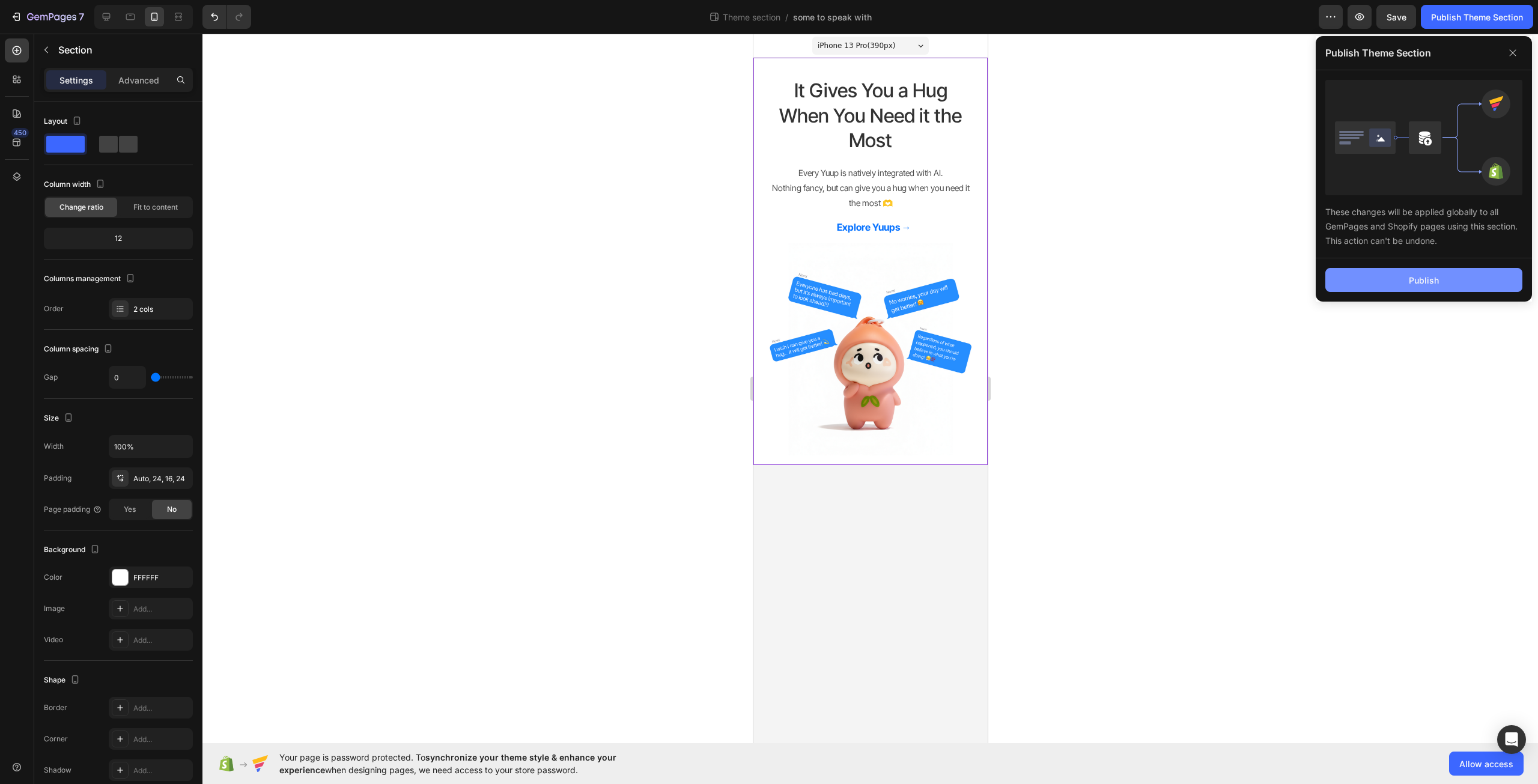
click at [1482, 289] on button "Publish" at bounding box center [1424, 280] width 197 height 24
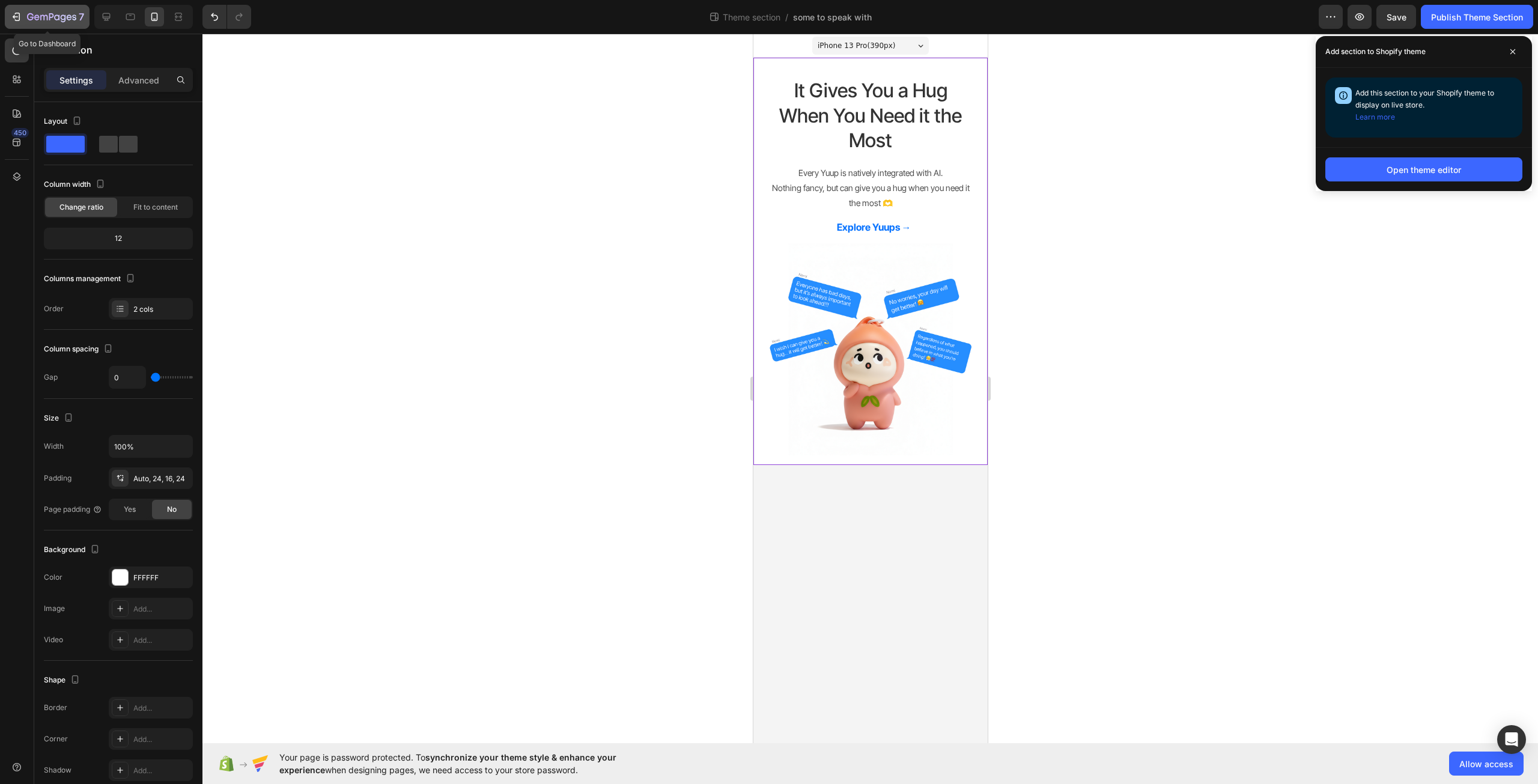
click at [41, 22] on icon "button" at bounding box center [52, 18] width 49 height 11
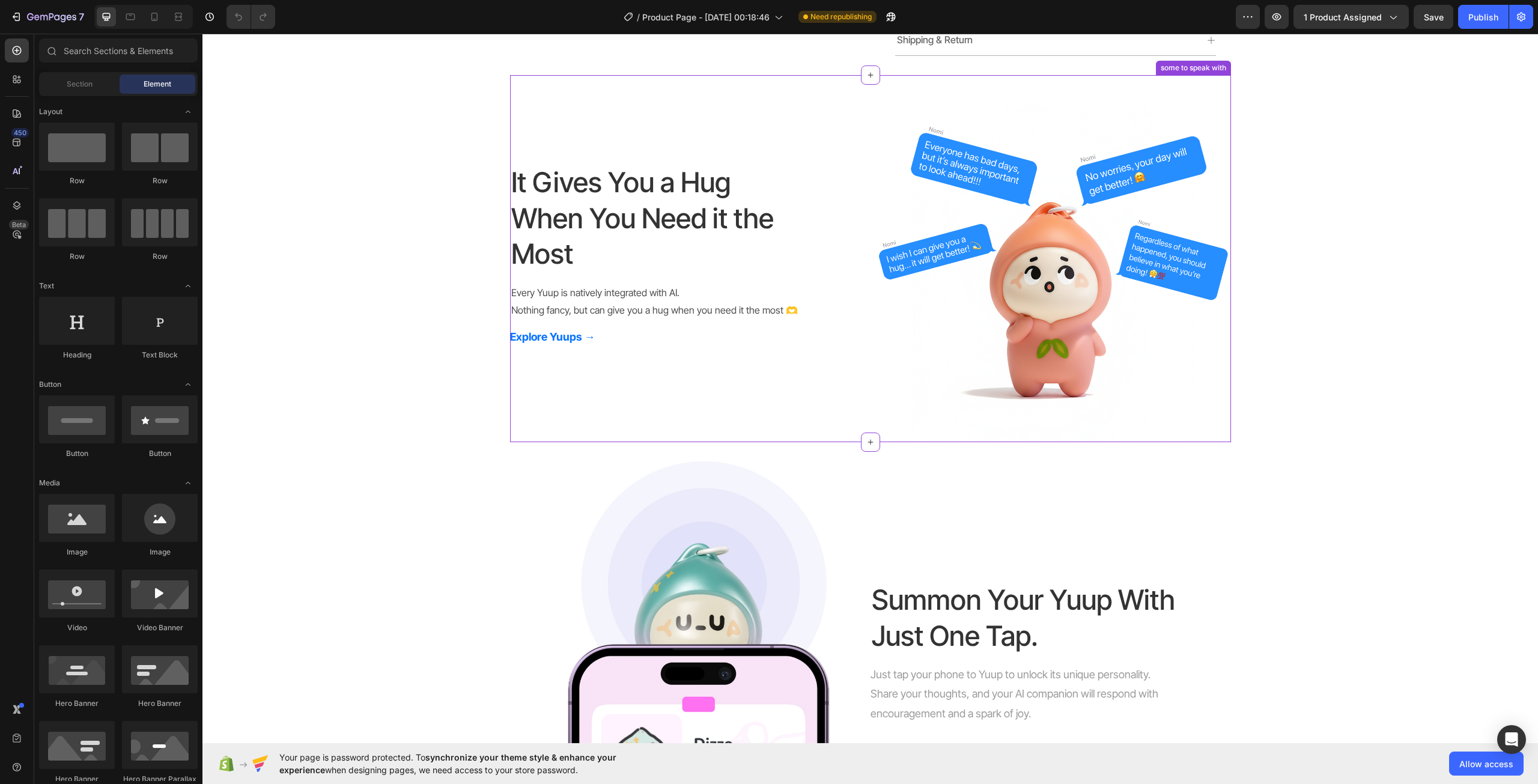
scroll to position [541, 0]
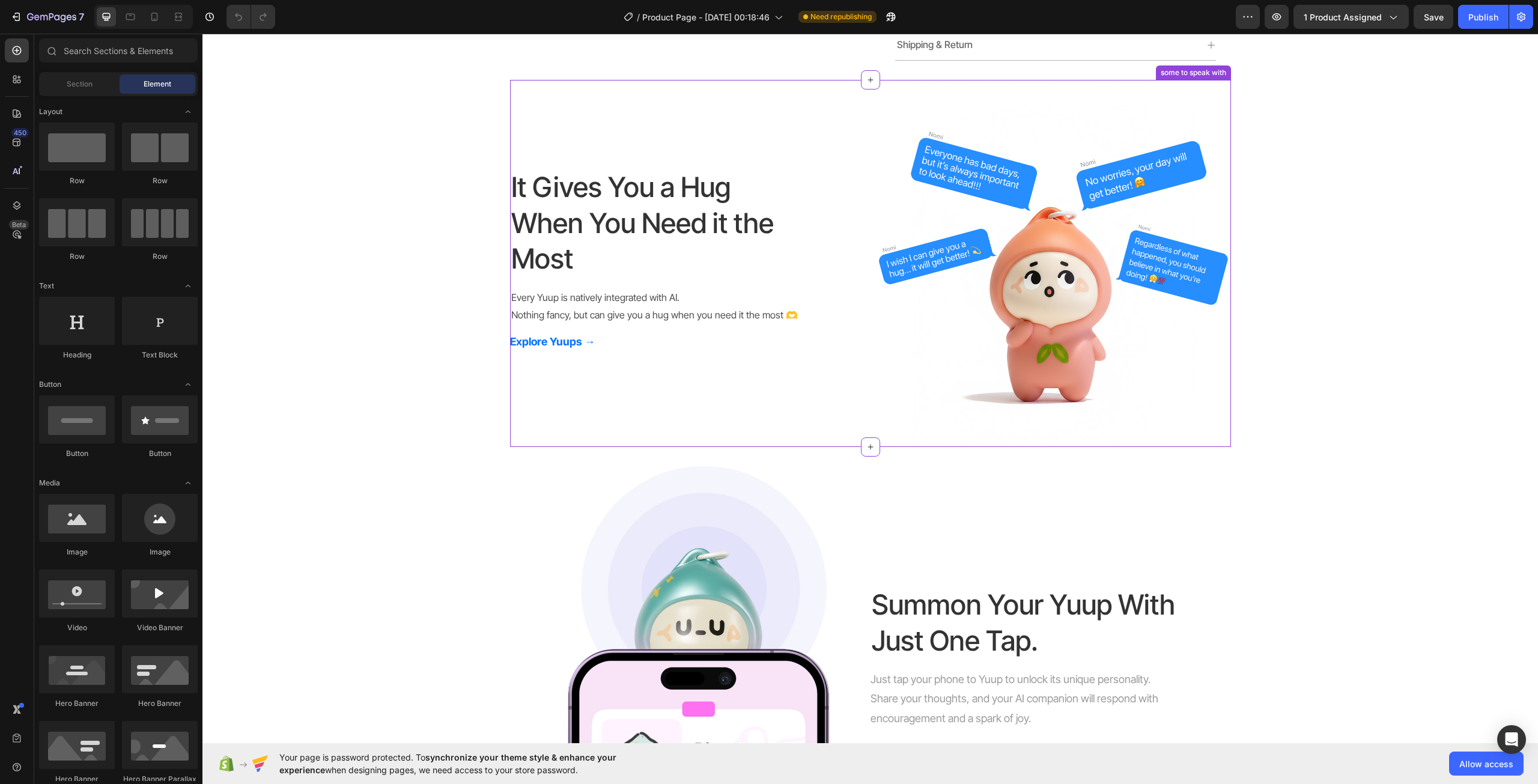
click at [904, 364] on img at bounding box center [1053, 263] width 356 height 367
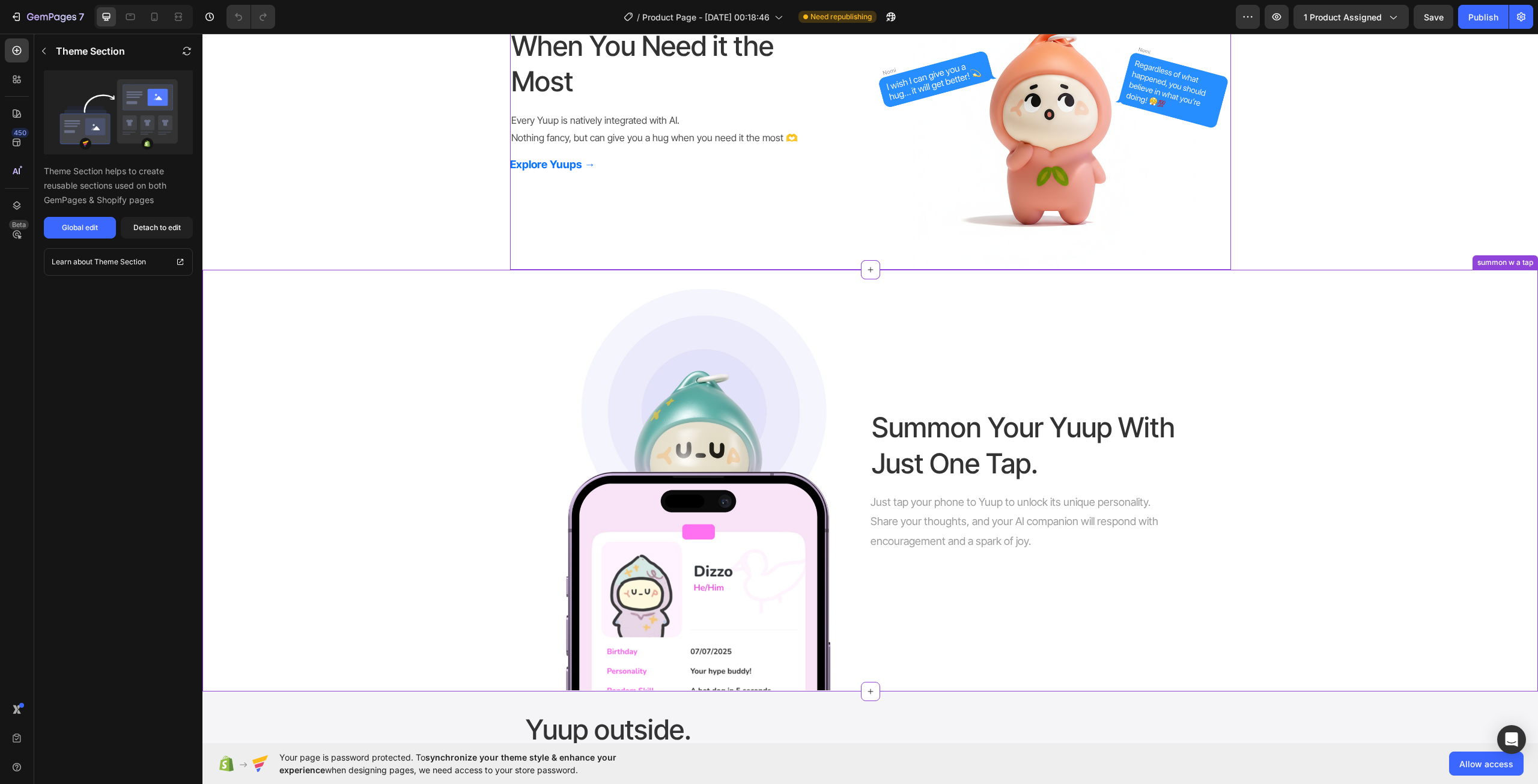
scroll to position [721, 0]
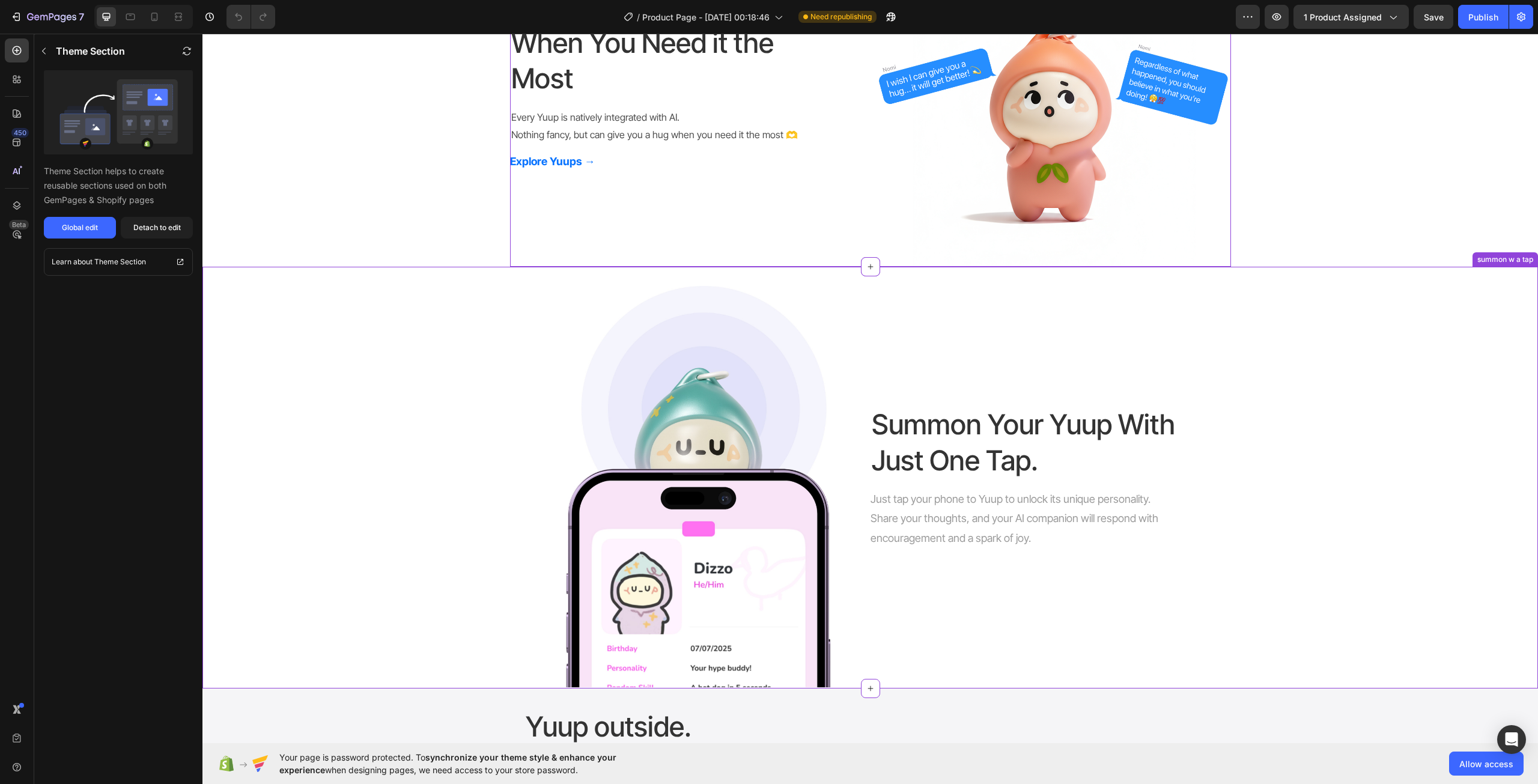
click at [1129, 499] on p "Just tap your phone to Yuup to unlock its unique personality. Share your though…" at bounding box center [1015, 518] width 289 height 58
click at [94, 231] on div "Global edit" at bounding box center [79, 227] width 36 height 11
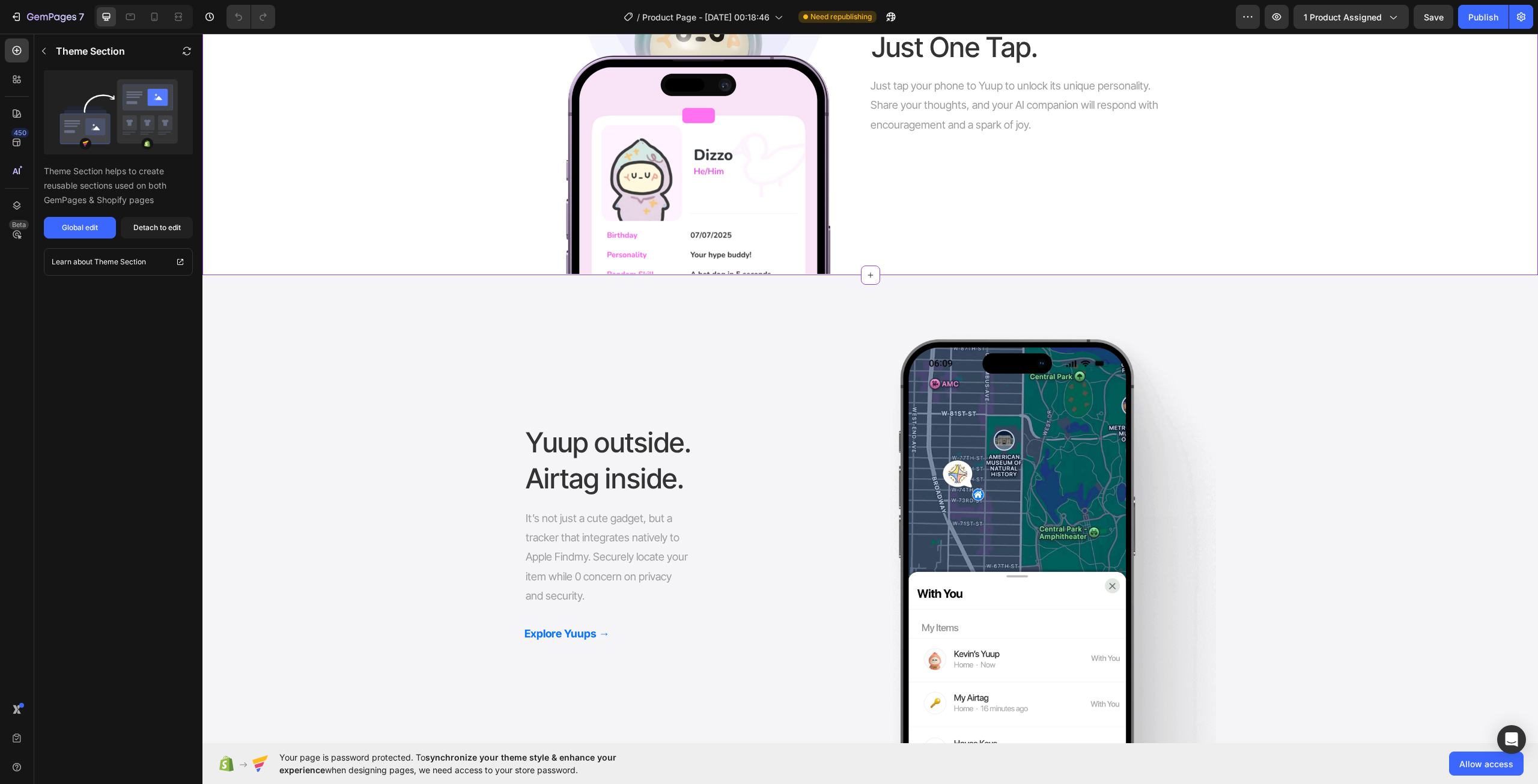
scroll to position [1141, 0]
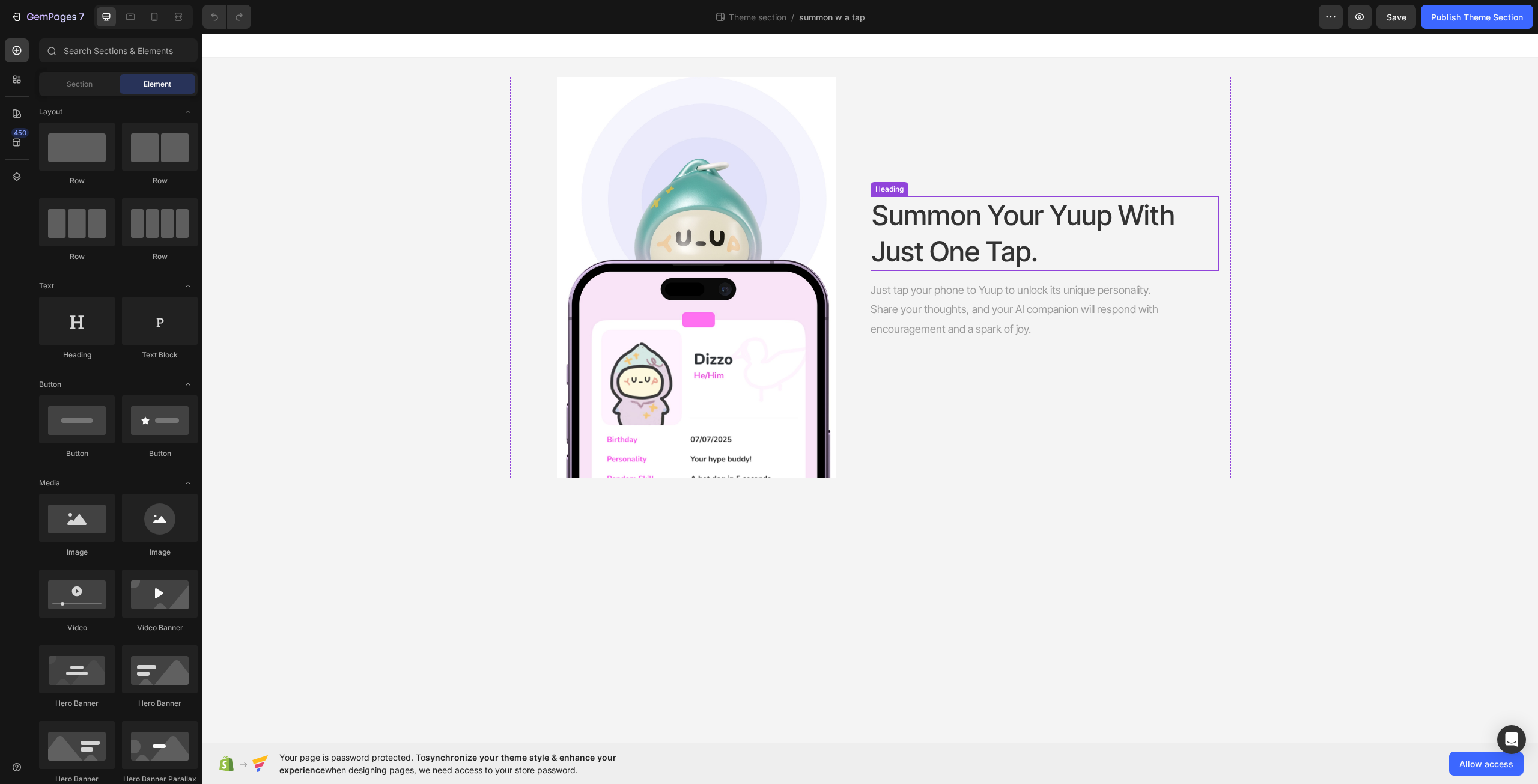
click at [1136, 268] on h2 "Summon Your Yuup With Just One Tap." at bounding box center [1040, 233] width 339 height 74
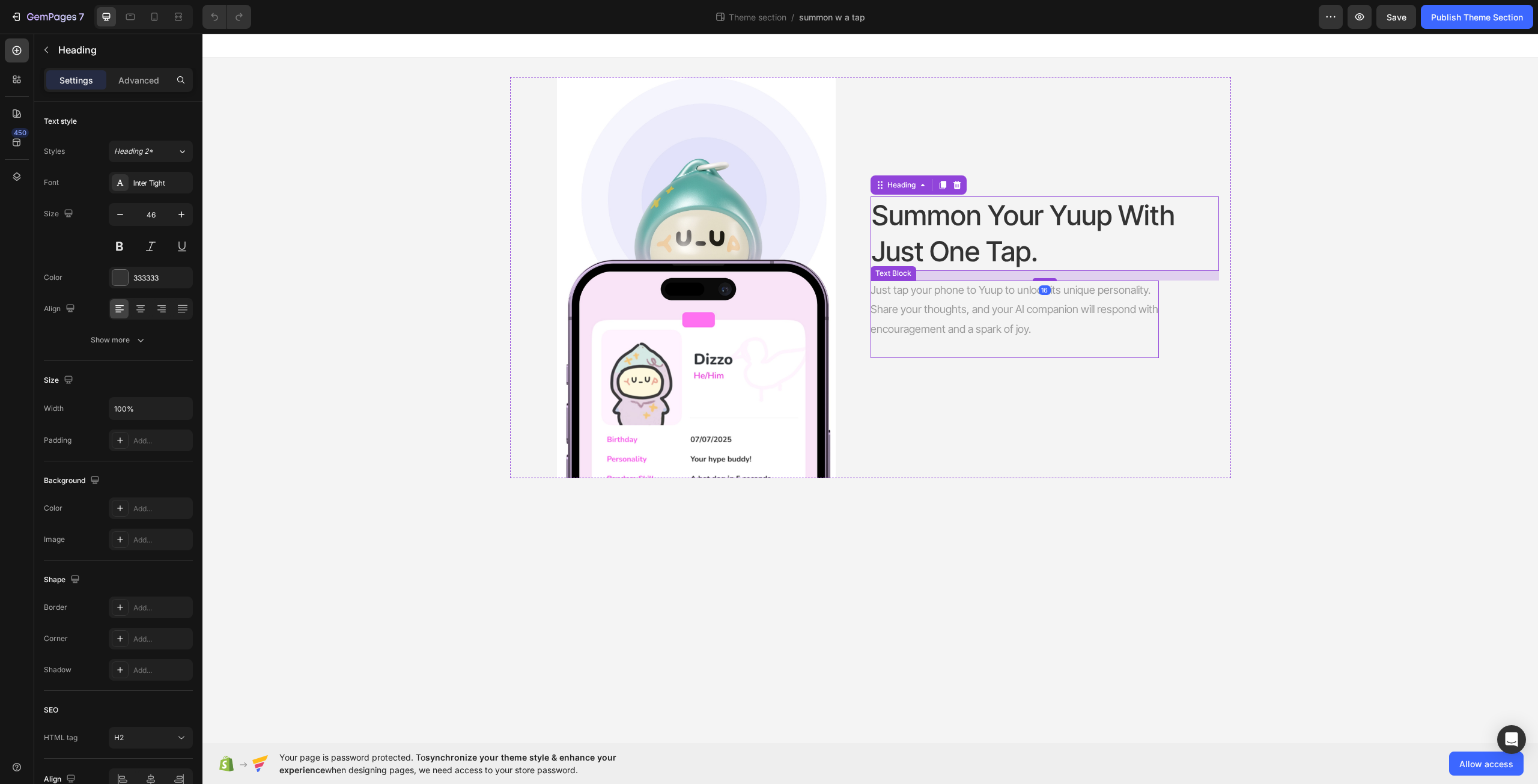
click at [1141, 302] on p "Just tap your phone to Yuup to unlock its unique personality. Share your though…" at bounding box center [1015, 309] width 289 height 58
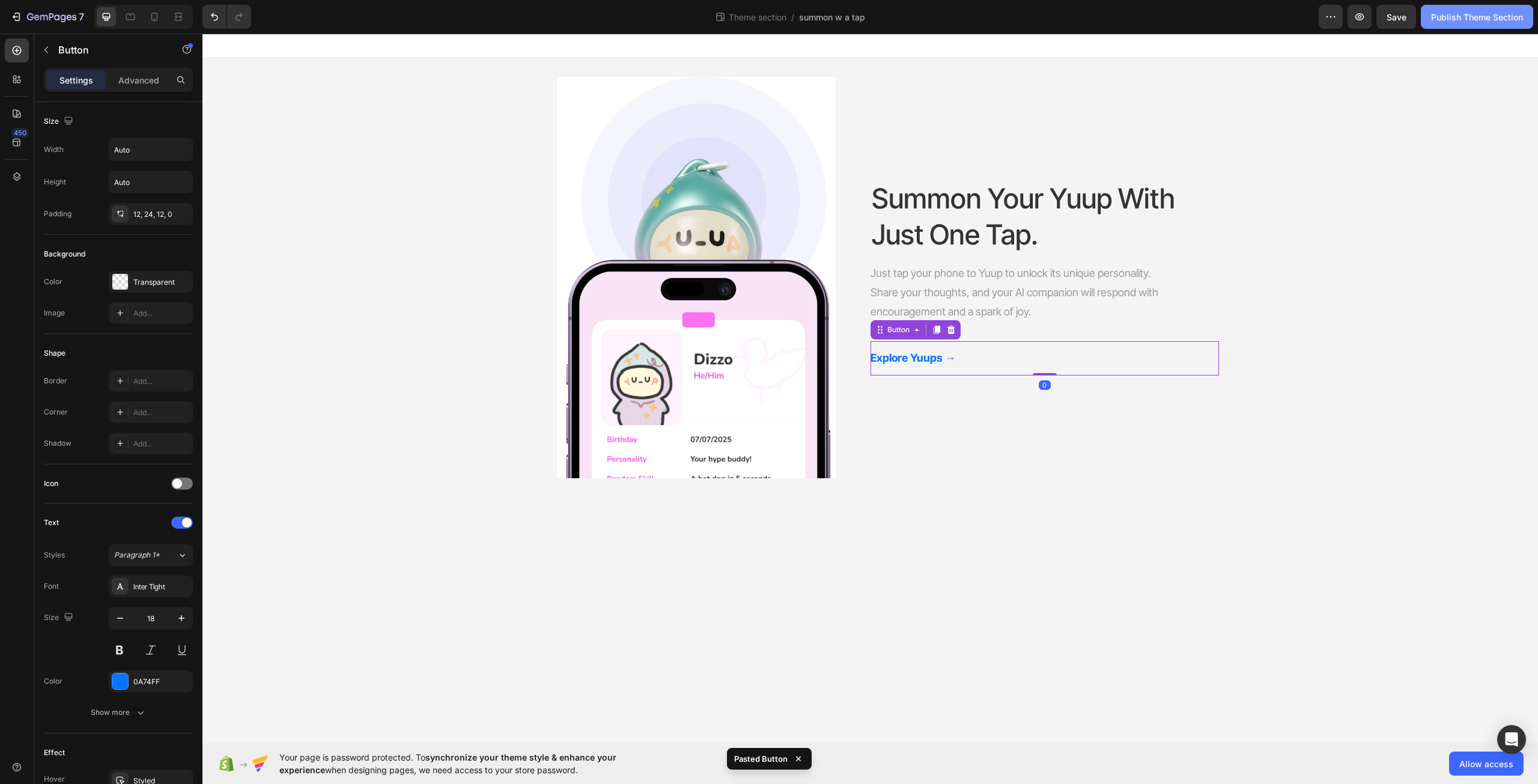
click at [1452, 11] on div "Publish Theme Section" at bounding box center [1477, 17] width 92 height 13
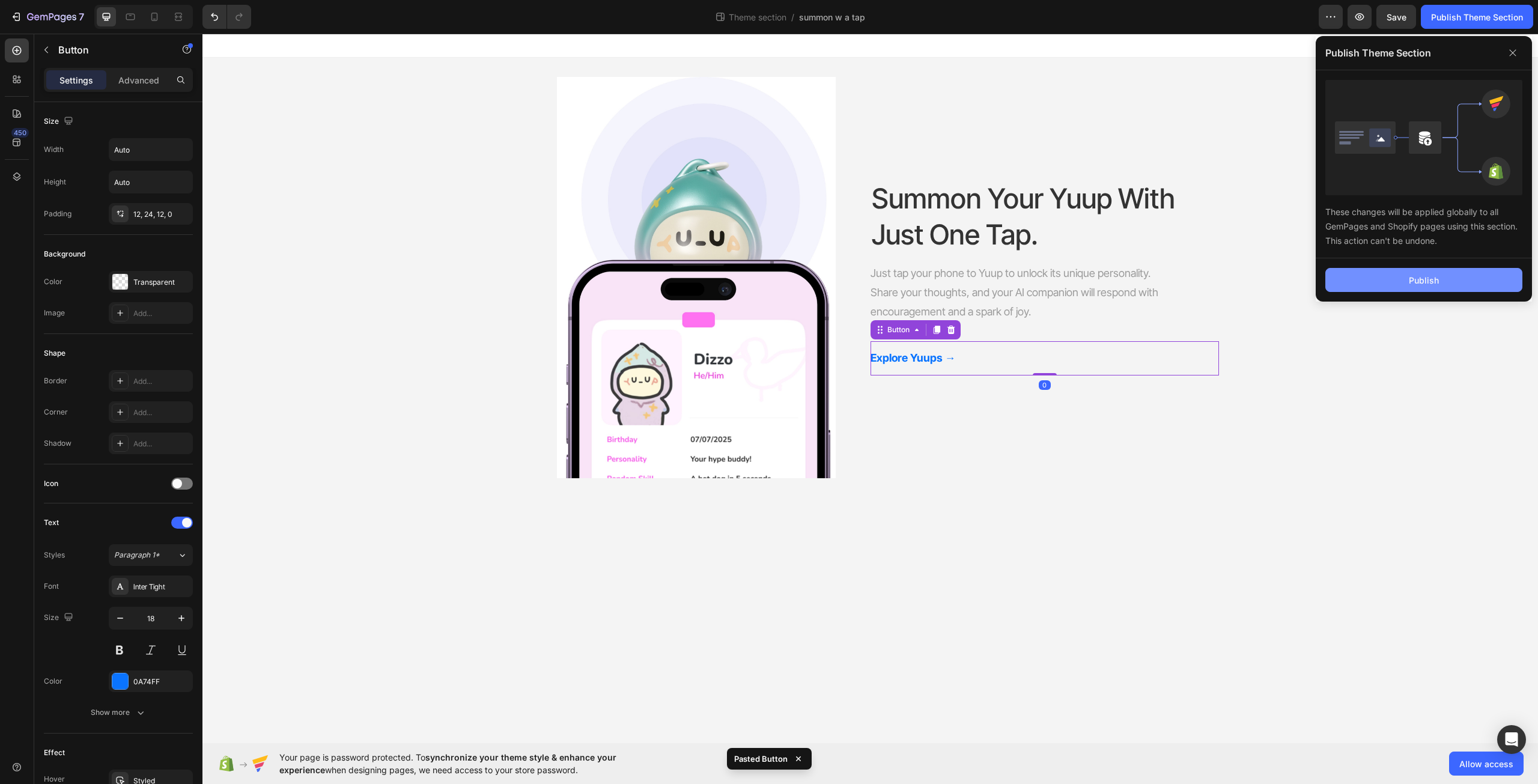
click at [1419, 287] on button "Publish" at bounding box center [1424, 280] width 197 height 24
